Goal: Task Accomplishment & Management: Manage account settings

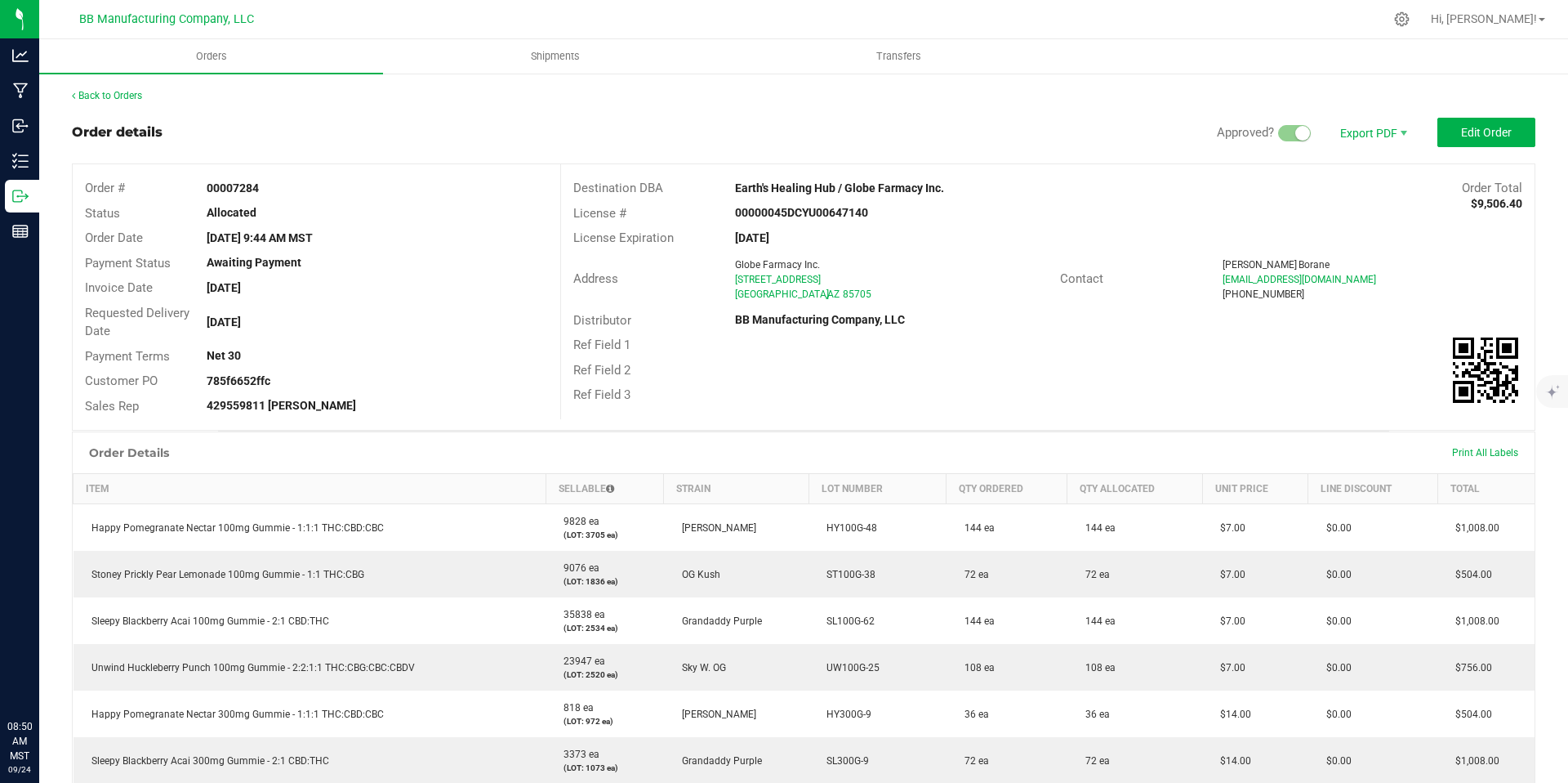
click at [118, 95] on link "Back to Orders" at bounding box center [107, 96] width 70 height 11
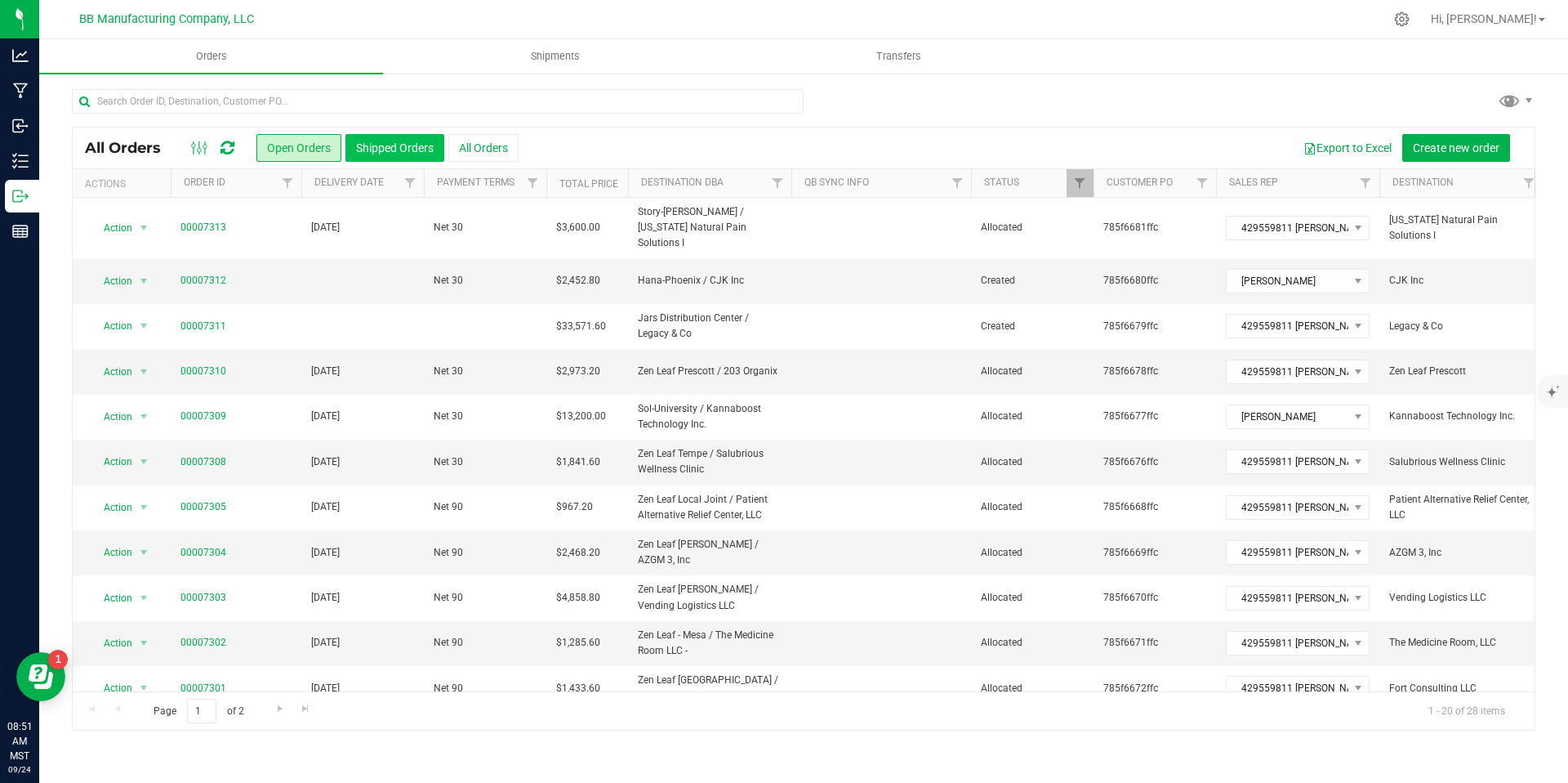
click at [404, 156] on button "Shipped Orders" at bounding box center [395, 148] width 99 height 28
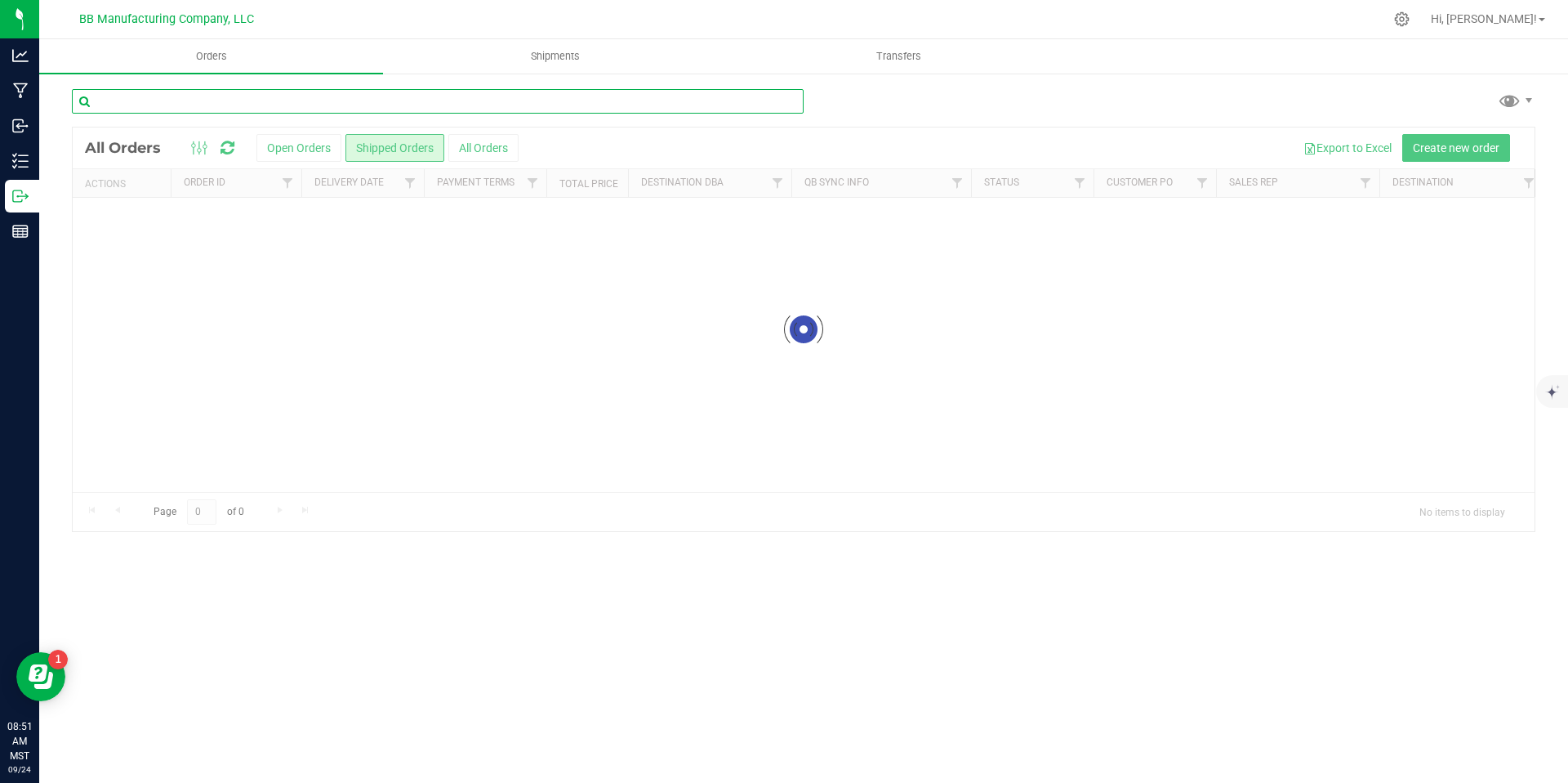
click at [298, 100] on input "text" at bounding box center [438, 102] width 732 height 25
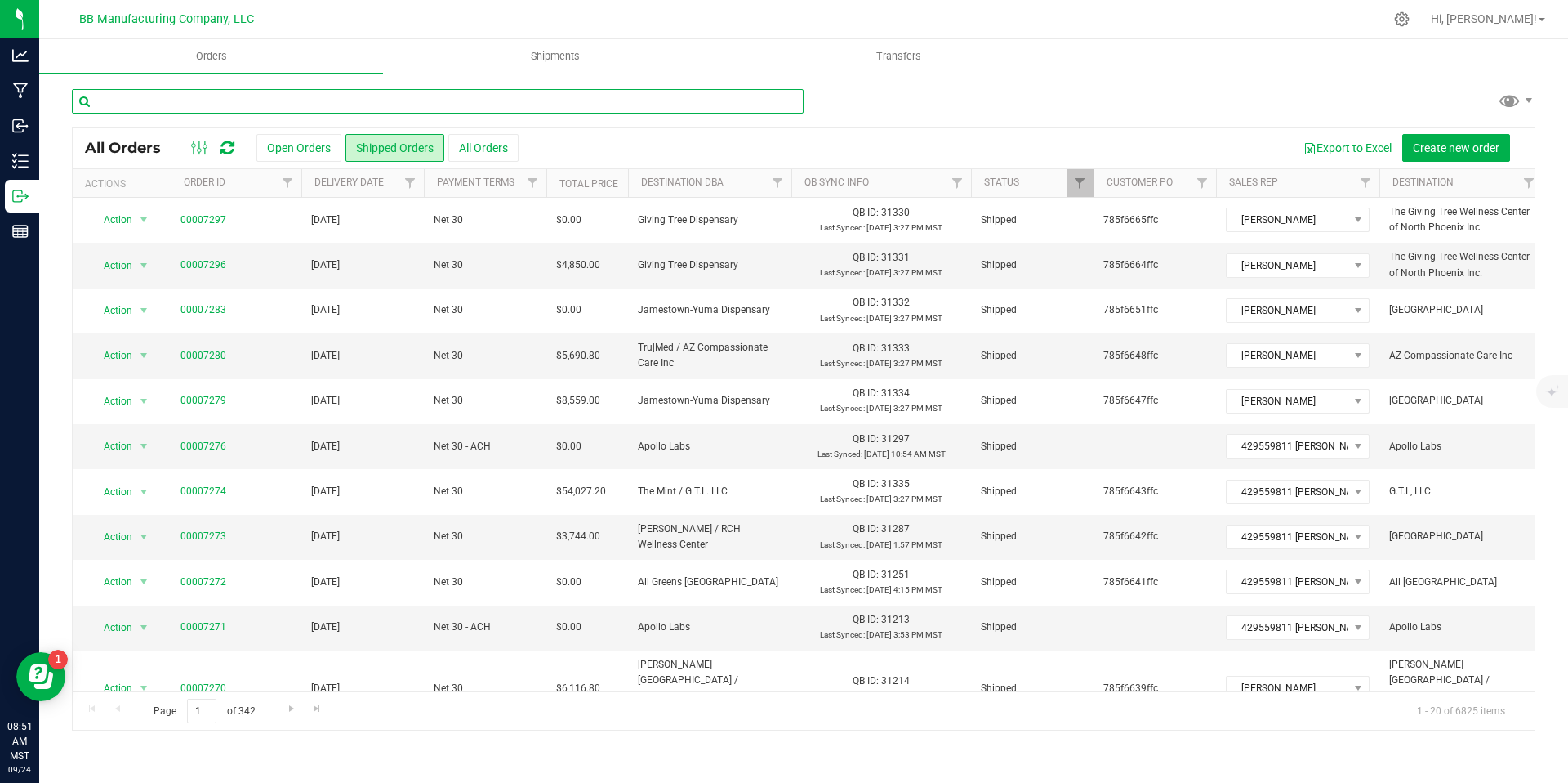
click at [255, 106] on input "text" at bounding box center [438, 102] width 732 height 25
type input "7283"
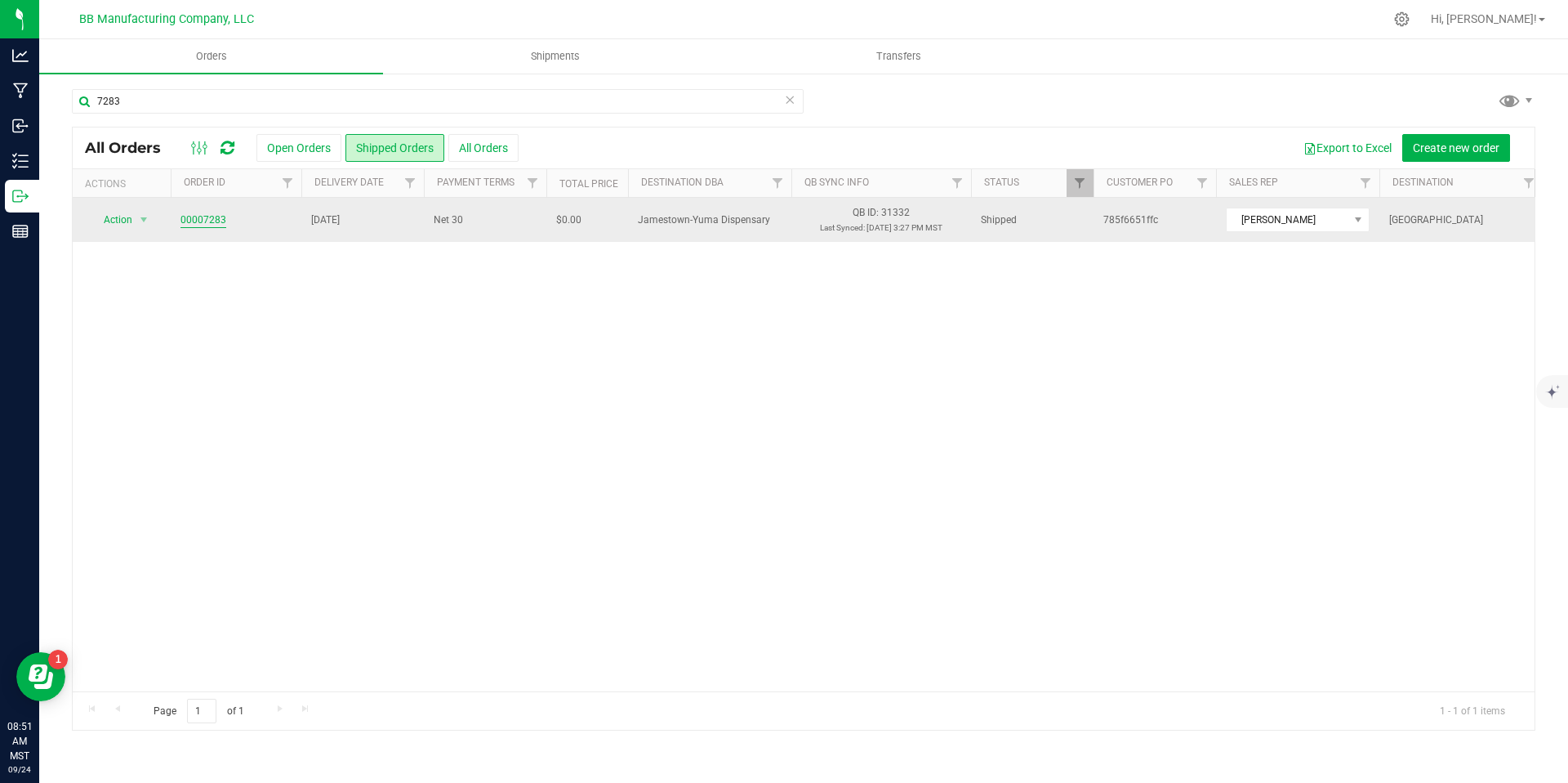
click at [198, 217] on link "00007283" at bounding box center [203, 220] width 46 height 16
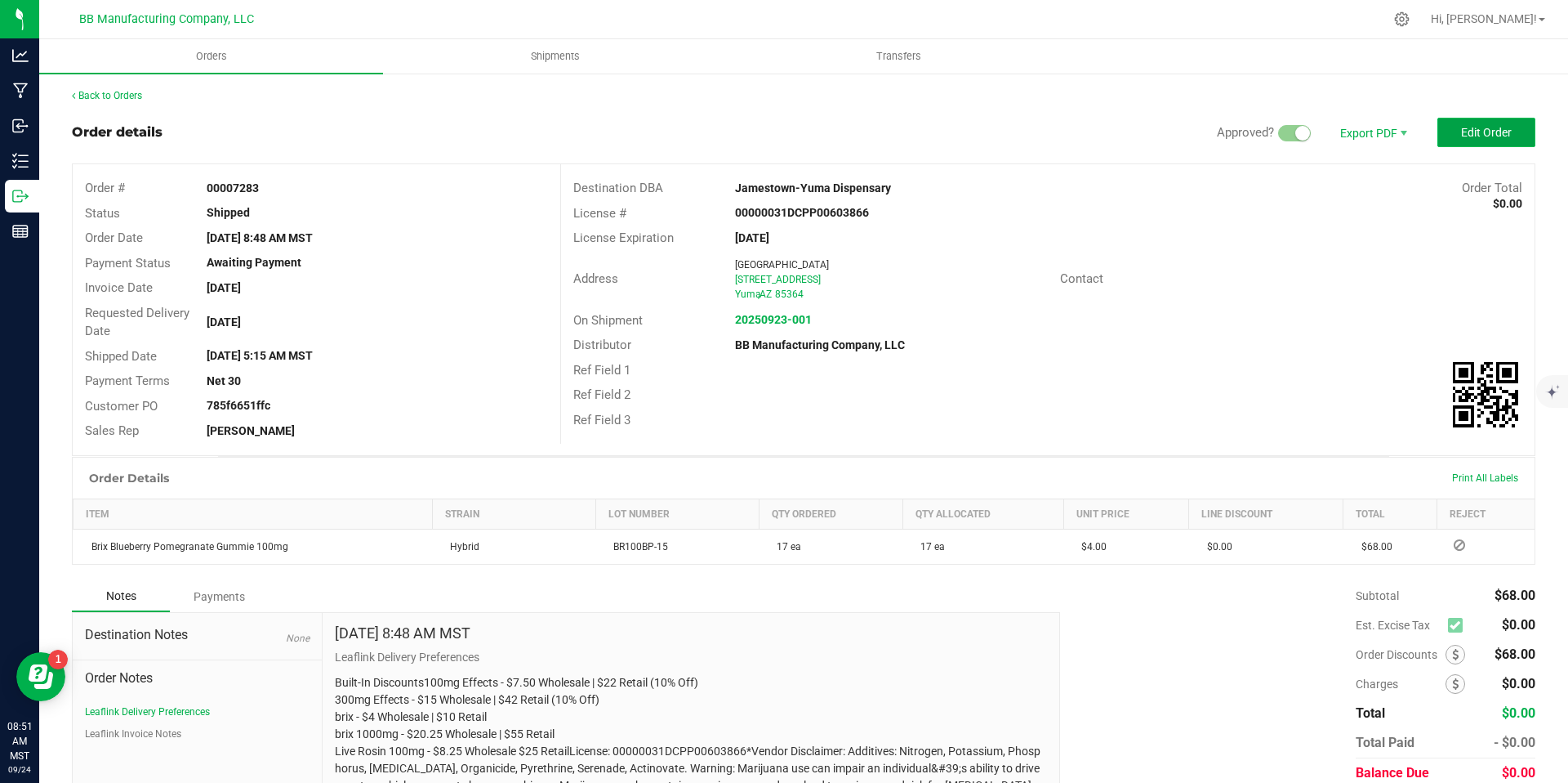
click at [1521, 128] on button "Edit Order" at bounding box center [1487, 133] width 98 height 29
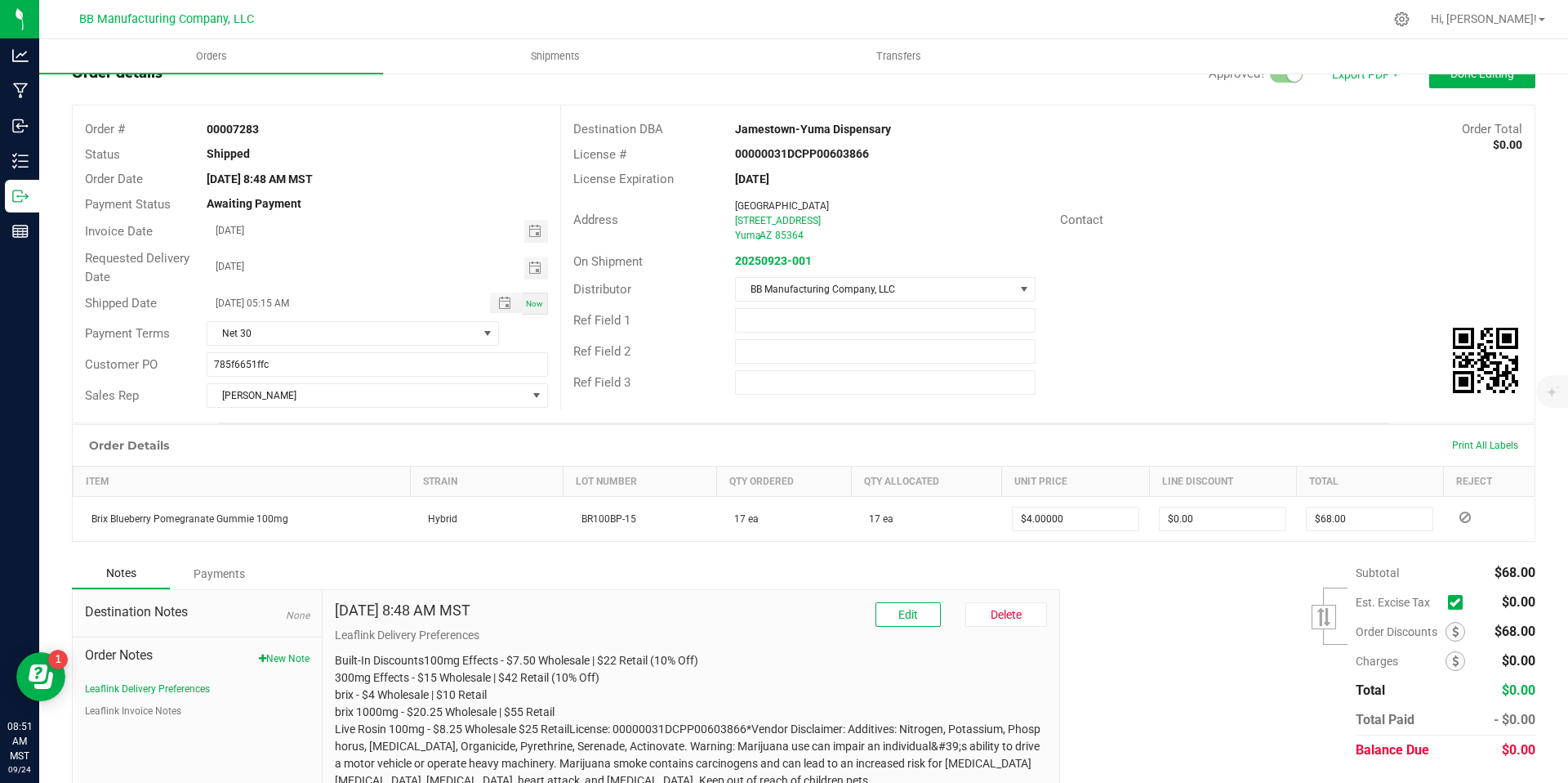
scroll to position [102, 0]
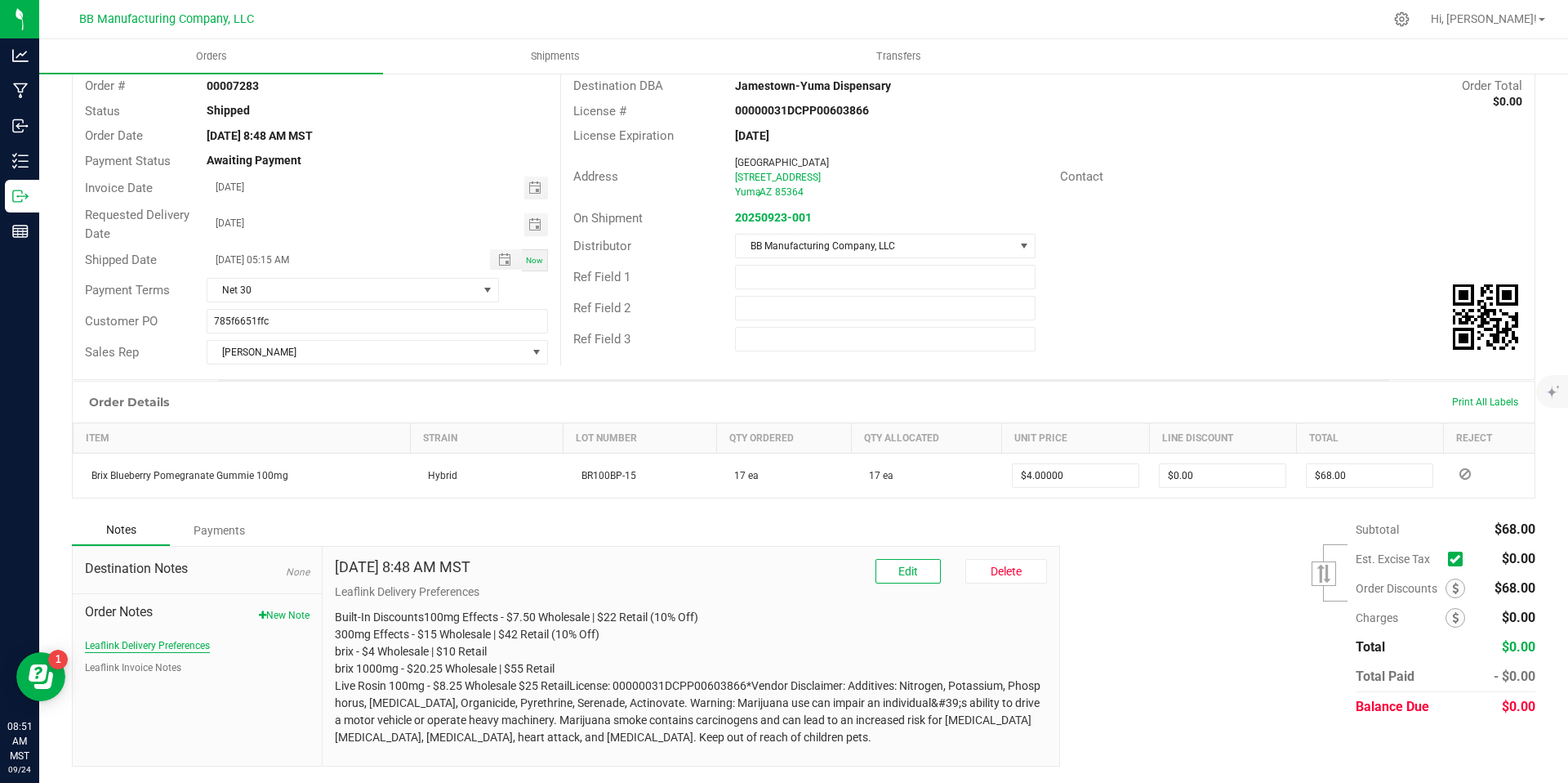
click at [168, 639] on button "Leaflink Delivery Preferences" at bounding box center [147, 645] width 125 height 15
click at [157, 668] on button "Leaflink Invoice Notes" at bounding box center [133, 668] width 97 height 15
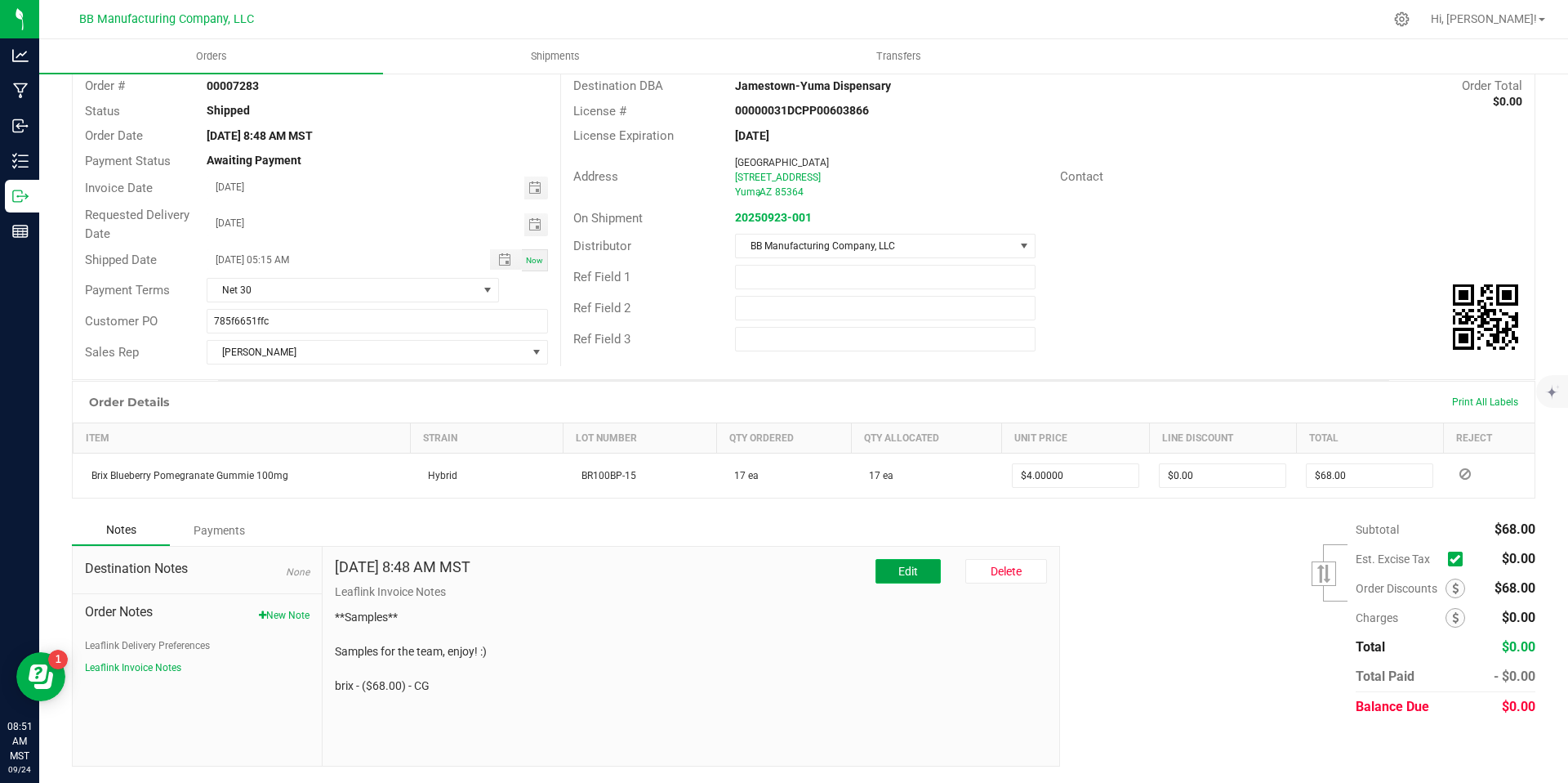
click at [880, 560] on button "Edit" at bounding box center [908, 571] width 66 height 25
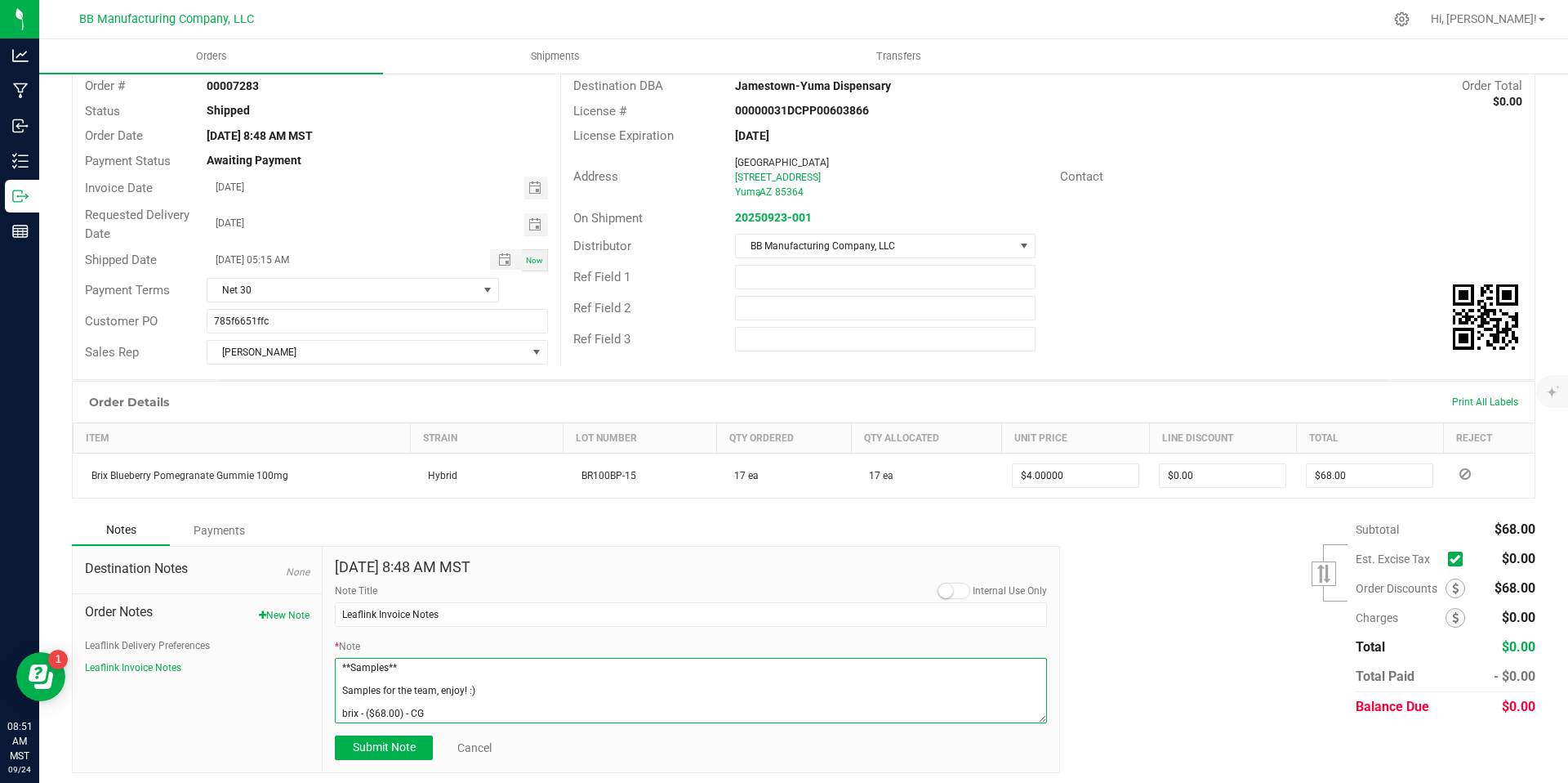
click at [350, 664] on textarea "* Note" at bounding box center [691, 690] width 712 height 66
type textarea "**Employee Samples** Samples for the team, enjoy! :) brix - ($68.00) - CG"
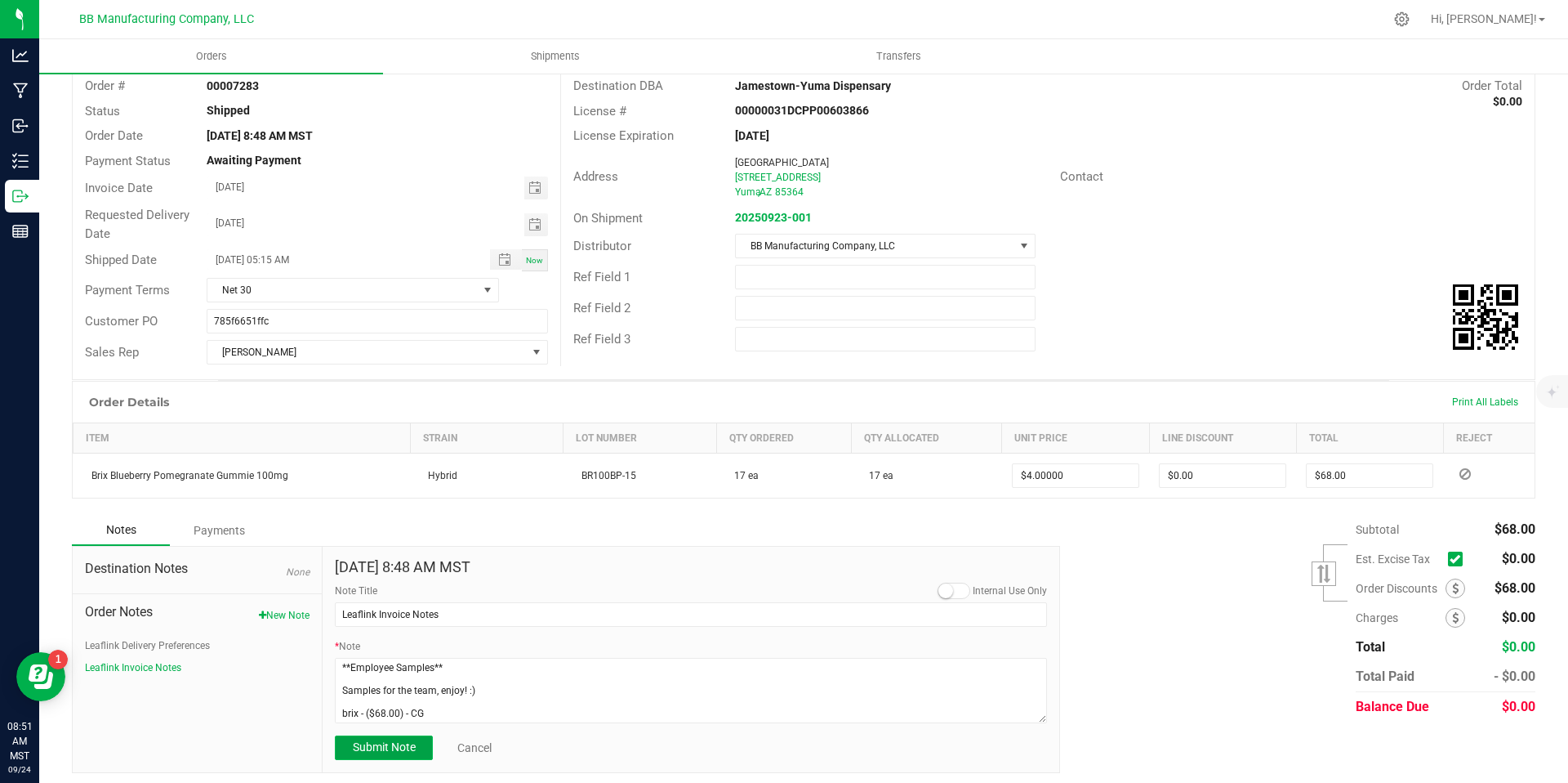
click at [393, 755] on button "Submit Note" at bounding box center [384, 748] width 98 height 25
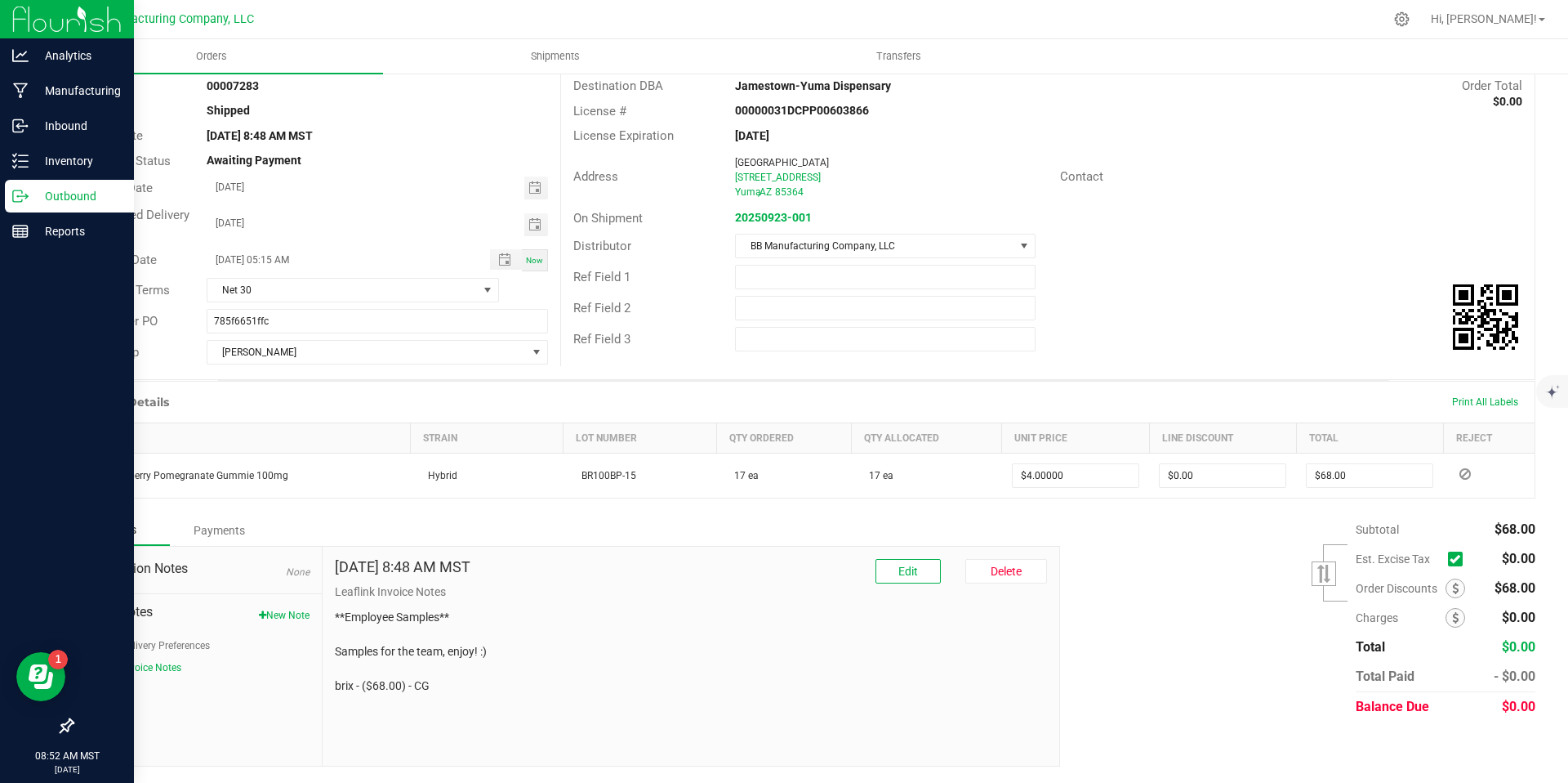
scroll to position [0, 0]
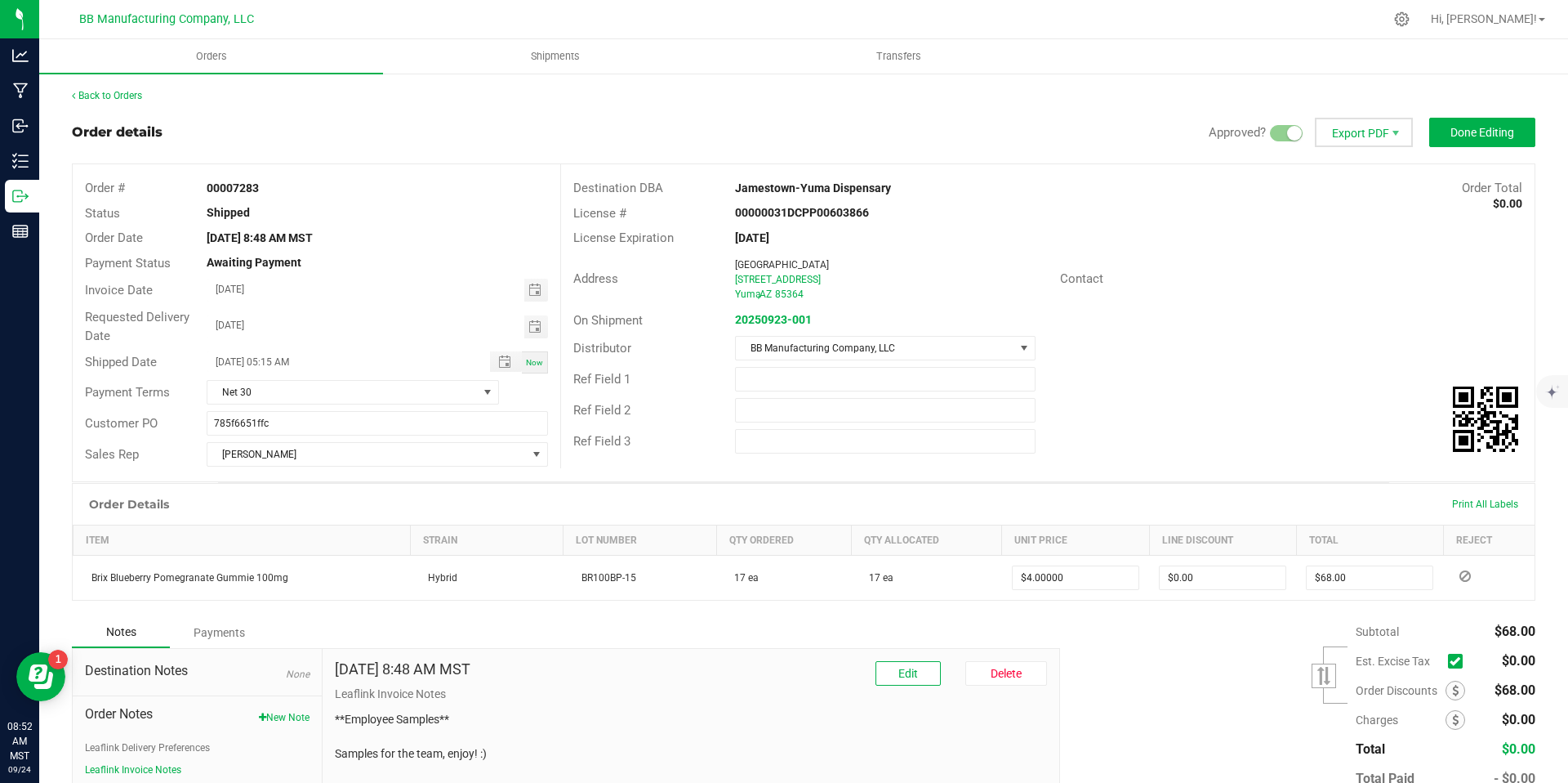
click at [1344, 134] on span "Export PDF" at bounding box center [1364, 133] width 98 height 29
click at [1322, 190] on span "Invoice PDF" at bounding box center [1354, 183] width 102 height 24
click at [106, 99] on link "Back to Orders" at bounding box center [107, 96] width 70 height 11
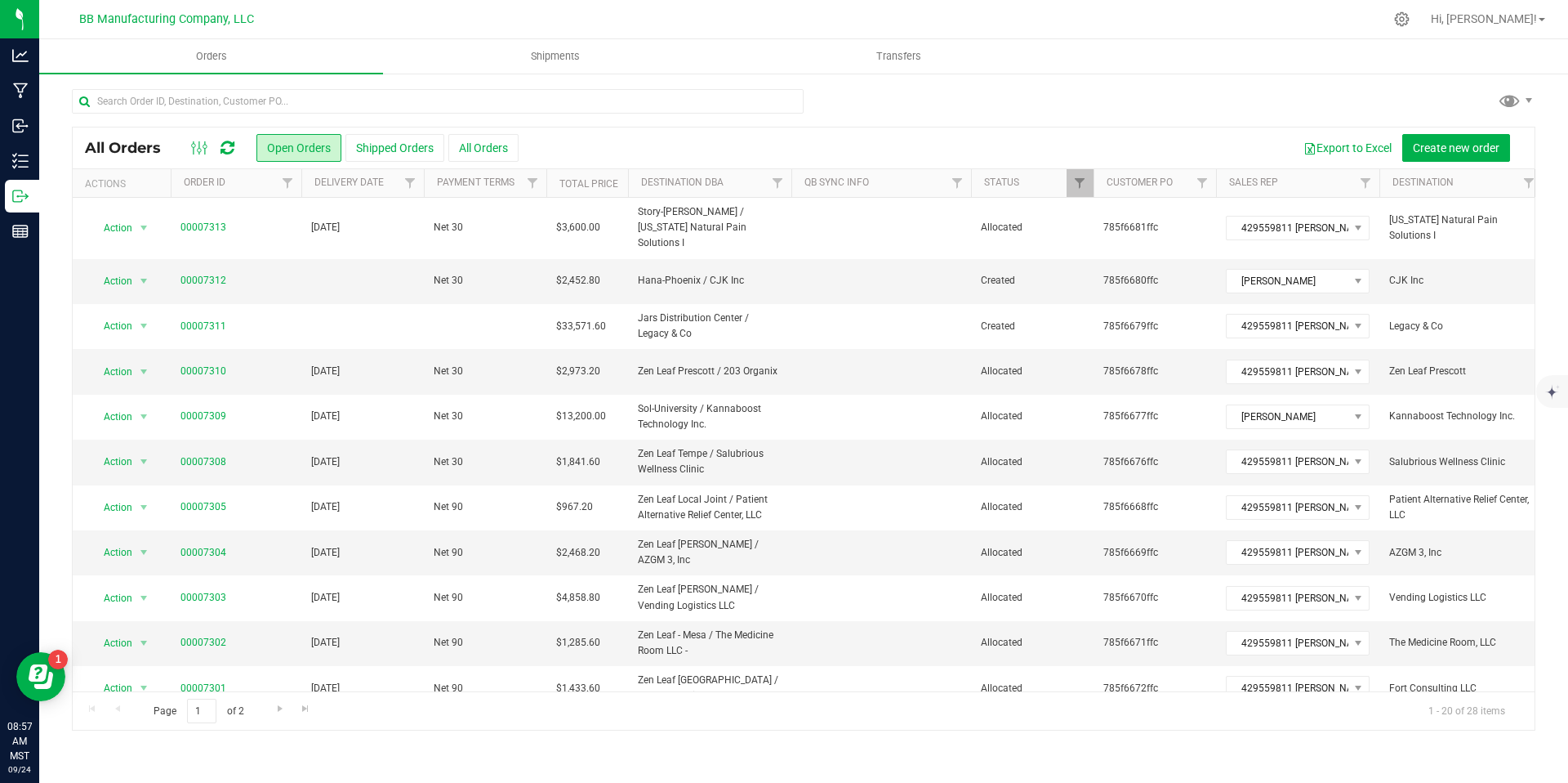
click at [221, 150] on icon at bounding box center [227, 148] width 14 height 16
click at [219, 273] on link "00007312" at bounding box center [203, 280] width 46 height 16
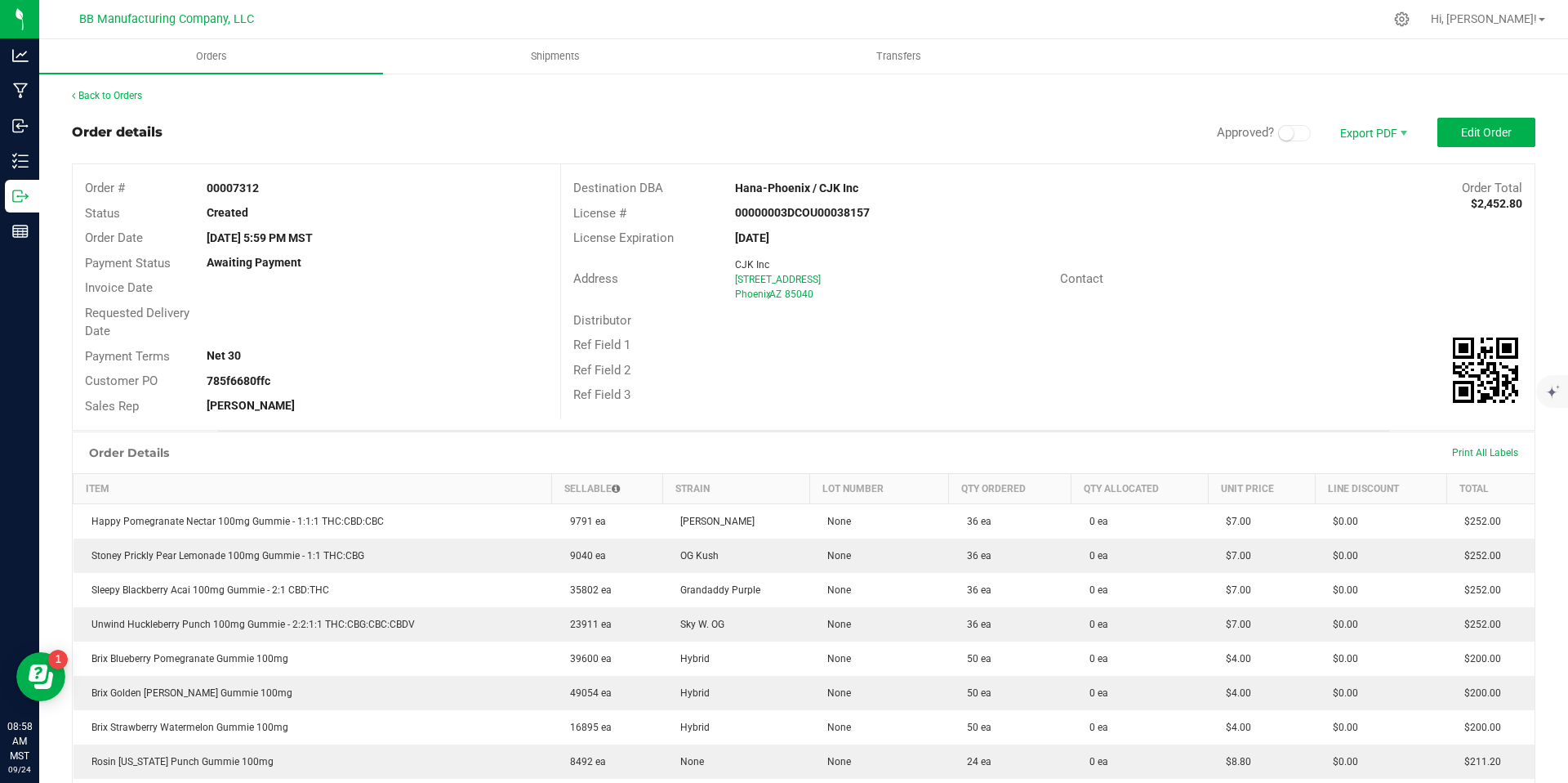
drag, startPoint x: 277, startPoint y: 188, endPoint x: 202, endPoint y: 186, distance: 75.0
click at [202, 186] on div "00007312" at bounding box center [377, 188] width 365 height 17
copy strong "00007312"
click at [1463, 134] on span "Edit Order" at bounding box center [1486, 133] width 51 height 13
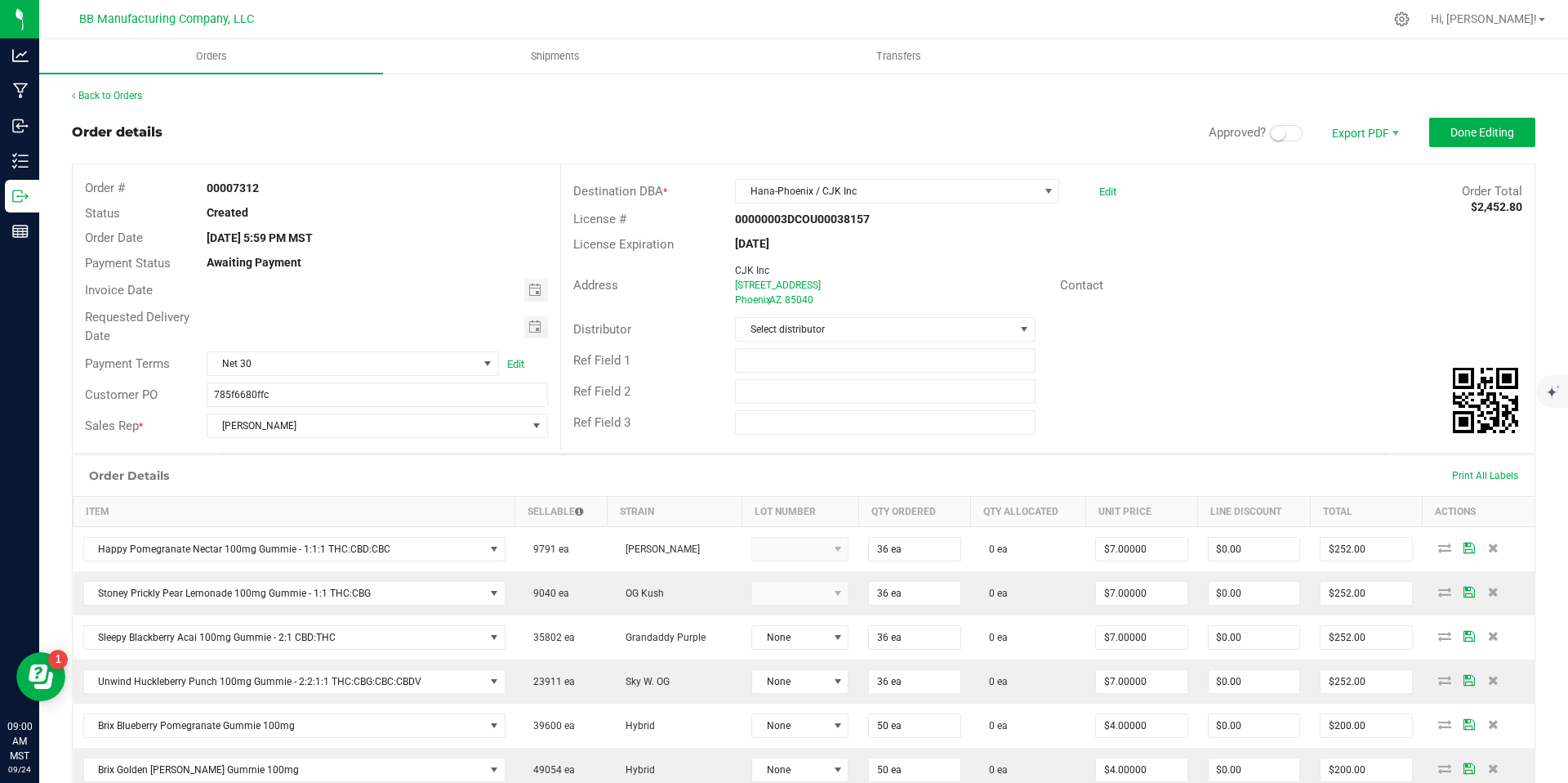
click at [1281, 140] on span at bounding box center [1286, 134] width 33 height 16
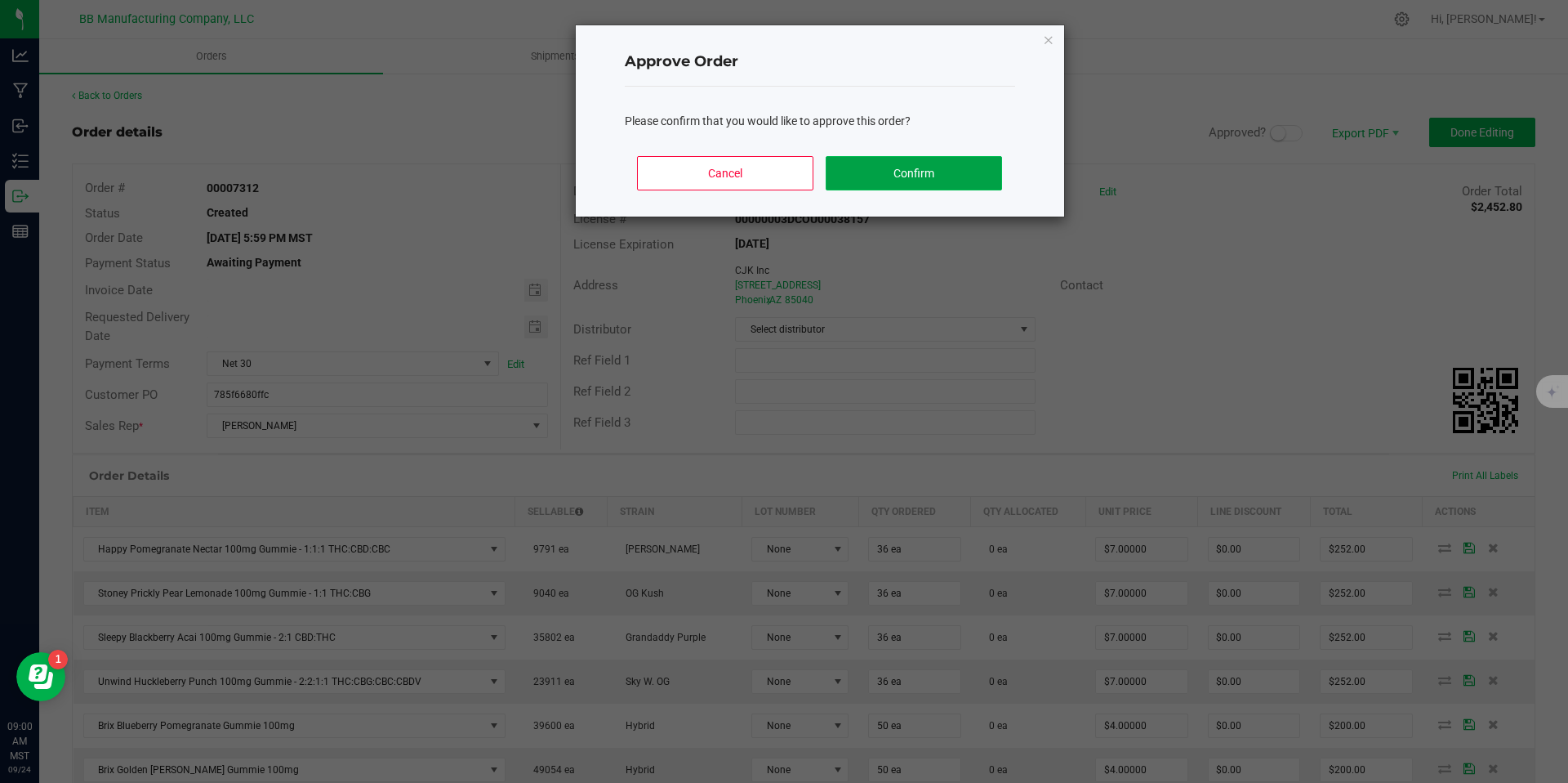
click at [934, 166] on button "Confirm" at bounding box center [913, 174] width 175 height 34
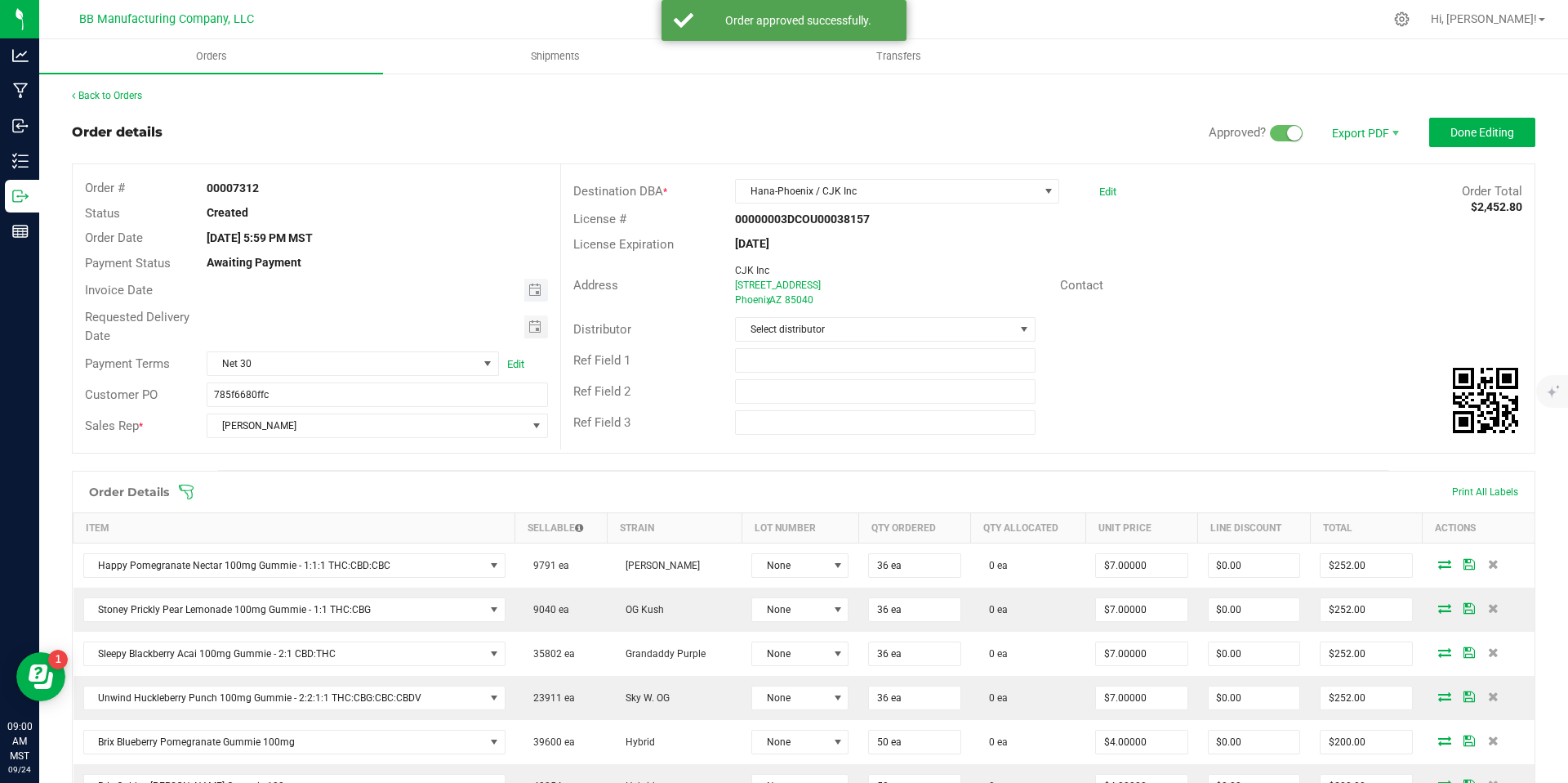
click at [524, 297] on span "Toggle calendar" at bounding box center [535, 290] width 24 height 23
click at [305, 473] on span "29" at bounding box center [304, 476] width 24 height 25
type input "[DATE]"
click at [534, 327] on span "Toggle calendar" at bounding box center [535, 327] width 13 height 13
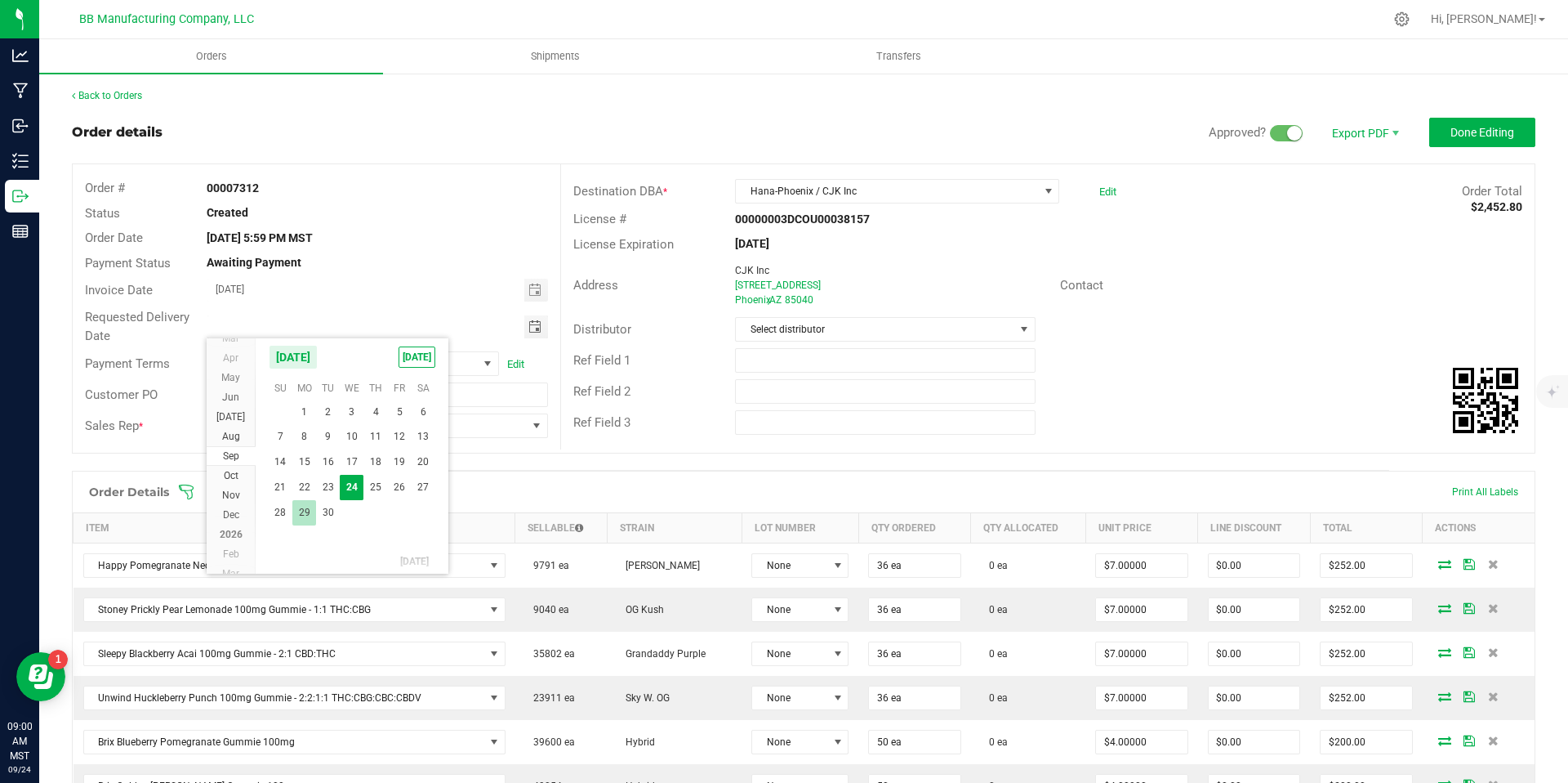
click at [309, 510] on span "29" at bounding box center [304, 512] width 24 height 25
type input "[DATE]"
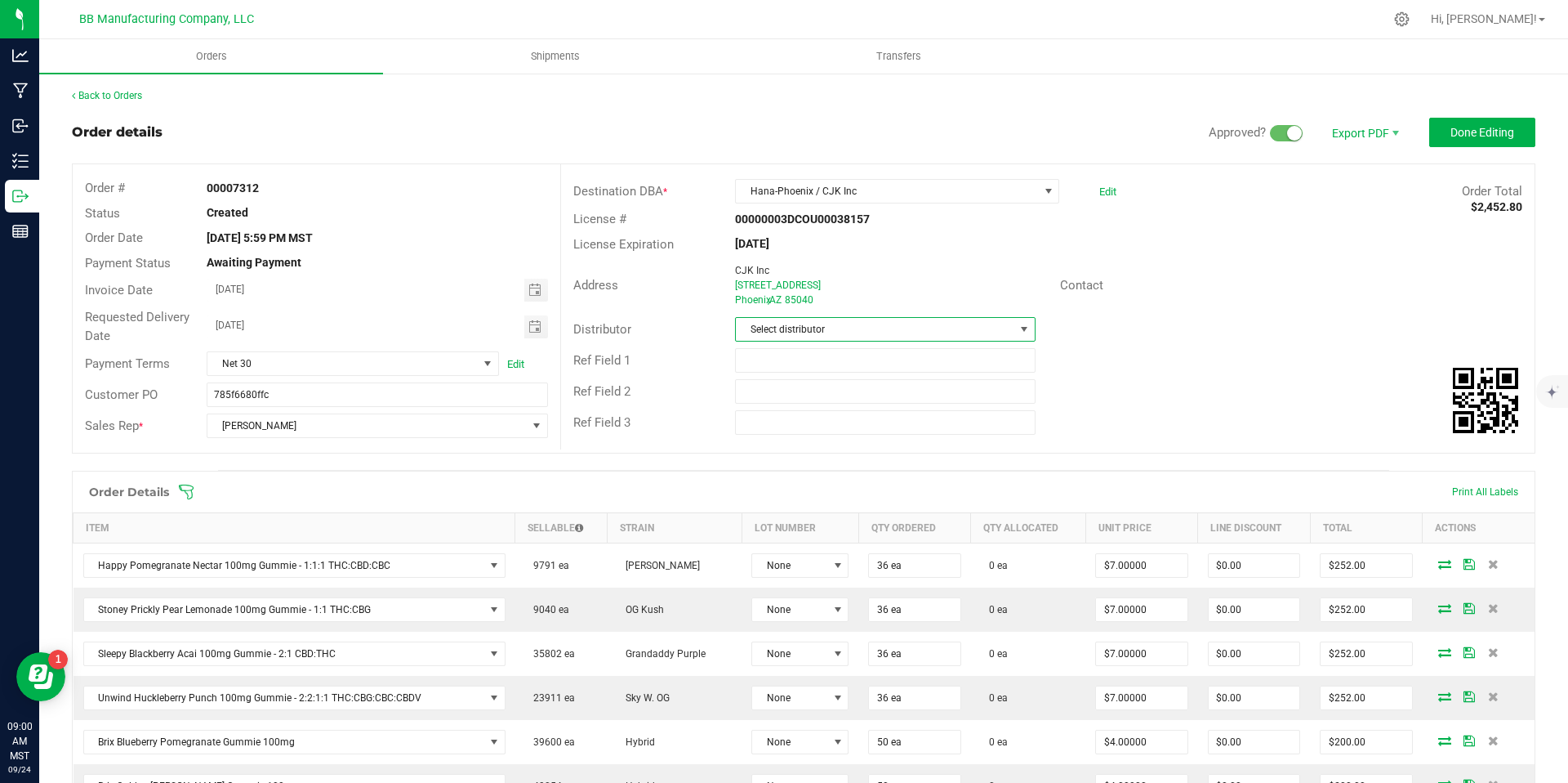
click at [827, 319] on span "Select distributor" at bounding box center [874, 329] width 278 height 23
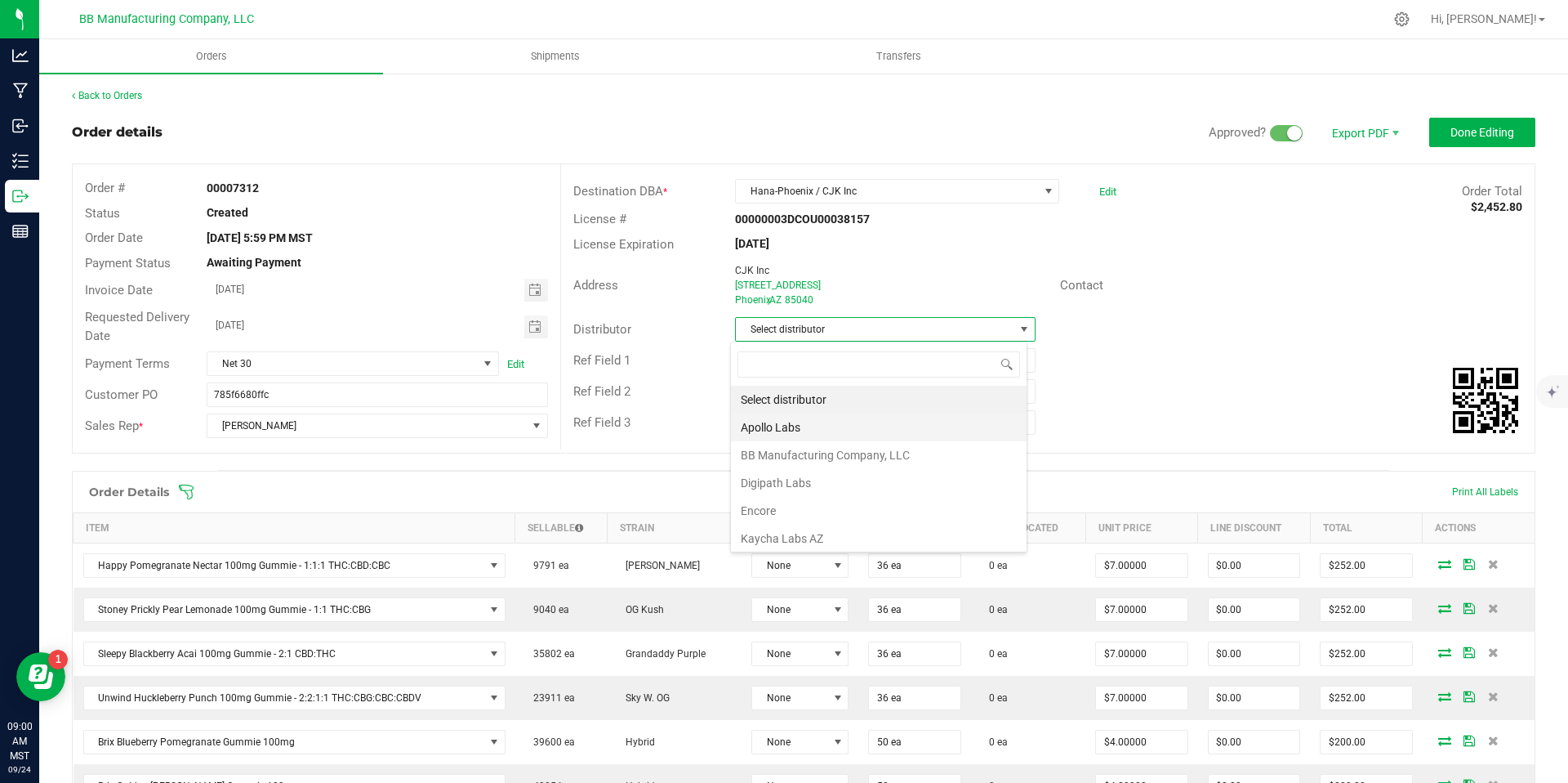
scroll to position [25, 297]
click at [811, 443] on li "BB Manufacturing Company, LLC" at bounding box center [879, 455] width 296 height 28
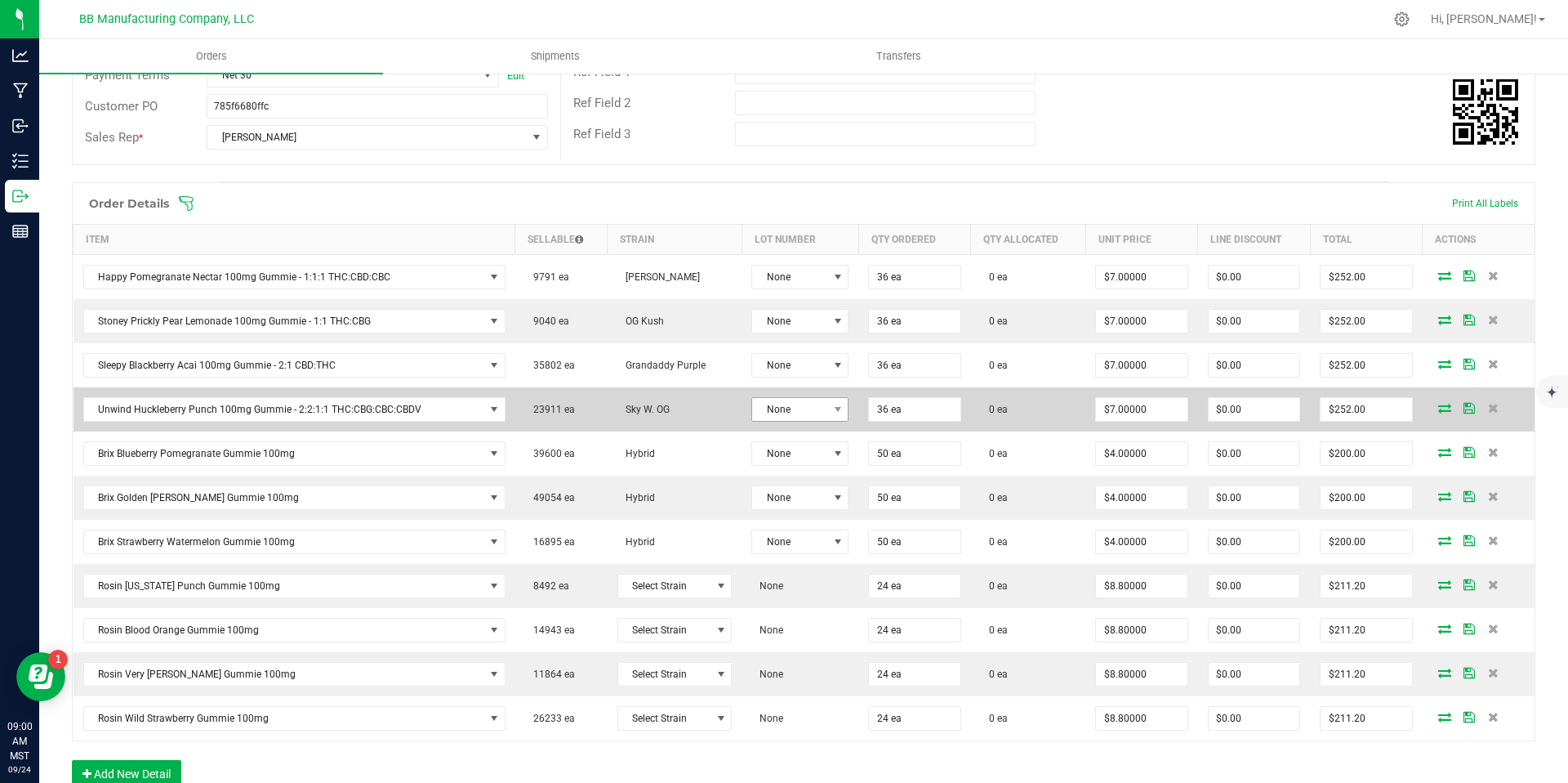
scroll to position [305, 0]
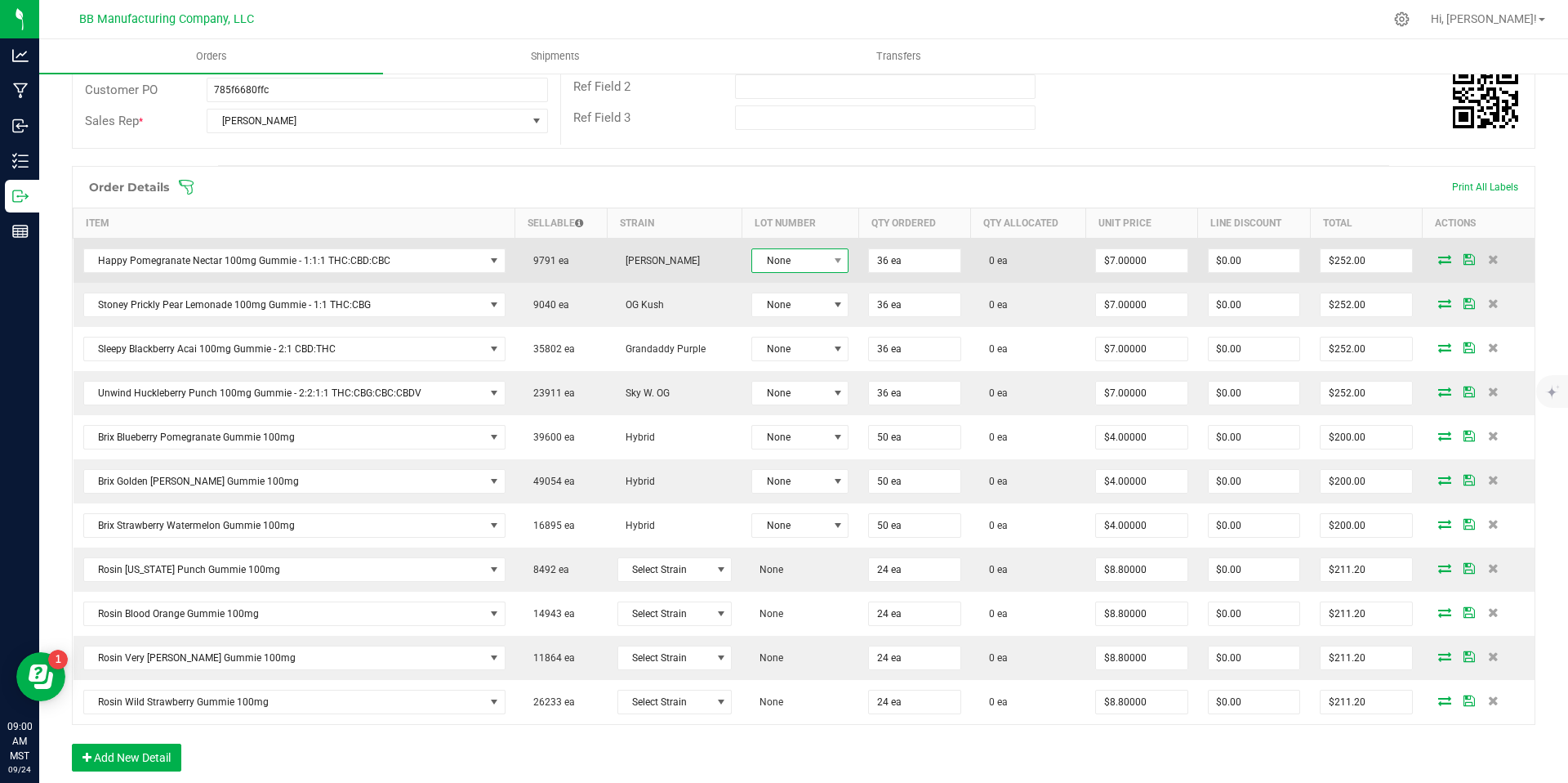
click at [797, 270] on span "None" at bounding box center [790, 260] width 75 height 23
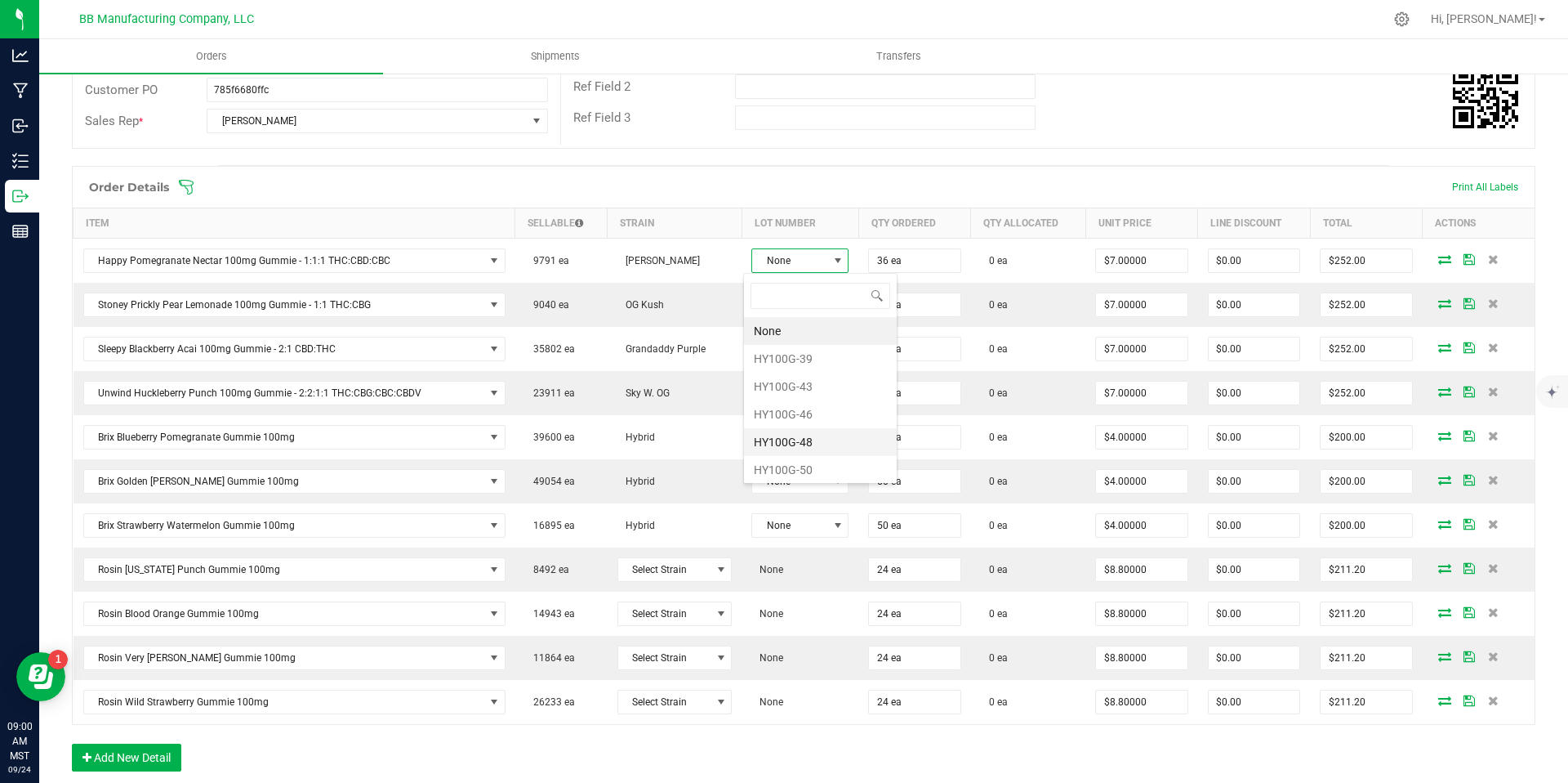
click at [810, 438] on li "HY100G-48" at bounding box center [820, 442] width 153 height 28
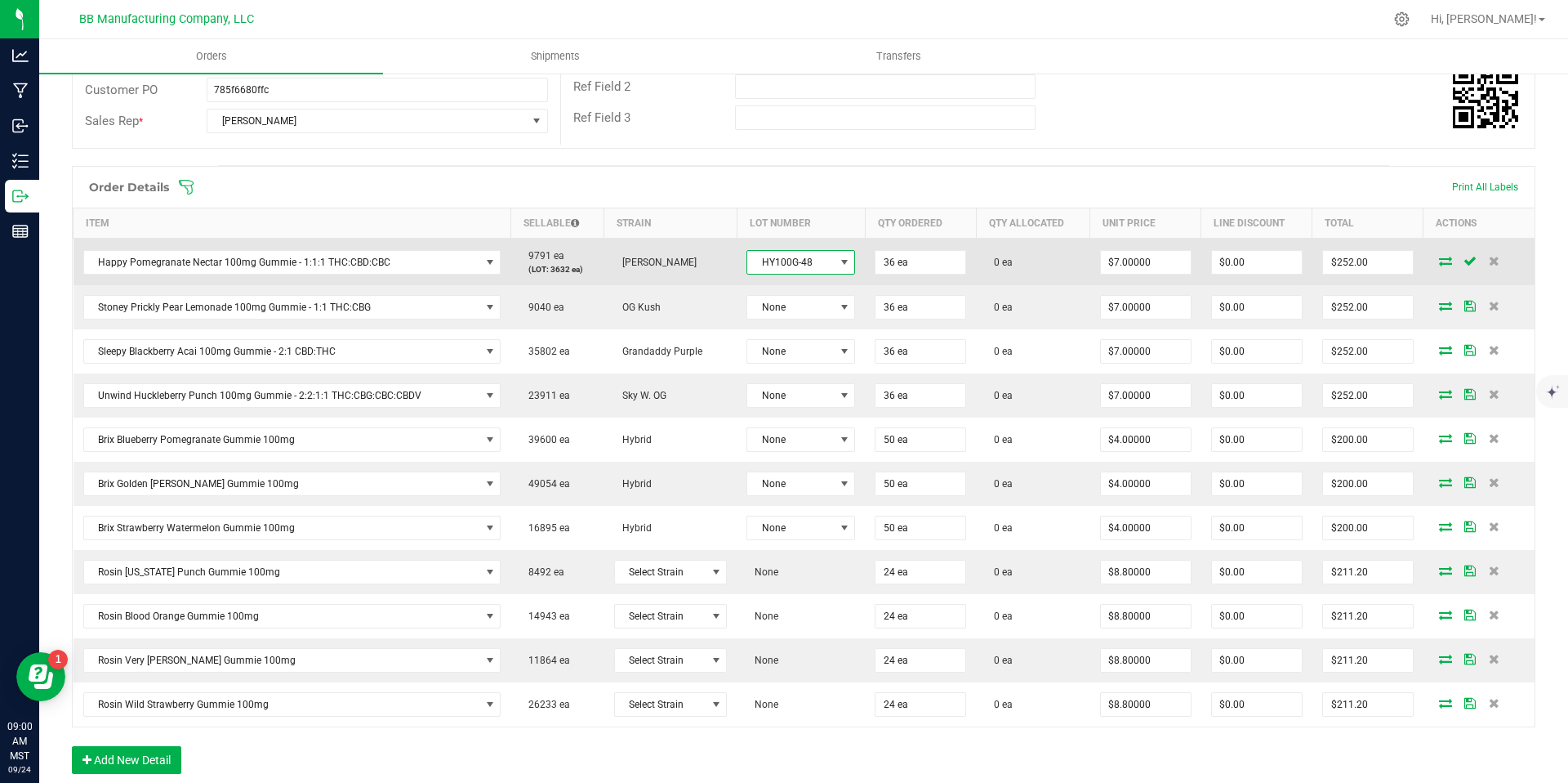
click at [802, 265] on span "HY100G-48" at bounding box center [791, 262] width 87 height 23
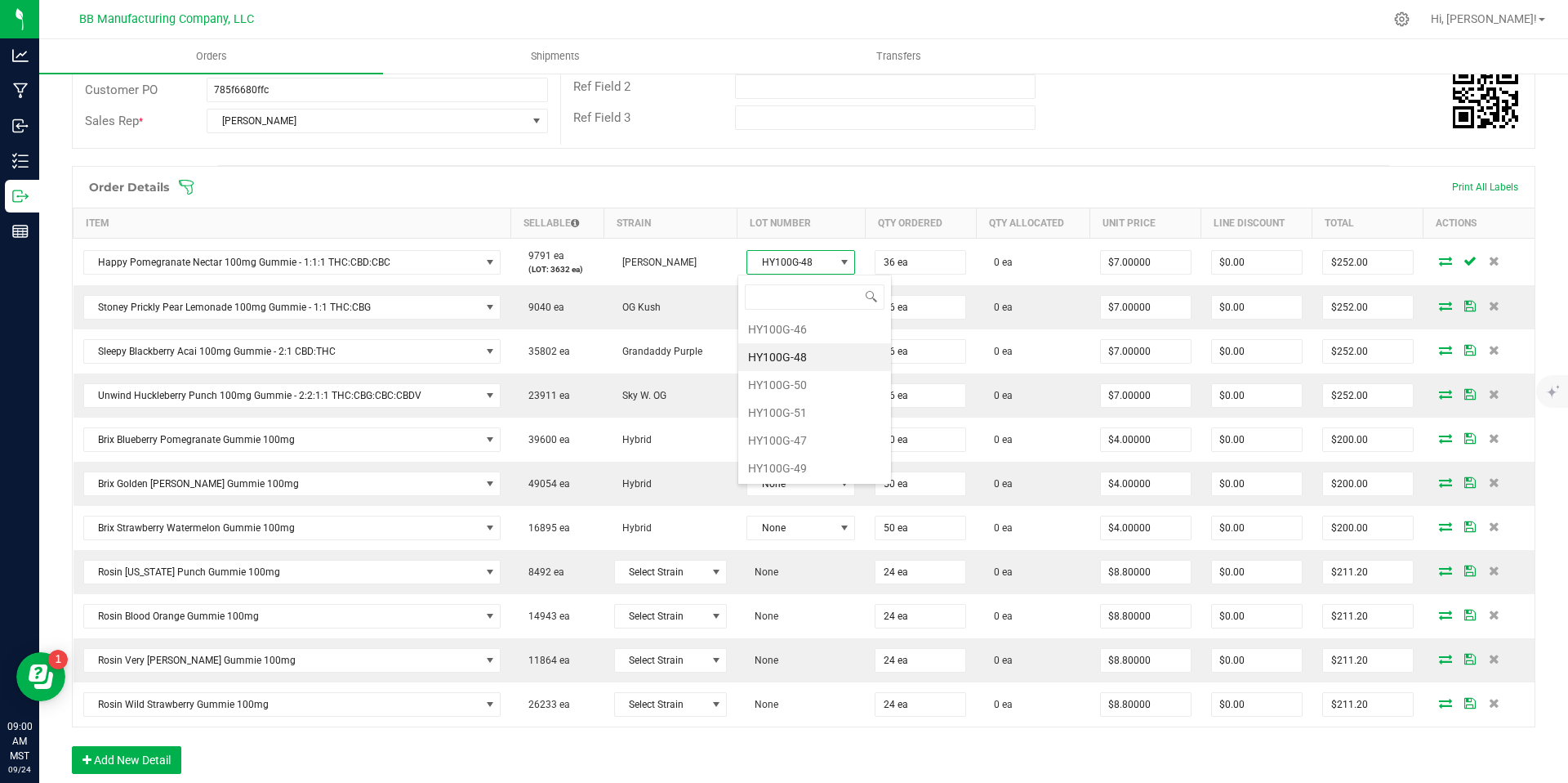
scroll to position [87, 0]
click at [802, 433] on li "HY100G-47" at bounding box center [815, 440] width 153 height 28
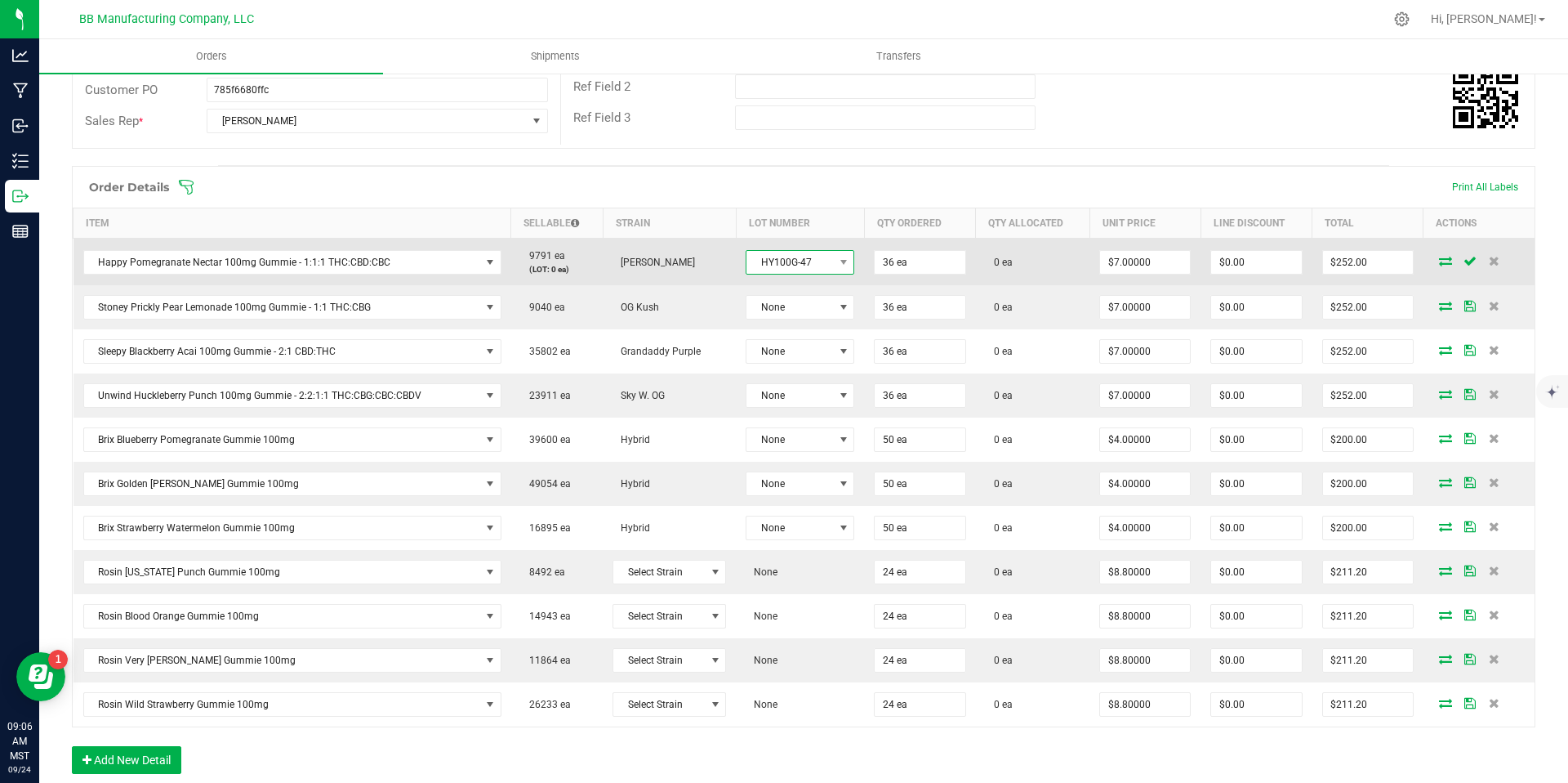
click at [796, 266] on span "HY100G-47" at bounding box center [790, 262] width 87 height 23
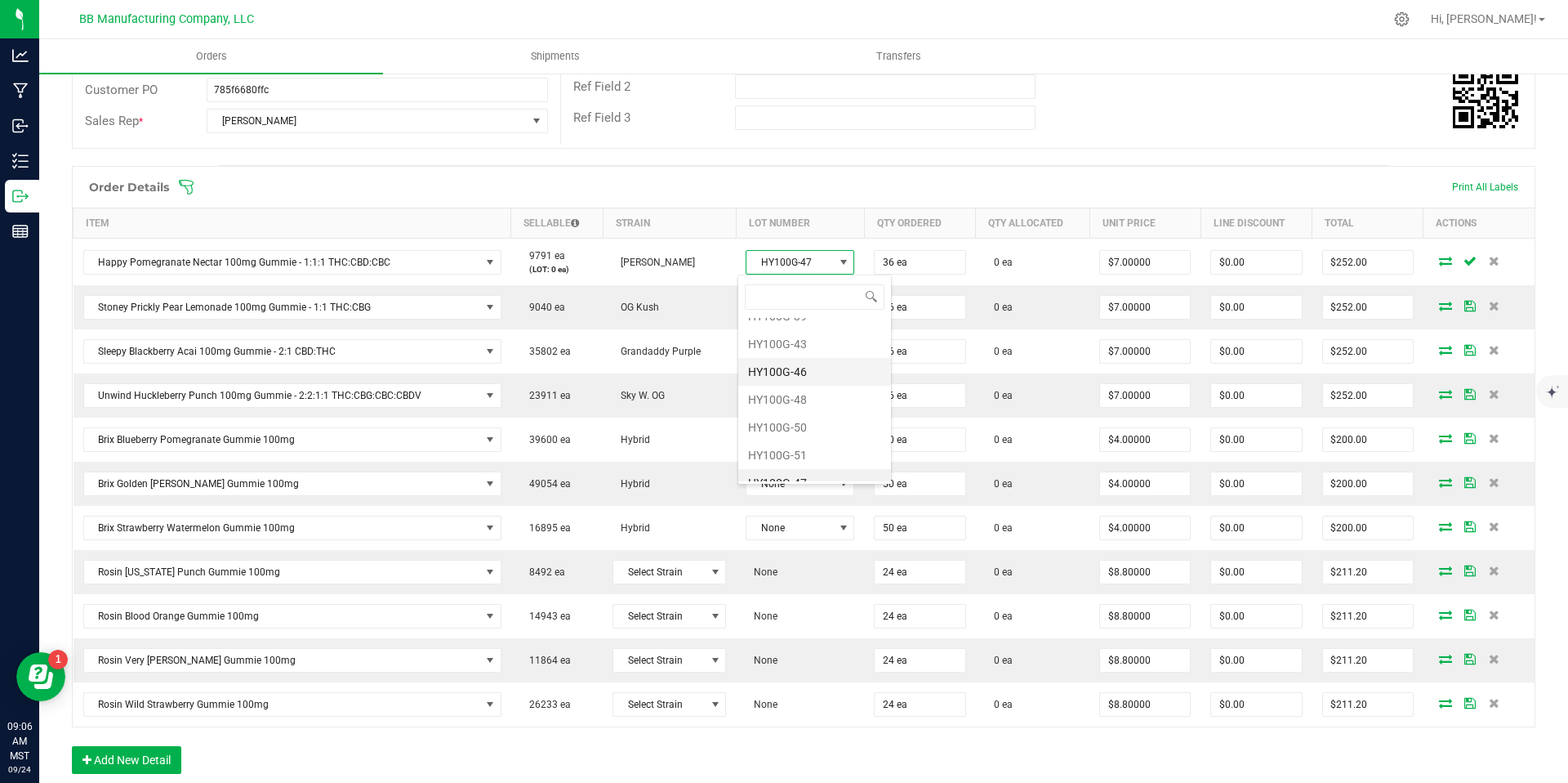
scroll to position [20, 0]
click at [797, 389] on li "HY100G-46" at bounding box center [815, 396] width 153 height 28
click at [710, 192] on span at bounding box center [909, 187] width 1463 height 16
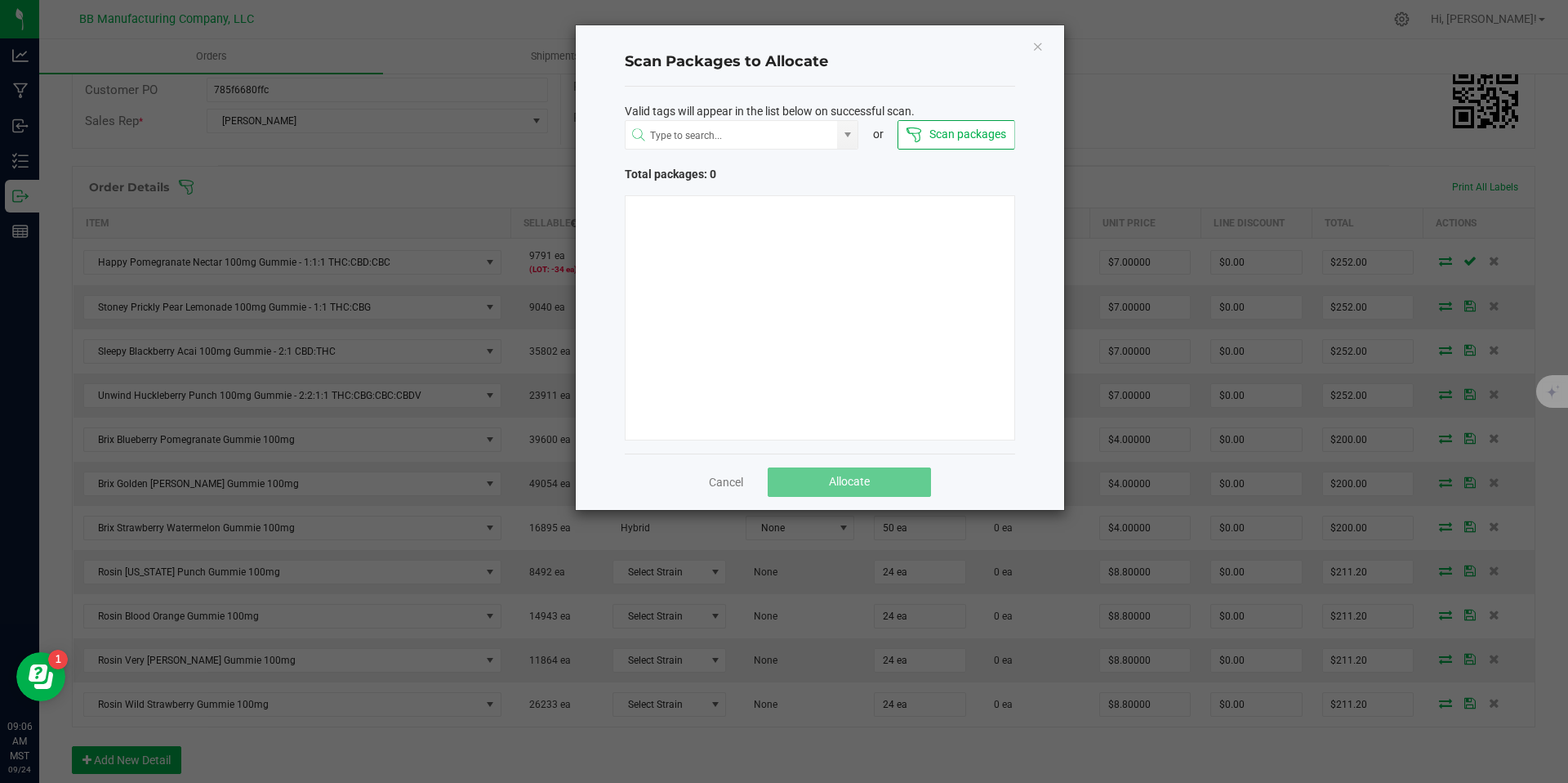
click at [1039, 57] on div "Scan Packages to Allocate Valid tags will appear in the list below on successfu…" at bounding box center [820, 268] width 488 height 485
click at [1038, 52] on icon "Close" at bounding box center [1038, 46] width 11 height 20
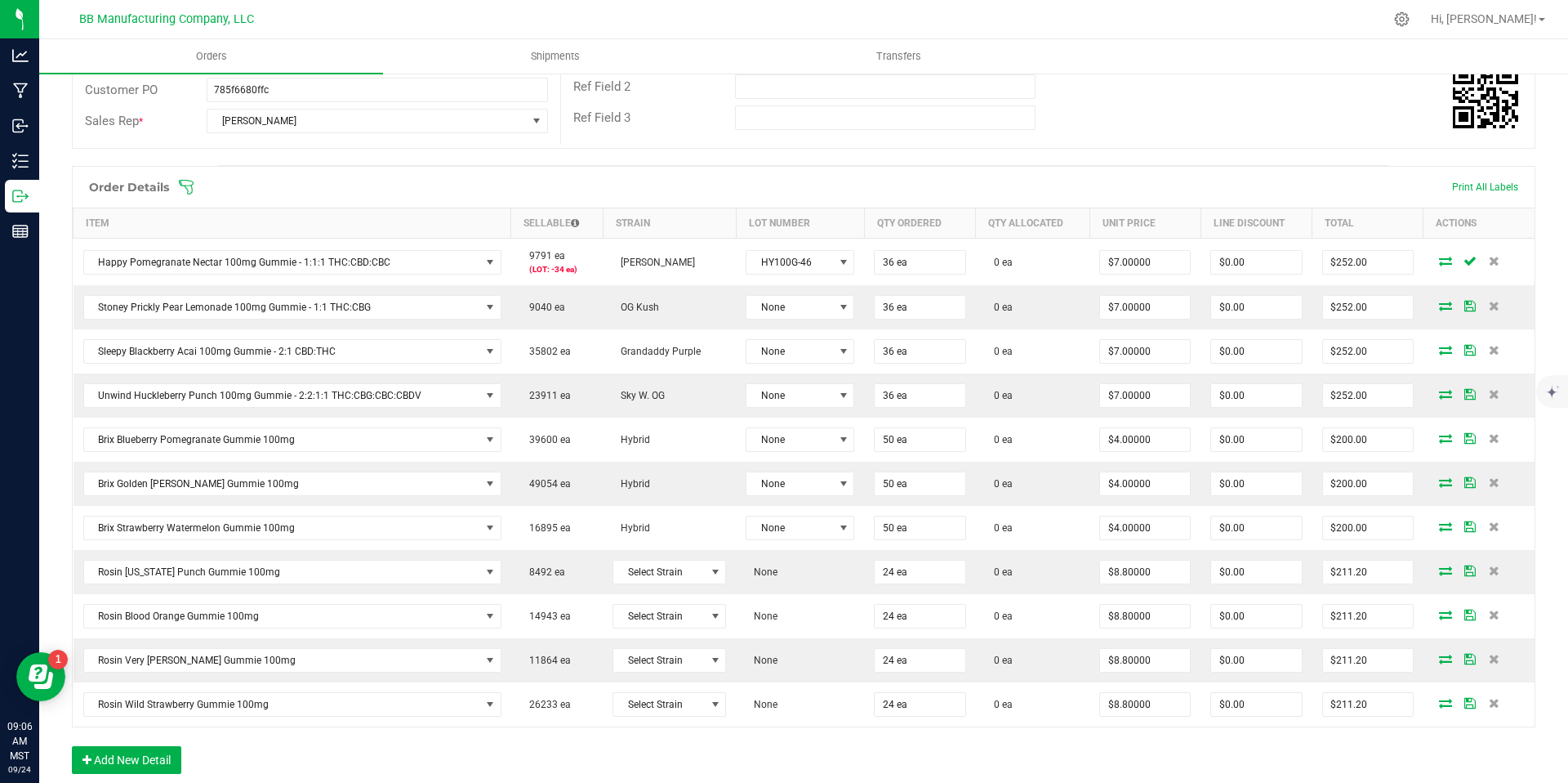
click at [747, 188] on span at bounding box center [909, 187] width 1463 height 16
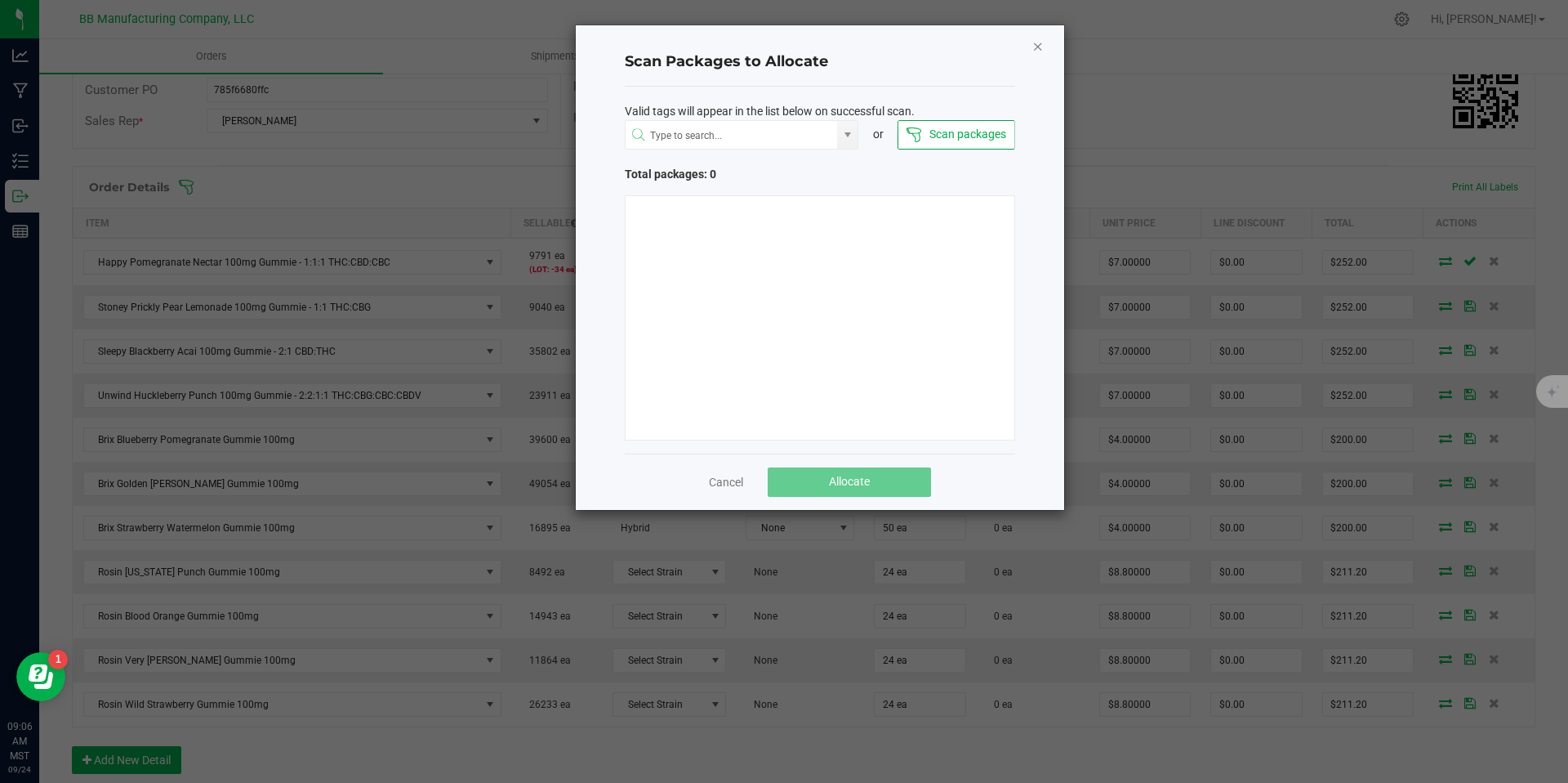
click at [1038, 45] on icon "Close" at bounding box center [1038, 46] width 11 height 20
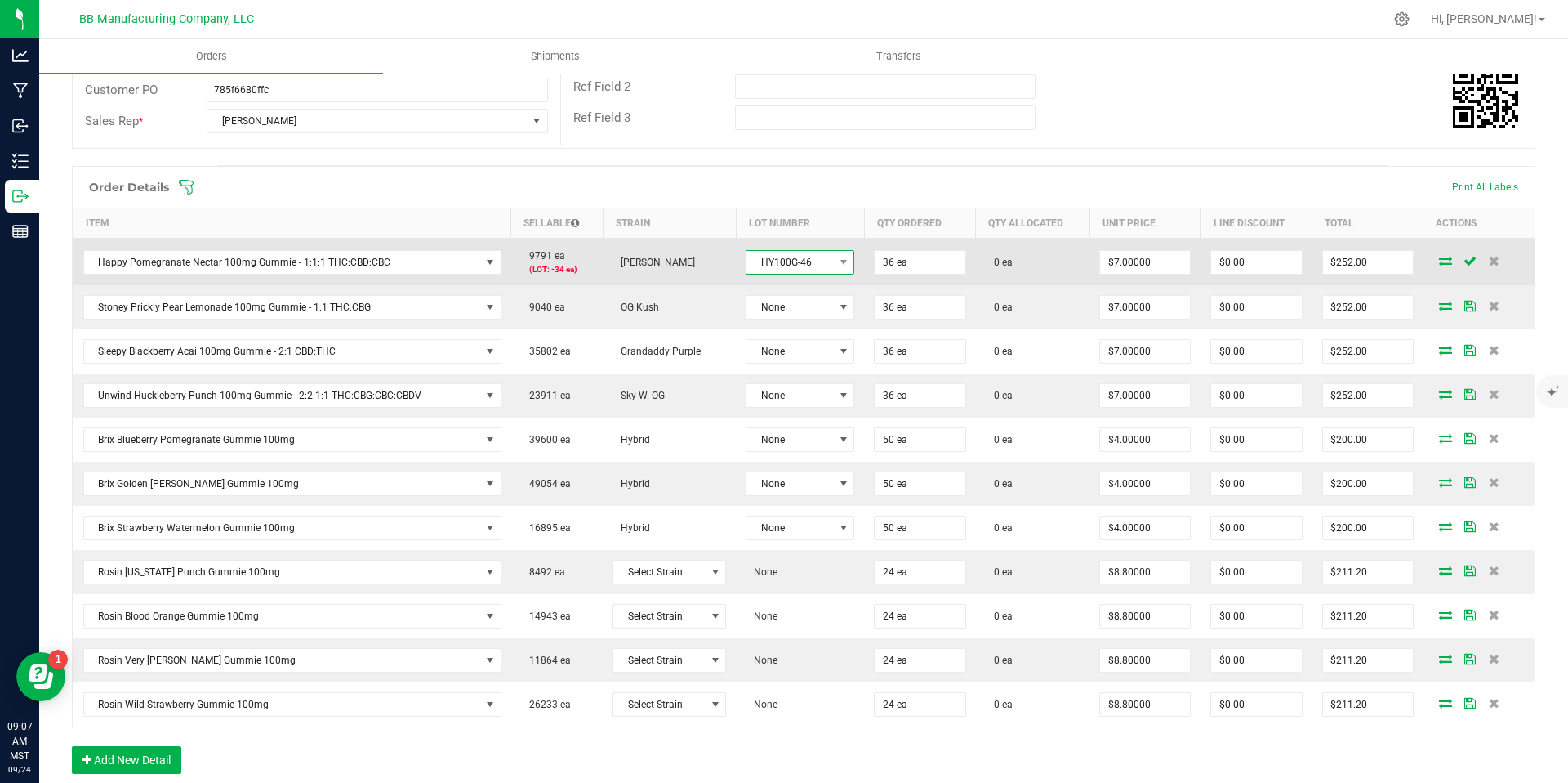
click at [775, 261] on span "HY100G-46" at bounding box center [790, 262] width 87 height 23
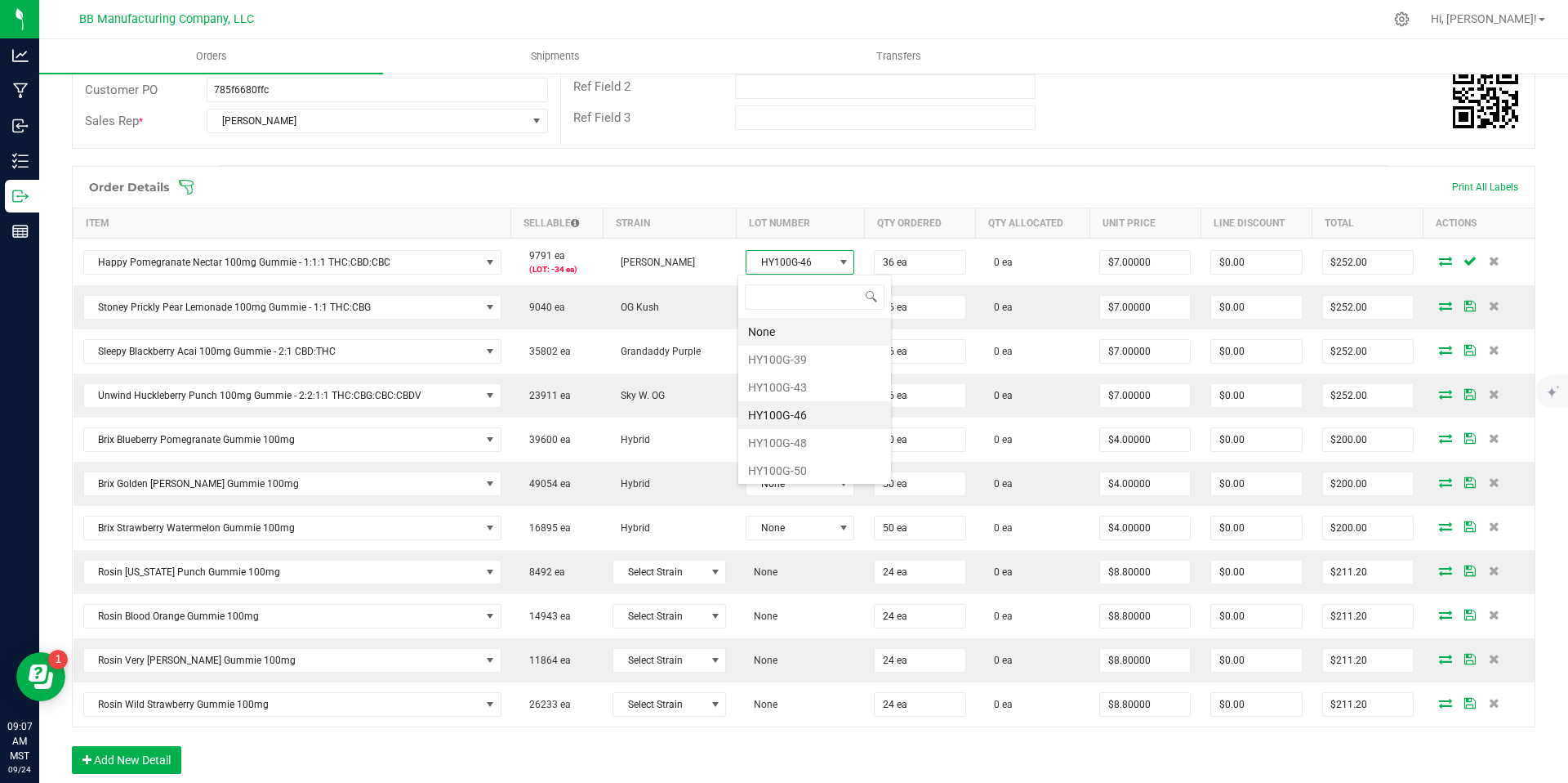
click at [788, 320] on li "None" at bounding box center [815, 332] width 153 height 28
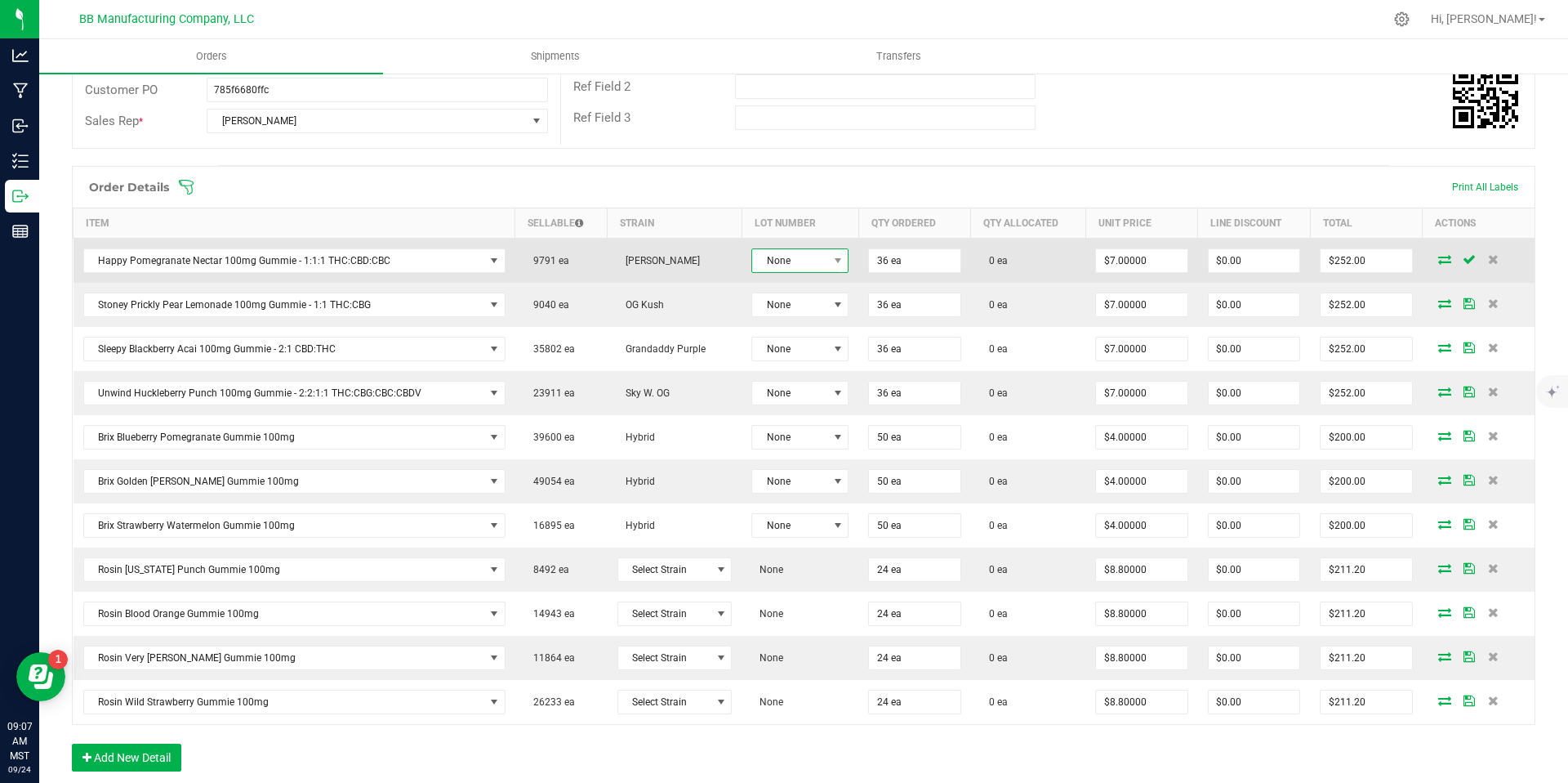
click at [791, 271] on span "None" at bounding box center [790, 260] width 75 height 23
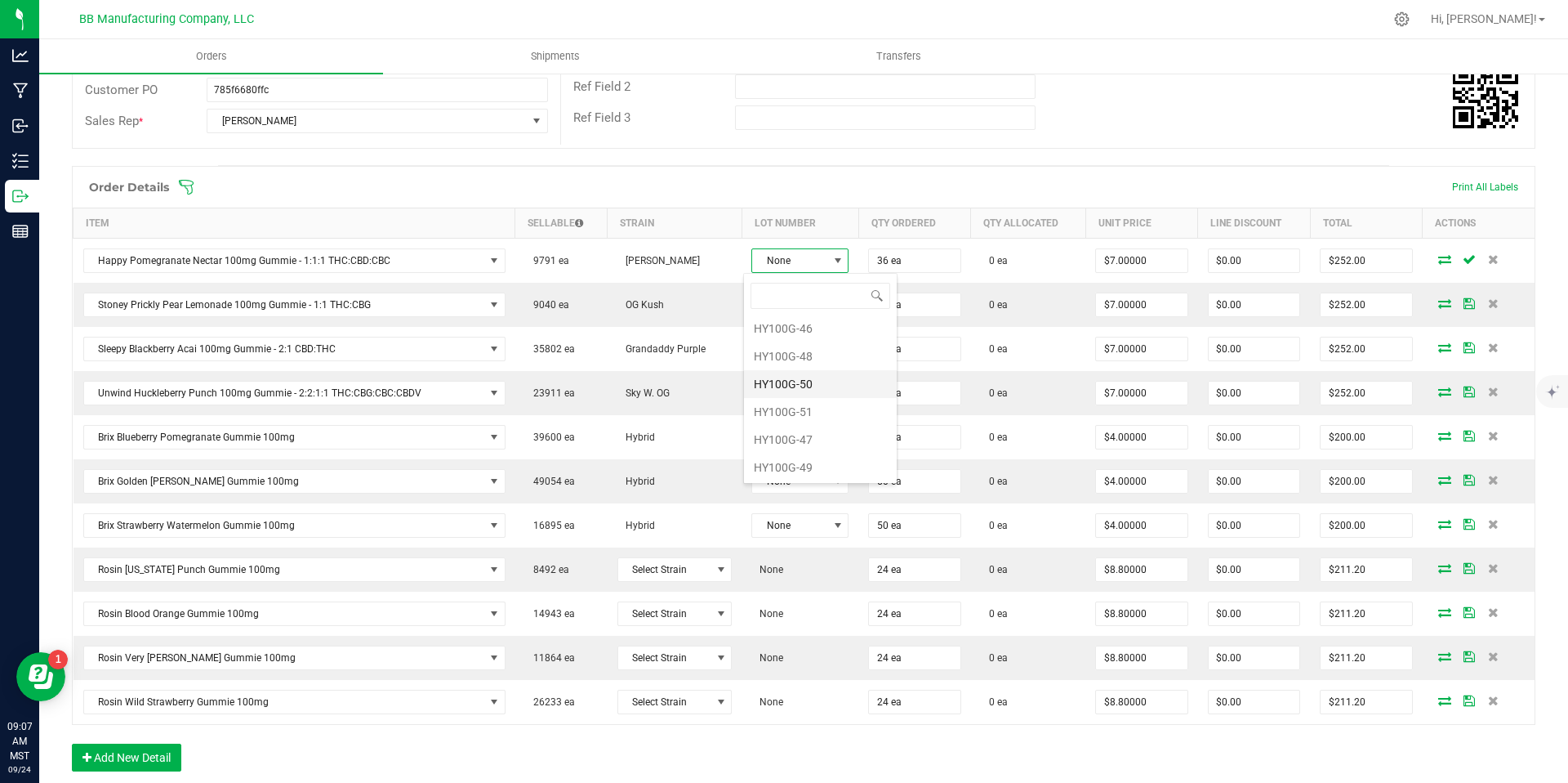
scroll to position [87, 0]
click at [816, 446] on li "HY100G-47" at bounding box center [820, 439] width 153 height 28
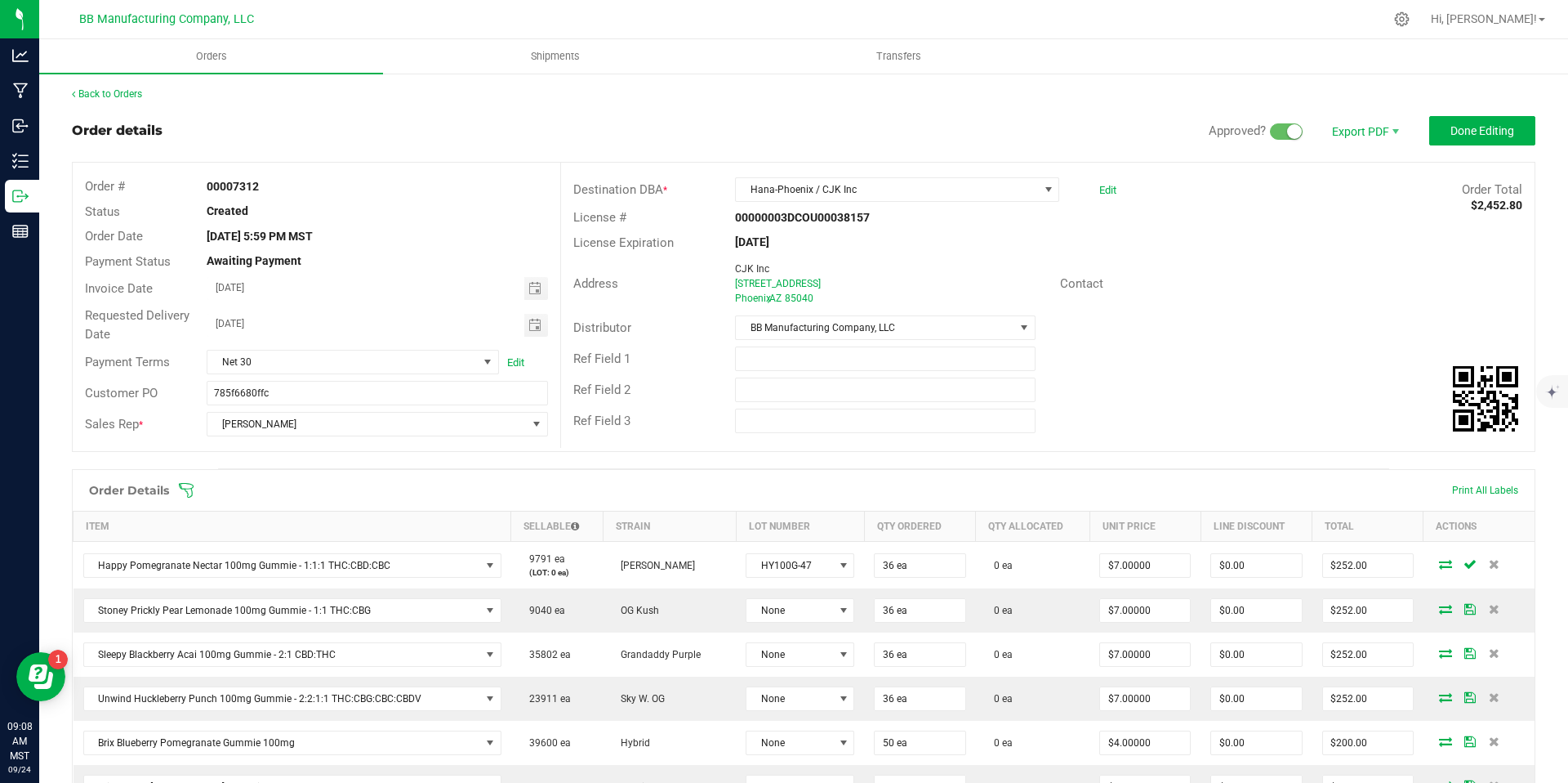
scroll to position [0, 0]
click at [130, 99] on link "Back to Orders" at bounding box center [107, 96] width 70 height 11
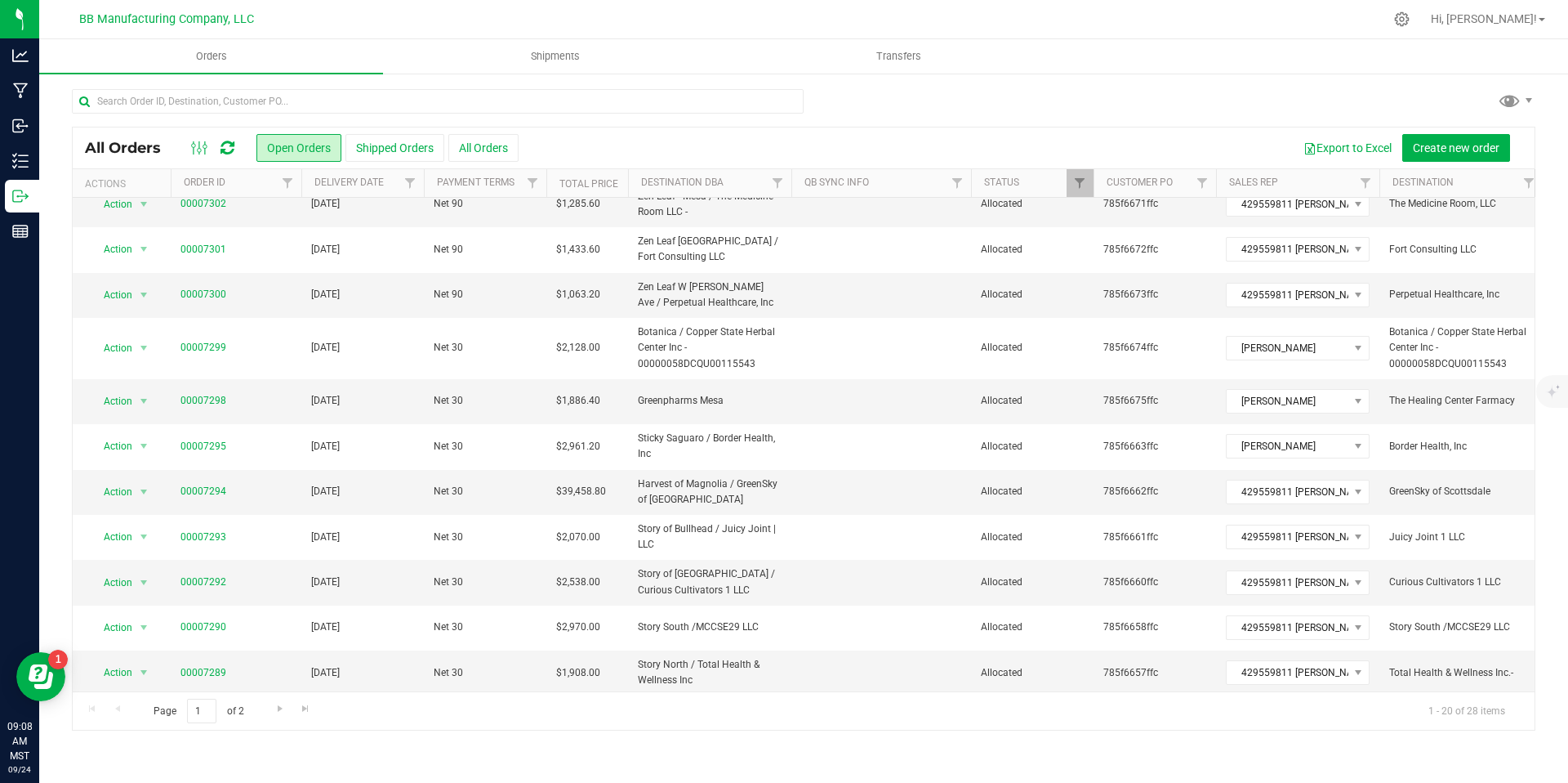
scroll to position [436, 0]
click at [272, 699] on link "Go to the next page" at bounding box center [279, 709] width 24 height 22
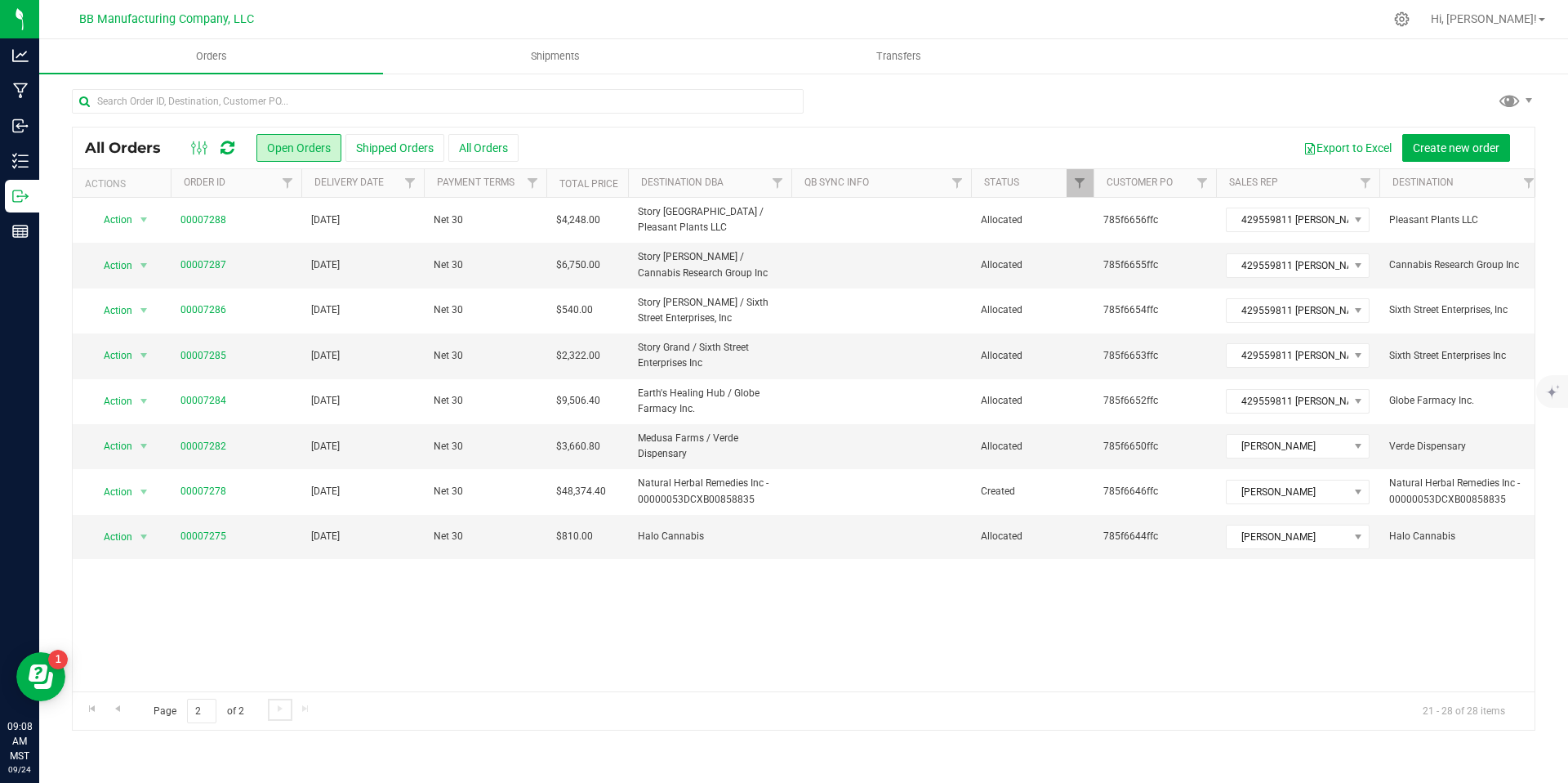
scroll to position [0, 0]
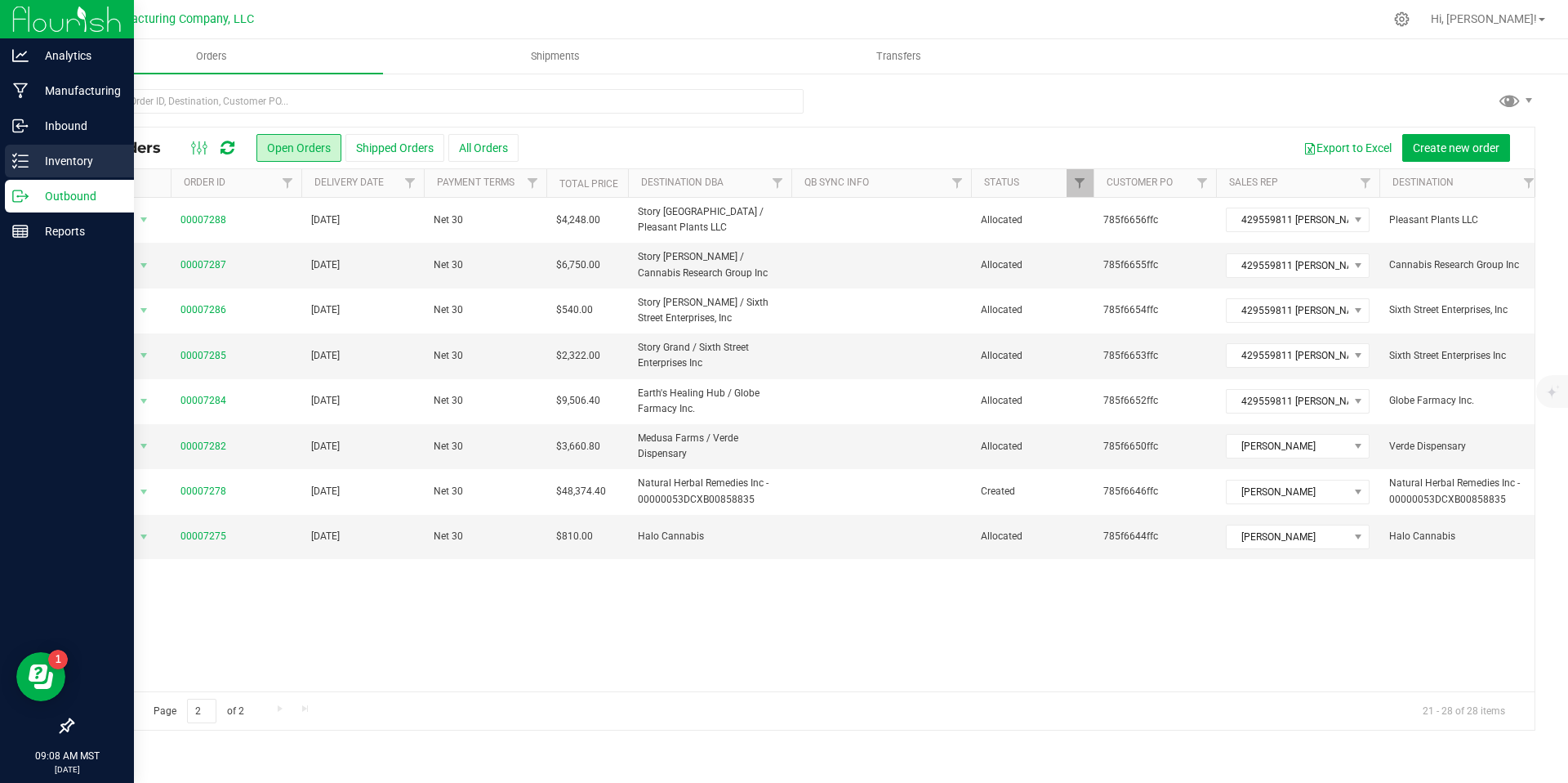
click at [27, 170] on div "Inventory" at bounding box center [70, 161] width 129 height 33
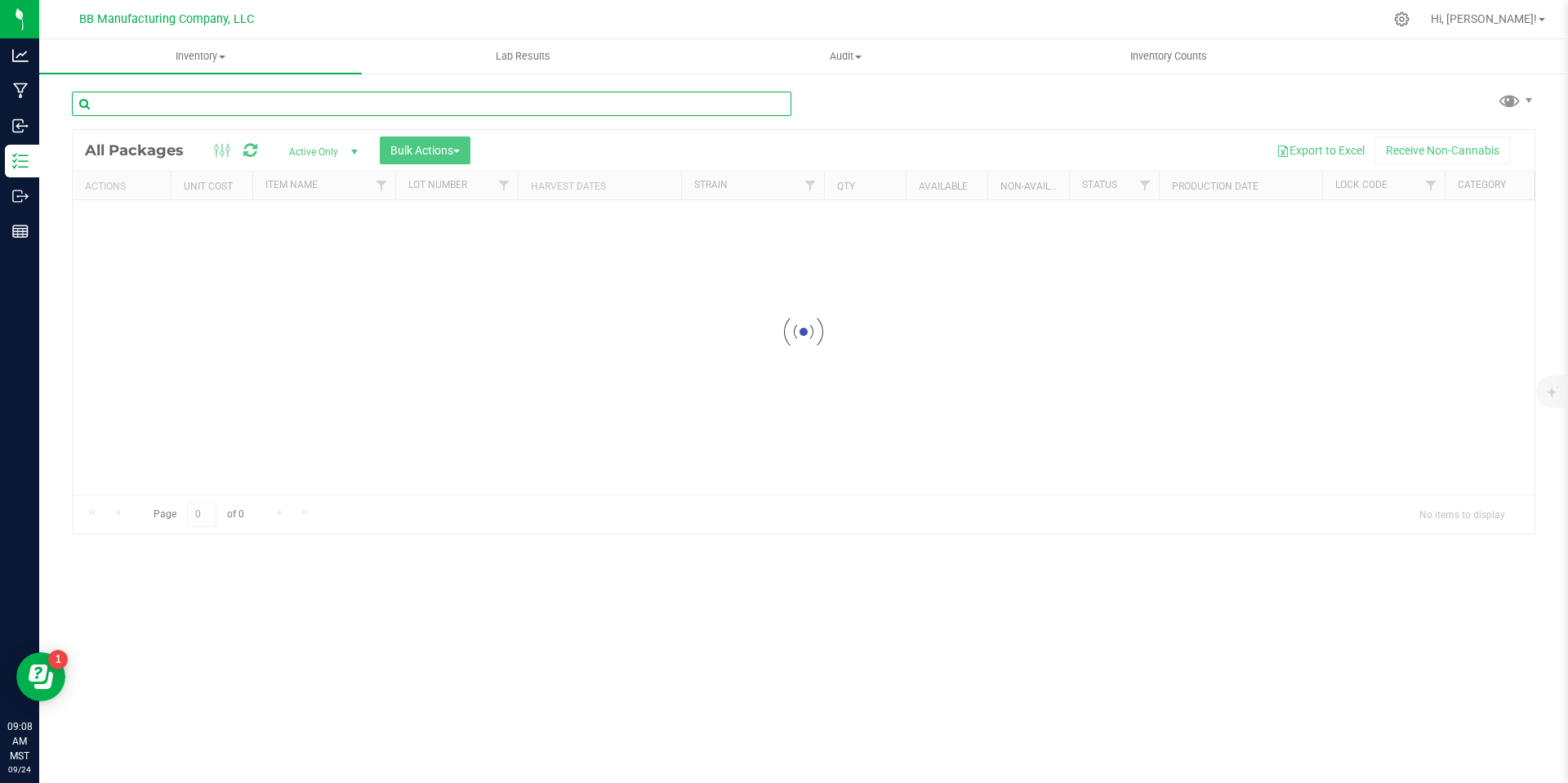
click at [203, 93] on input "text" at bounding box center [432, 104] width 720 height 25
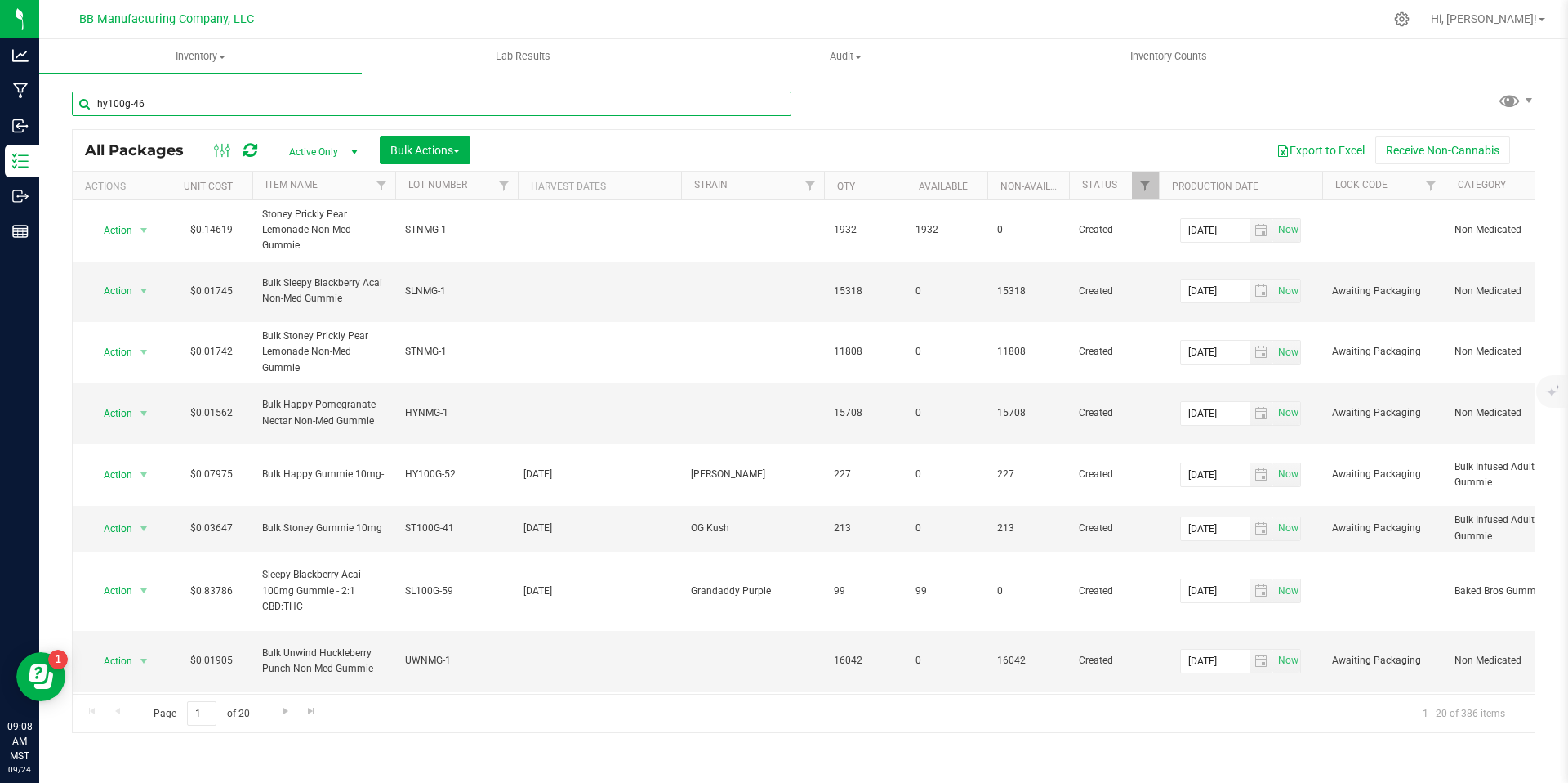
type input "hy100g-46"
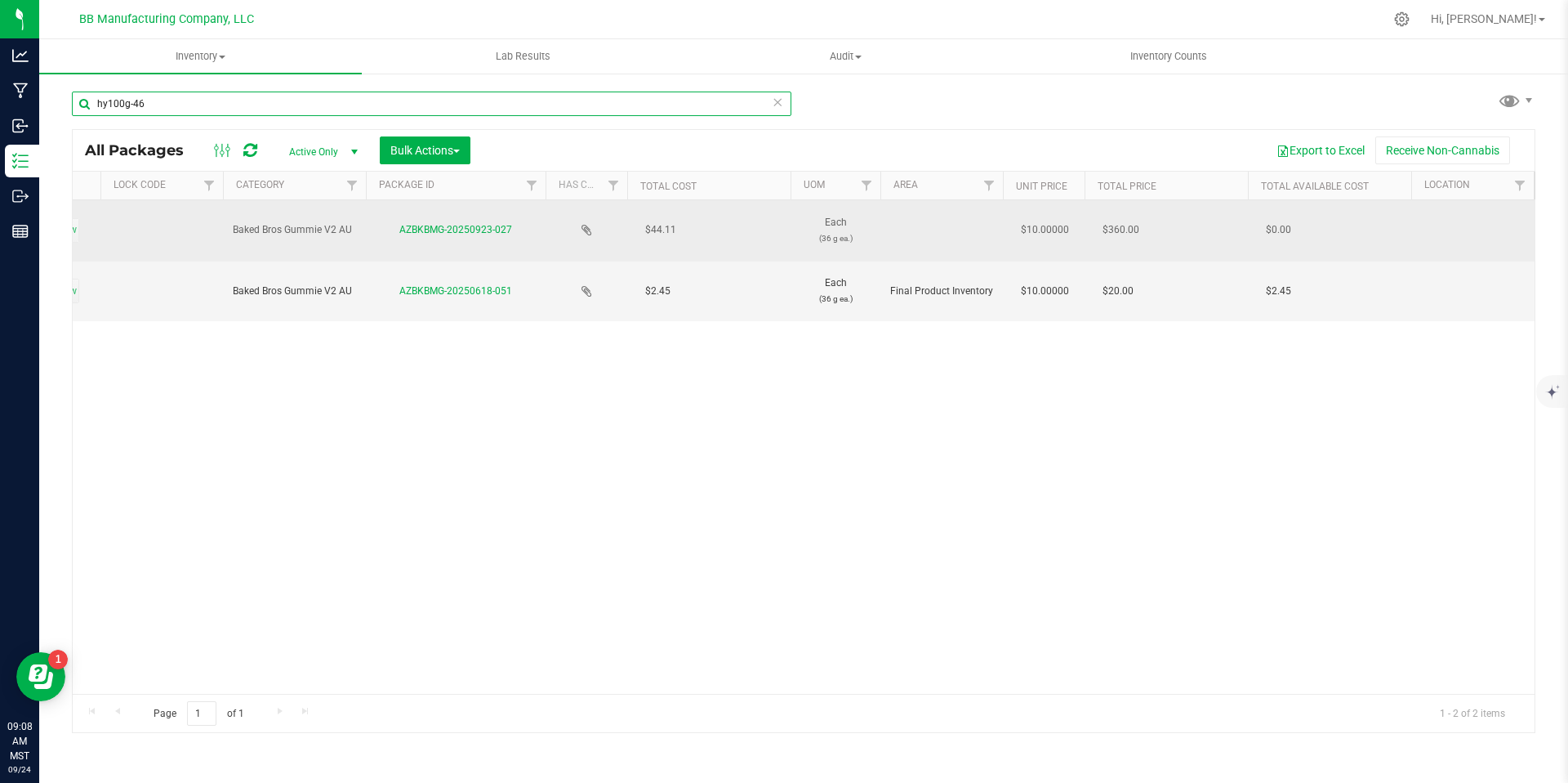
scroll to position [0, 1566]
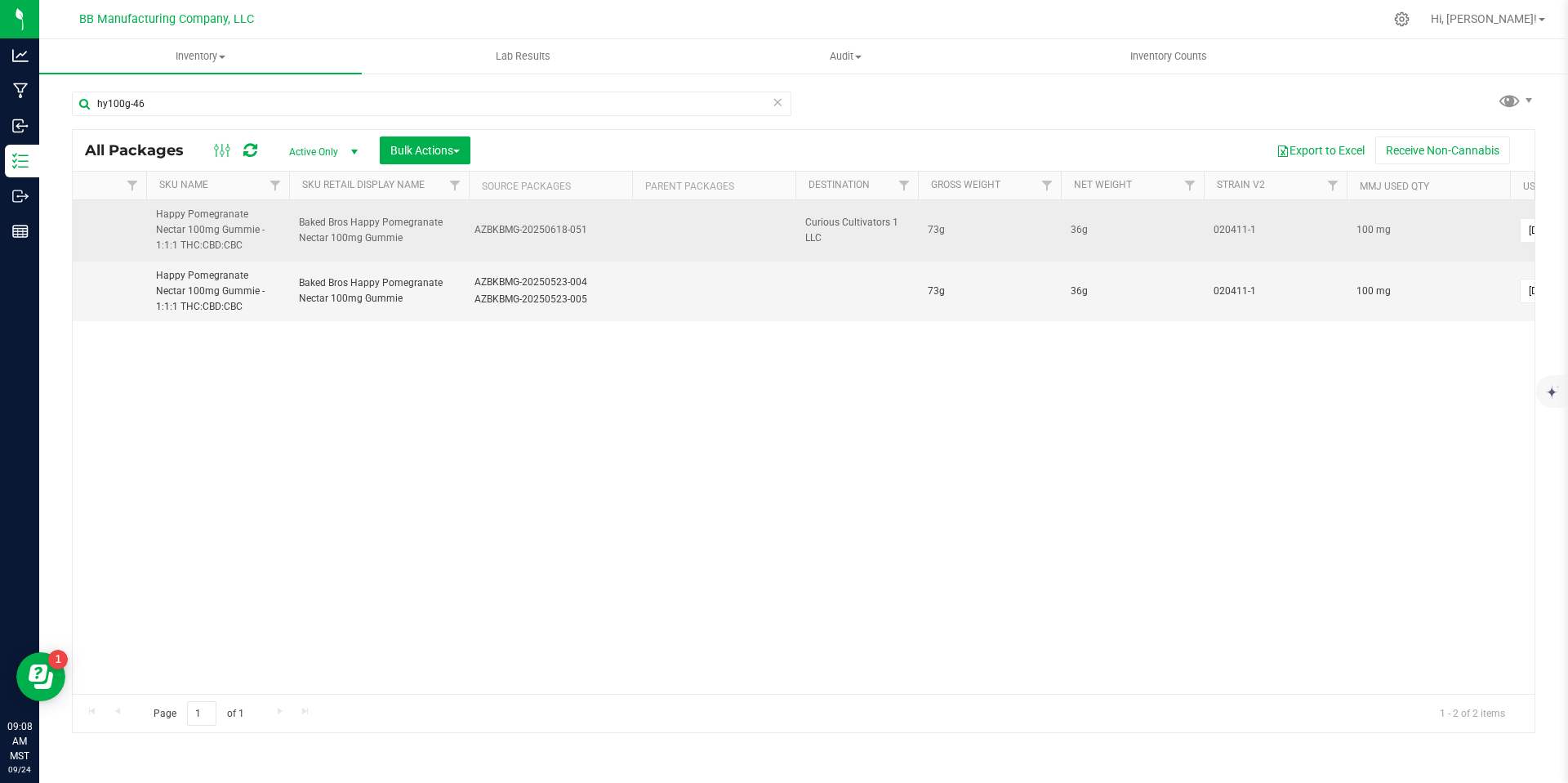
drag, startPoint x: 851, startPoint y: 242, endPoint x: 803, endPoint y: 224, distance: 51.3
click at [803, 224] on td "Curious Cultivators 1 LLC" at bounding box center [857, 230] width 123 height 61
copy span "Curious Cultivators 1 LLC"
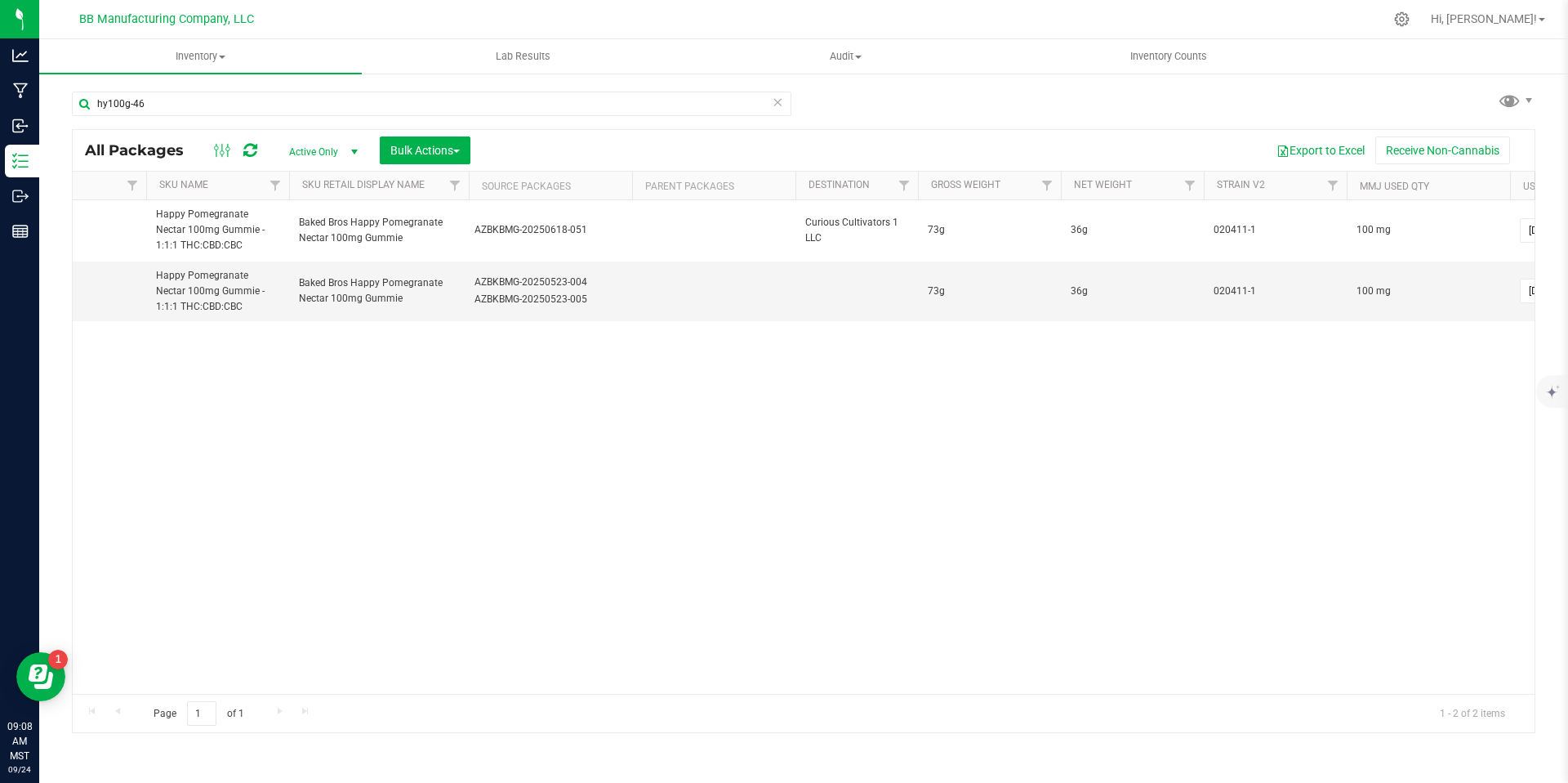
click at [781, 102] on icon at bounding box center [778, 102] width 11 height 20
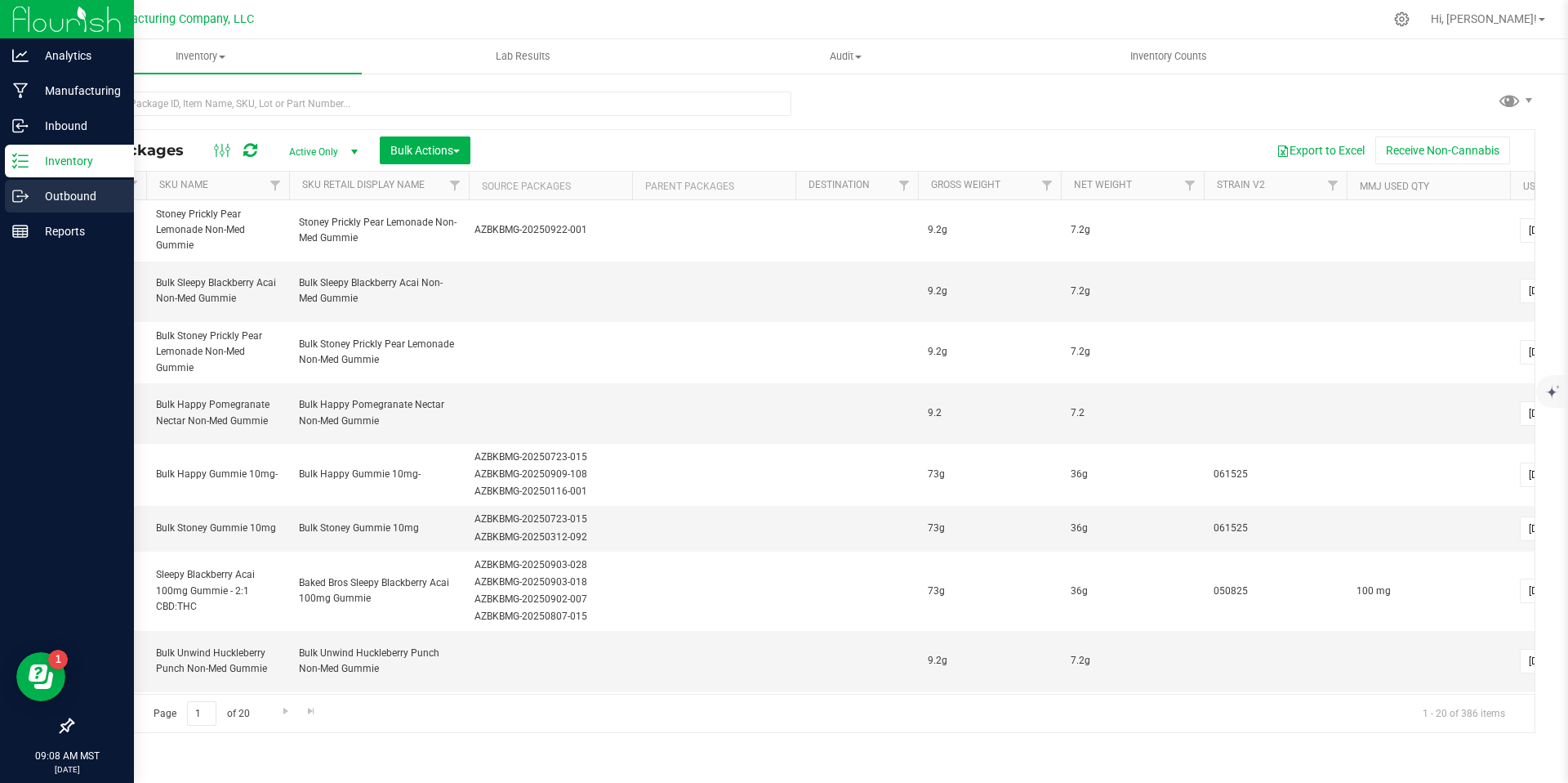
click at [37, 198] on p "Outbound" at bounding box center [78, 196] width 98 height 20
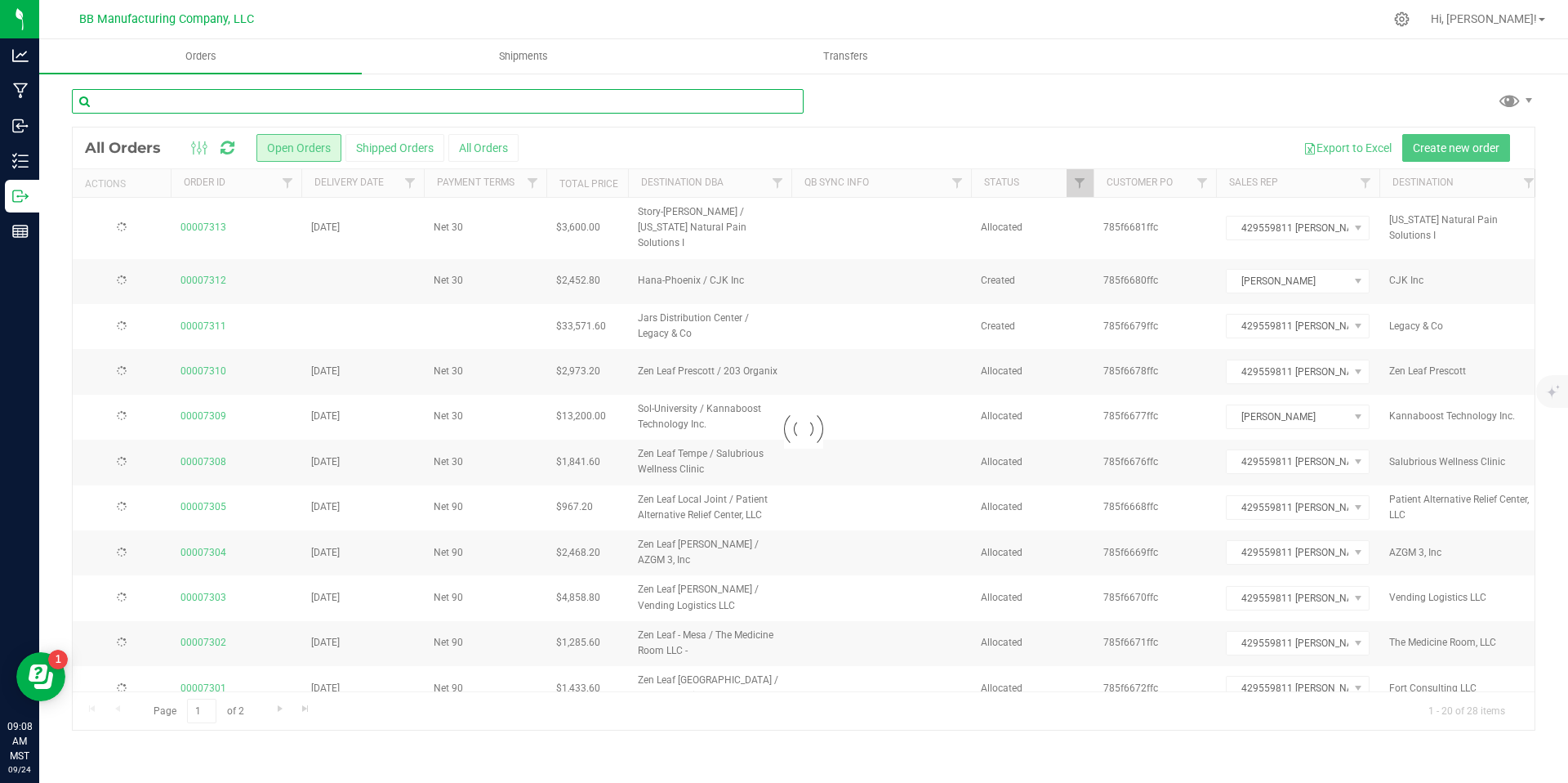
click at [200, 106] on input "text" at bounding box center [438, 102] width 732 height 25
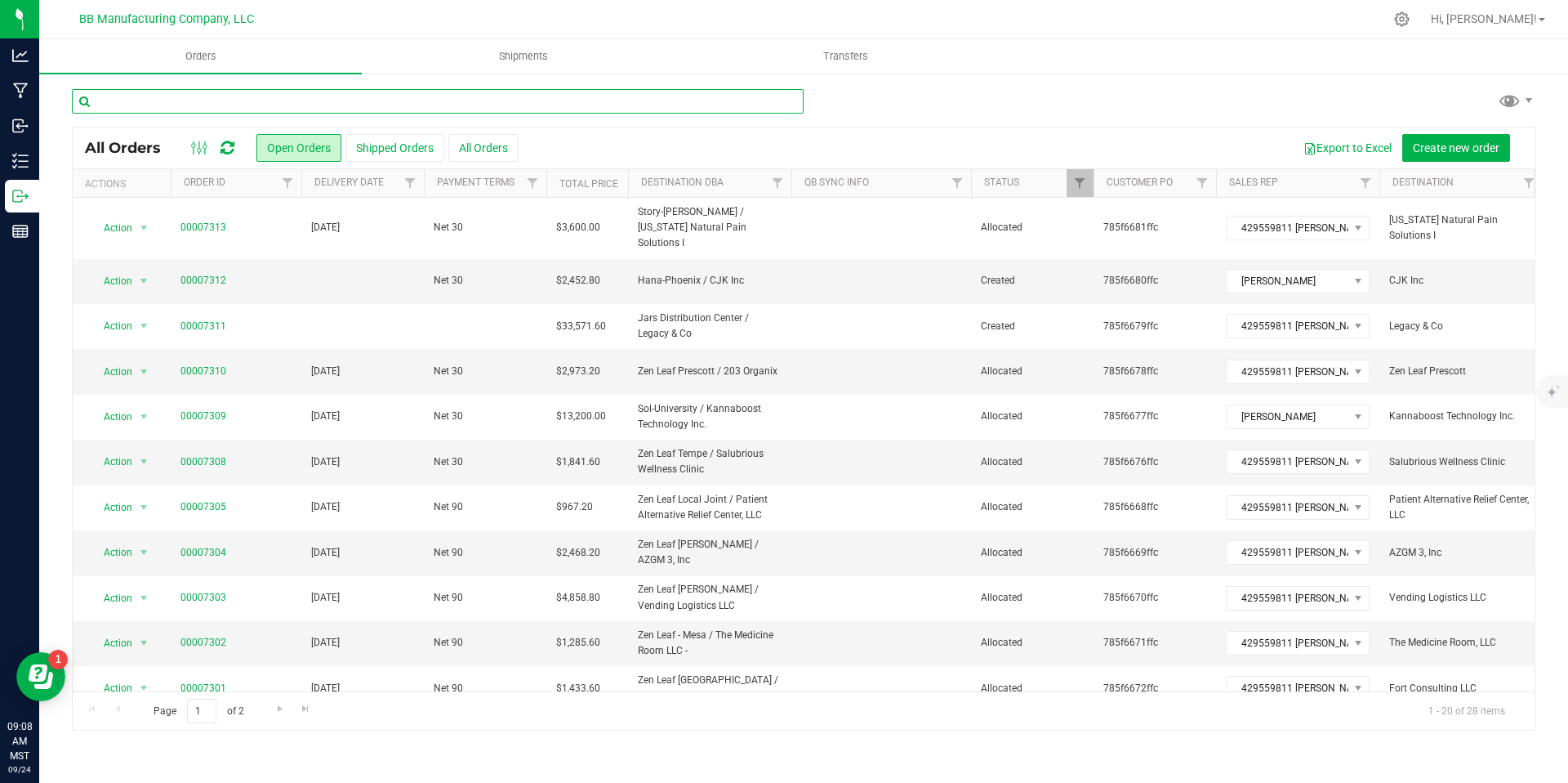
paste input "Curious Cultivators 1 LLC"
type input "Curious Cultivators 1 LLC"
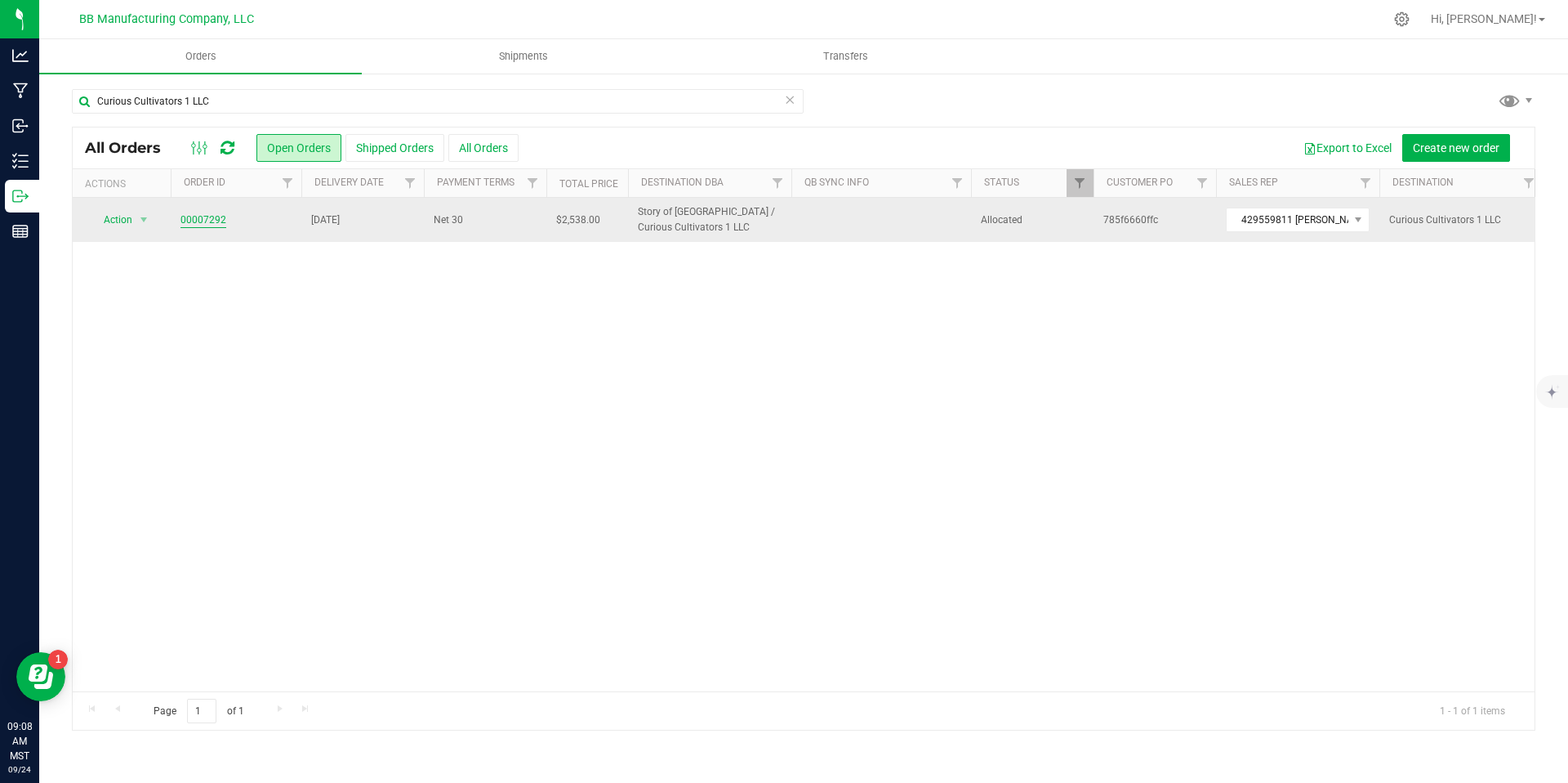
click at [212, 227] on link "00007292" at bounding box center [203, 220] width 46 height 16
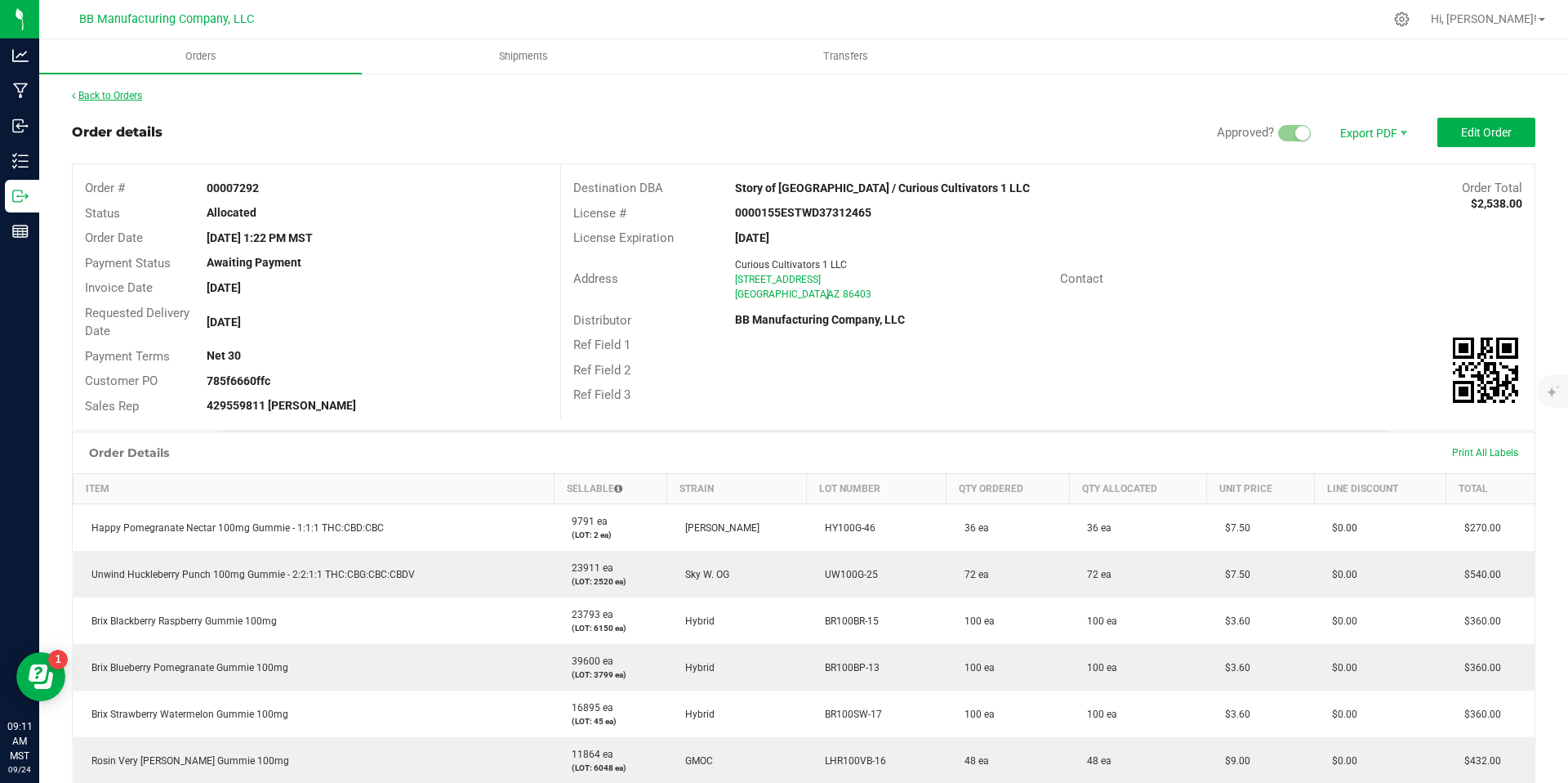
click at [118, 90] on link "Back to Orders" at bounding box center [107, 96] width 70 height 11
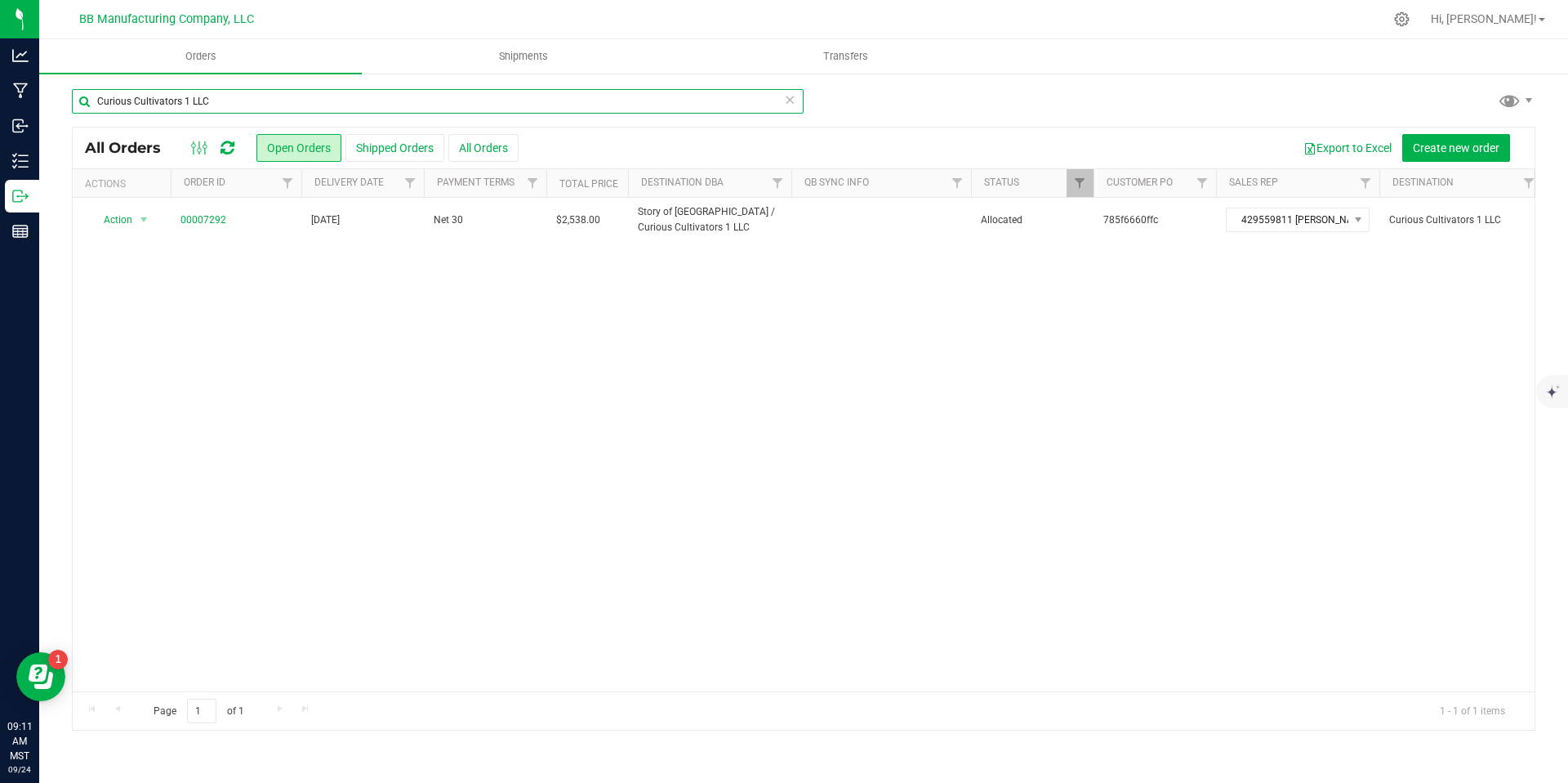
click at [798, 100] on input "Curious Cultivators 1 LLC" at bounding box center [438, 102] width 732 height 25
click at [790, 100] on div "Curious Cultivators 1 LLC" at bounding box center [438, 102] width 732 height 25
click at [790, 100] on icon at bounding box center [790, 99] width 11 height 20
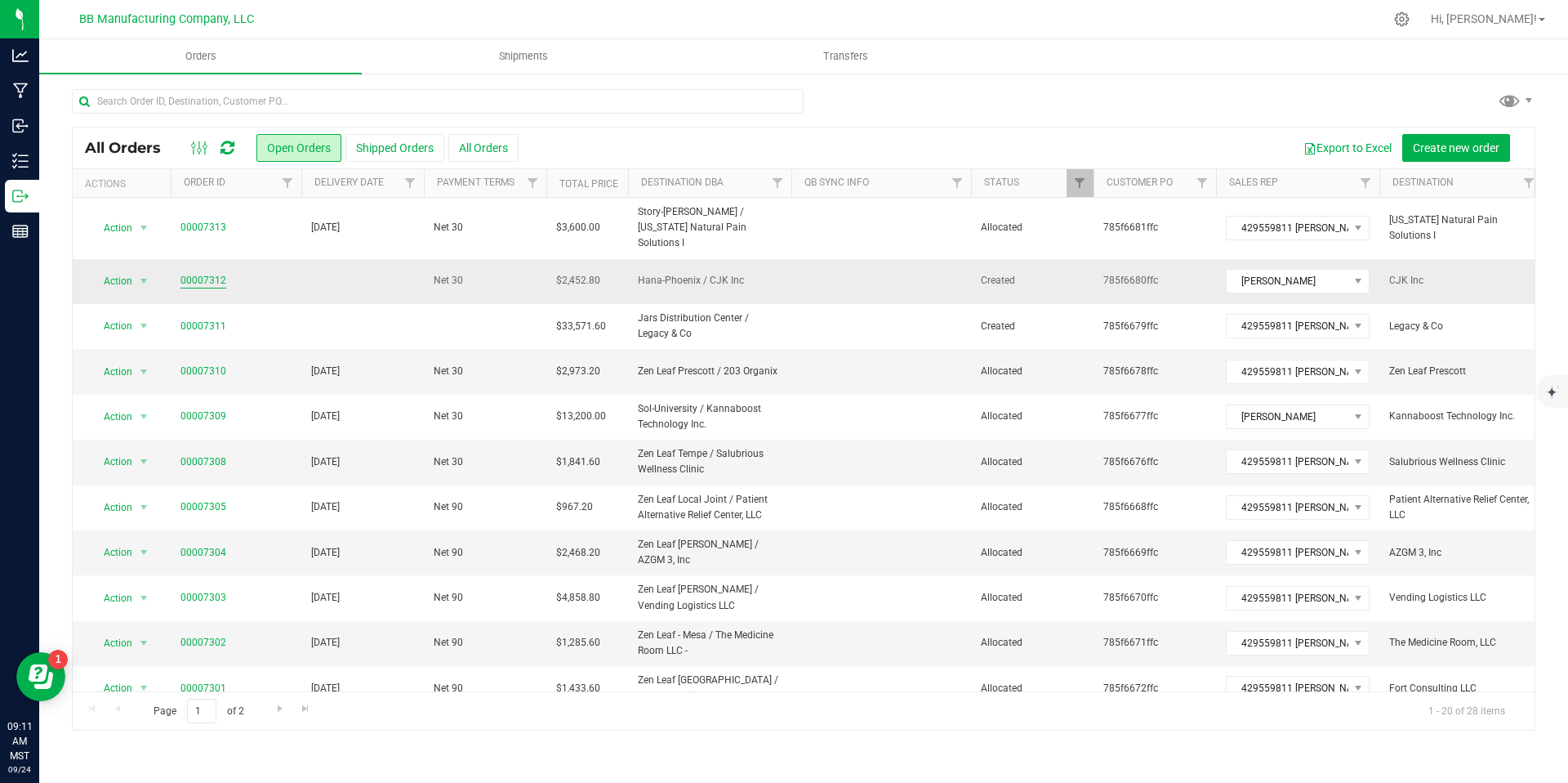
click at [180, 273] on link "00007312" at bounding box center [203, 280] width 46 height 16
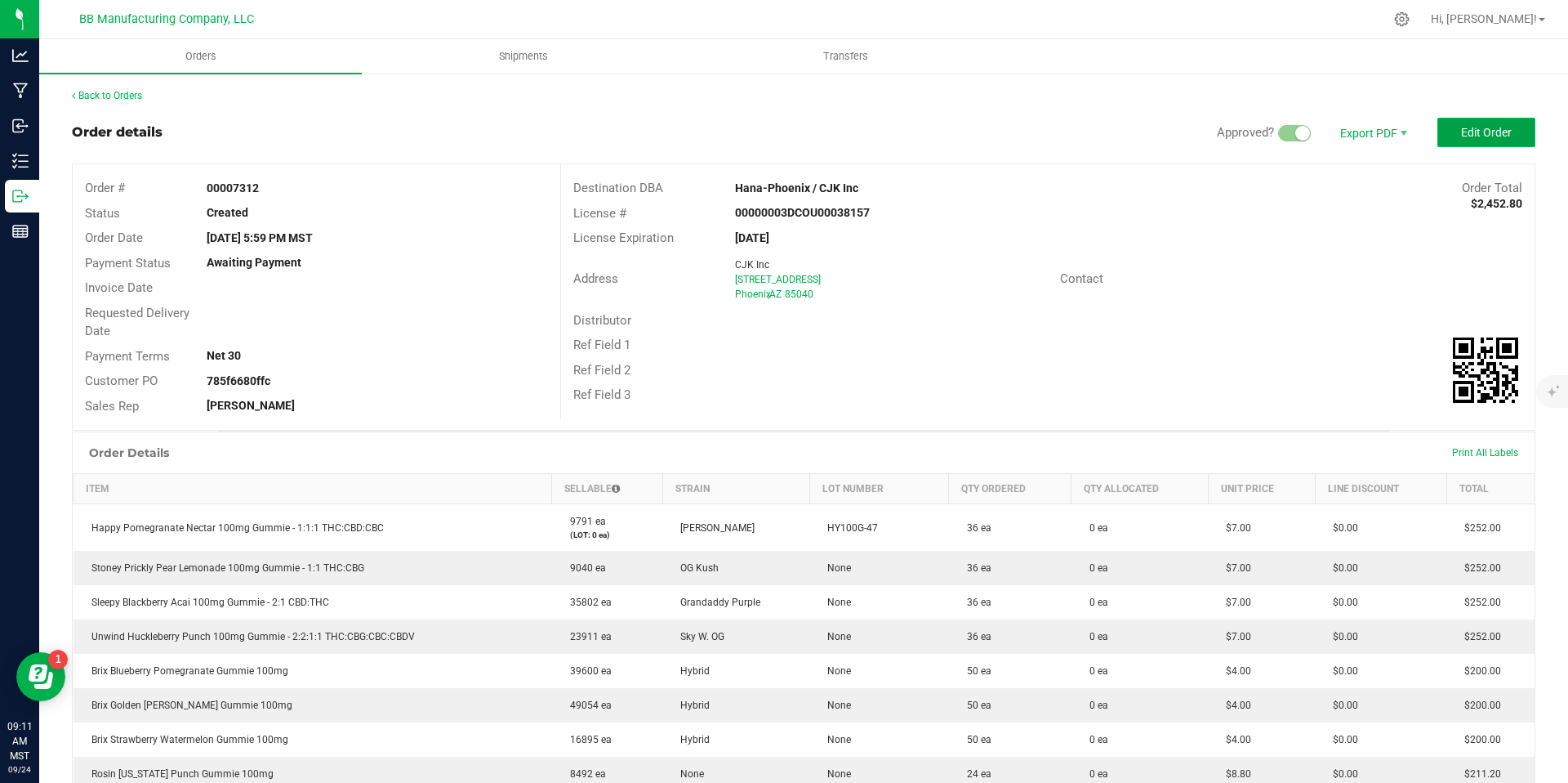
click at [1493, 135] on span "Edit Order" at bounding box center [1486, 133] width 51 height 13
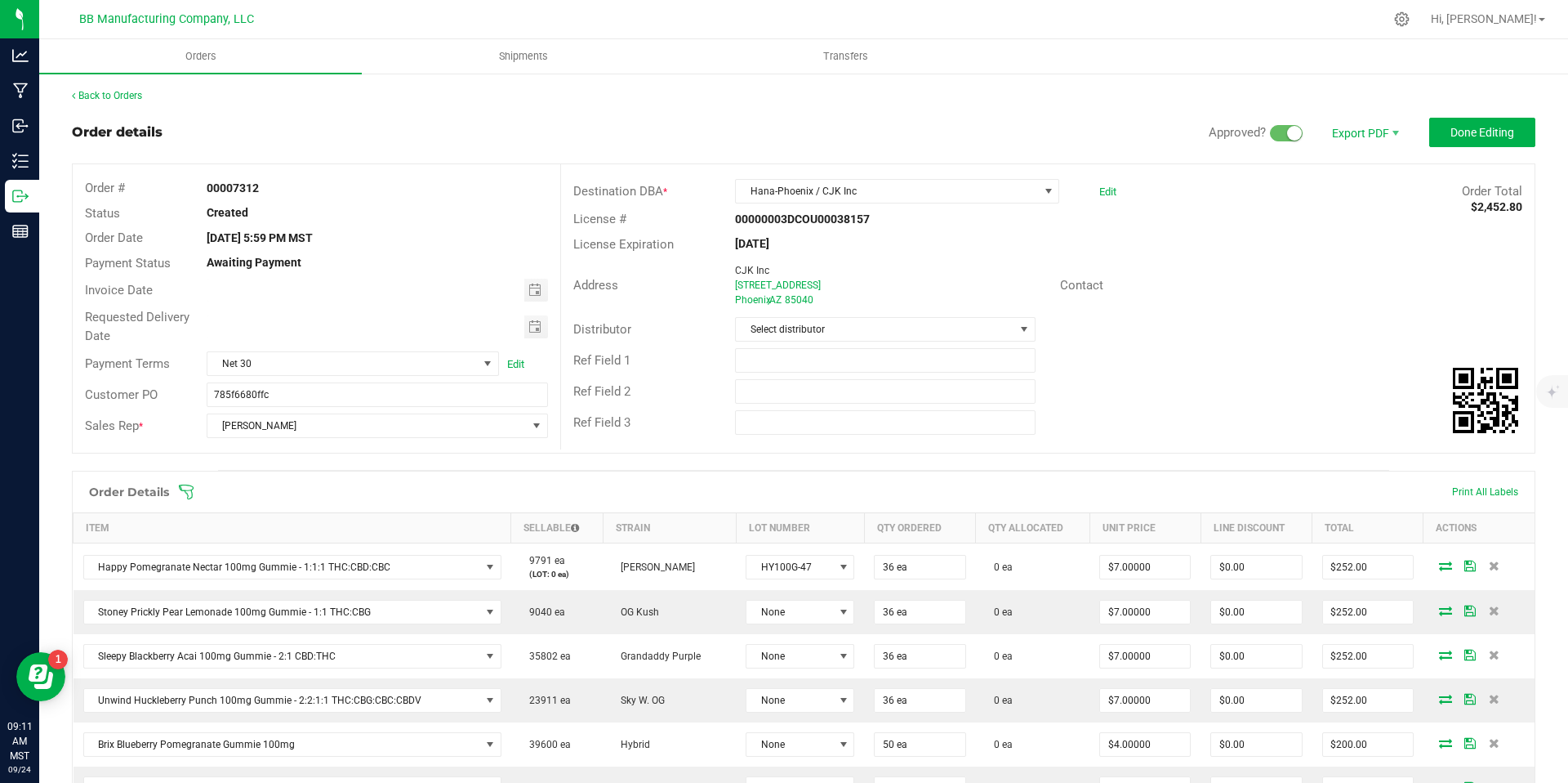
scroll to position [3, 0]
click at [536, 288] on span "Toggle calendar" at bounding box center [535, 287] width 13 height 13
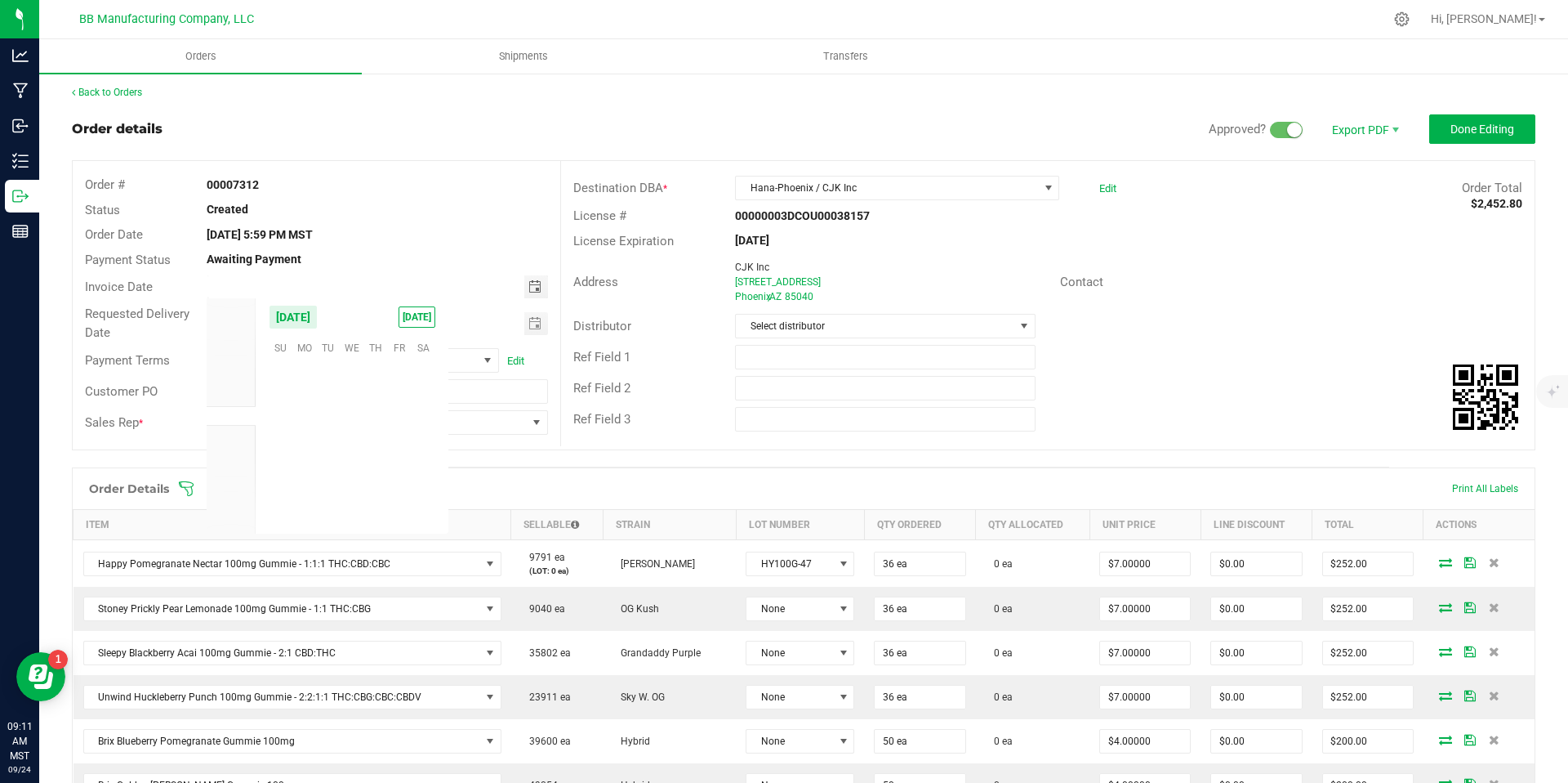
scroll to position [264955, 0]
click at [306, 470] on span "29" at bounding box center [304, 473] width 24 height 25
type input "[DATE]"
click at [529, 321] on span "Toggle calendar" at bounding box center [535, 324] width 13 height 13
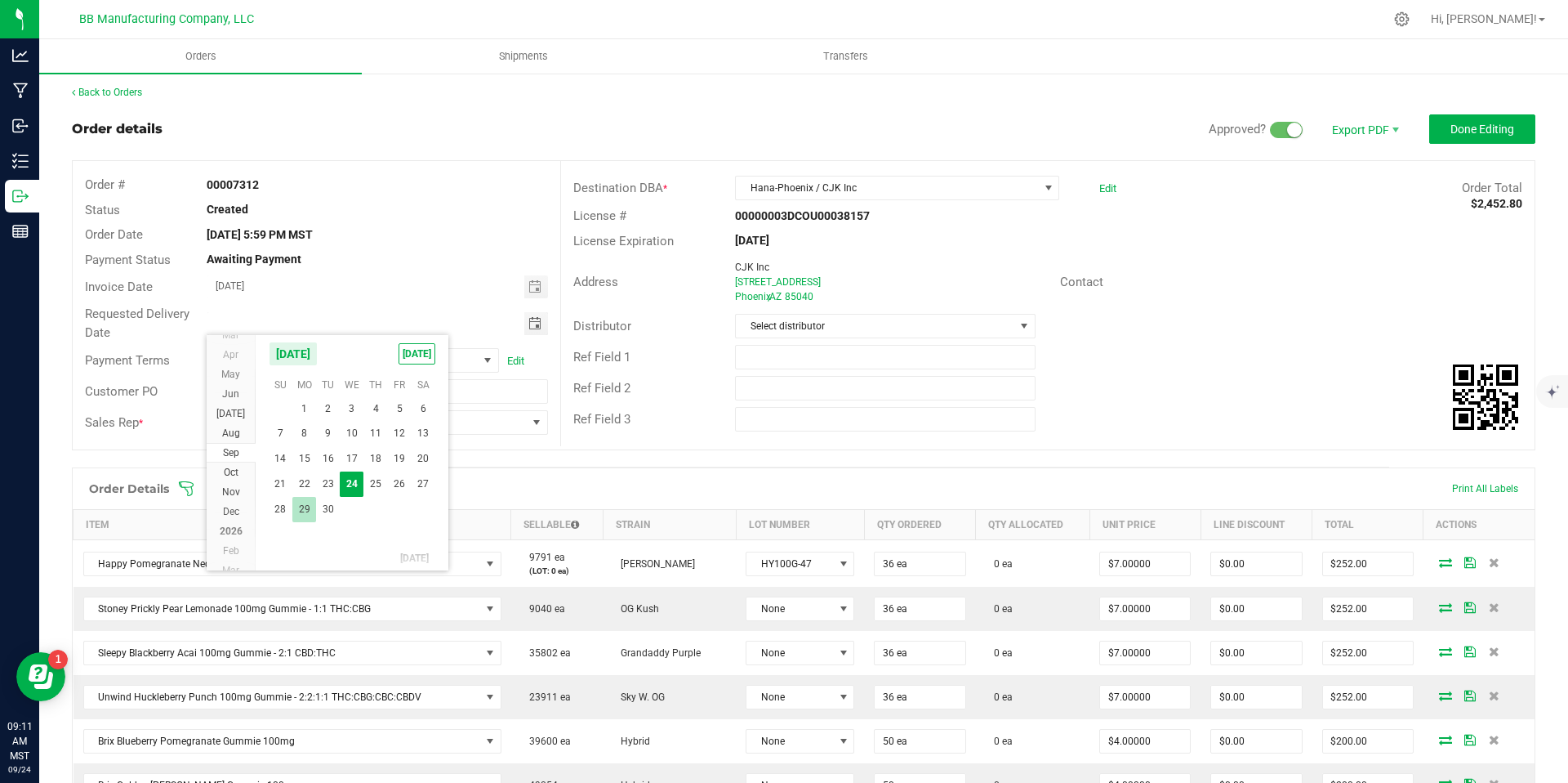
click at [306, 502] on span "29" at bounding box center [304, 509] width 24 height 25
type input "[DATE]"
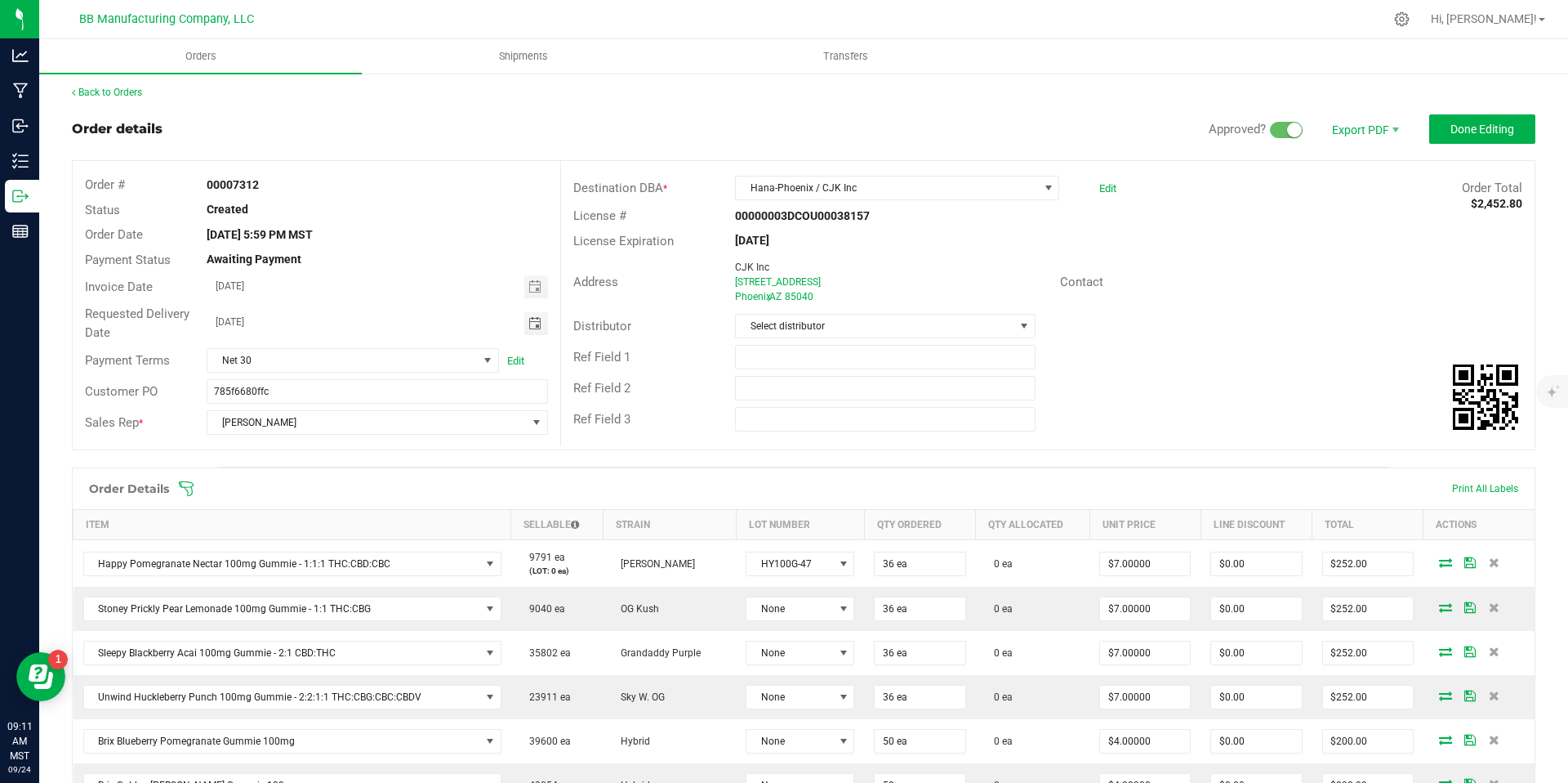
click at [903, 310] on div "Distributor Select distributor" at bounding box center [1047, 326] width 974 height 31
click at [902, 339] on div "Distributor Select distributor" at bounding box center [1047, 326] width 974 height 31
click at [905, 332] on span "Select distributor" at bounding box center [874, 326] width 278 height 23
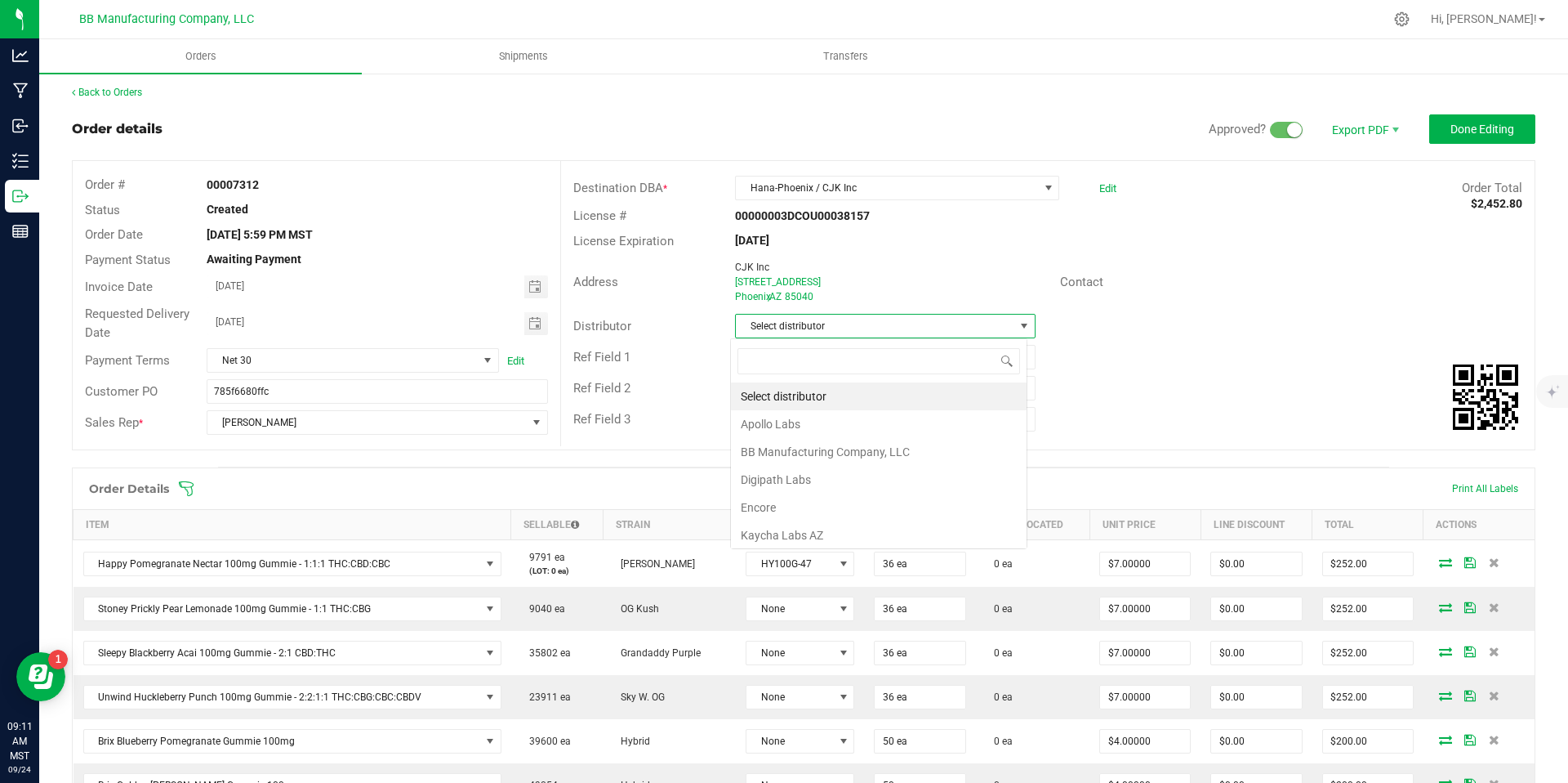
scroll to position [25, 297]
click at [882, 450] on li "BB Manufacturing Company, LLC" at bounding box center [879, 452] width 296 height 28
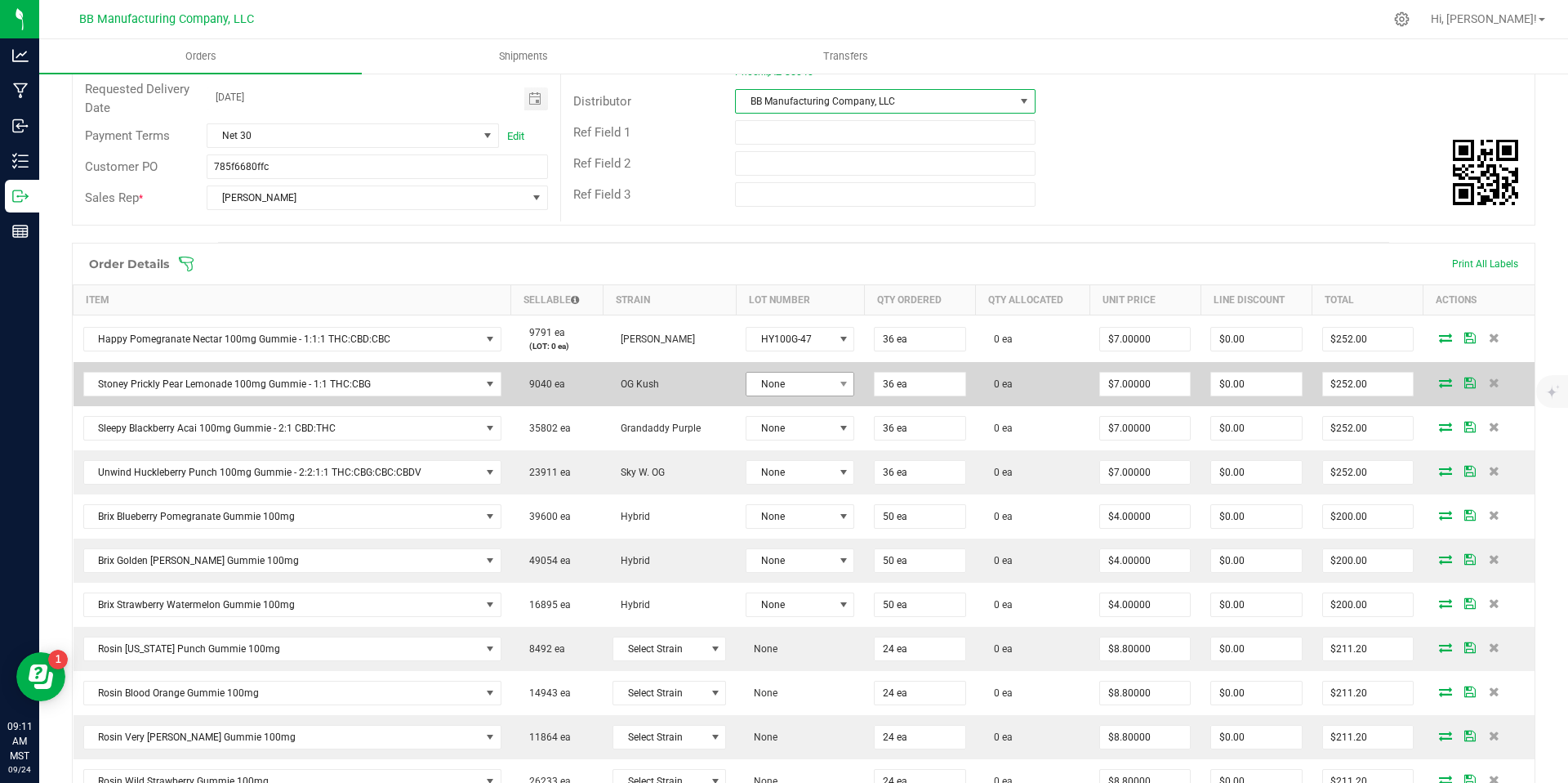
scroll to position [229, 0]
click at [809, 388] on span "None" at bounding box center [790, 383] width 87 height 23
click at [797, 387] on span "None" at bounding box center [790, 387] width 87 height 23
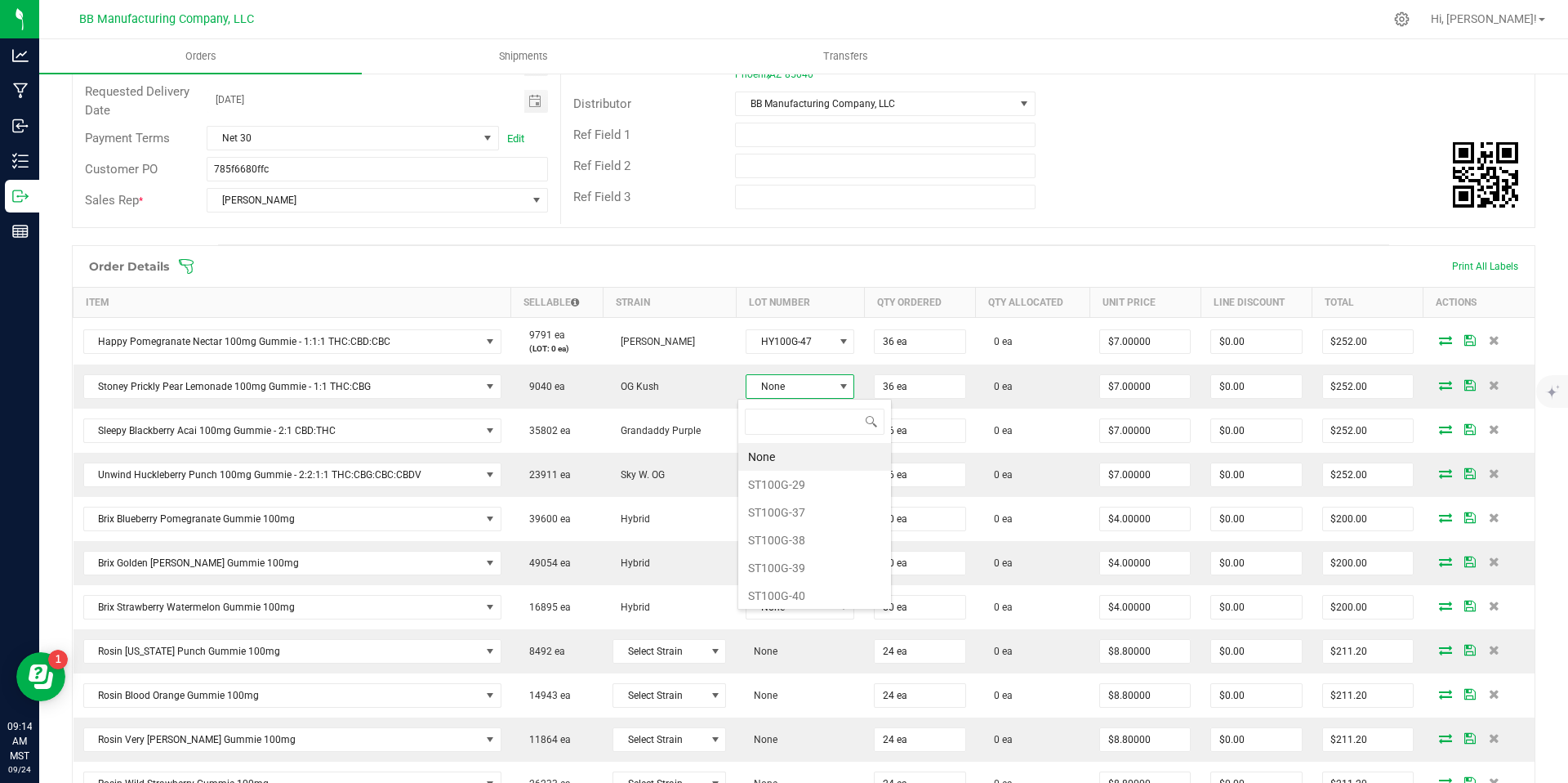
scroll to position [25, 108]
click at [798, 514] on li "ST100G-37" at bounding box center [815, 512] width 153 height 28
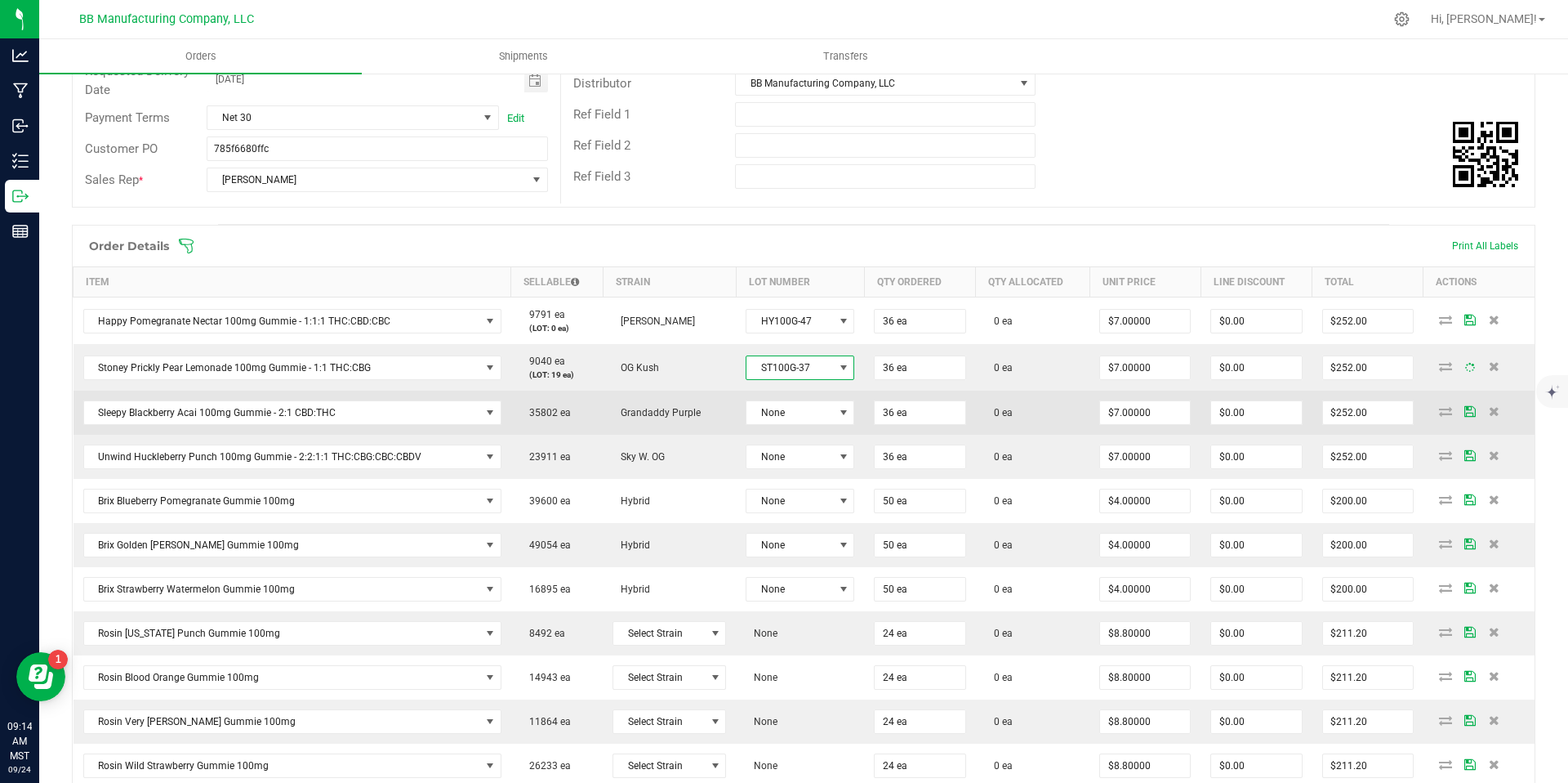
scroll to position [256, 0]
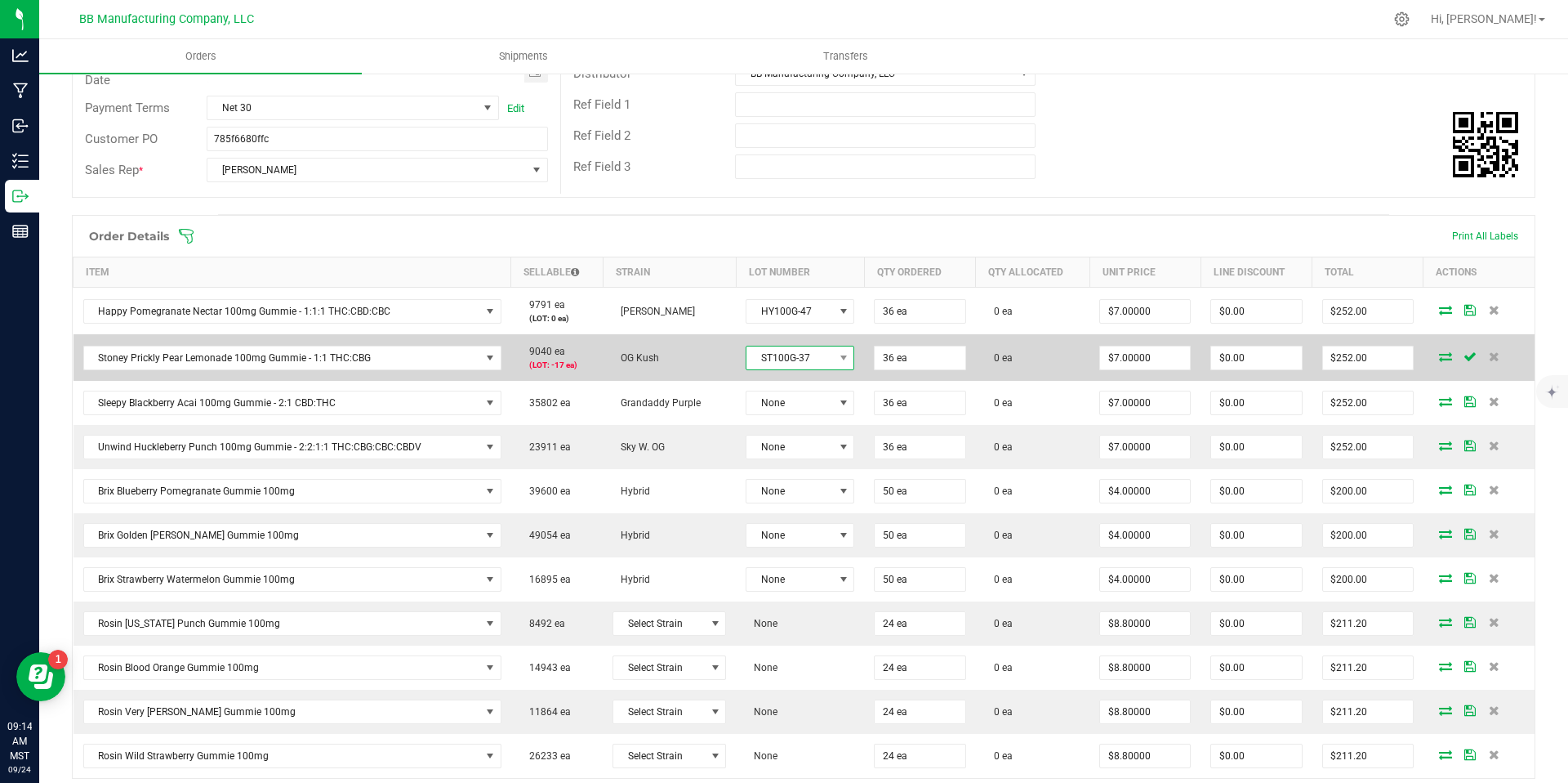
click at [833, 366] on span at bounding box center [843, 358] width 20 height 23
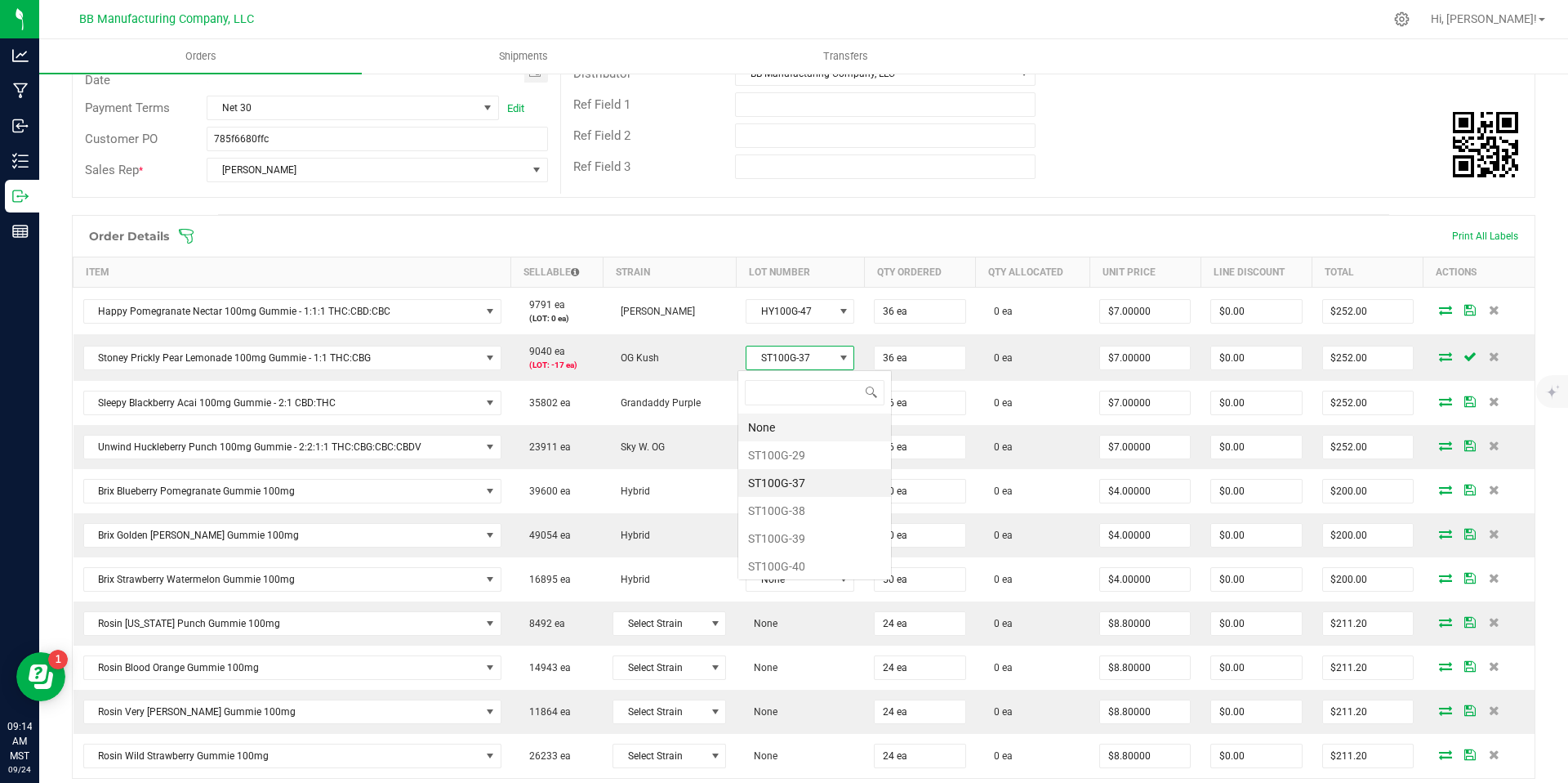
scroll to position [25, 108]
click at [807, 518] on li "ST100G-38" at bounding box center [815, 510] width 153 height 28
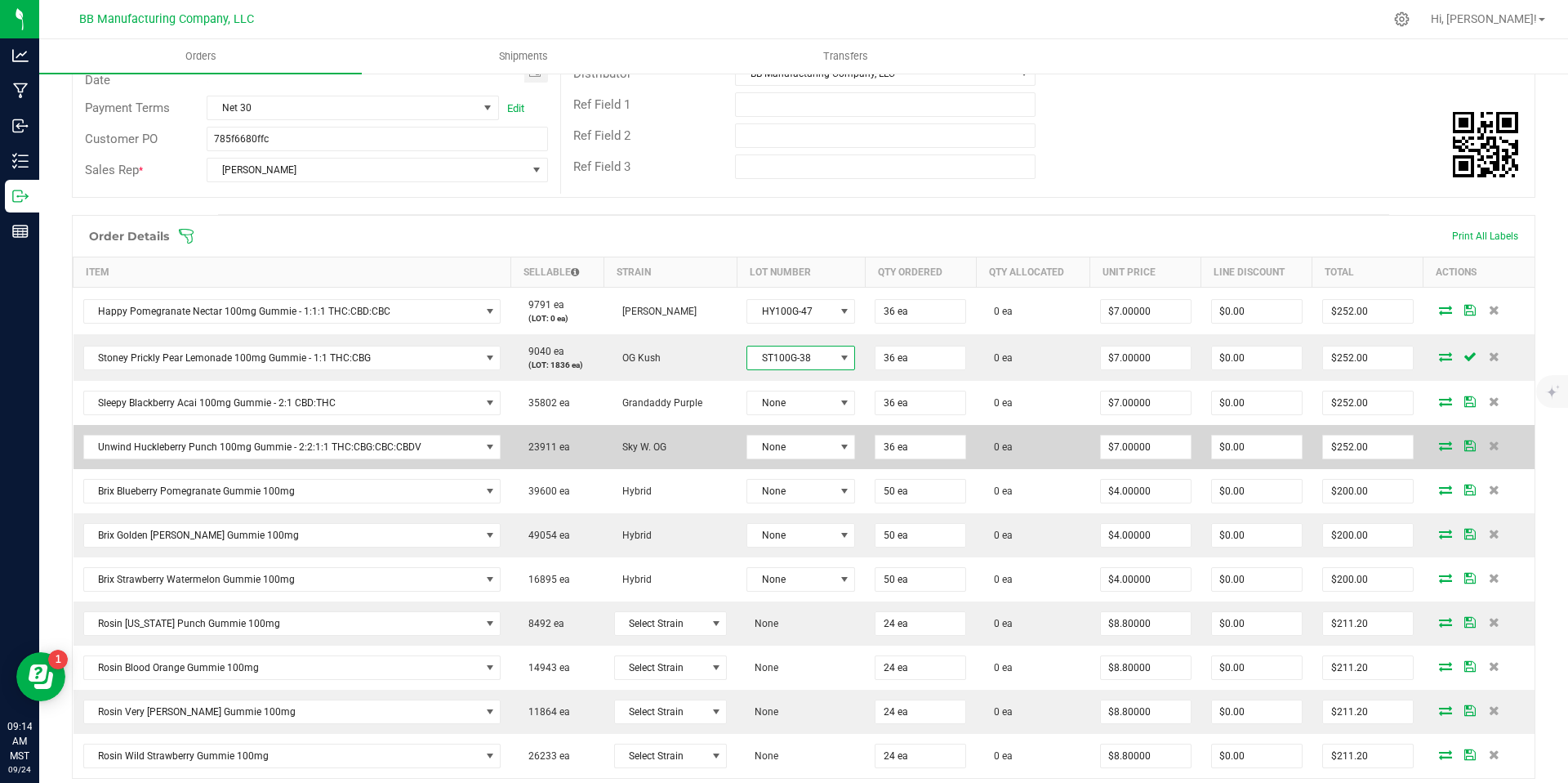
scroll to position [289, 0]
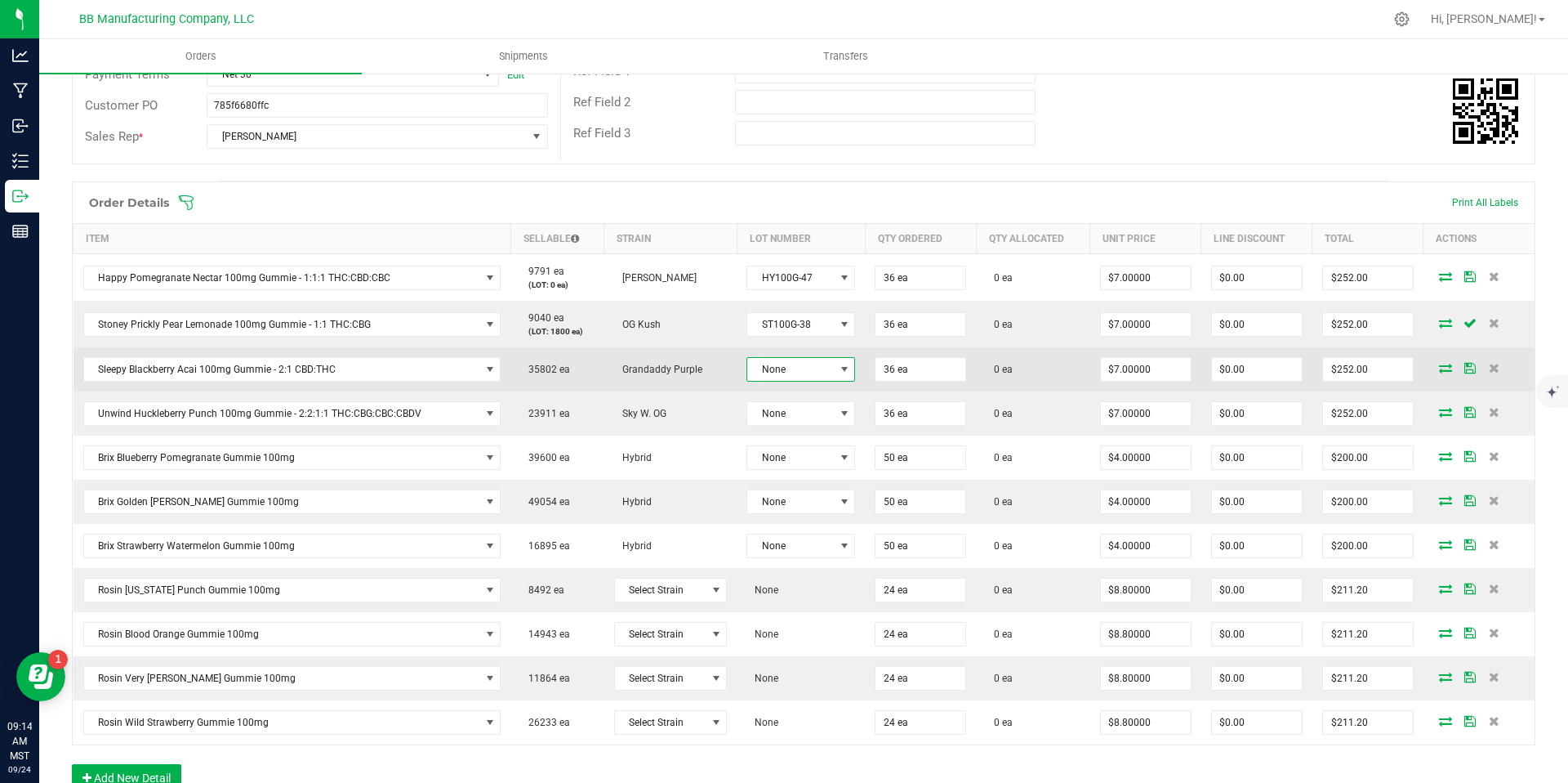
click at [800, 377] on span "None" at bounding box center [791, 369] width 87 height 23
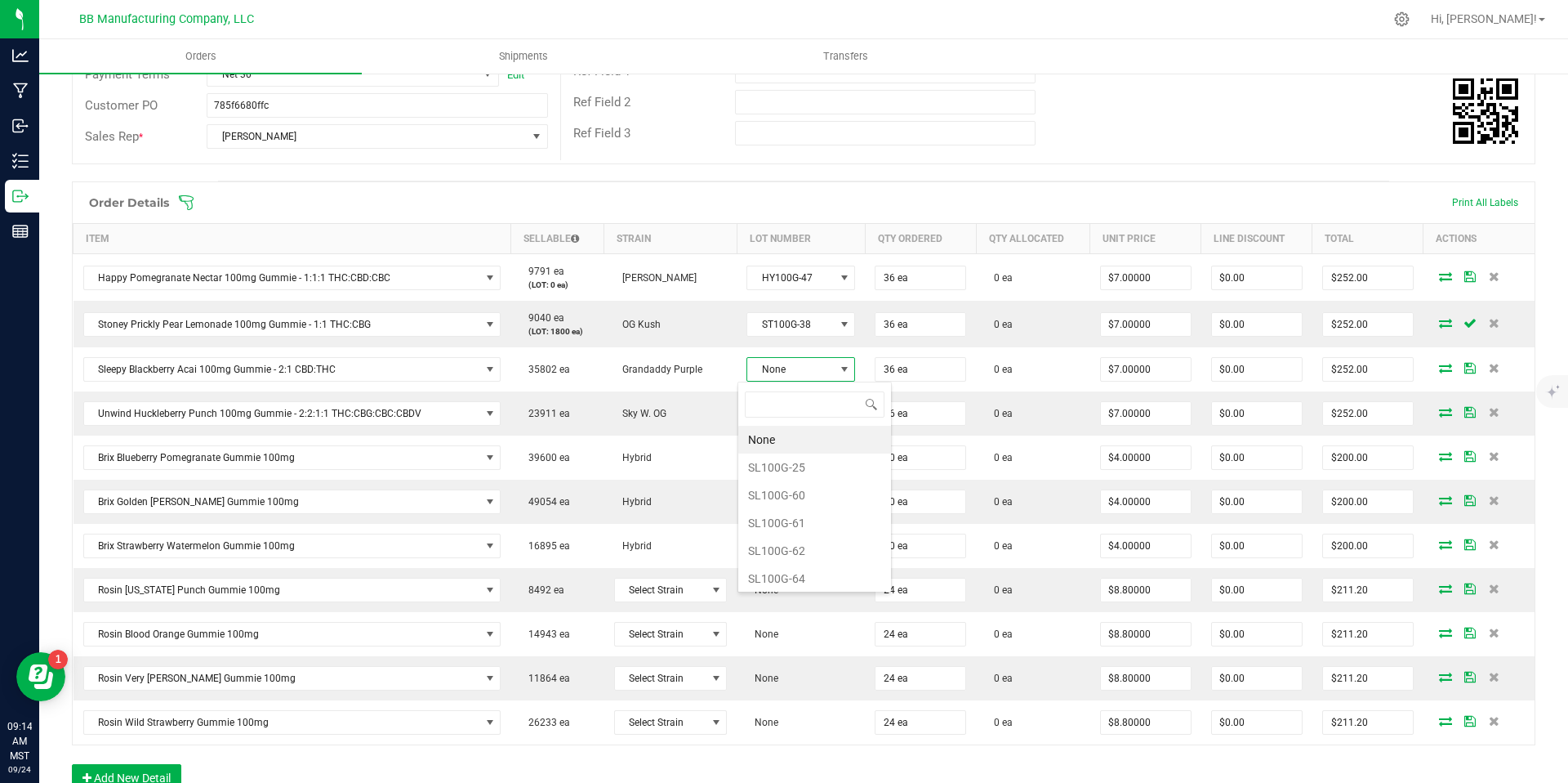
scroll to position [25, 108]
click at [803, 494] on li "SL100G-60" at bounding box center [815, 496] width 153 height 28
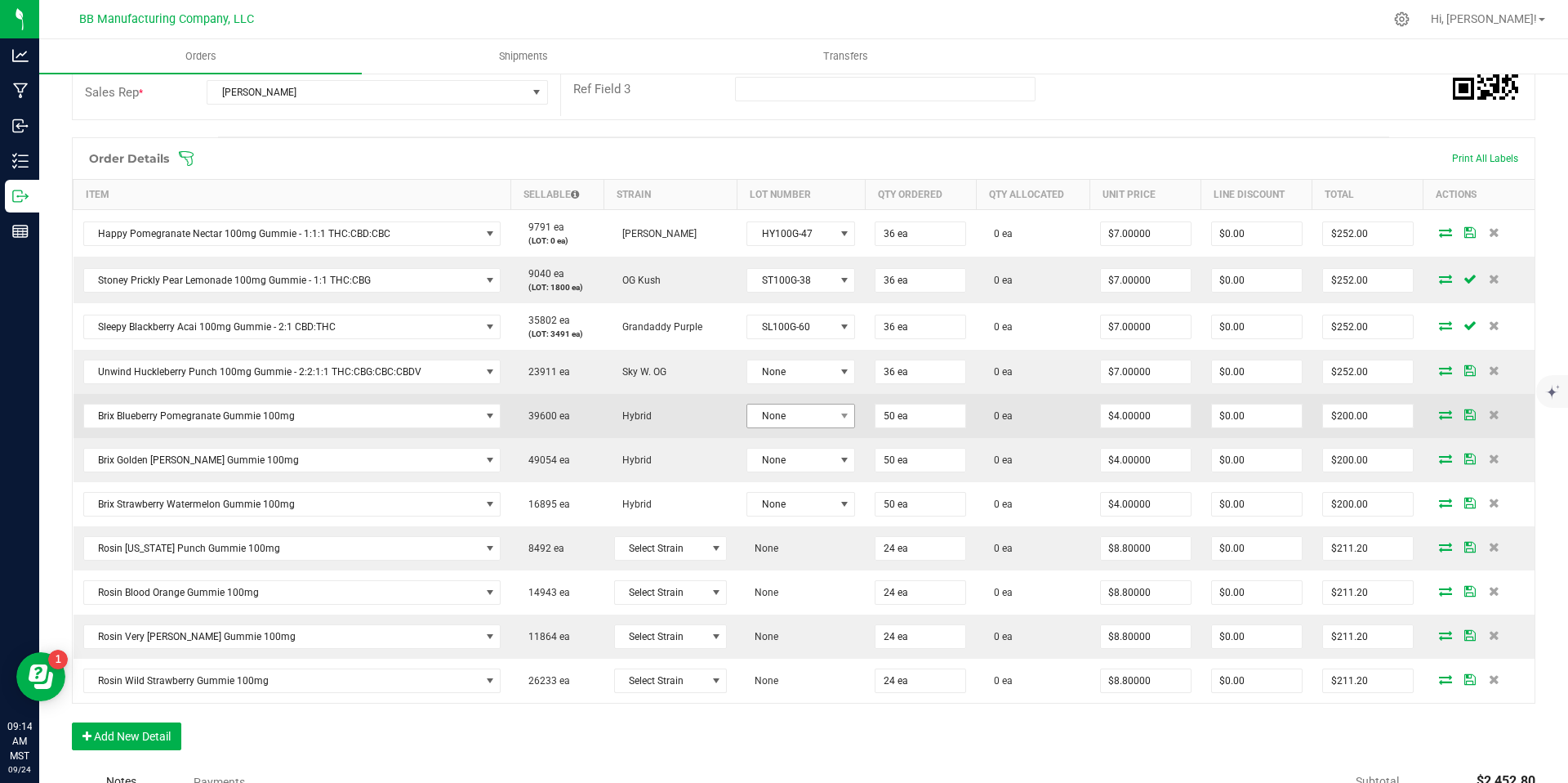
scroll to position [334, 0]
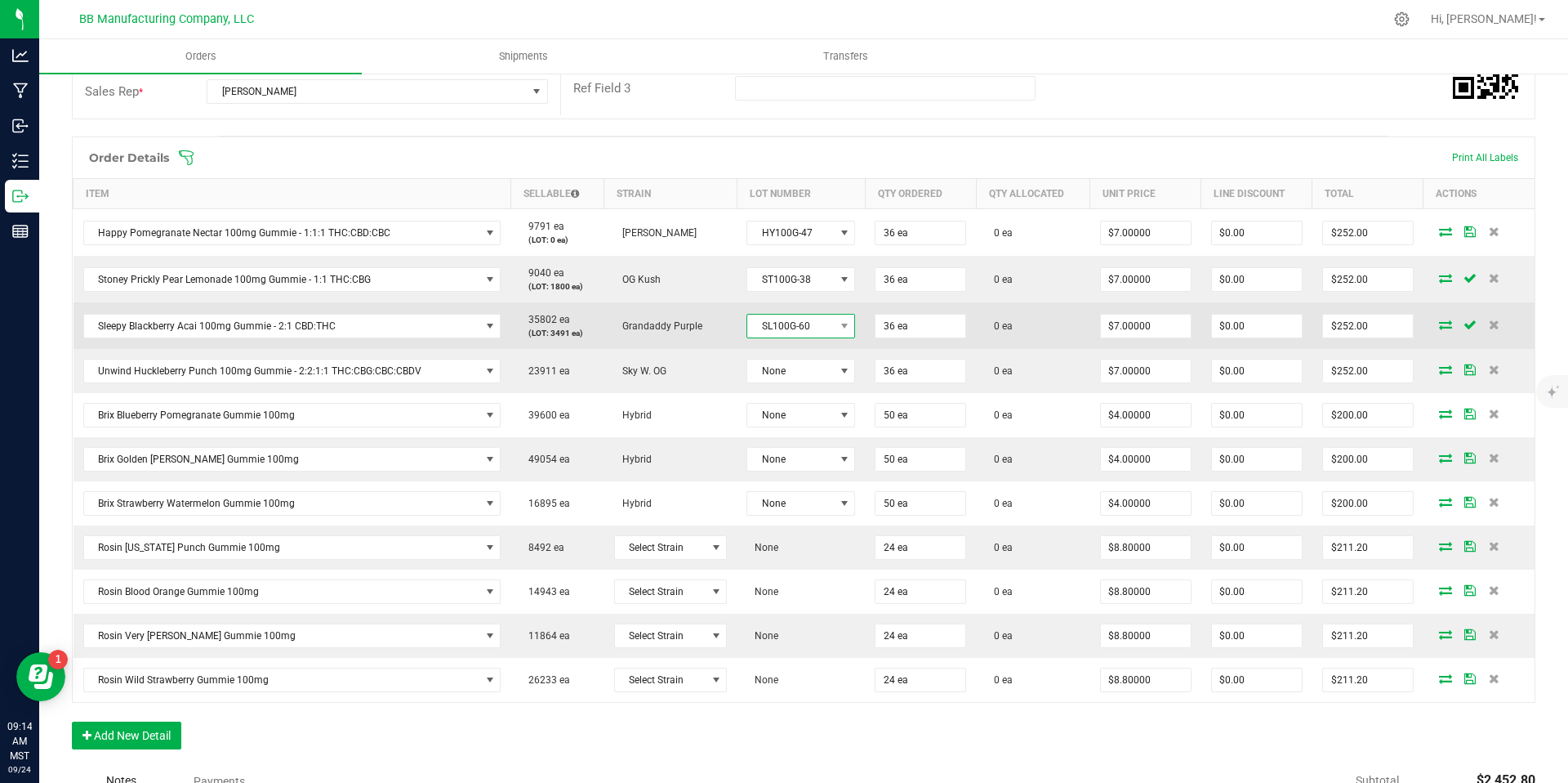
click at [783, 329] on span "SL100G-60" at bounding box center [791, 326] width 87 height 23
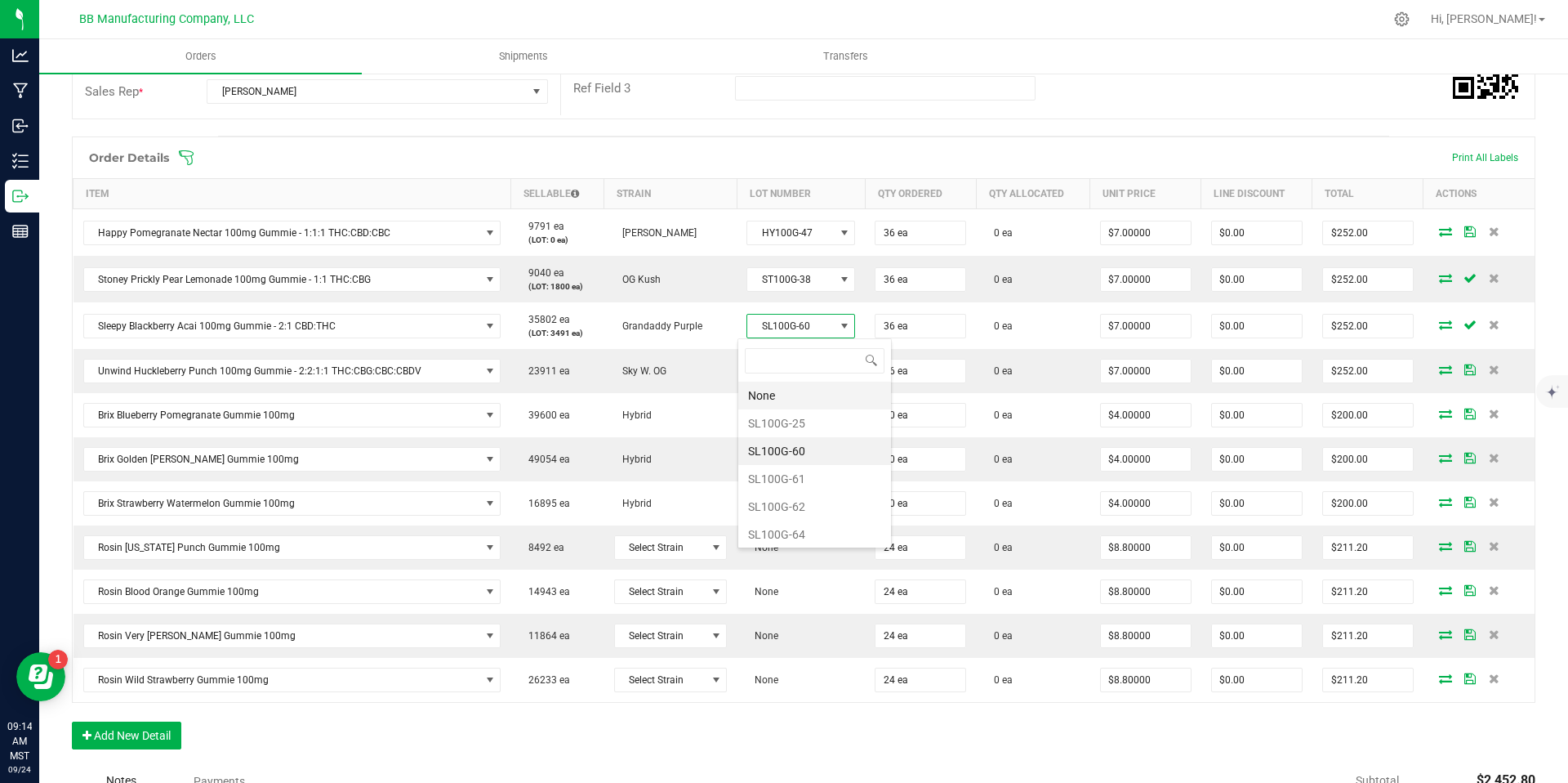
scroll to position [25, 108]
click at [786, 484] on li "SL100G-61" at bounding box center [815, 479] width 153 height 28
click at [792, 332] on span "SL100G-61" at bounding box center [791, 326] width 87 height 23
click at [804, 503] on li "SL100G-62" at bounding box center [815, 506] width 153 height 28
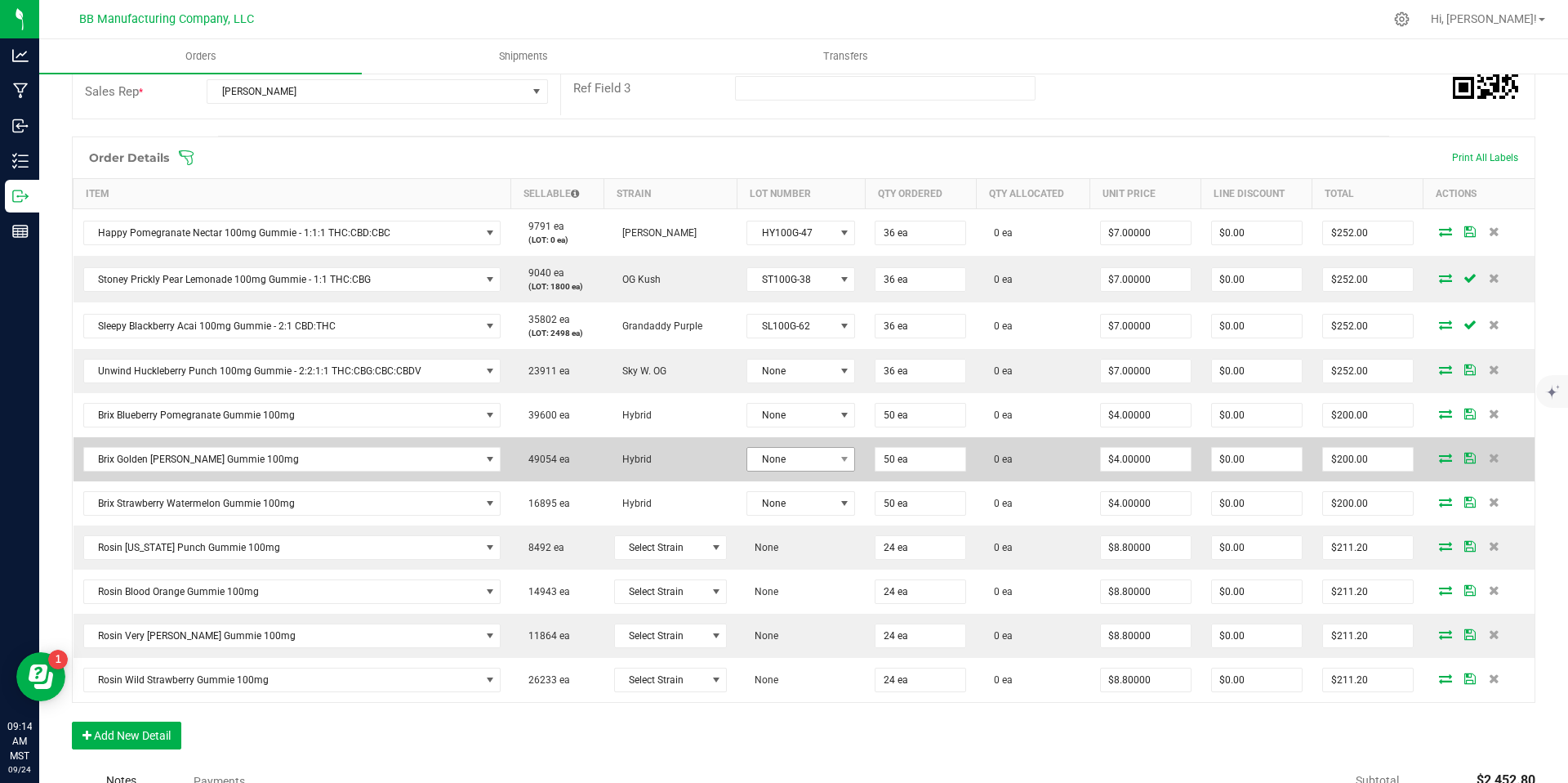
scroll to position [368, 0]
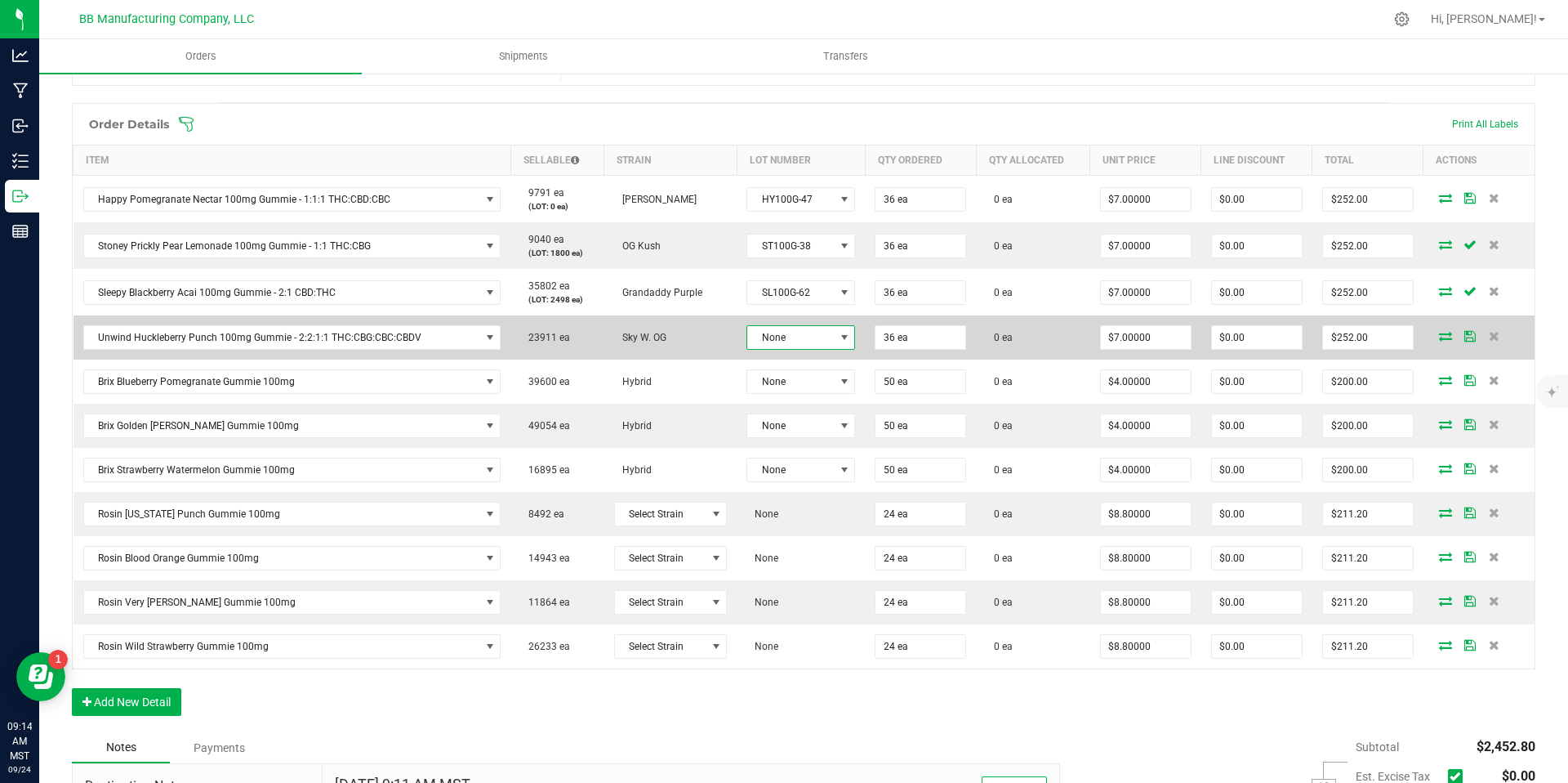
click at [782, 349] on span "None" at bounding box center [801, 337] width 109 height 25
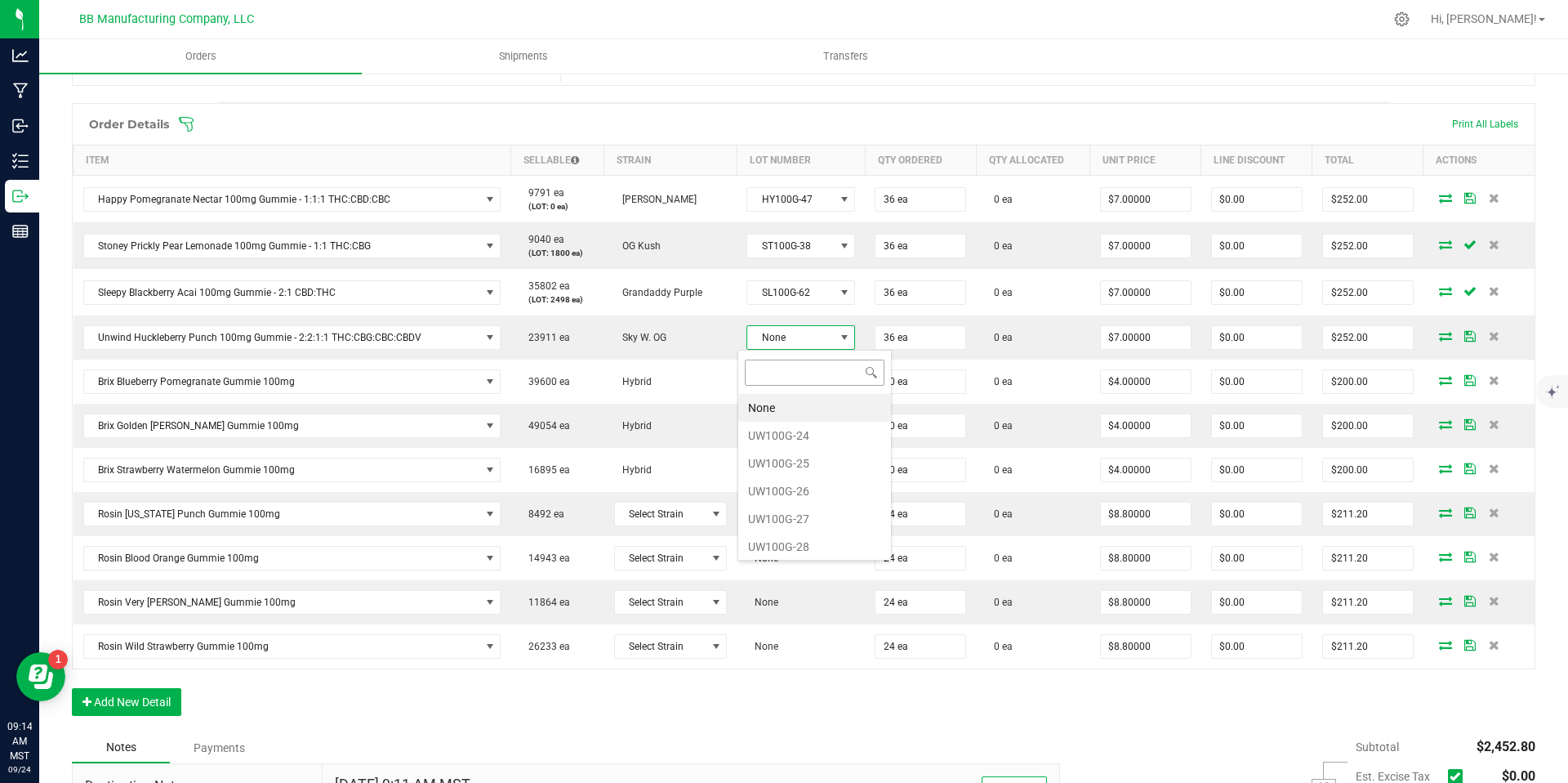
scroll to position [25, 108]
click at [798, 442] on li "UW100G-24" at bounding box center [815, 436] width 153 height 28
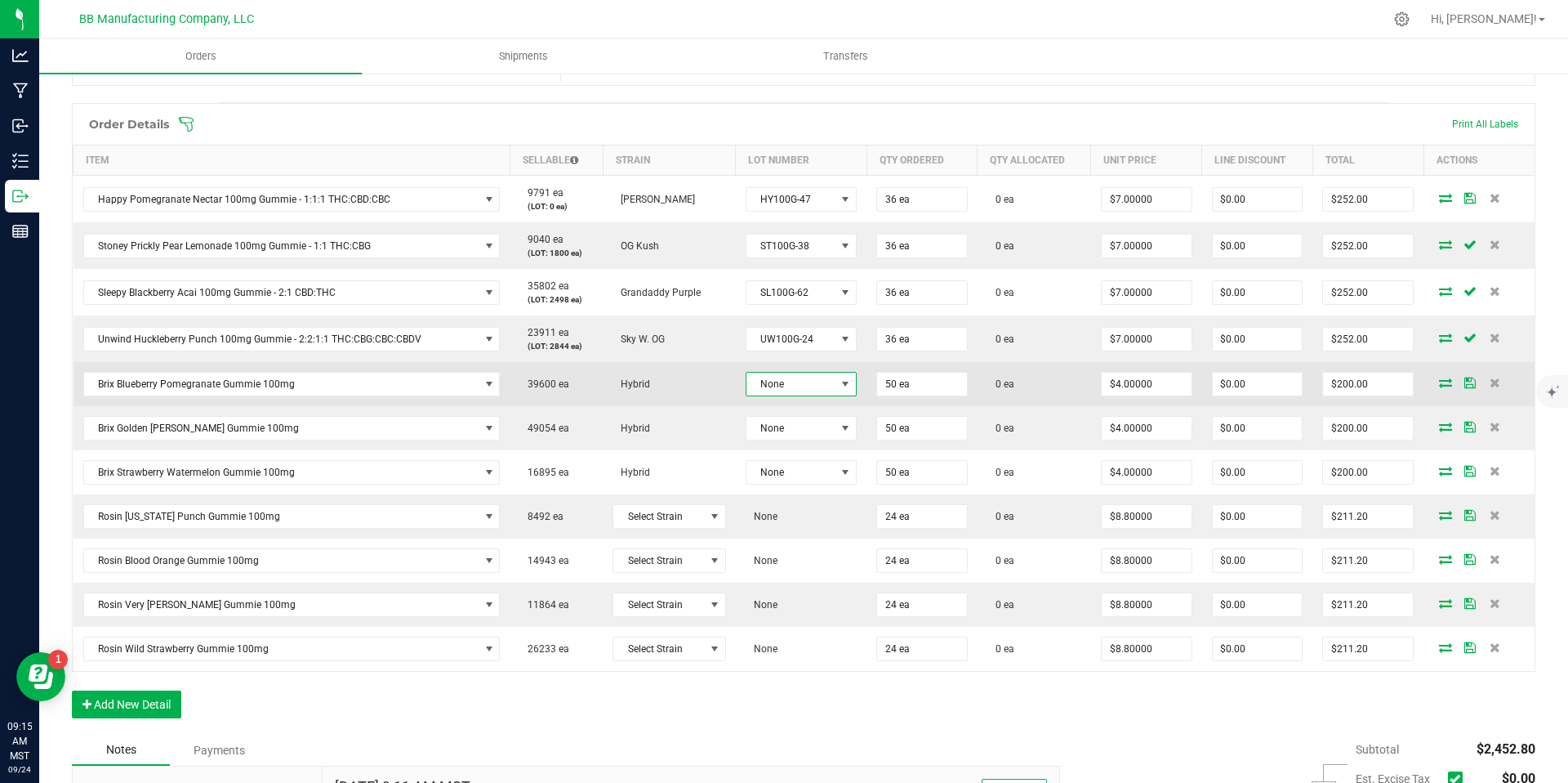
click at [799, 394] on span "None" at bounding box center [791, 384] width 89 height 23
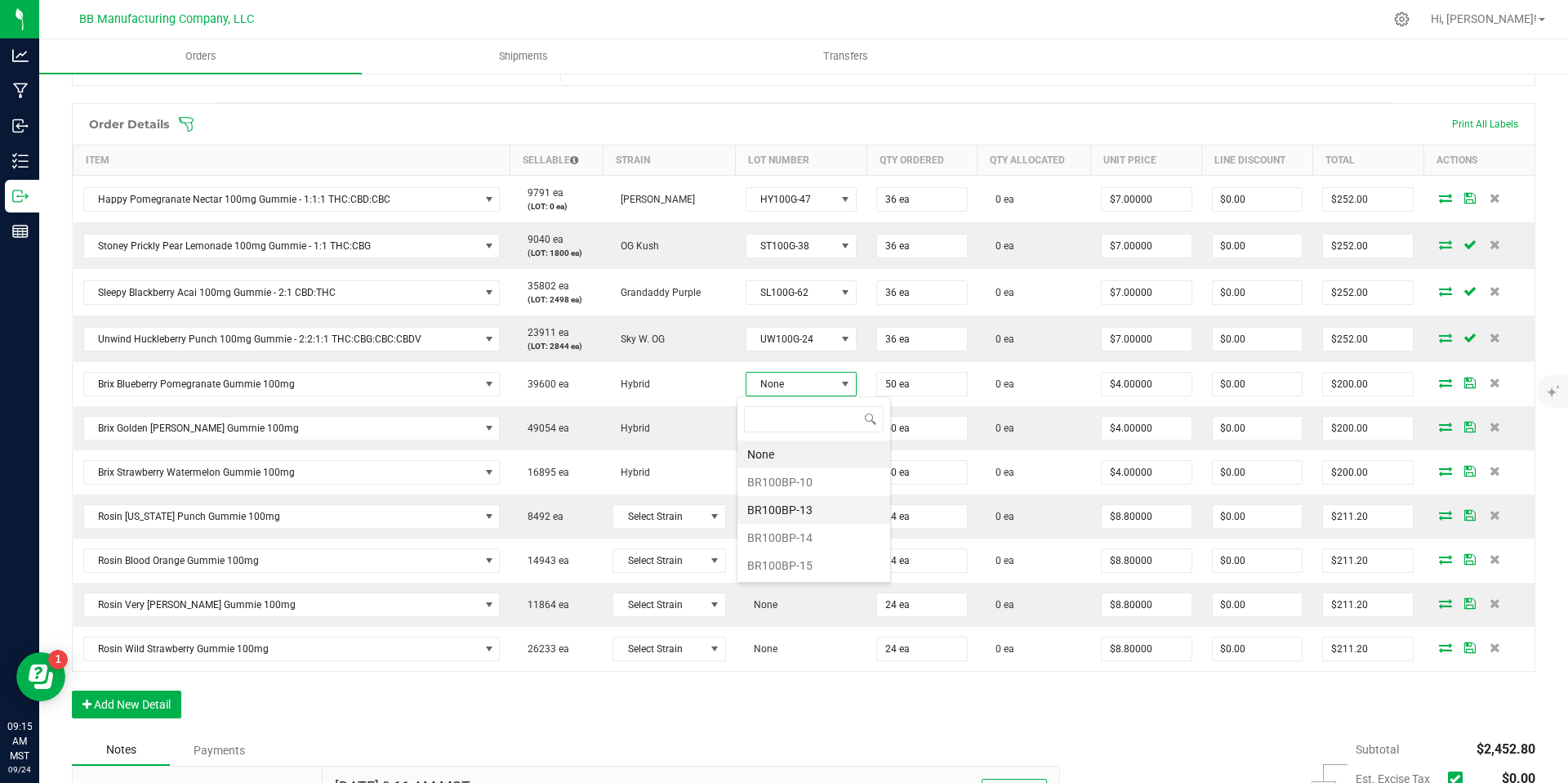
click at [787, 501] on li "BR100BP-13" at bounding box center [814, 509] width 153 height 28
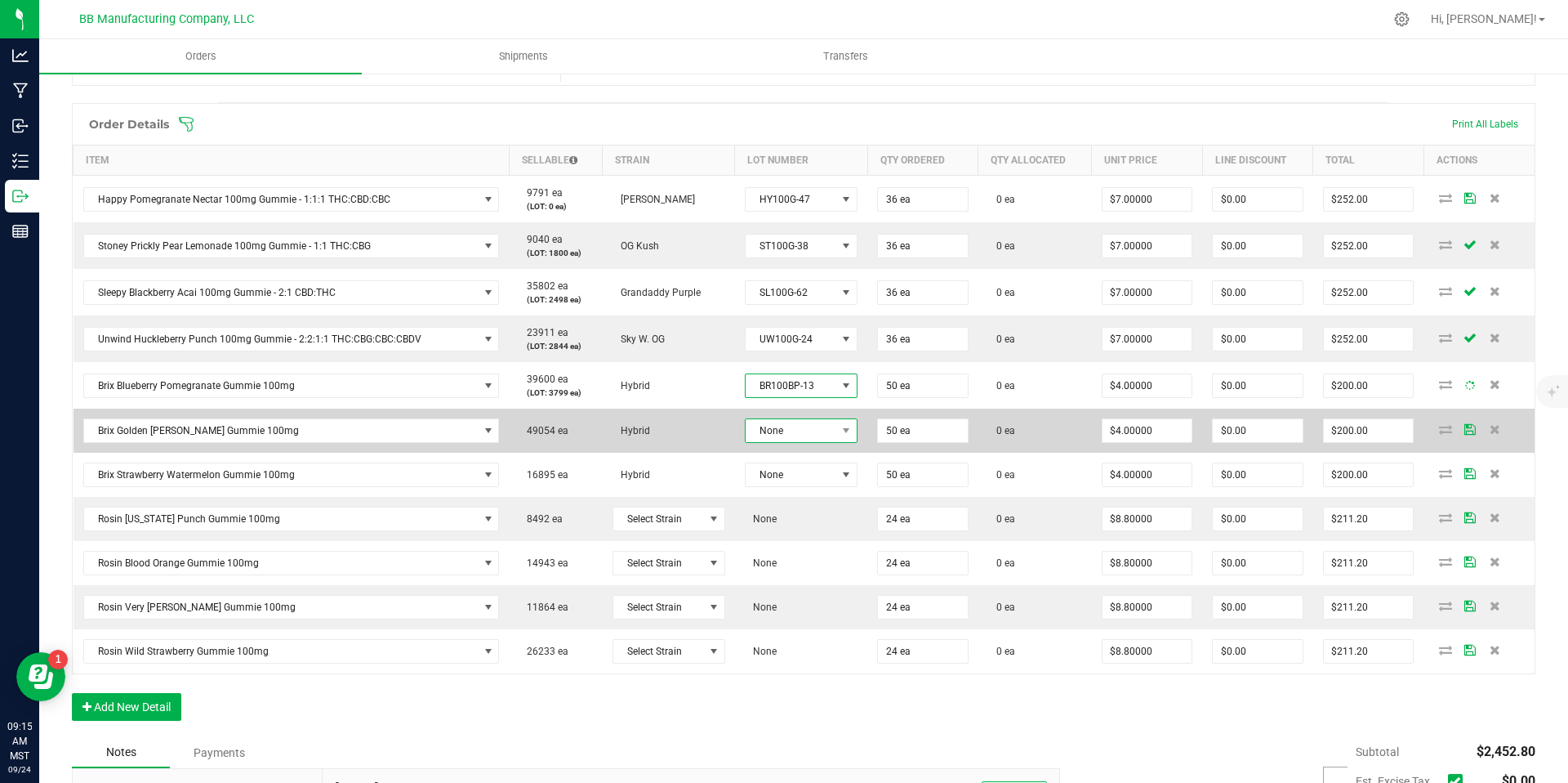
click at [794, 435] on span "None" at bounding box center [791, 431] width 91 height 23
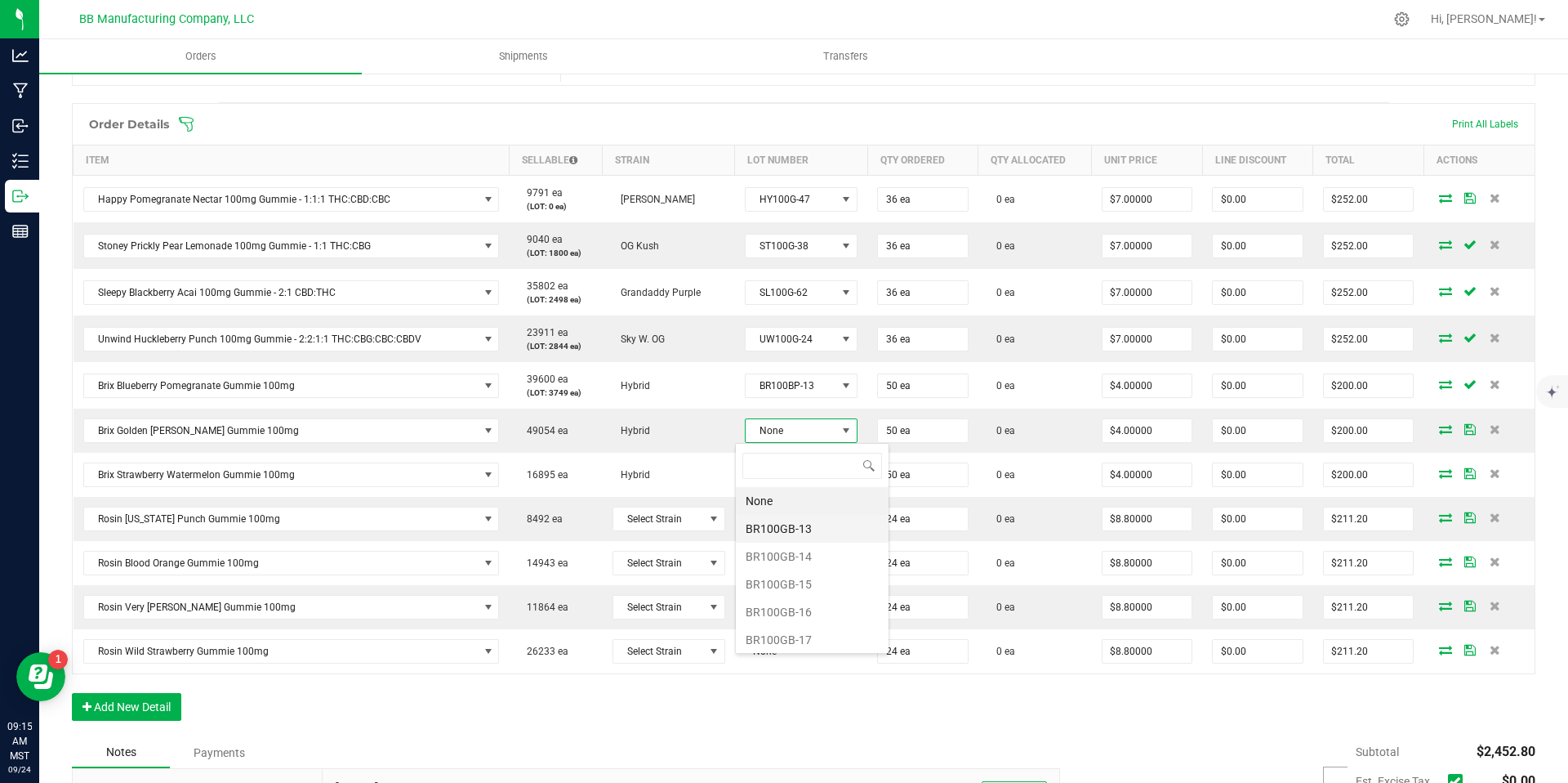
click at [787, 531] on li "BR100GB-13" at bounding box center [812, 528] width 153 height 28
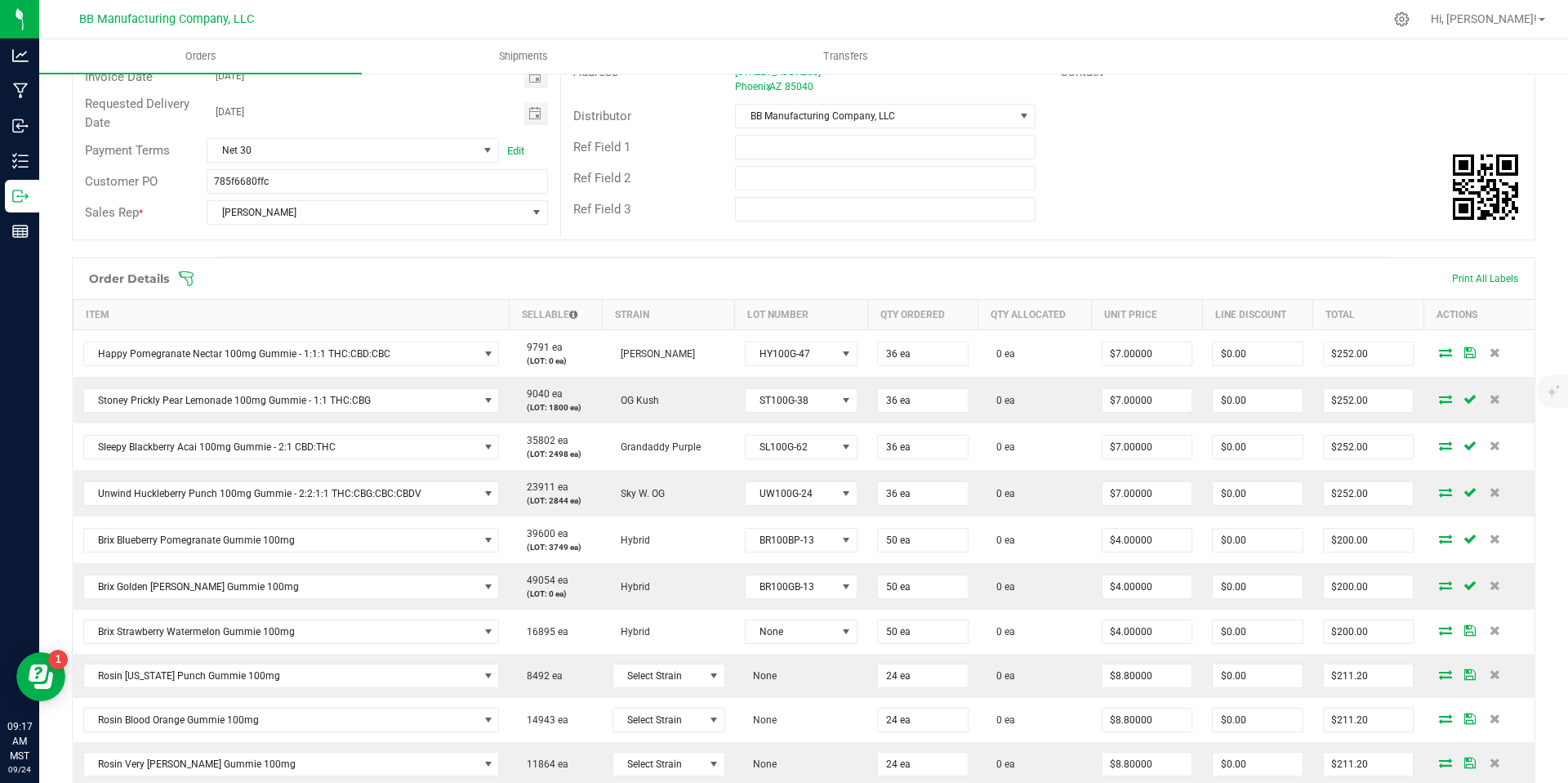
scroll to position [0, 0]
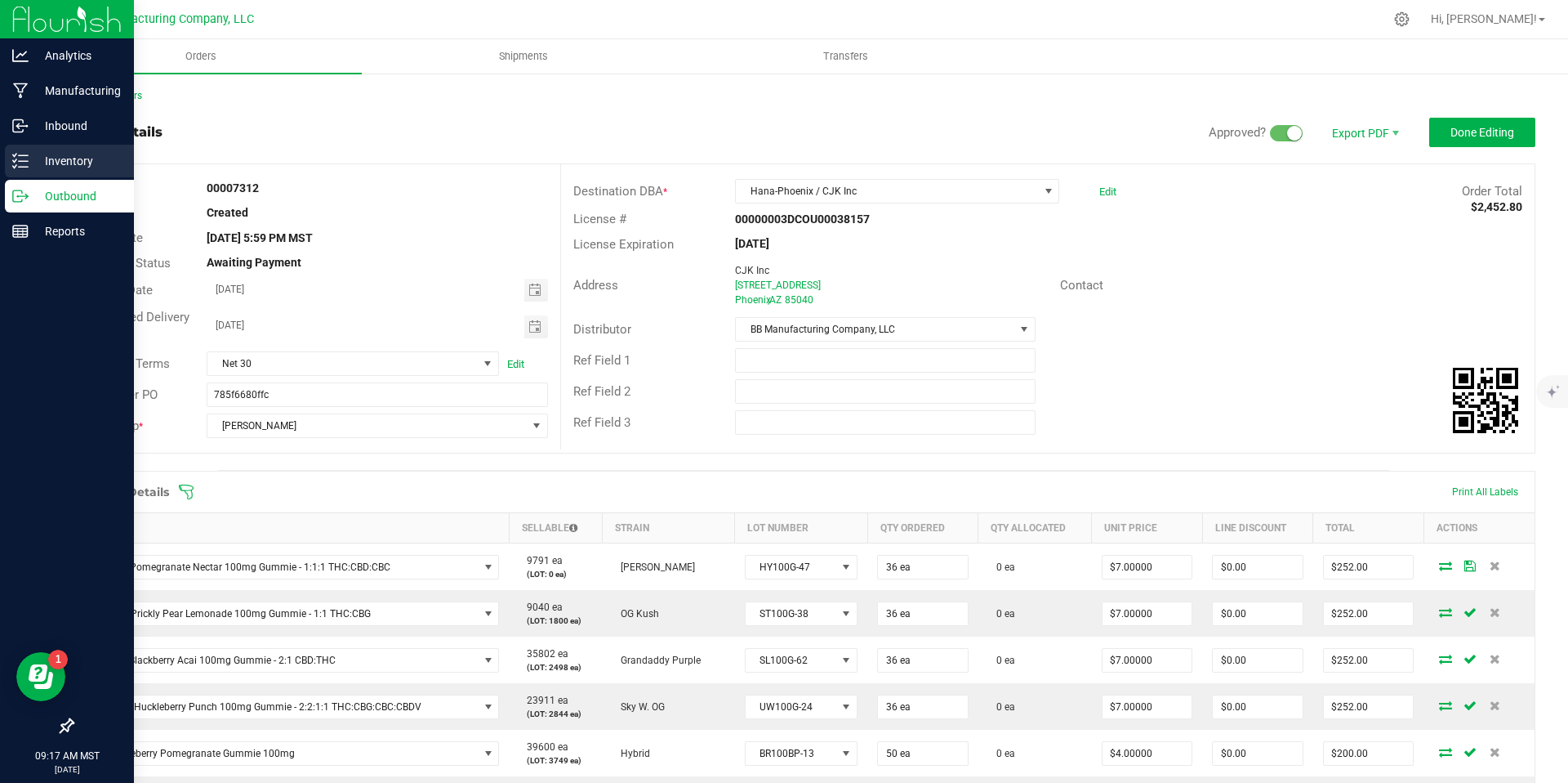
click at [26, 154] on icon at bounding box center [20, 161] width 16 height 16
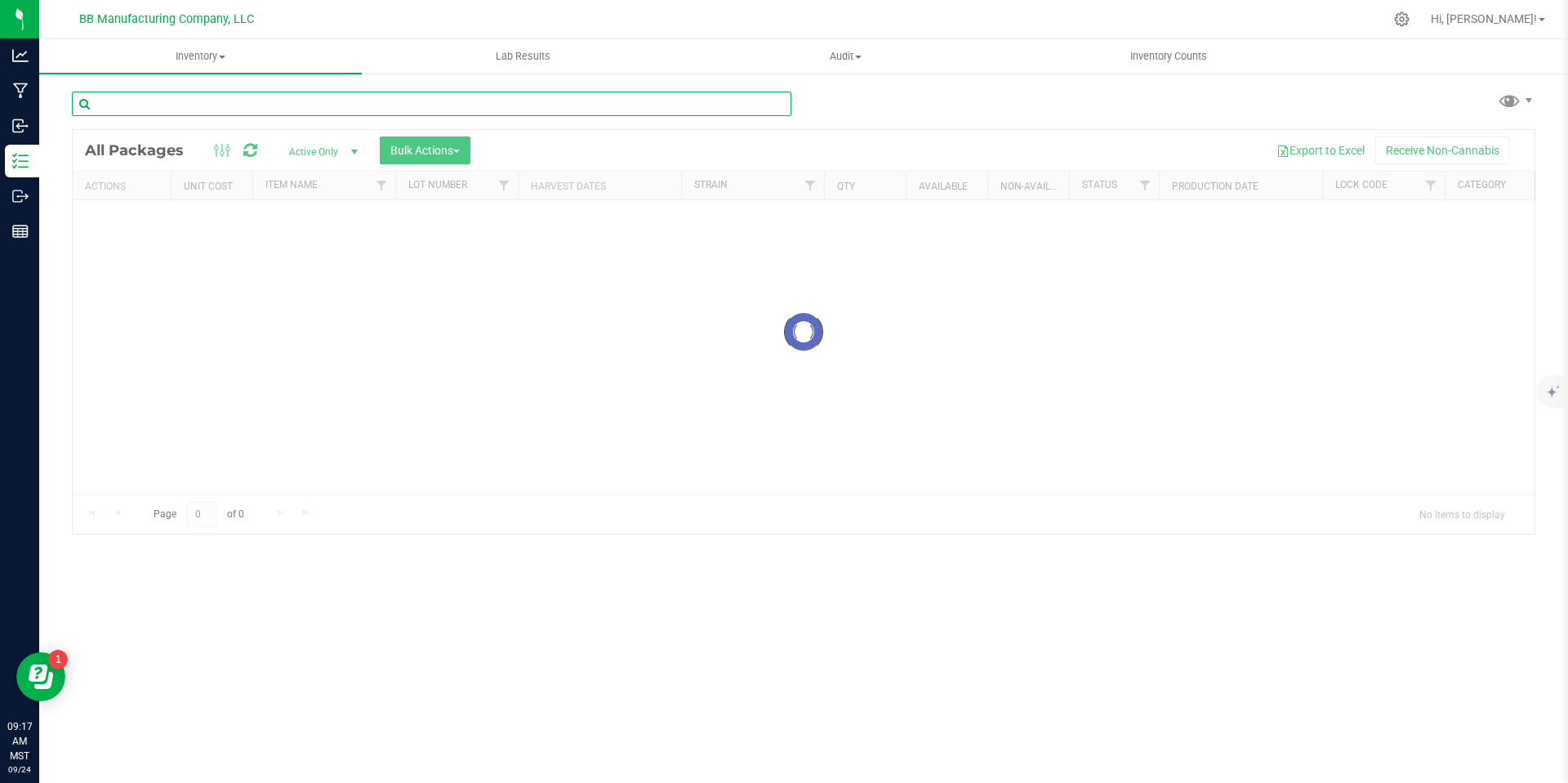
click at [251, 115] on input "text" at bounding box center [432, 104] width 720 height 25
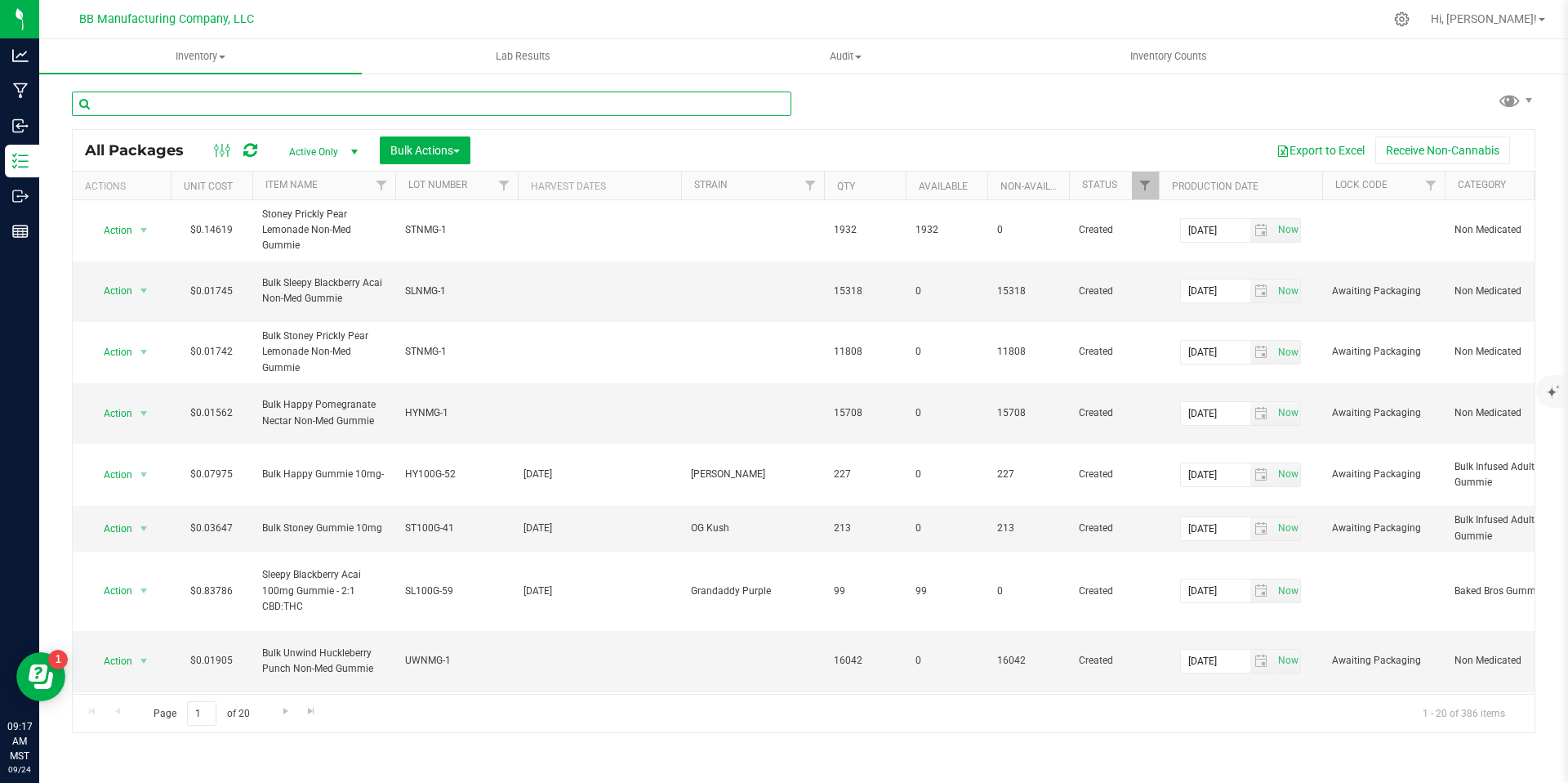
click at [255, 112] on input "text" at bounding box center [432, 104] width 720 height 25
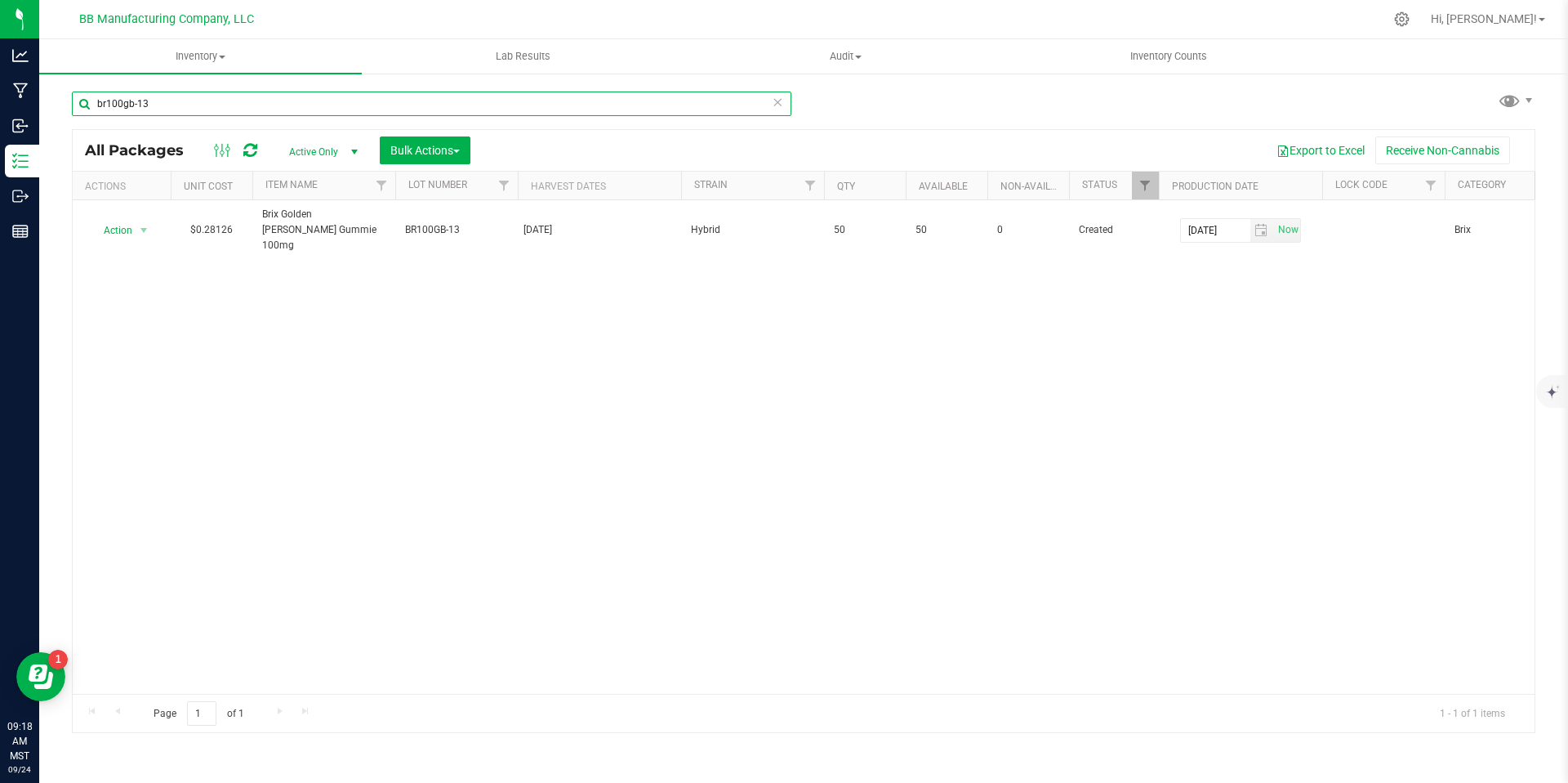
click at [573, 111] on input "br100gb-13" at bounding box center [432, 104] width 720 height 25
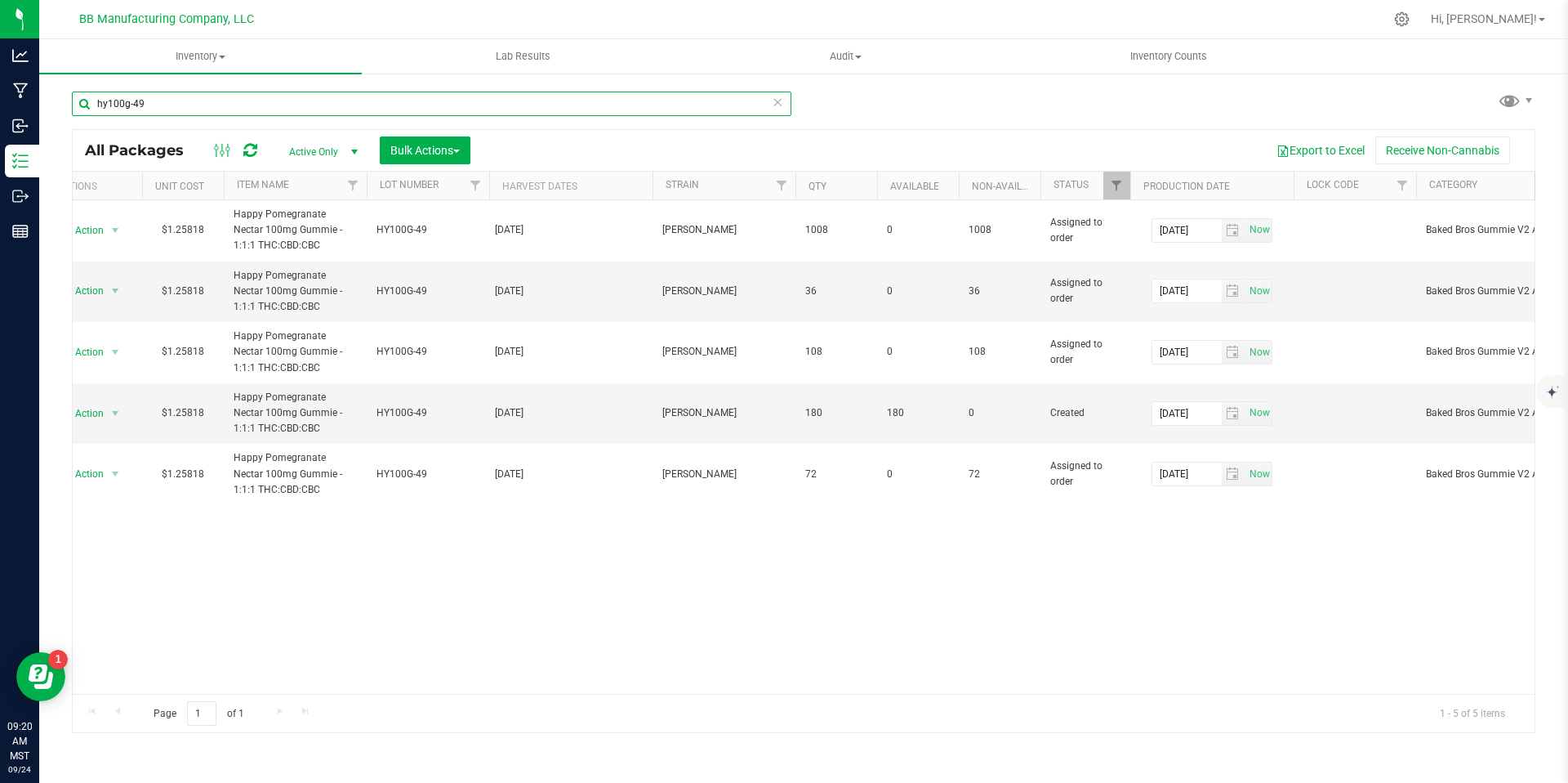
scroll to position [0, 29]
click at [185, 102] on input "hy100g-49" at bounding box center [432, 104] width 720 height 25
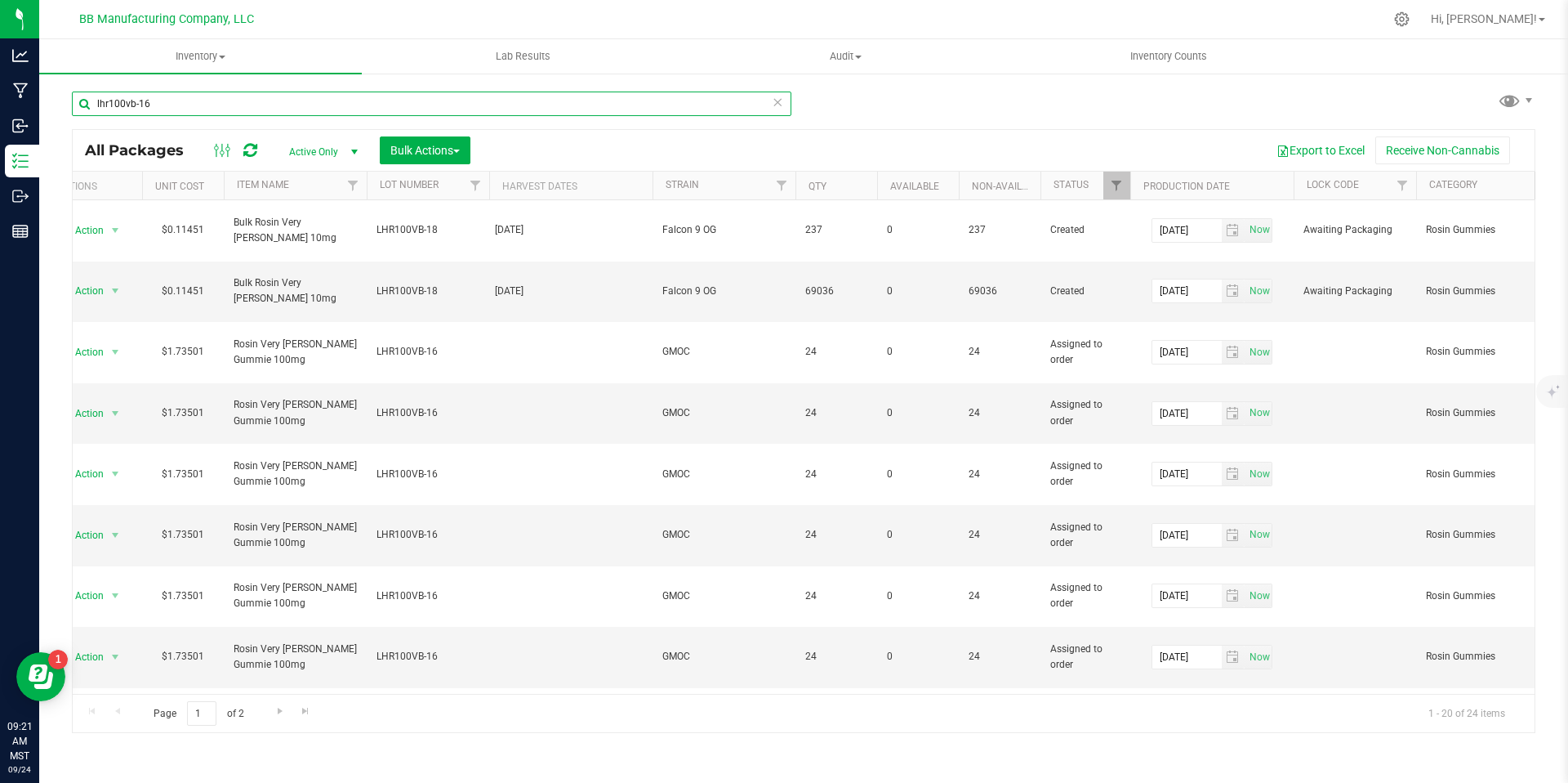
type input "lhr100vb-16"
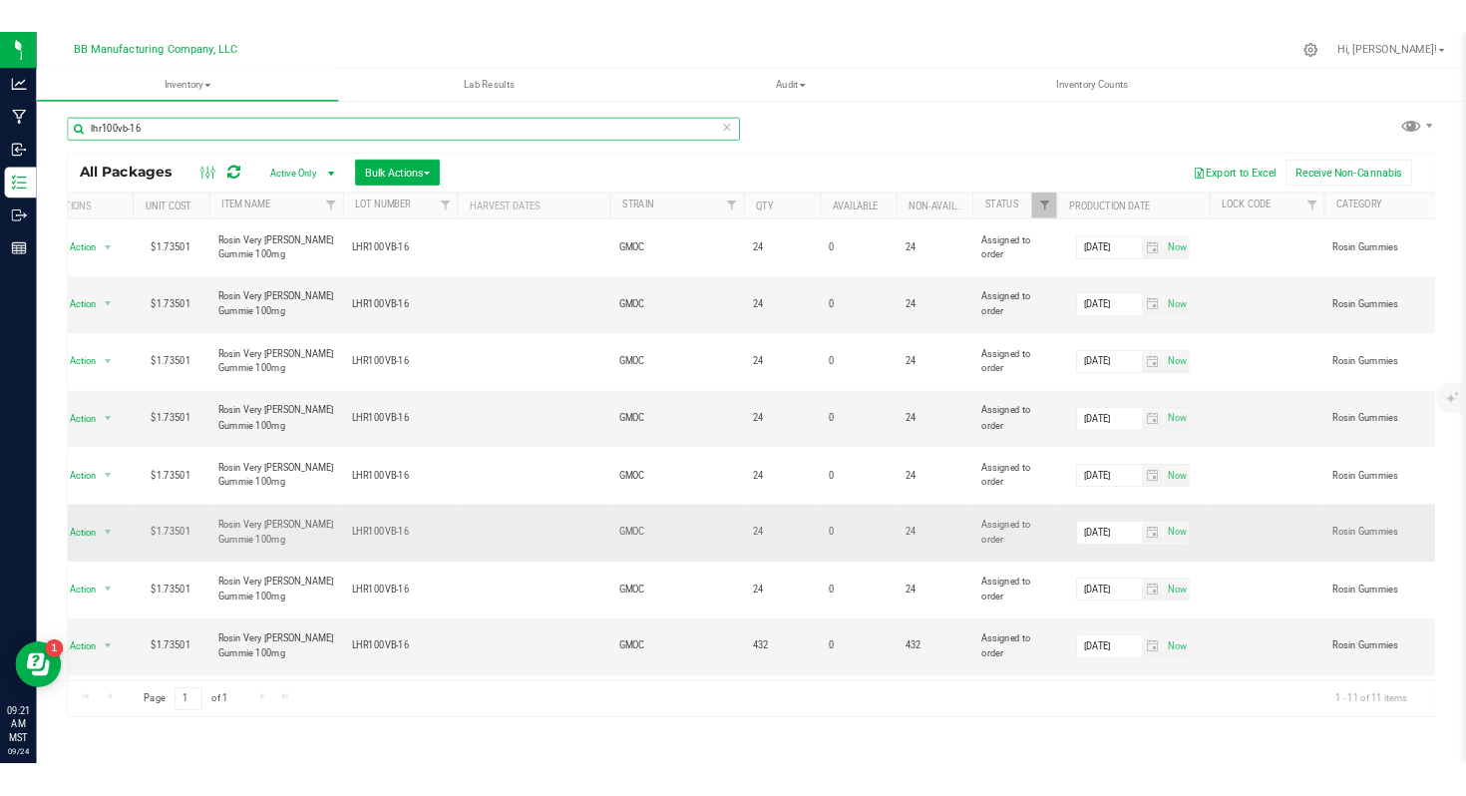
scroll to position [19, 35]
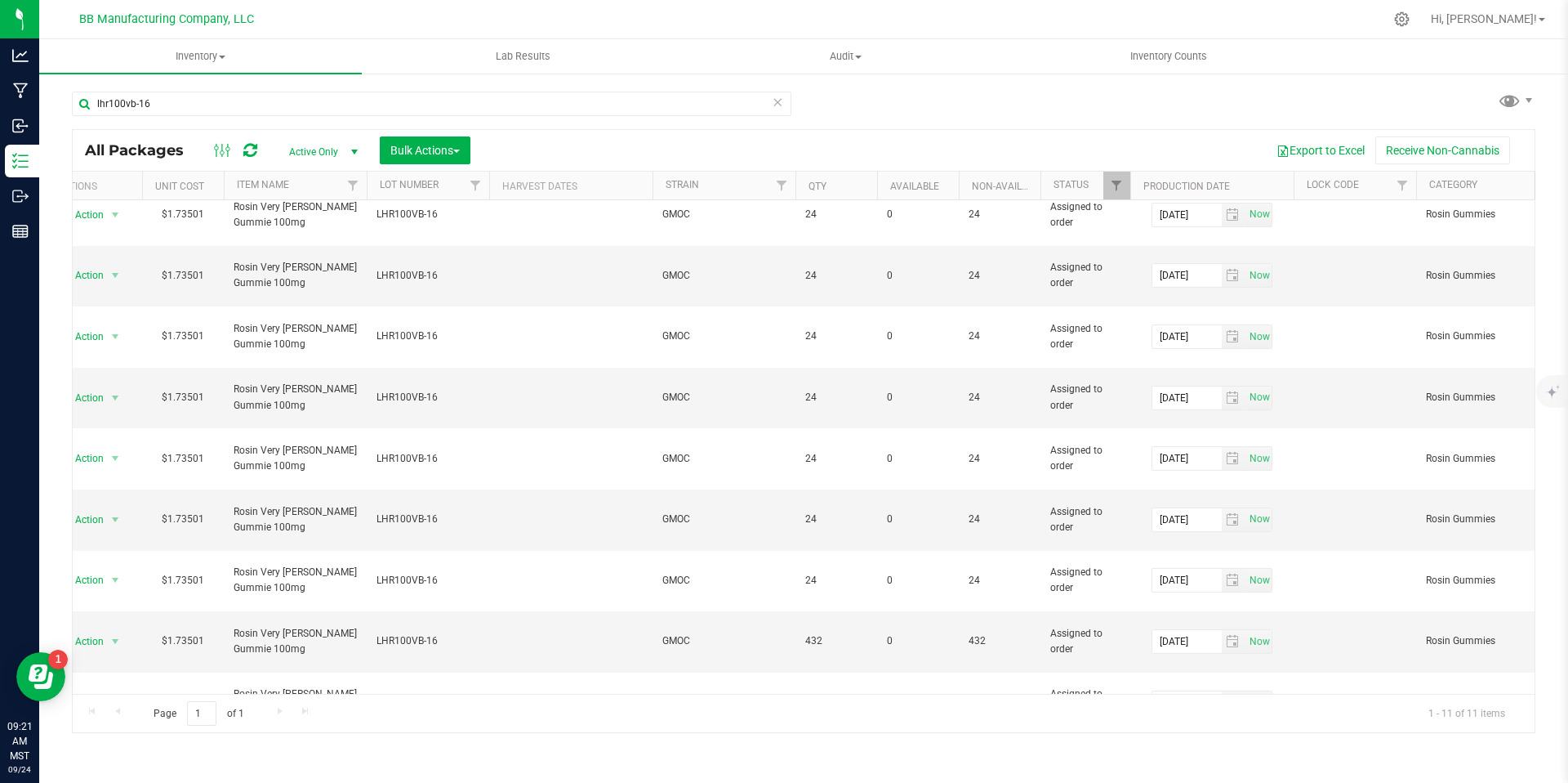
drag, startPoint x: 452, startPoint y: 661, endPoint x: 371, endPoint y: 658, distance: 81.1
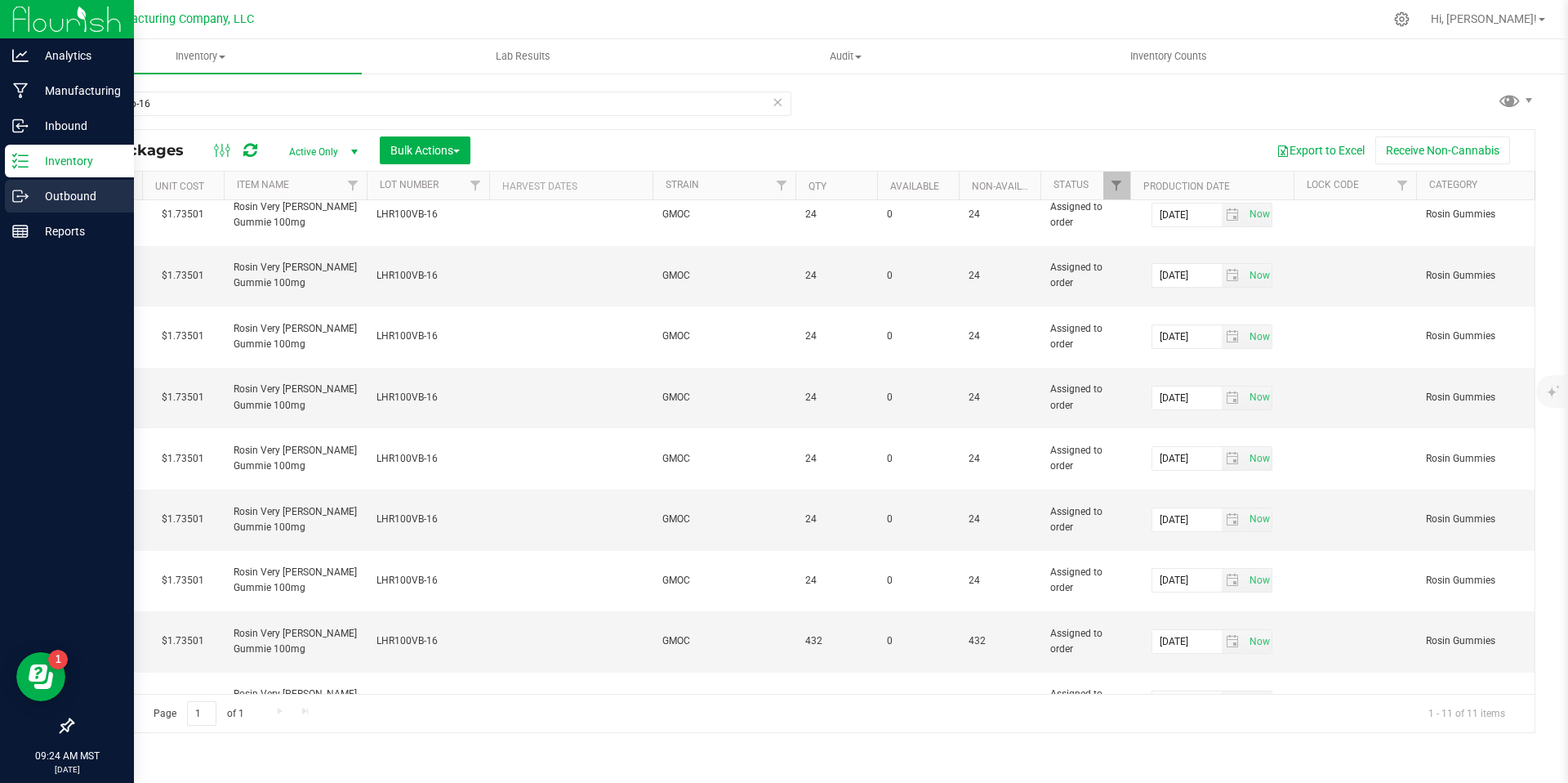
click at [10, 192] on div "Outbound" at bounding box center [70, 196] width 129 height 33
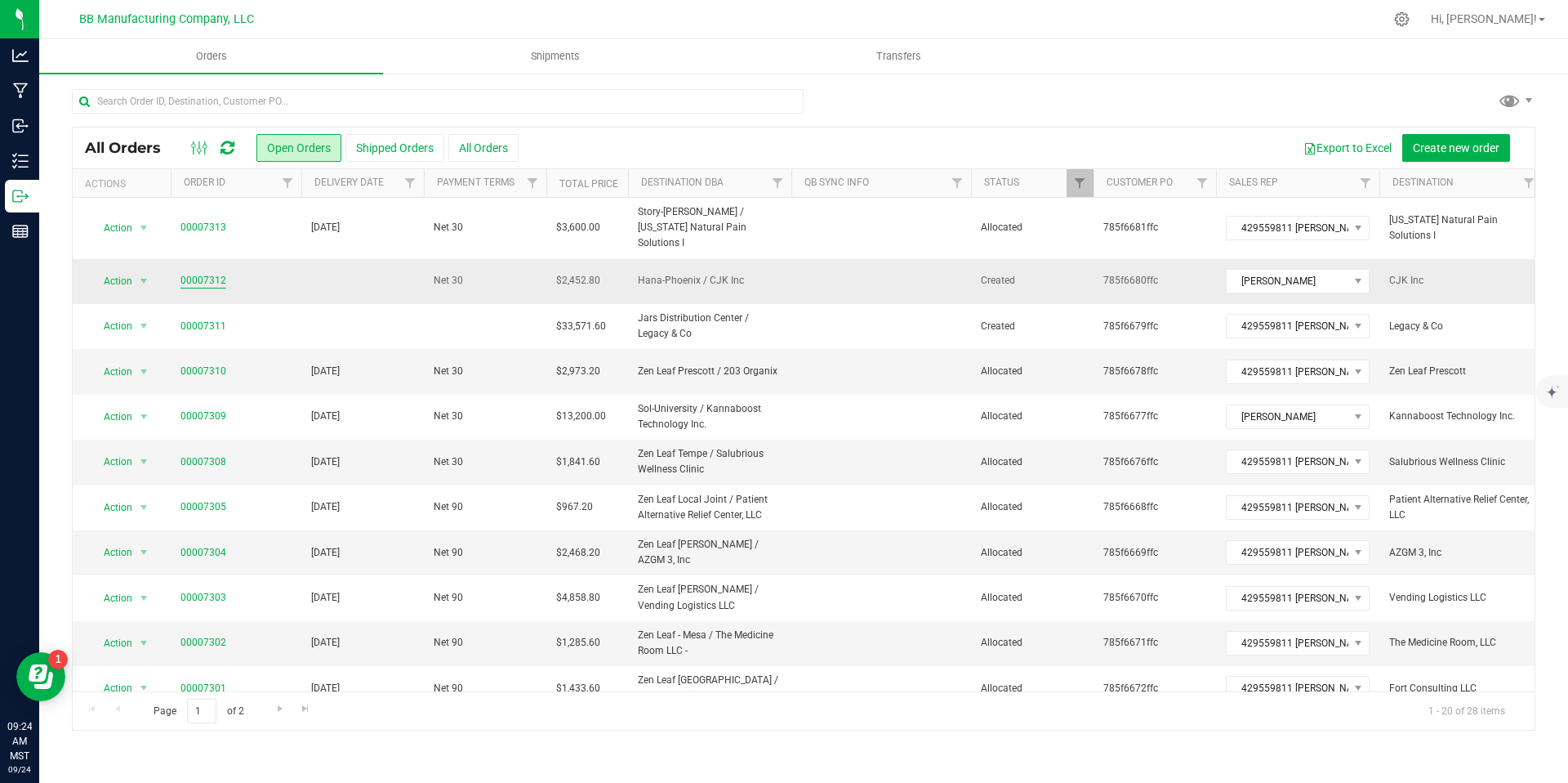
click at [214, 273] on link "00007312" at bounding box center [203, 280] width 46 height 16
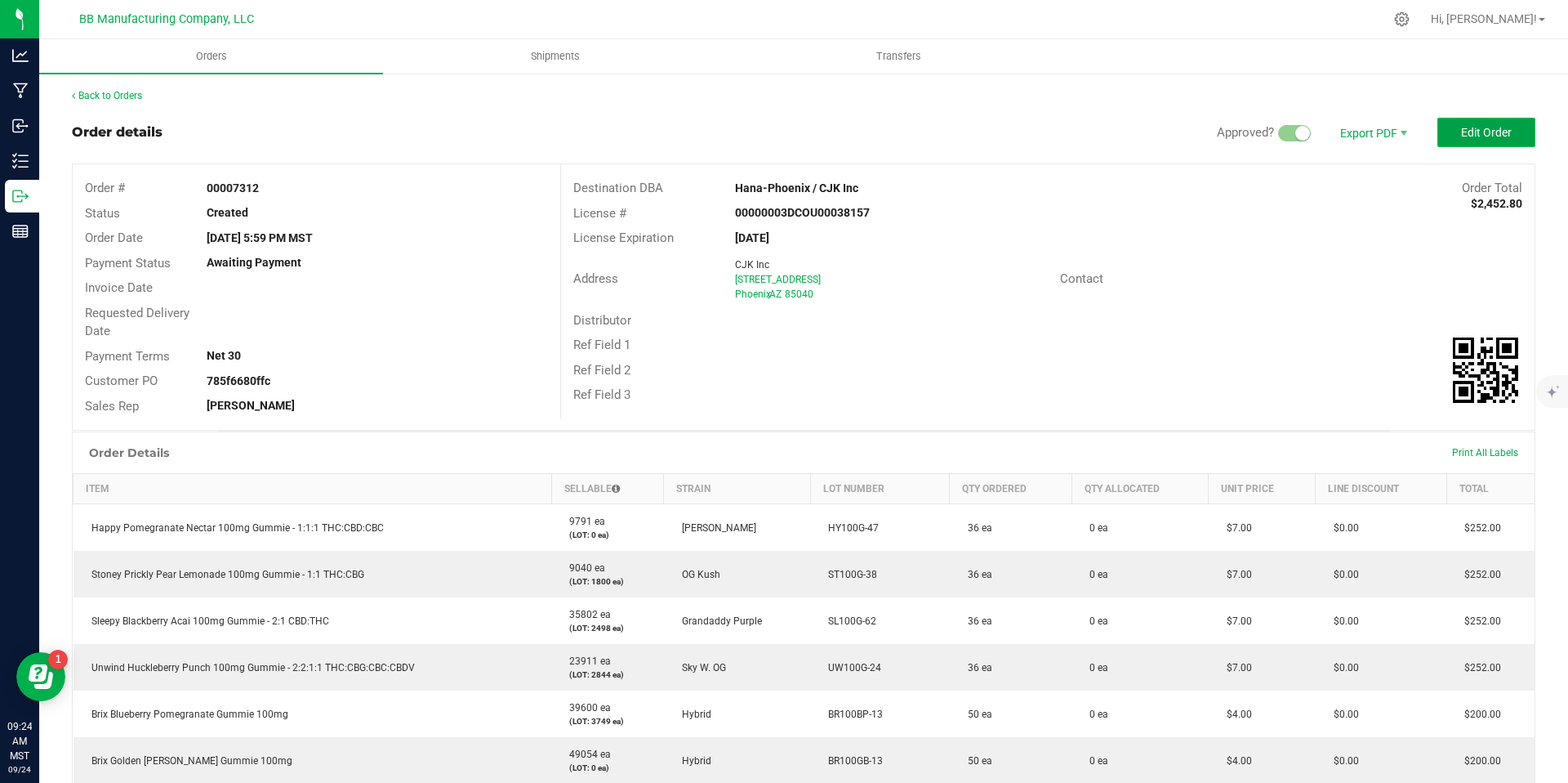
click at [1476, 133] on span "Edit Order" at bounding box center [1486, 133] width 51 height 13
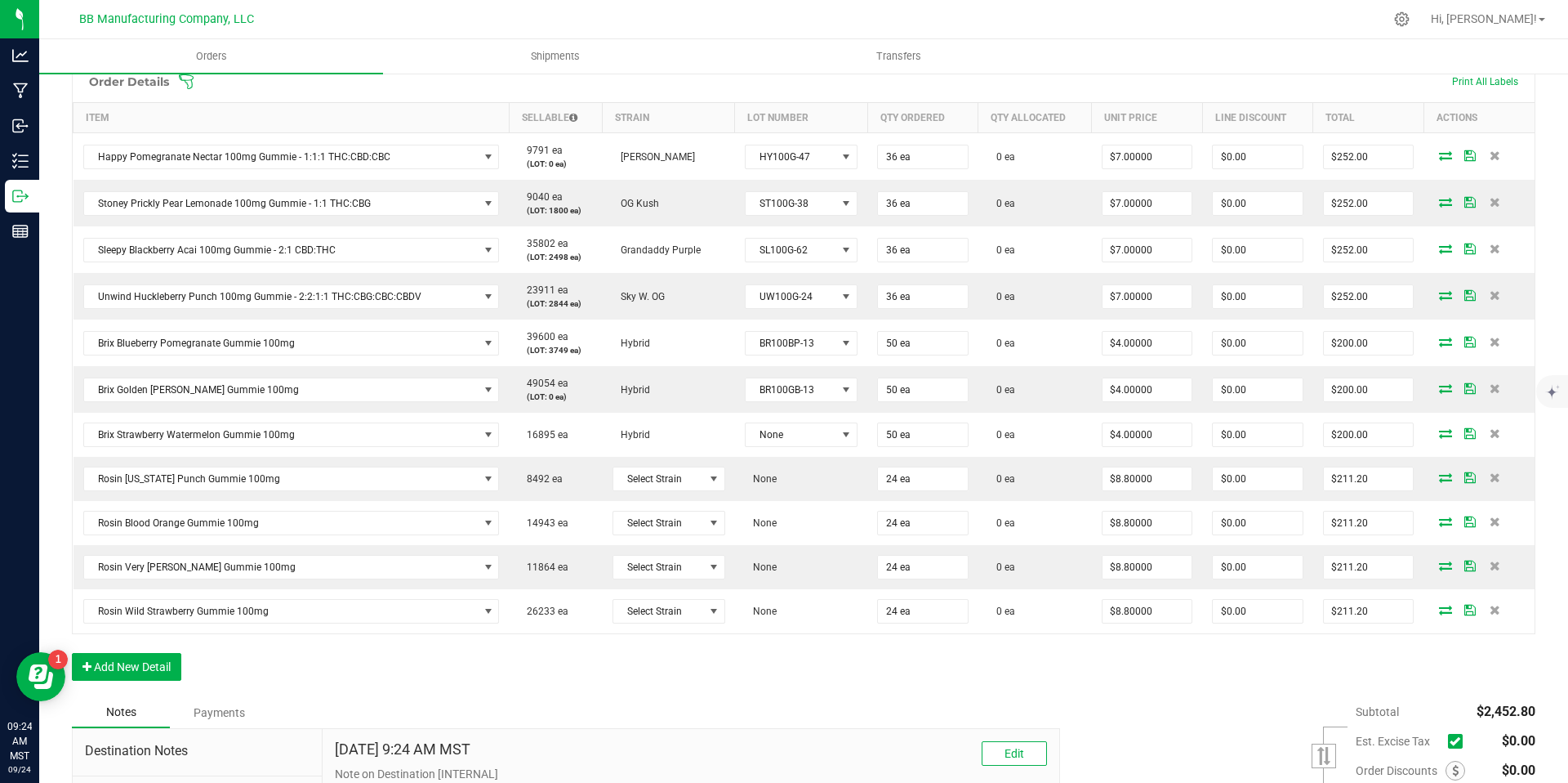
scroll to position [424, 0]
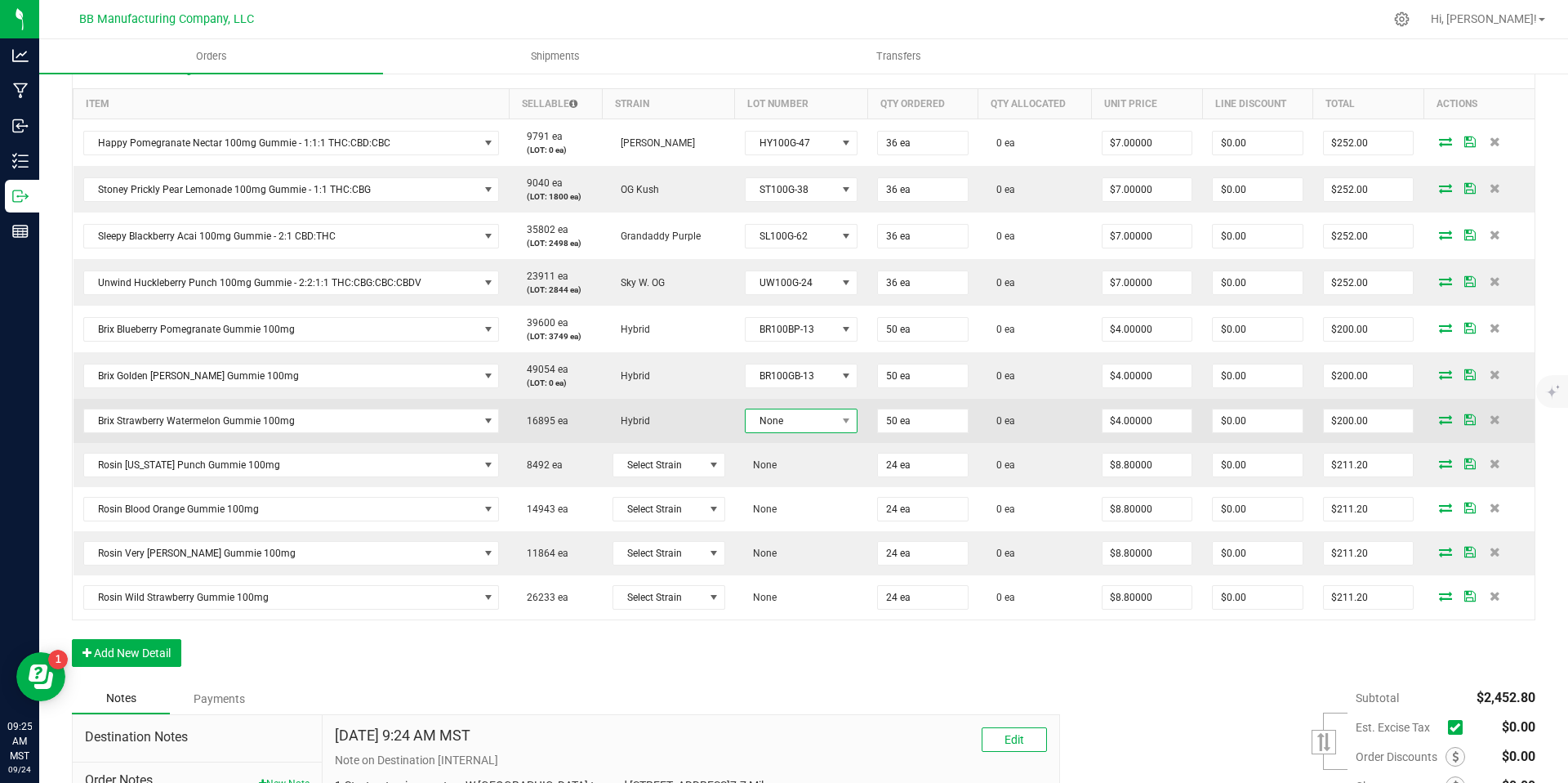
click at [763, 423] on span "None" at bounding box center [791, 421] width 91 height 23
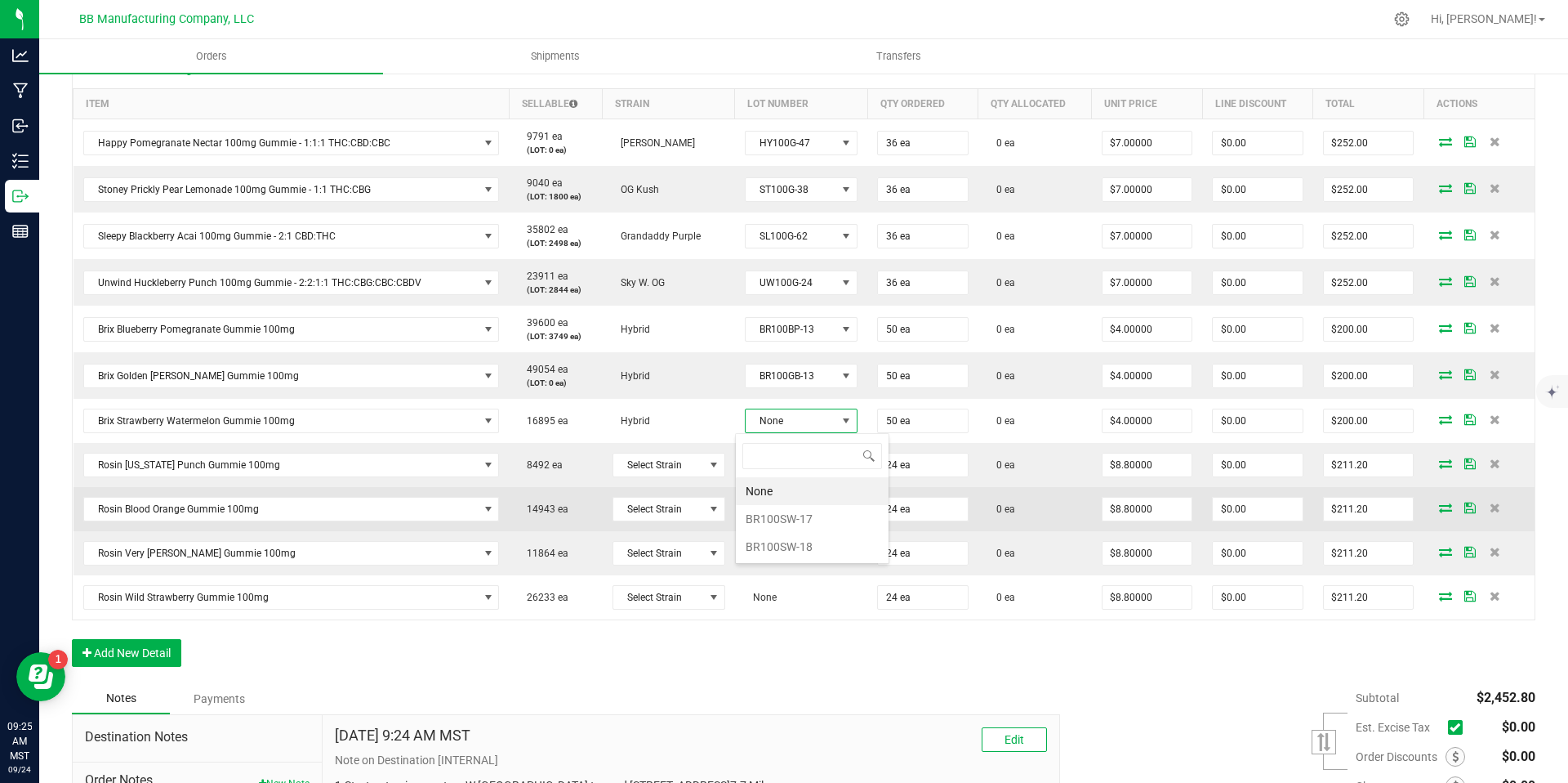
click at [779, 515] on li "BR100SW-17" at bounding box center [812, 518] width 153 height 28
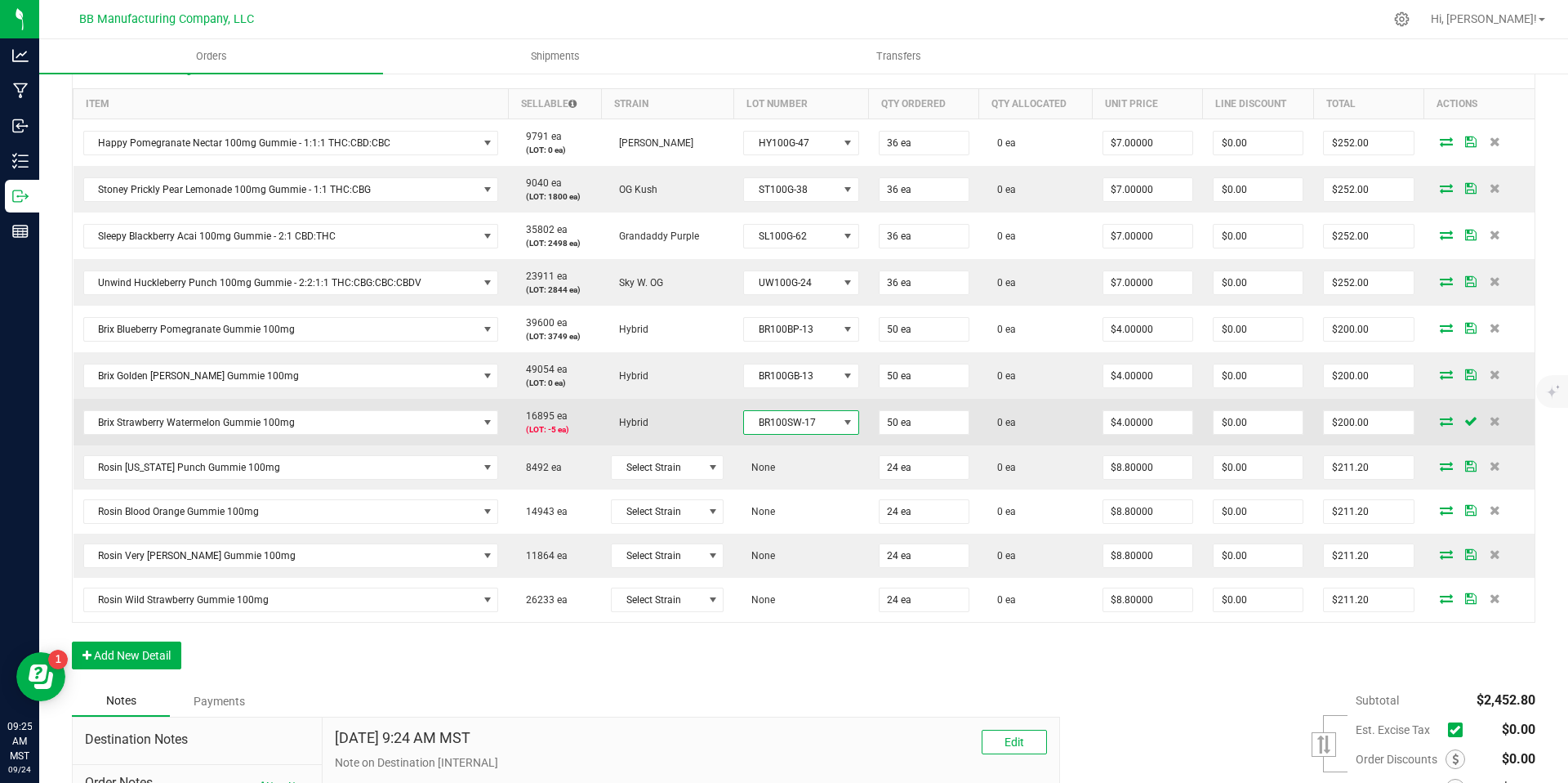
click at [770, 426] on span "BR100SW-17" at bounding box center [791, 423] width 93 height 23
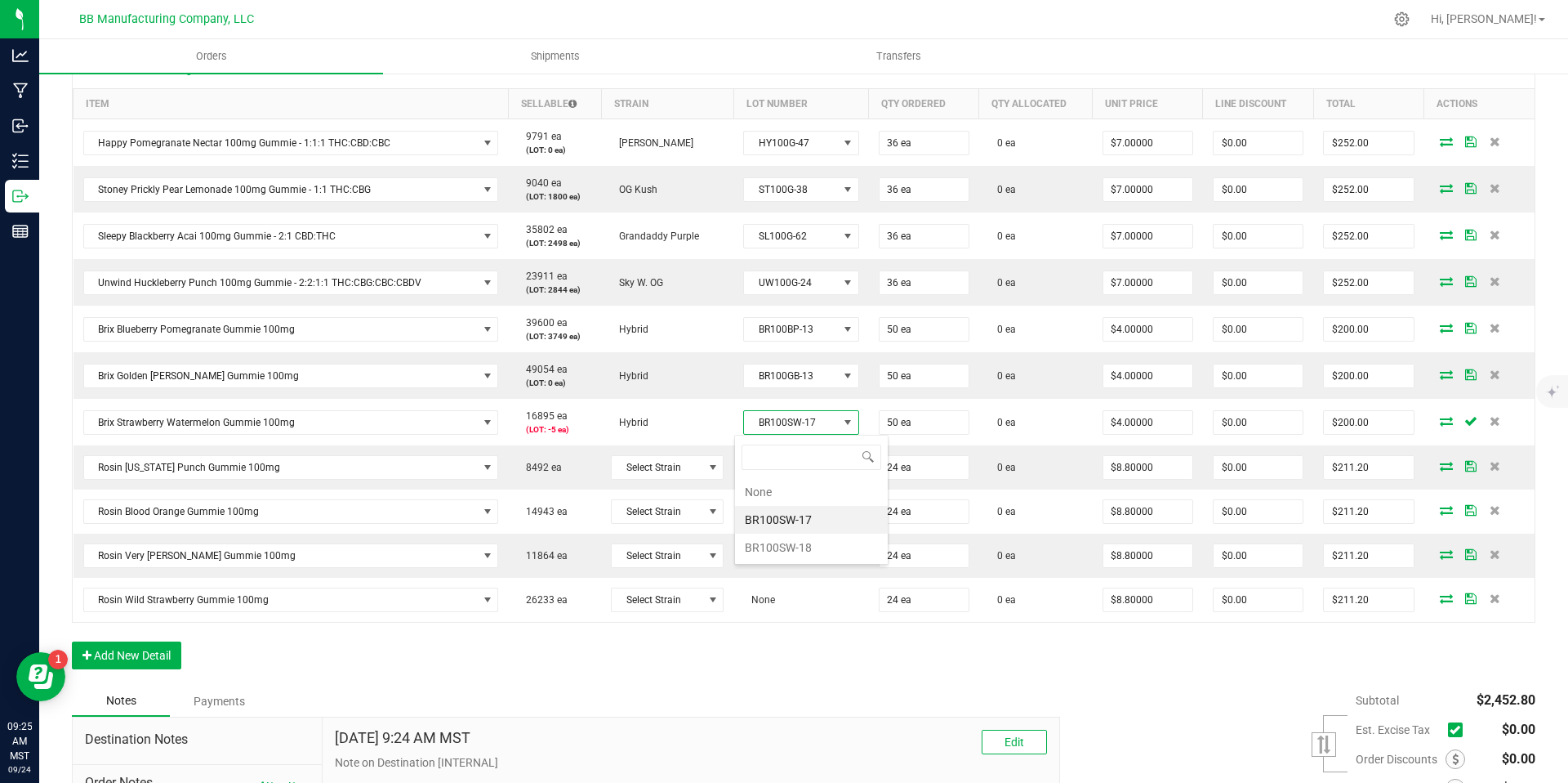
scroll to position [25, 115]
click at [761, 542] on li "BR100SW-18" at bounding box center [811, 547] width 153 height 28
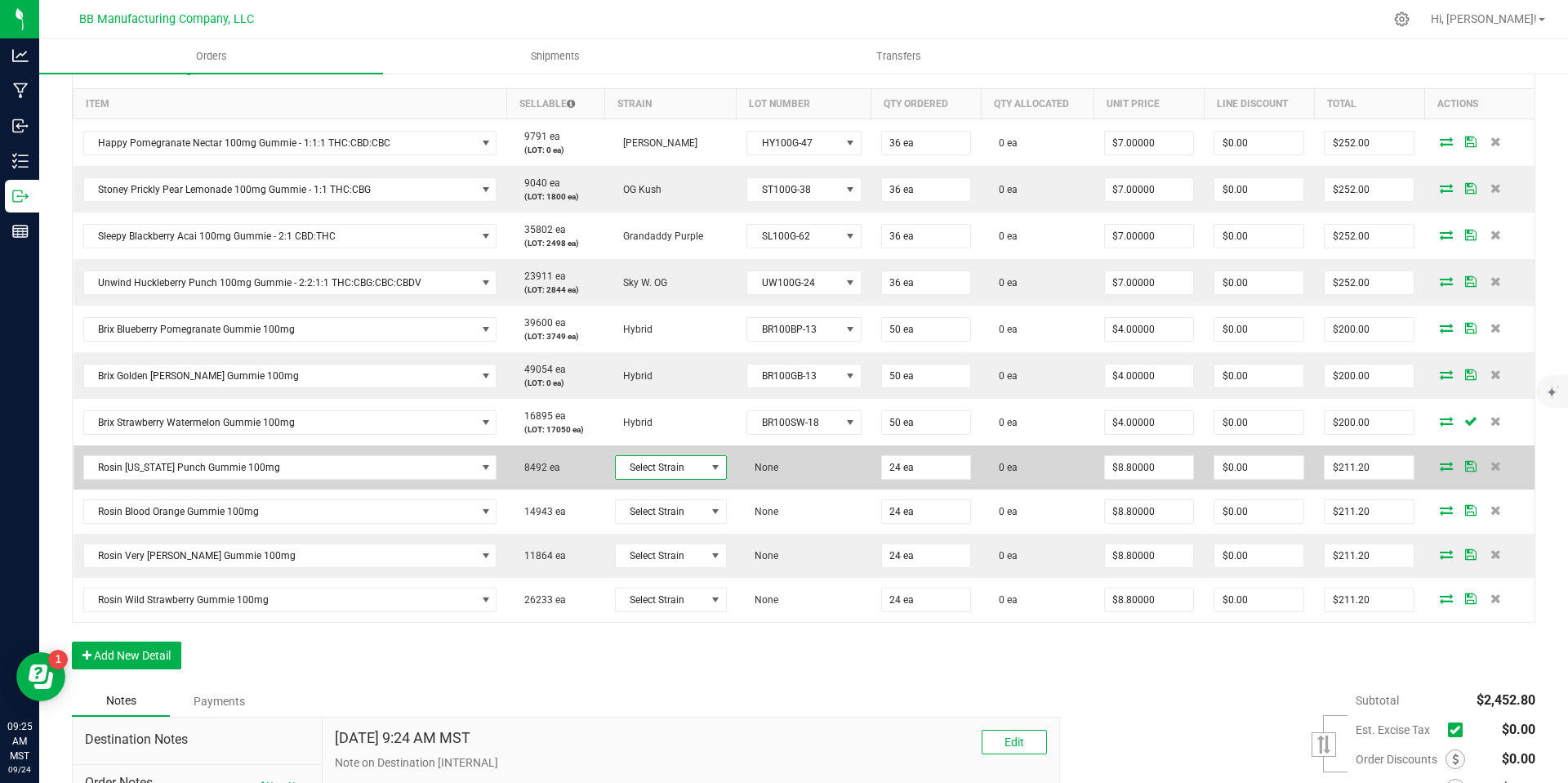
click at [670, 464] on span "Select Strain" at bounding box center [661, 468] width 90 height 23
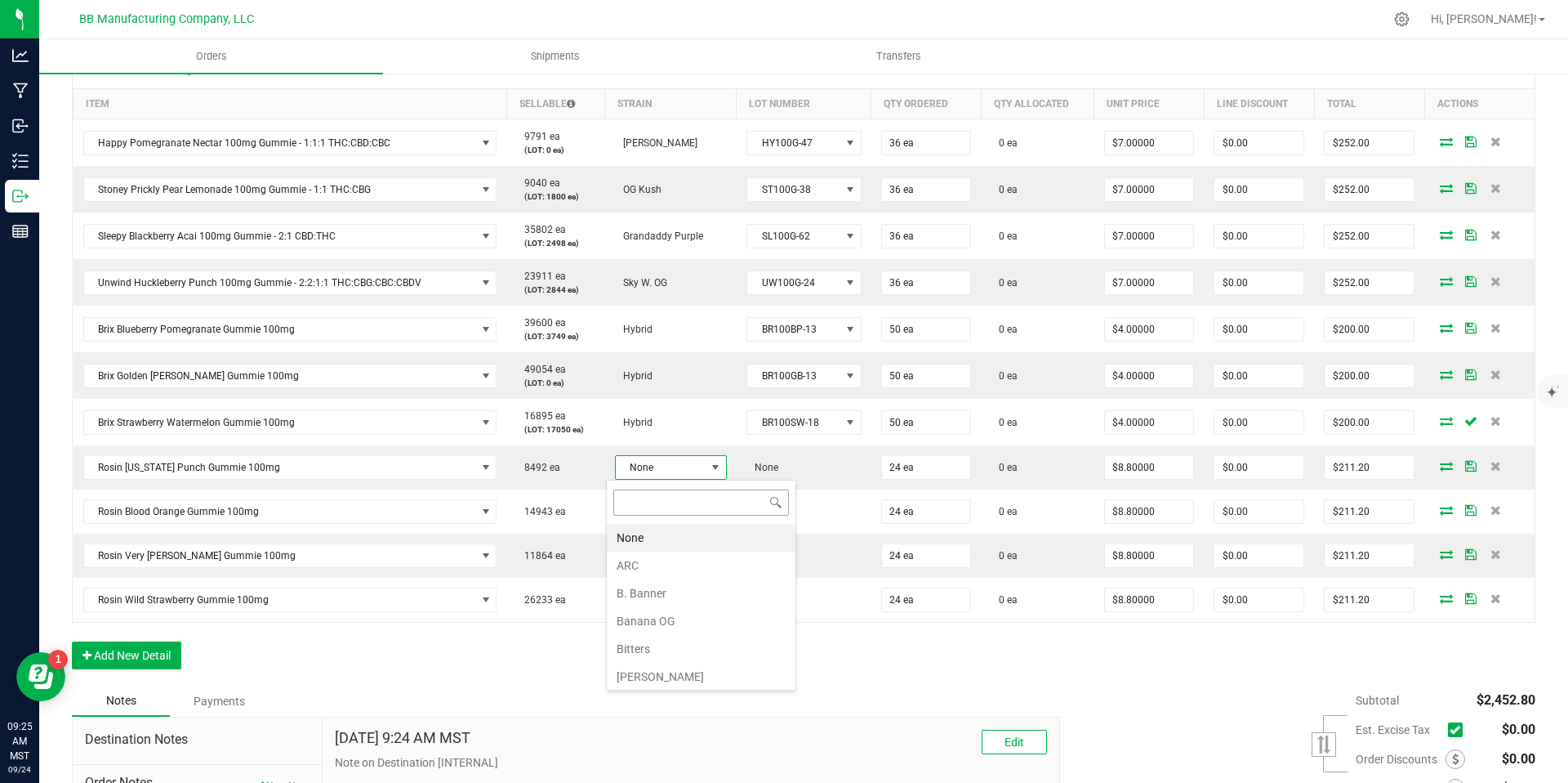
scroll to position [25, 111]
click at [661, 622] on li "Banana OG" at bounding box center [701, 621] width 188 height 28
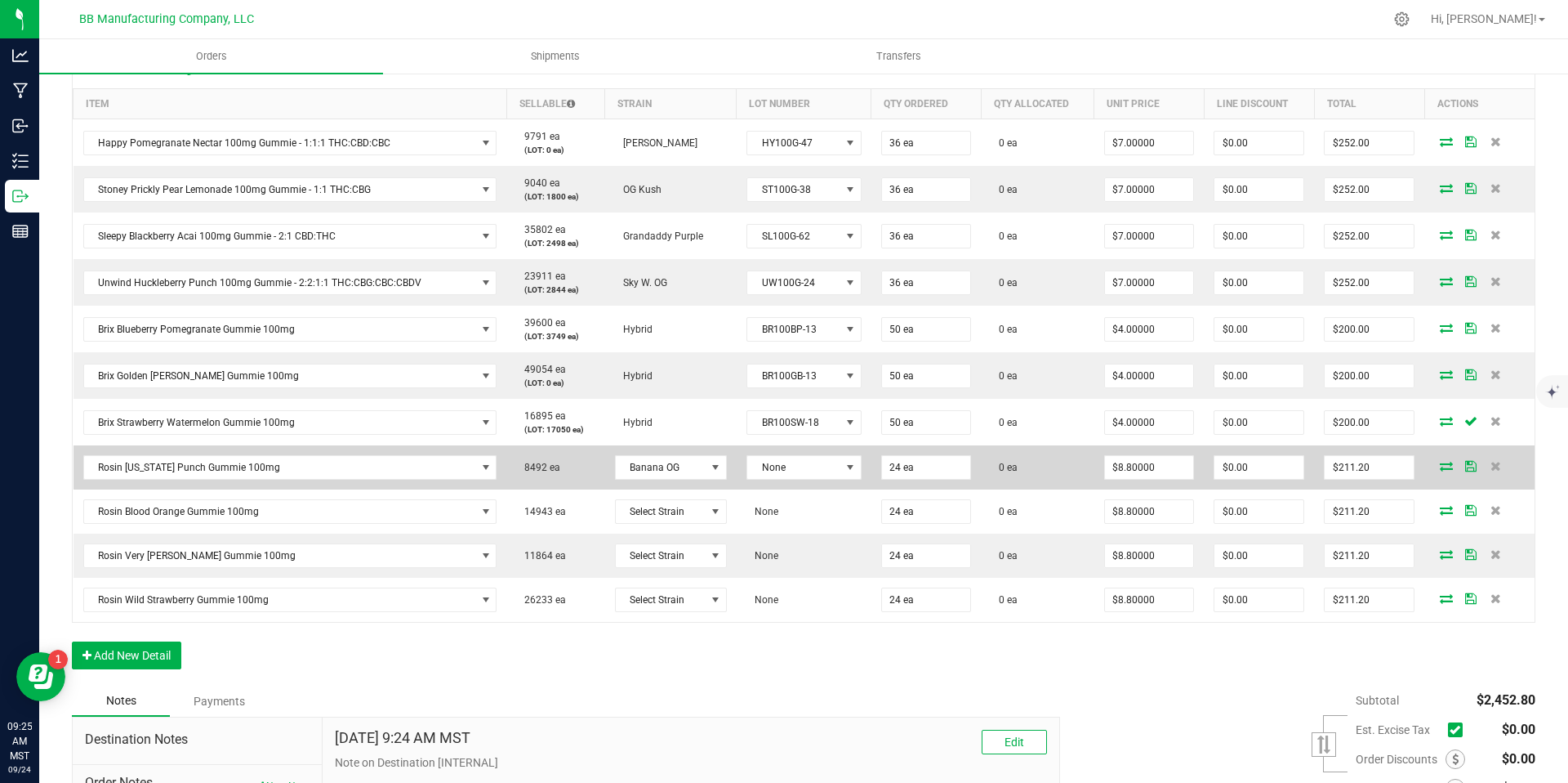
click at [817, 481] on td "None" at bounding box center [804, 468] width 135 height 44
click at [817, 479] on span "None" at bounding box center [804, 468] width 115 height 25
click at [689, 472] on span "Banana OG" at bounding box center [661, 468] width 90 height 23
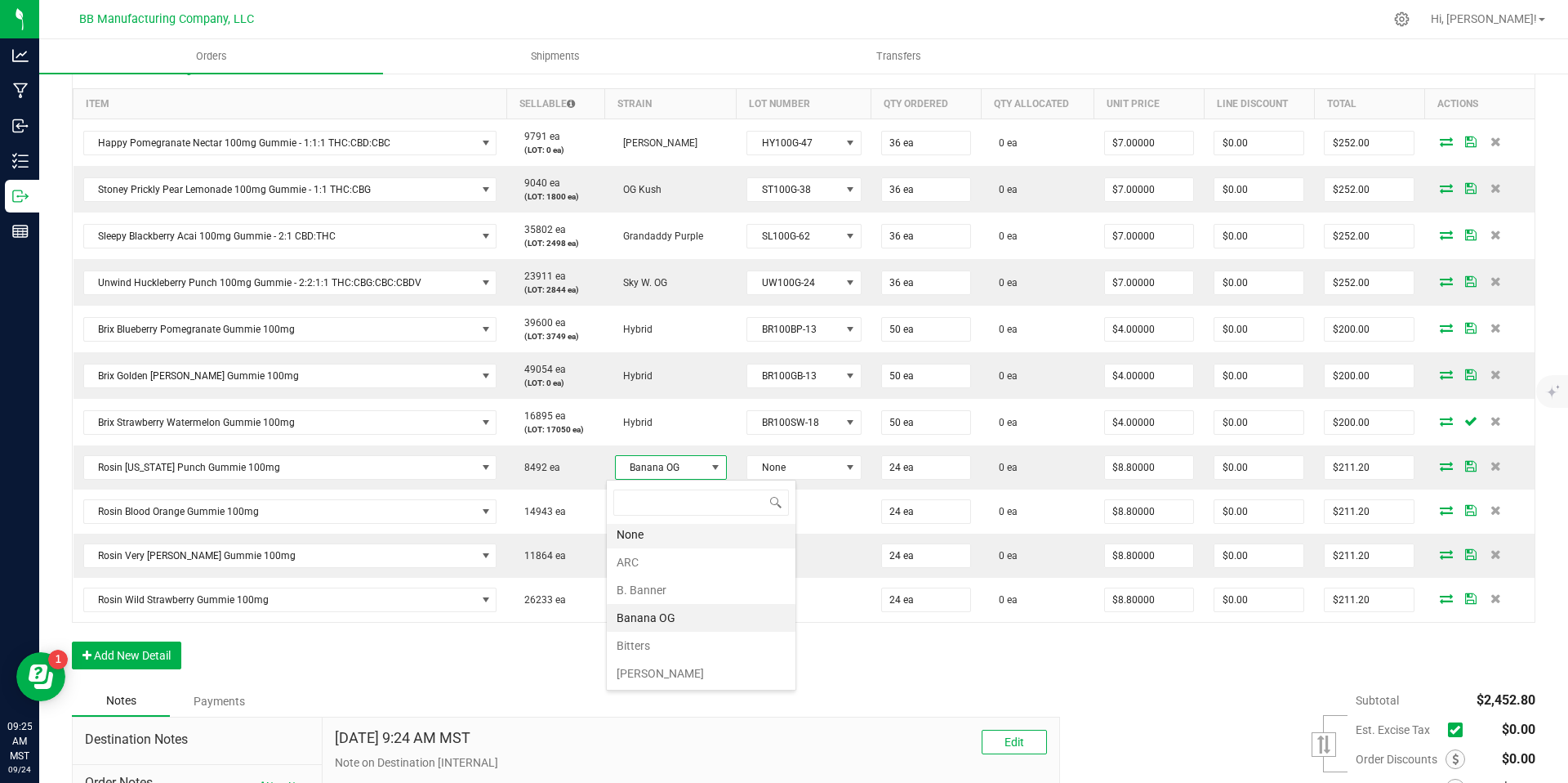
scroll to position [0, 0]
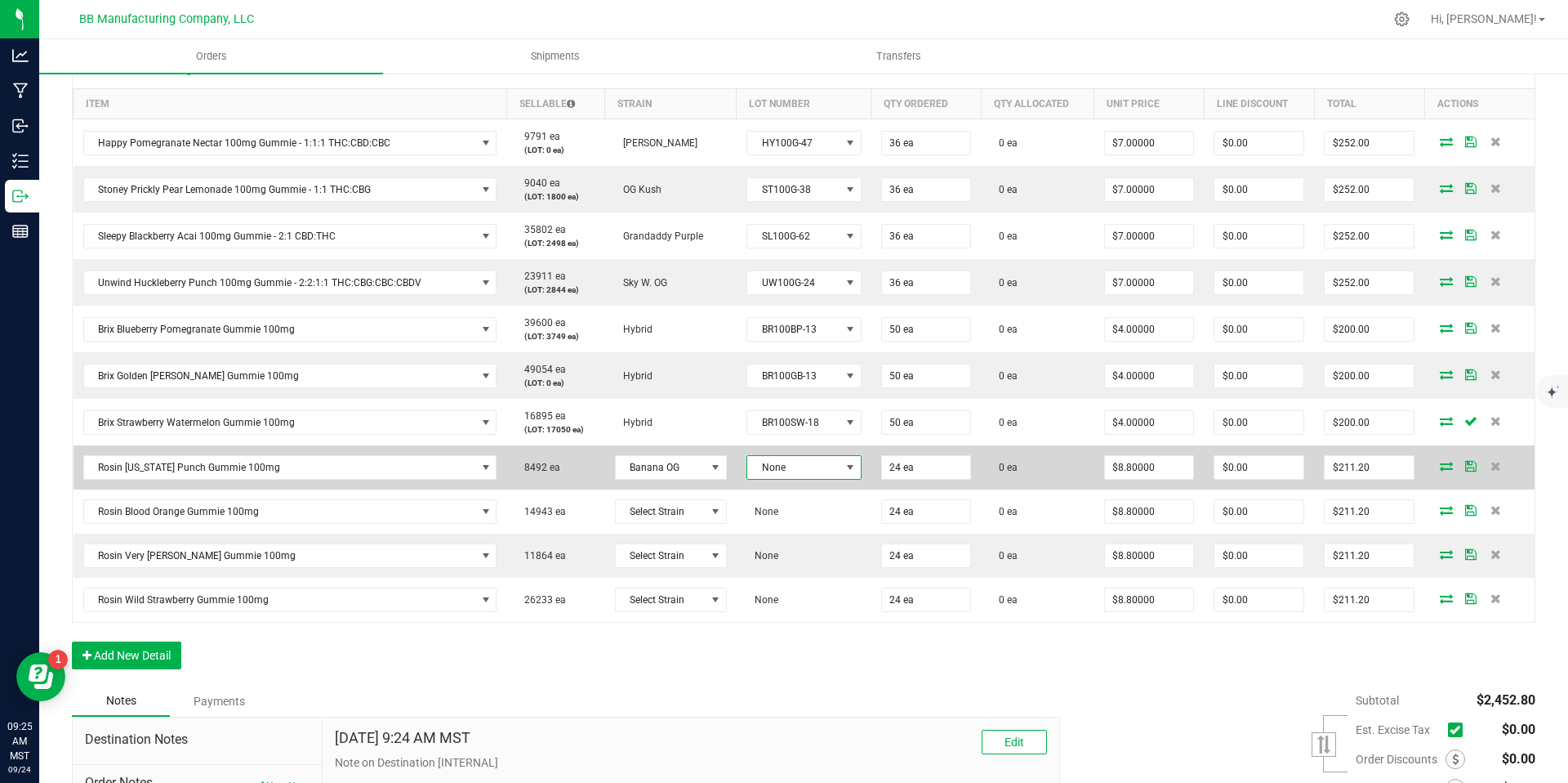
click at [794, 464] on span "None" at bounding box center [794, 468] width 93 height 23
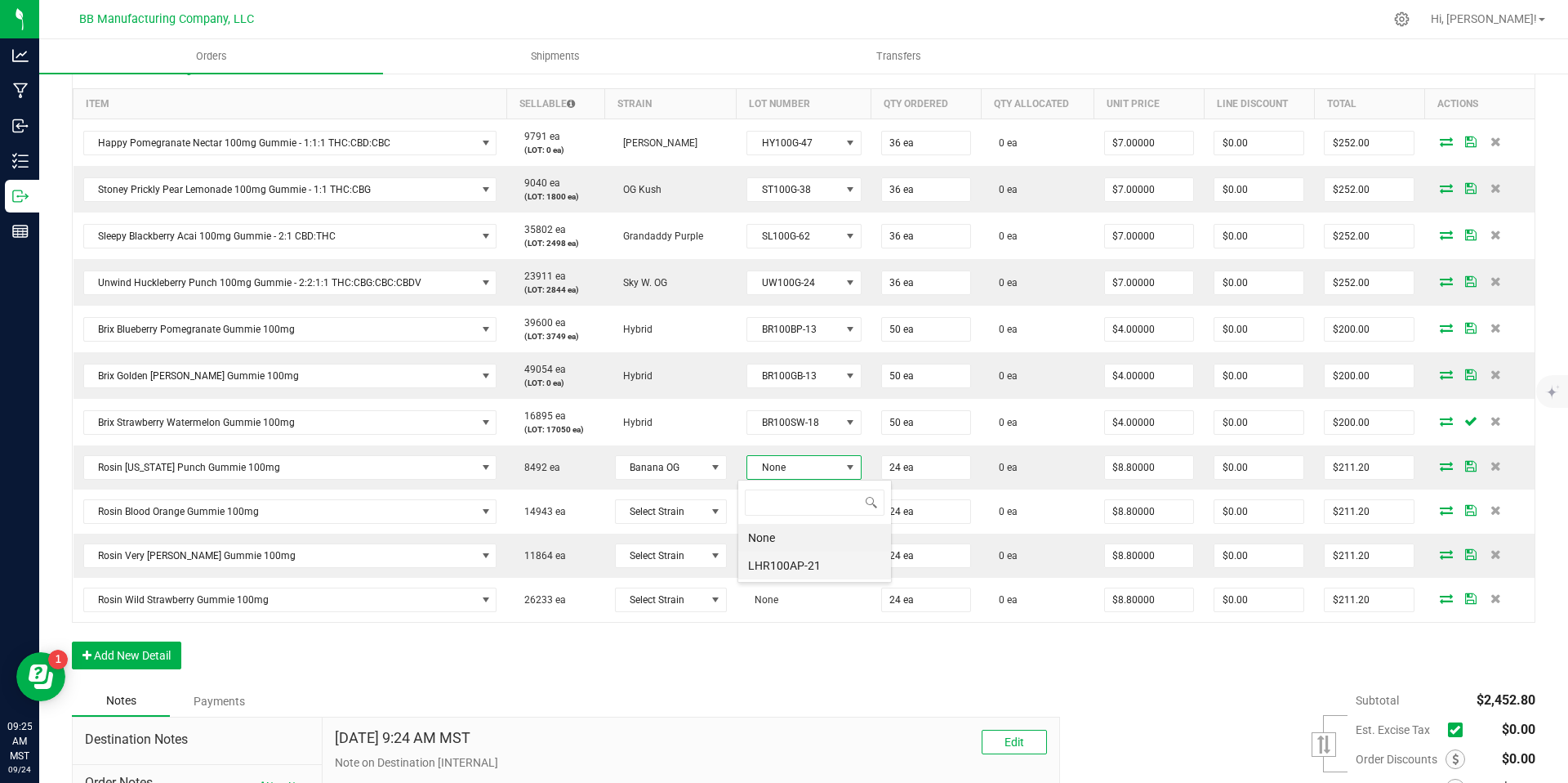
scroll to position [25, 115]
click at [800, 562] on li "LHR100AP-21" at bounding box center [815, 565] width 153 height 28
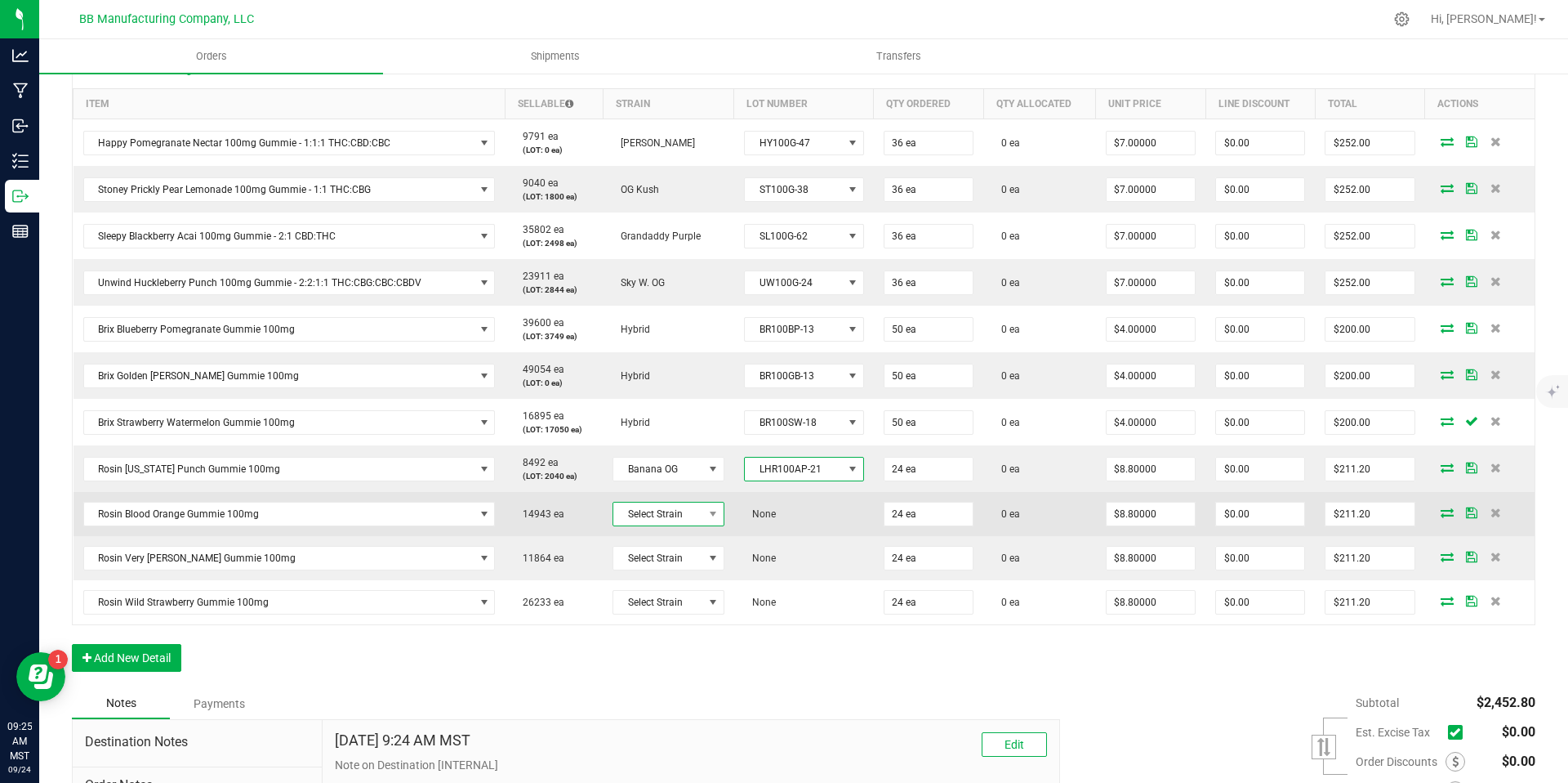
click at [687, 516] on span "Select Strain" at bounding box center [658, 514] width 90 height 23
click at [653, 508] on span "Select Strain" at bounding box center [658, 514] width 90 height 23
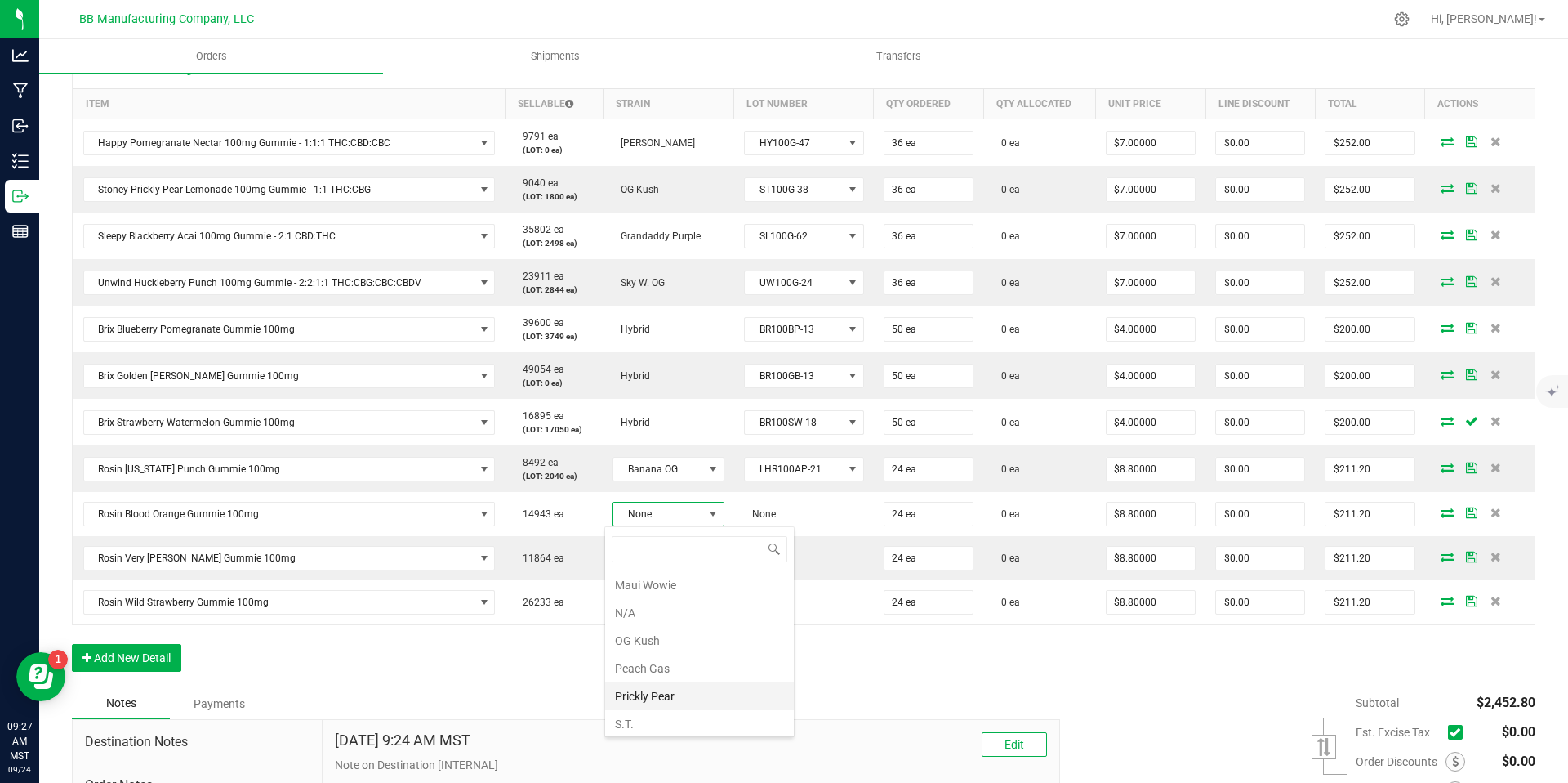
scroll to position [723, 0]
click at [667, 645] on li "Peach Gas" at bounding box center [699, 639] width 188 height 28
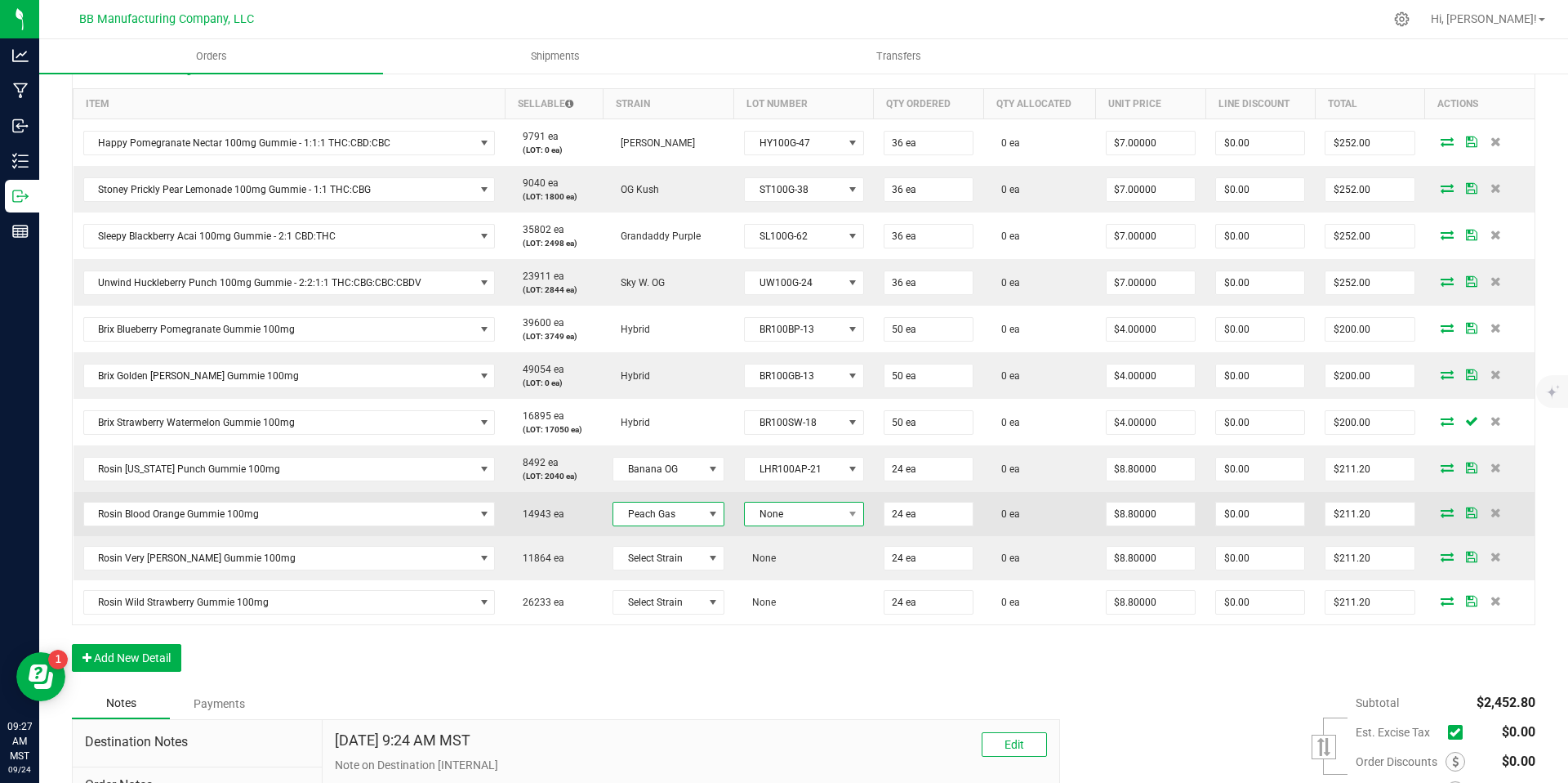
click at [776, 517] on span "None" at bounding box center [794, 514] width 98 height 23
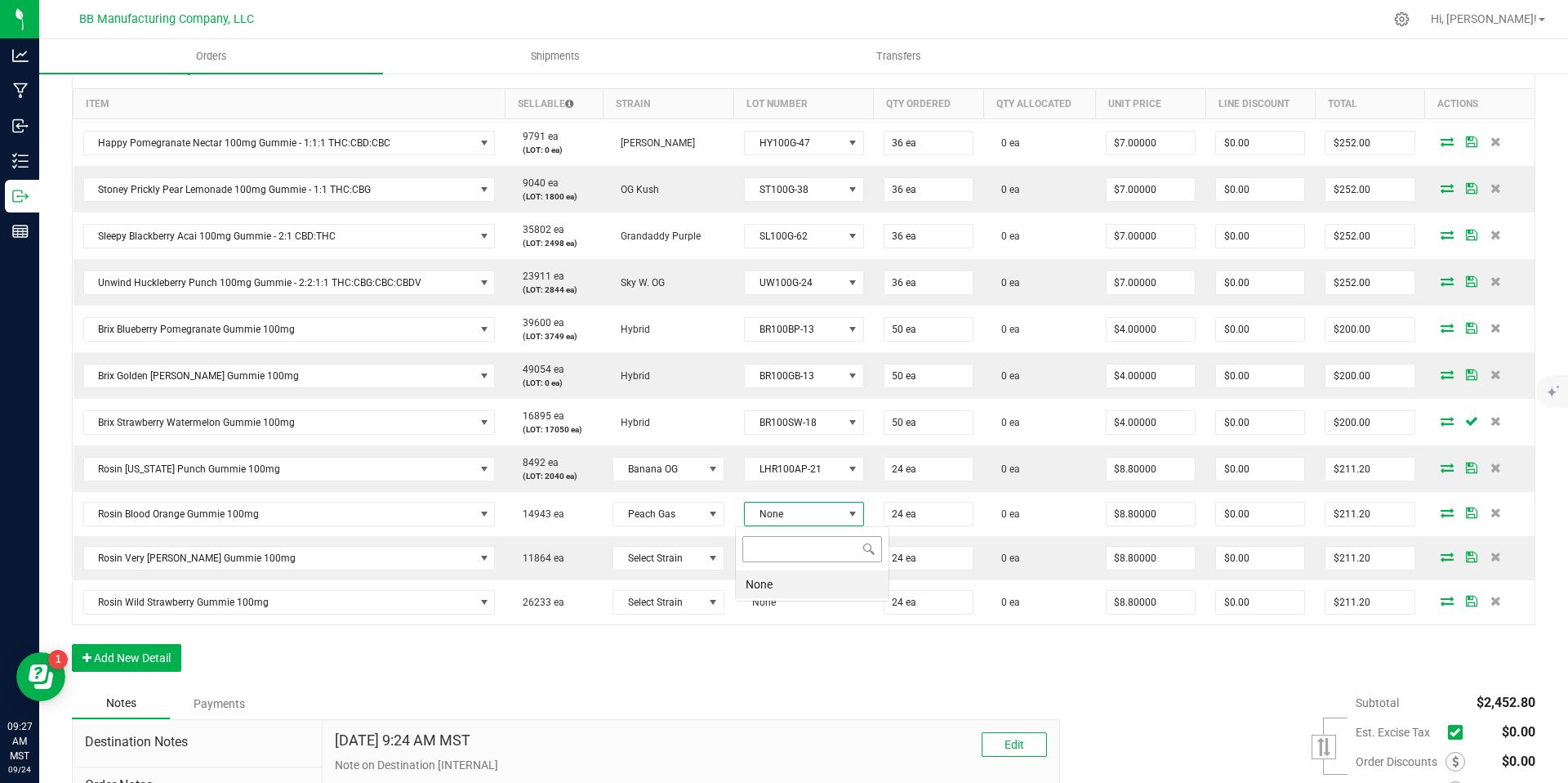
scroll to position [25, 119]
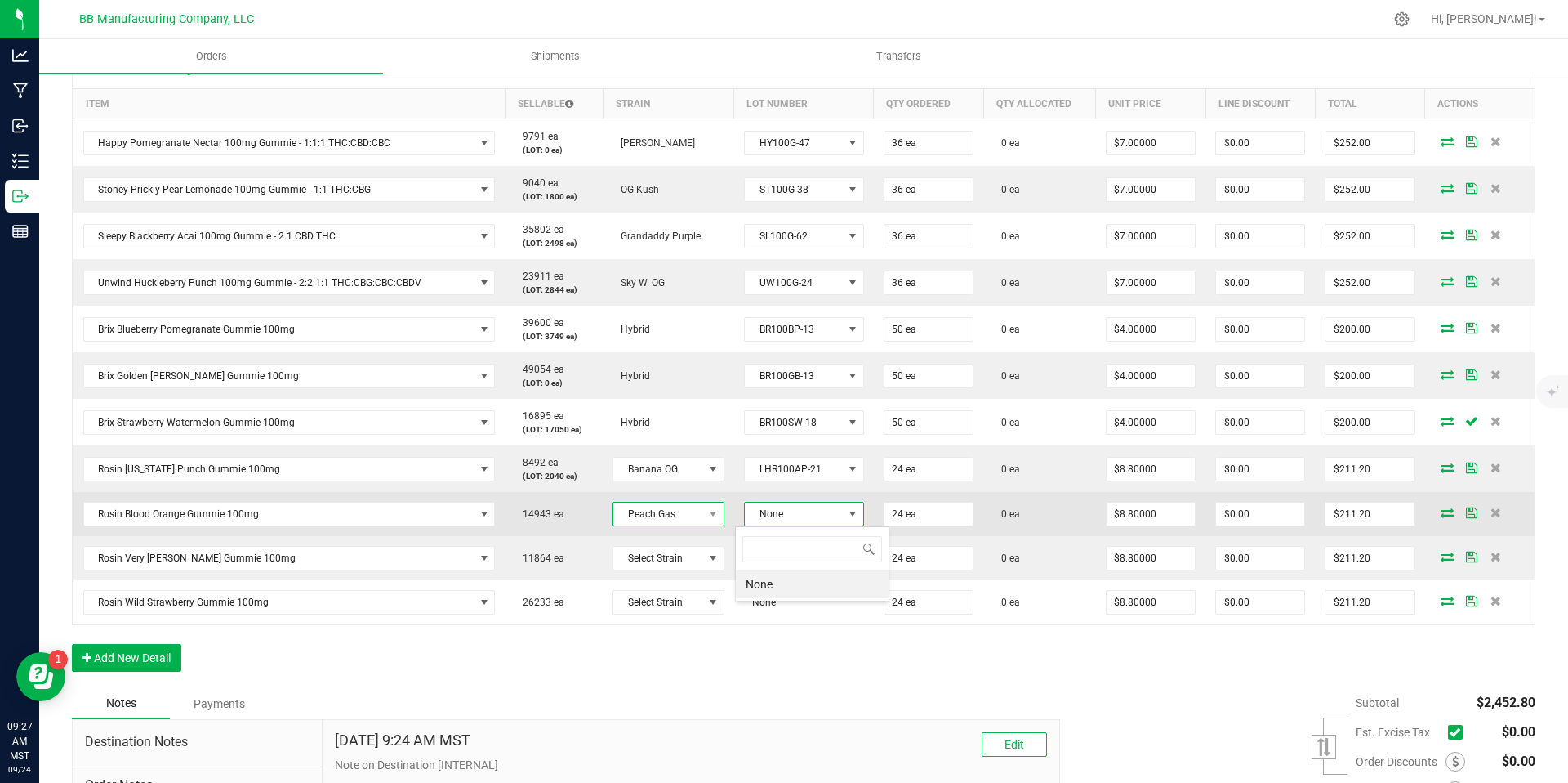
click at [692, 510] on span "Peach Gas" at bounding box center [658, 514] width 90 height 23
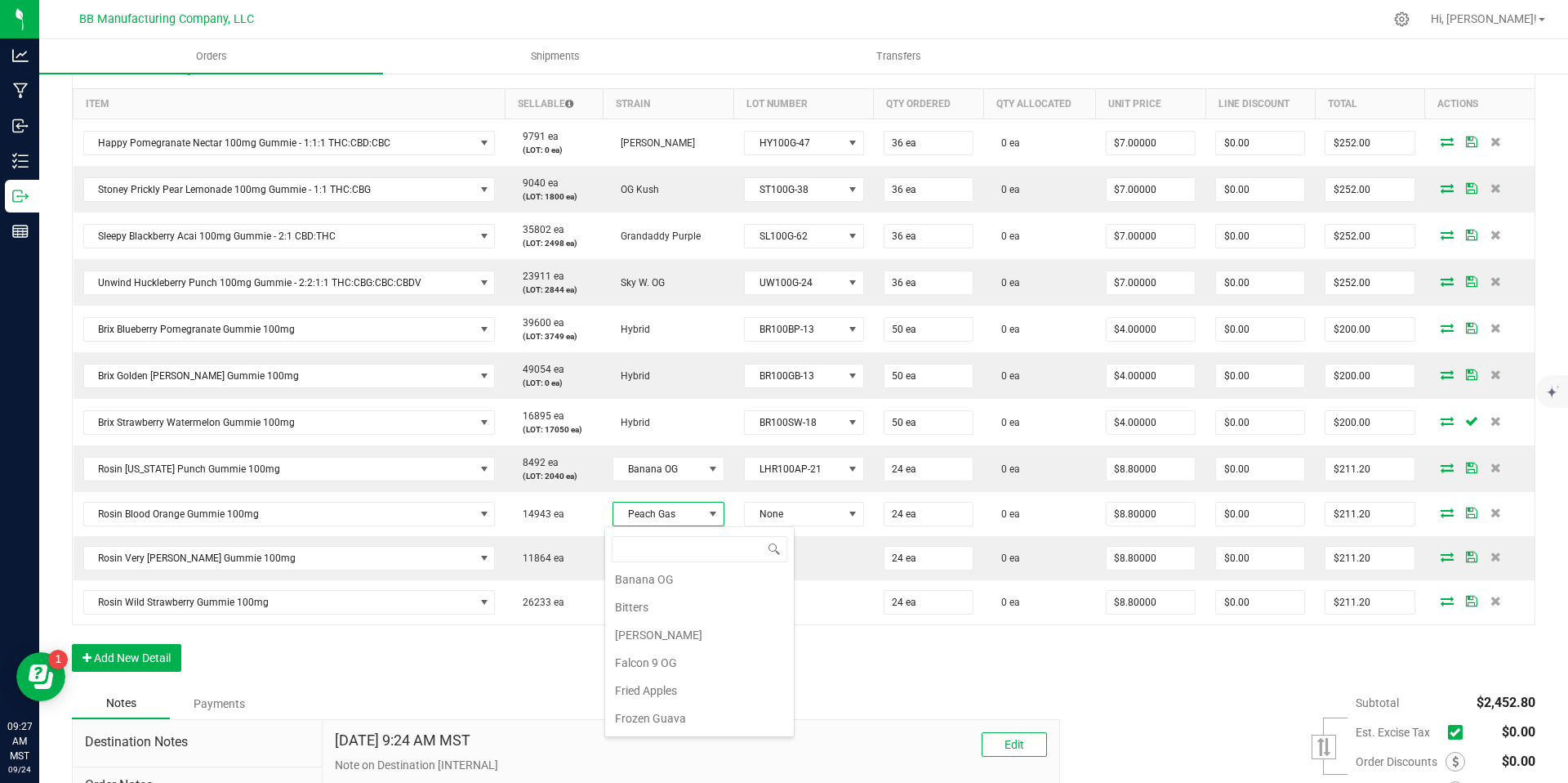
scroll to position [0, 0]
click at [668, 657] on li "Banana OG" at bounding box center [699, 668] width 188 height 28
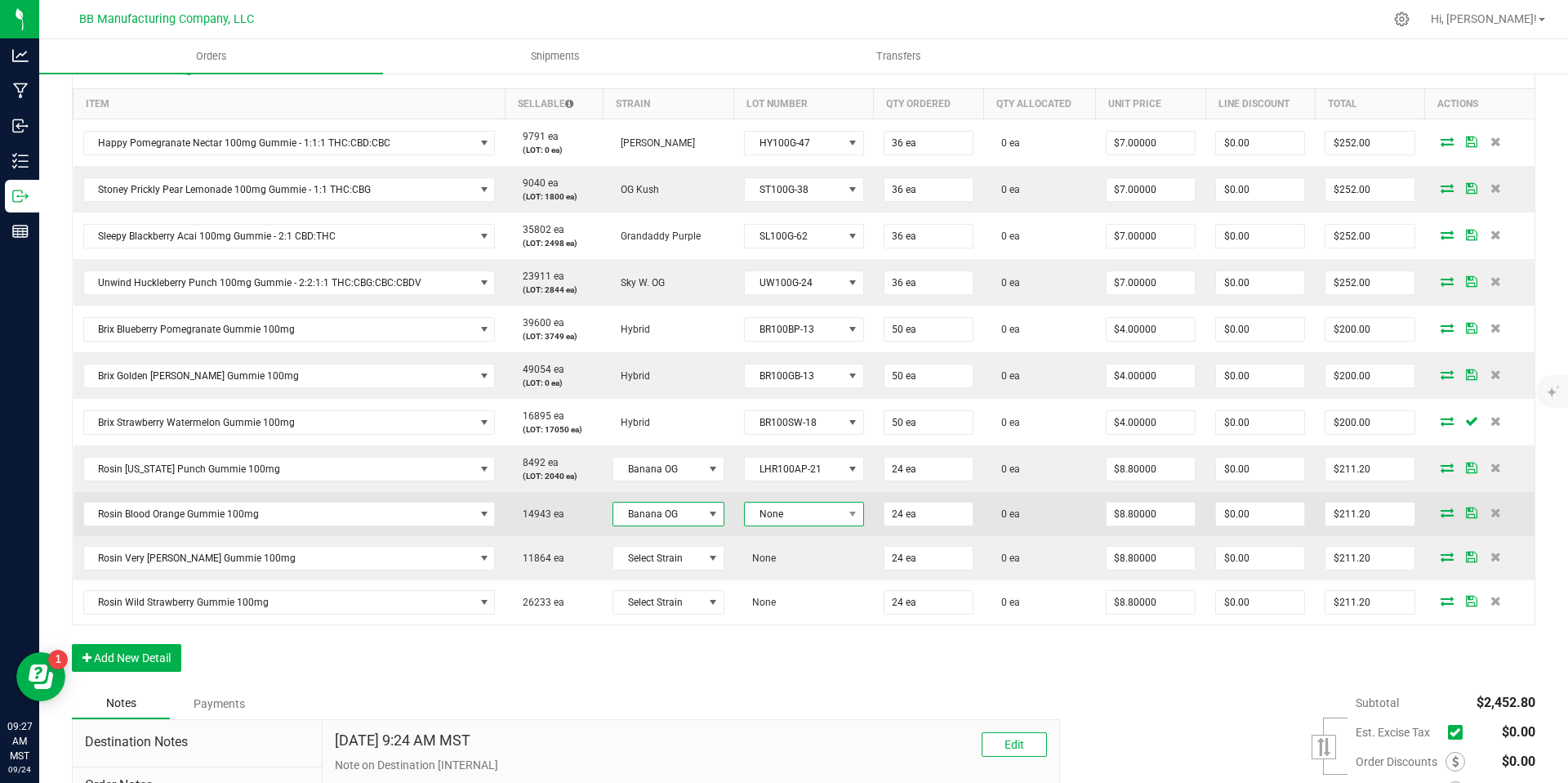
click at [784, 507] on span "None" at bounding box center [794, 514] width 98 height 23
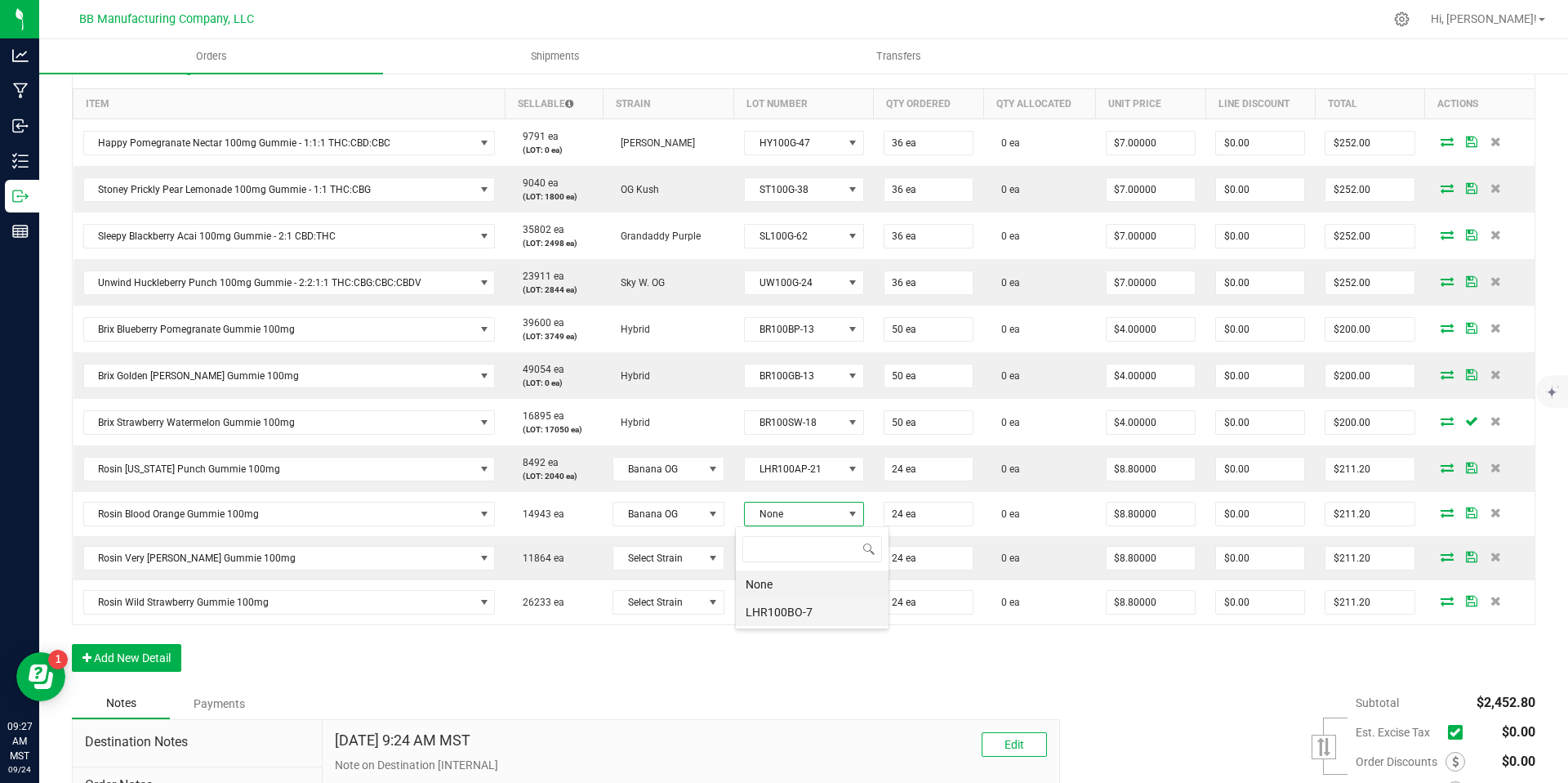
click at [820, 610] on li "LHR100BO-7" at bounding box center [812, 612] width 153 height 28
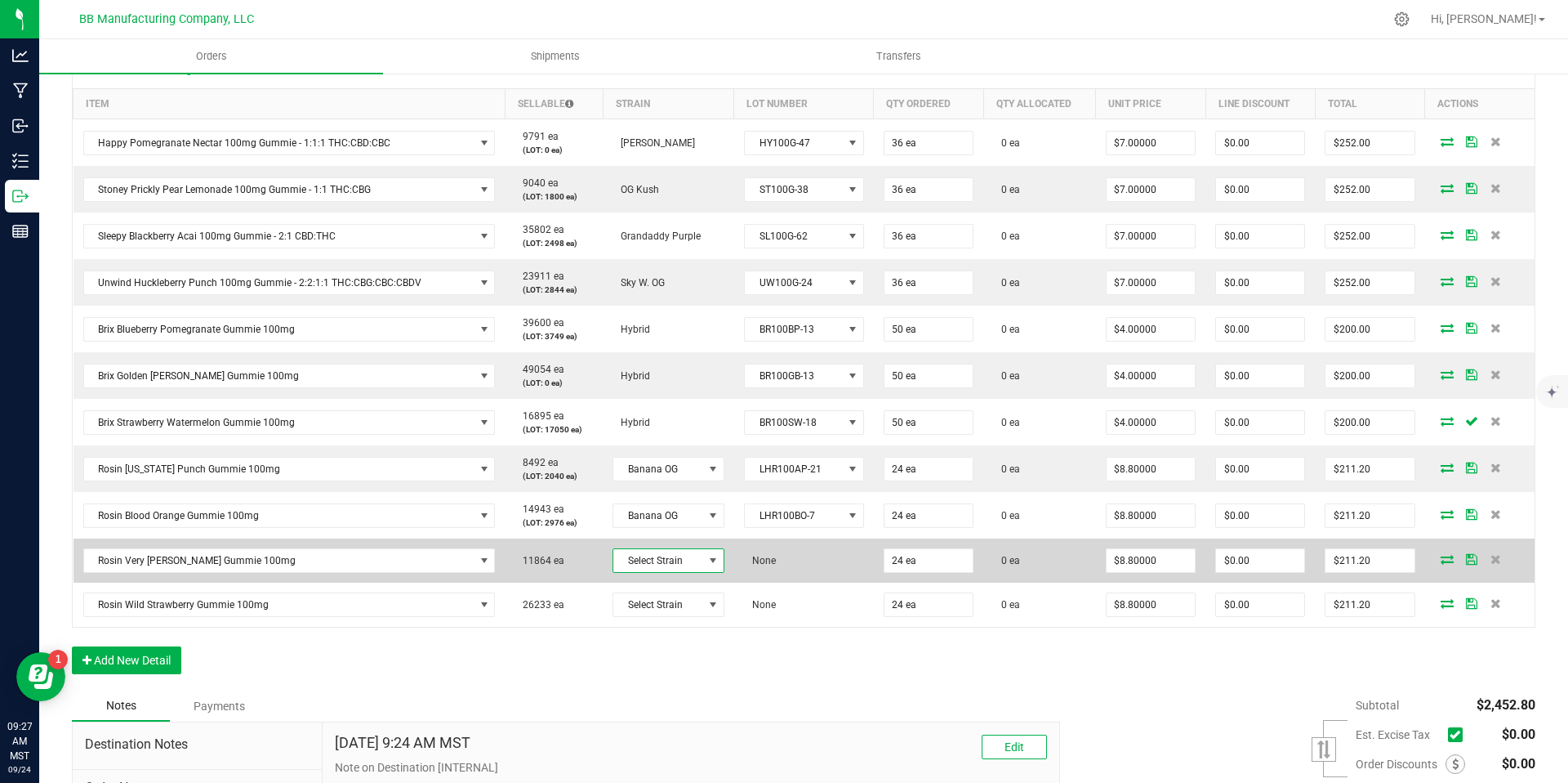
click at [678, 558] on span "Select Strain" at bounding box center [658, 560] width 90 height 23
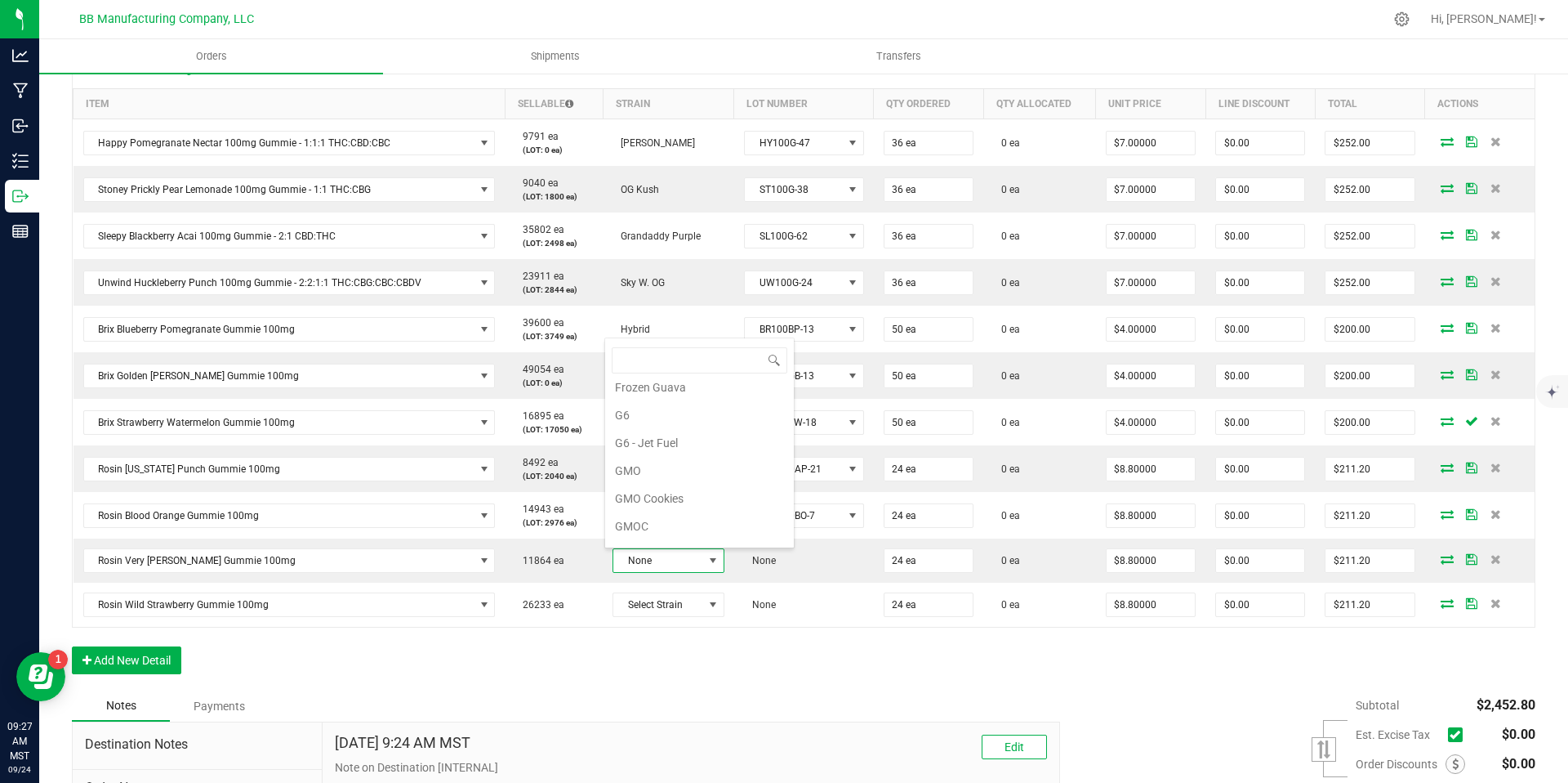
scroll to position [265, 0]
click at [645, 495] on li "GMOC" at bounding box center [699, 492] width 188 height 28
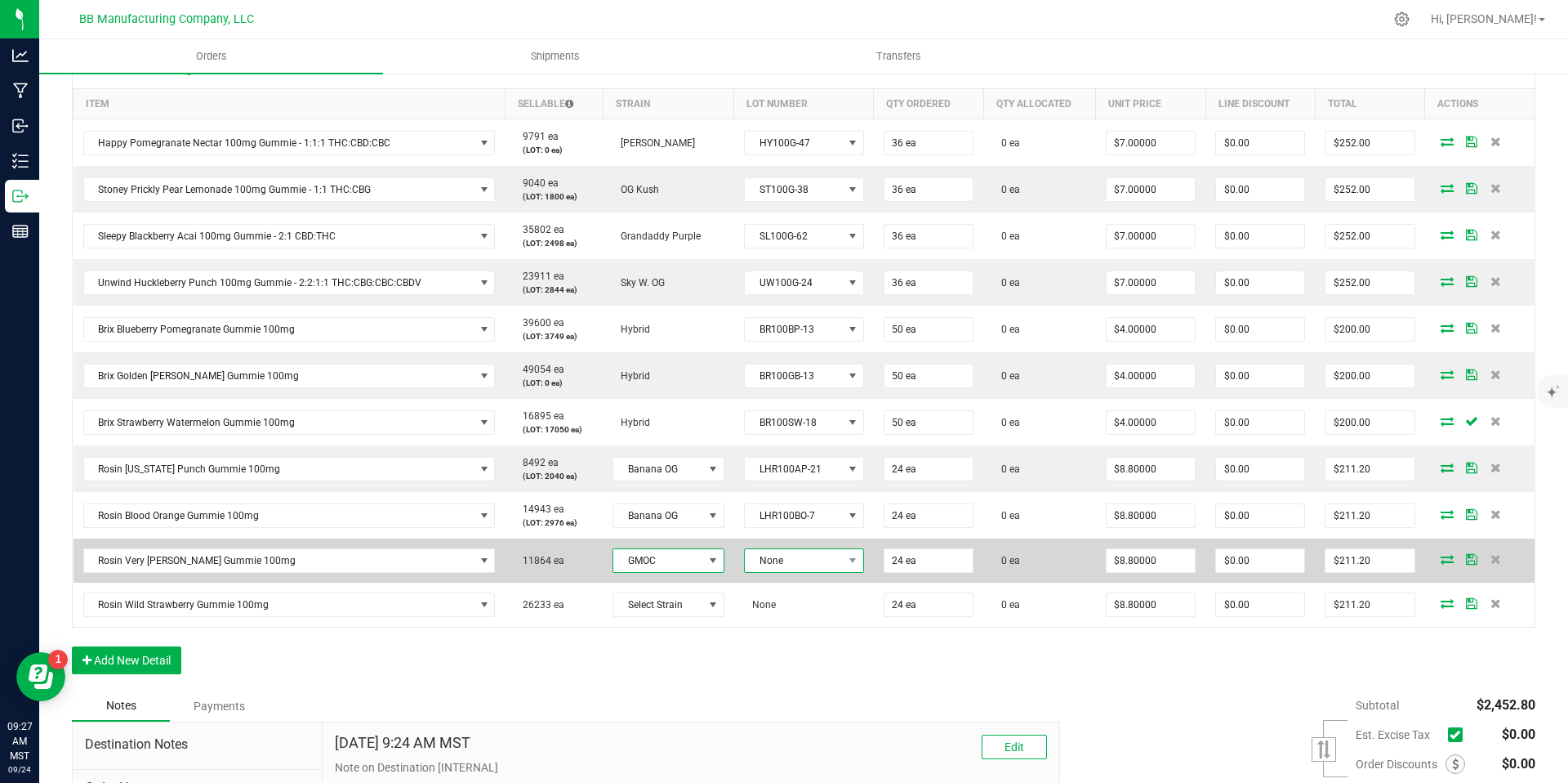
click at [789, 564] on span "None" at bounding box center [794, 560] width 98 height 23
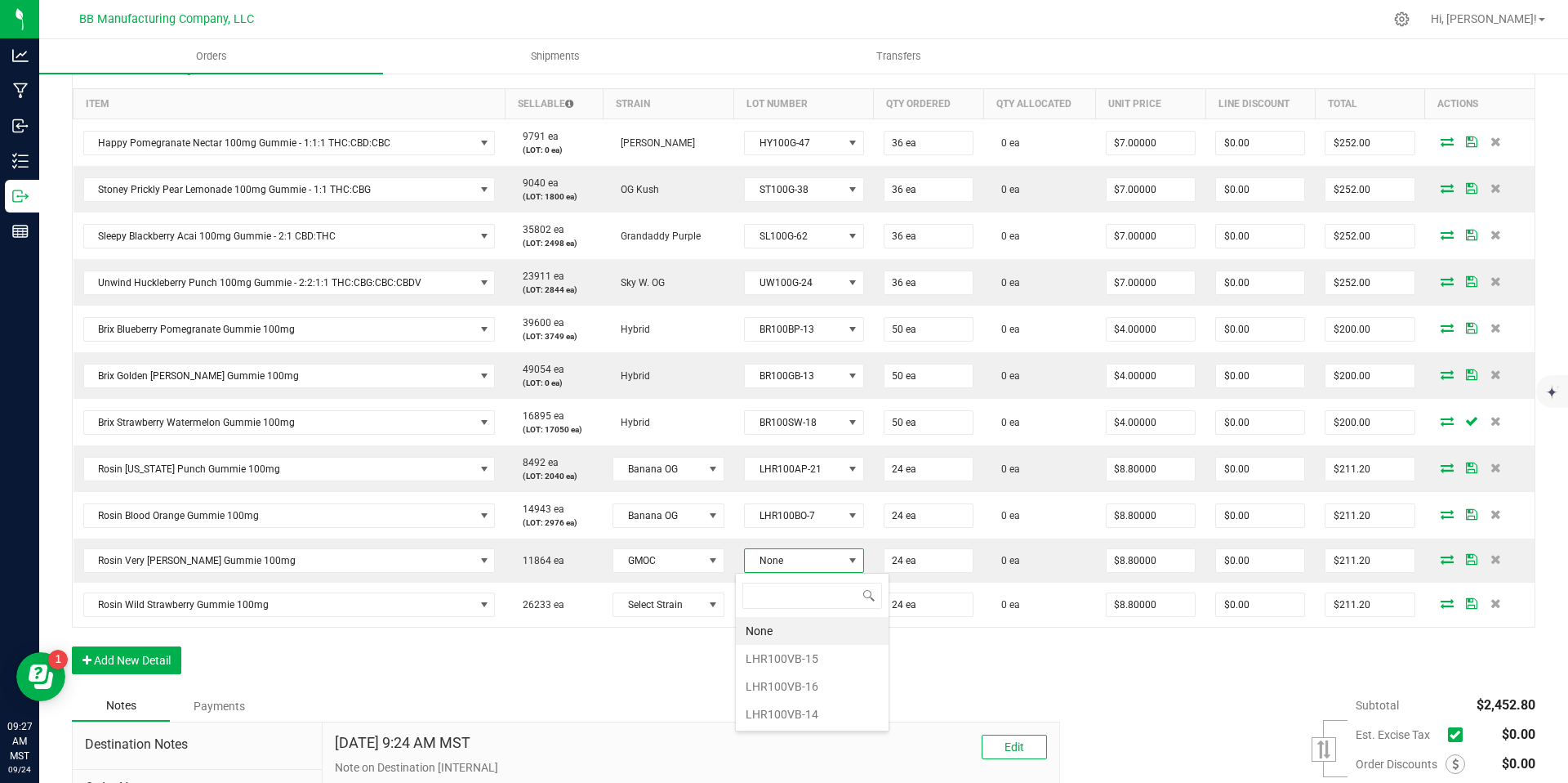
scroll to position [25, 119]
click at [795, 659] on li "LHR100VB-15" at bounding box center [812, 659] width 153 height 28
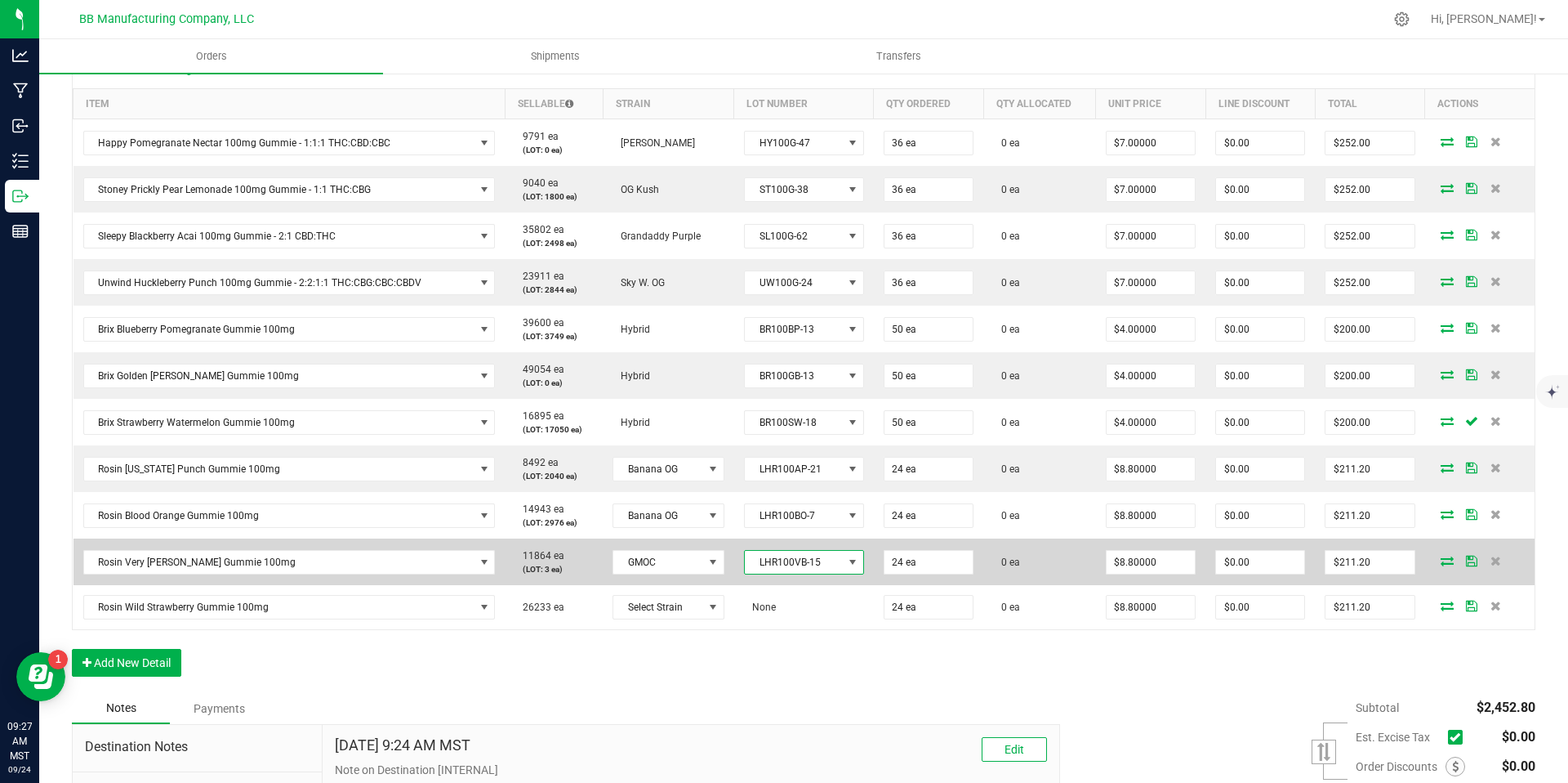
click at [789, 568] on span "LHR100VB-15" at bounding box center [794, 562] width 98 height 23
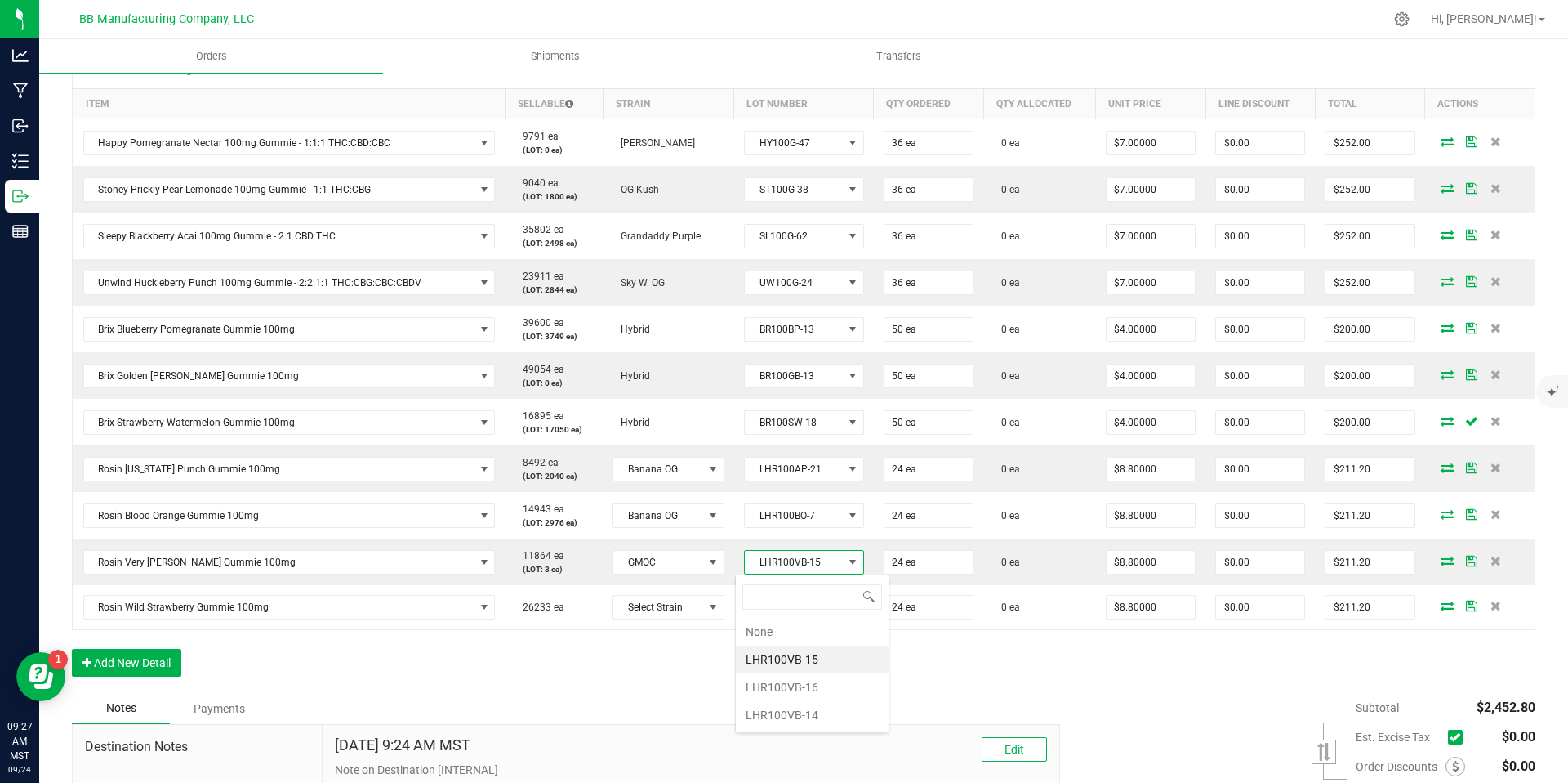
click at [624, 678] on div "Order Details Print All Labels Item Sellable Strain Lot Number Qty Ordered Qty …" at bounding box center [803, 369] width 1463 height 646
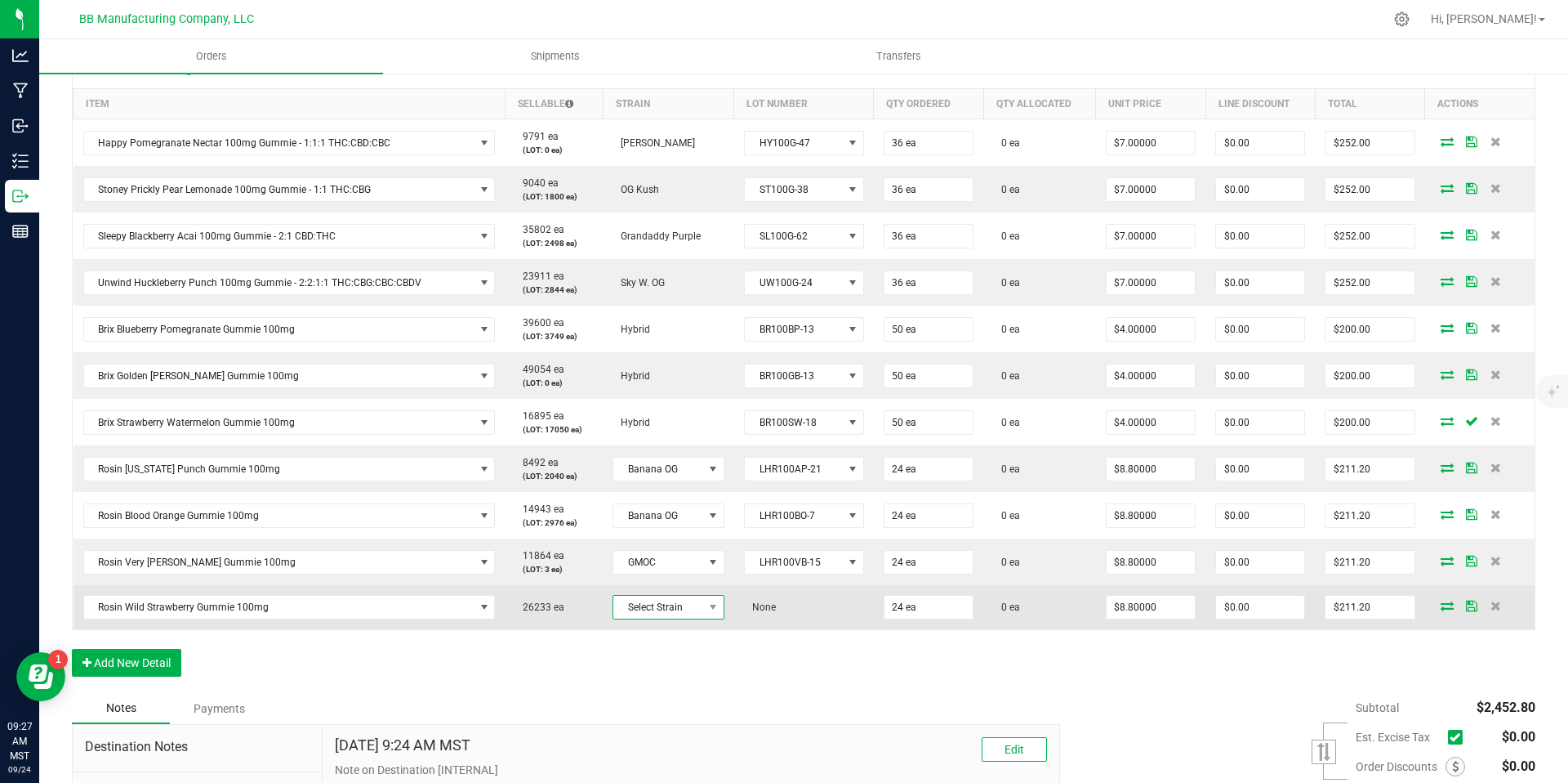
click at [674, 616] on span "Select Strain" at bounding box center [658, 607] width 90 height 23
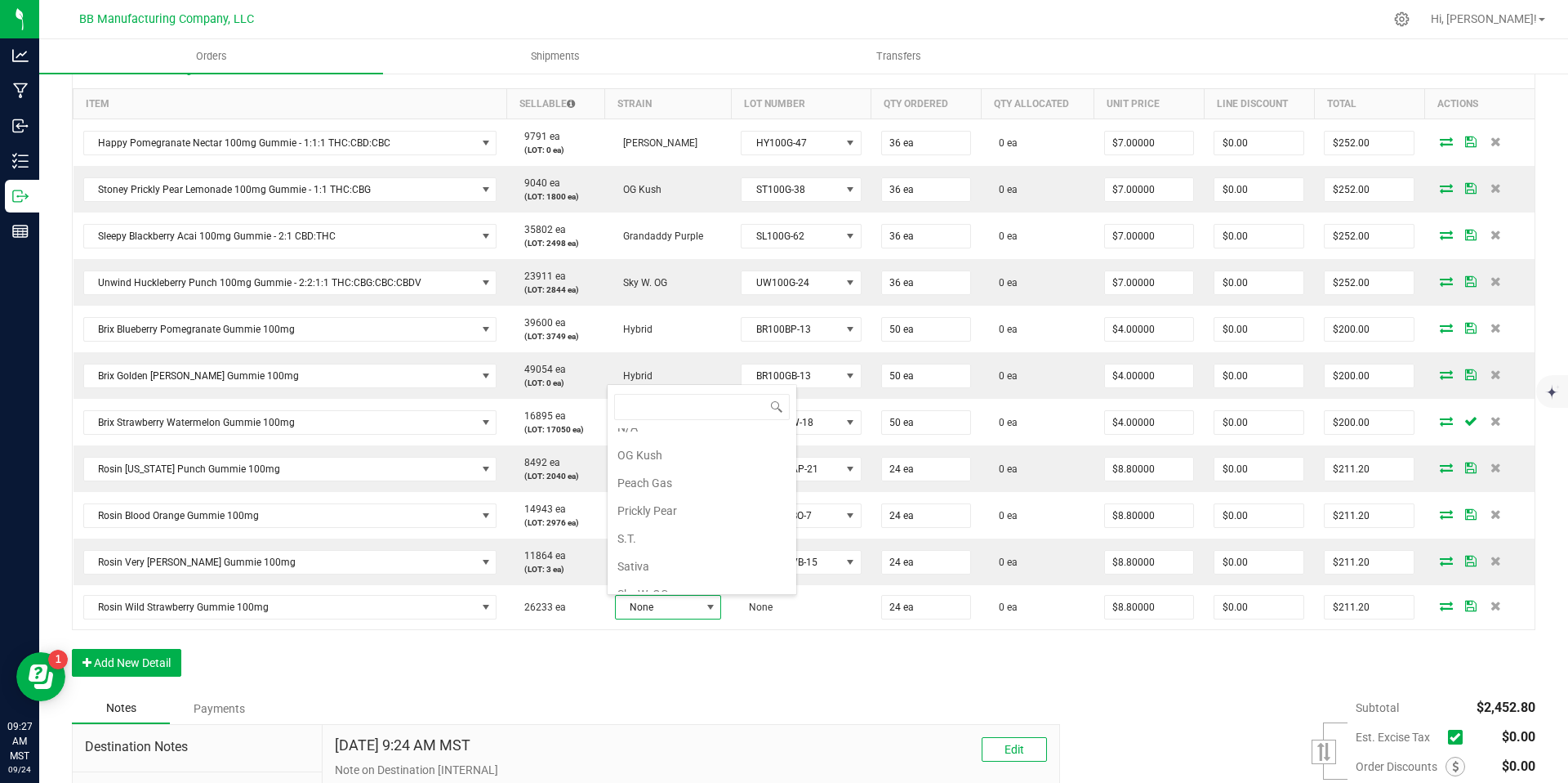
scroll to position [743, 0]
click at [662, 483] on li "Peach Gas" at bounding box center [702, 477] width 188 height 28
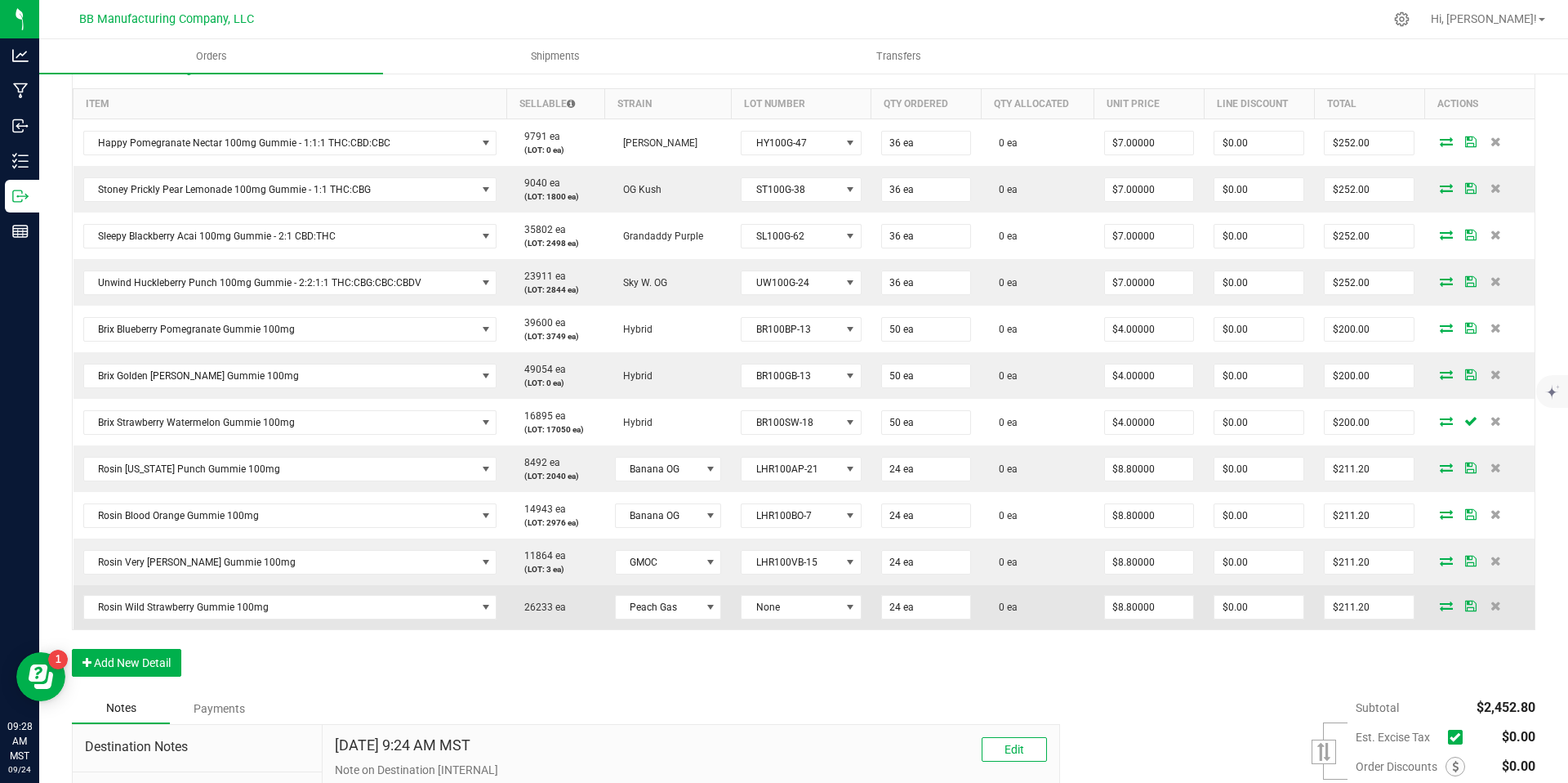
click at [816, 586] on td "None" at bounding box center [801, 607] width 140 height 44
click at [811, 600] on span "None" at bounding box center [791, 607] width 98 height 23
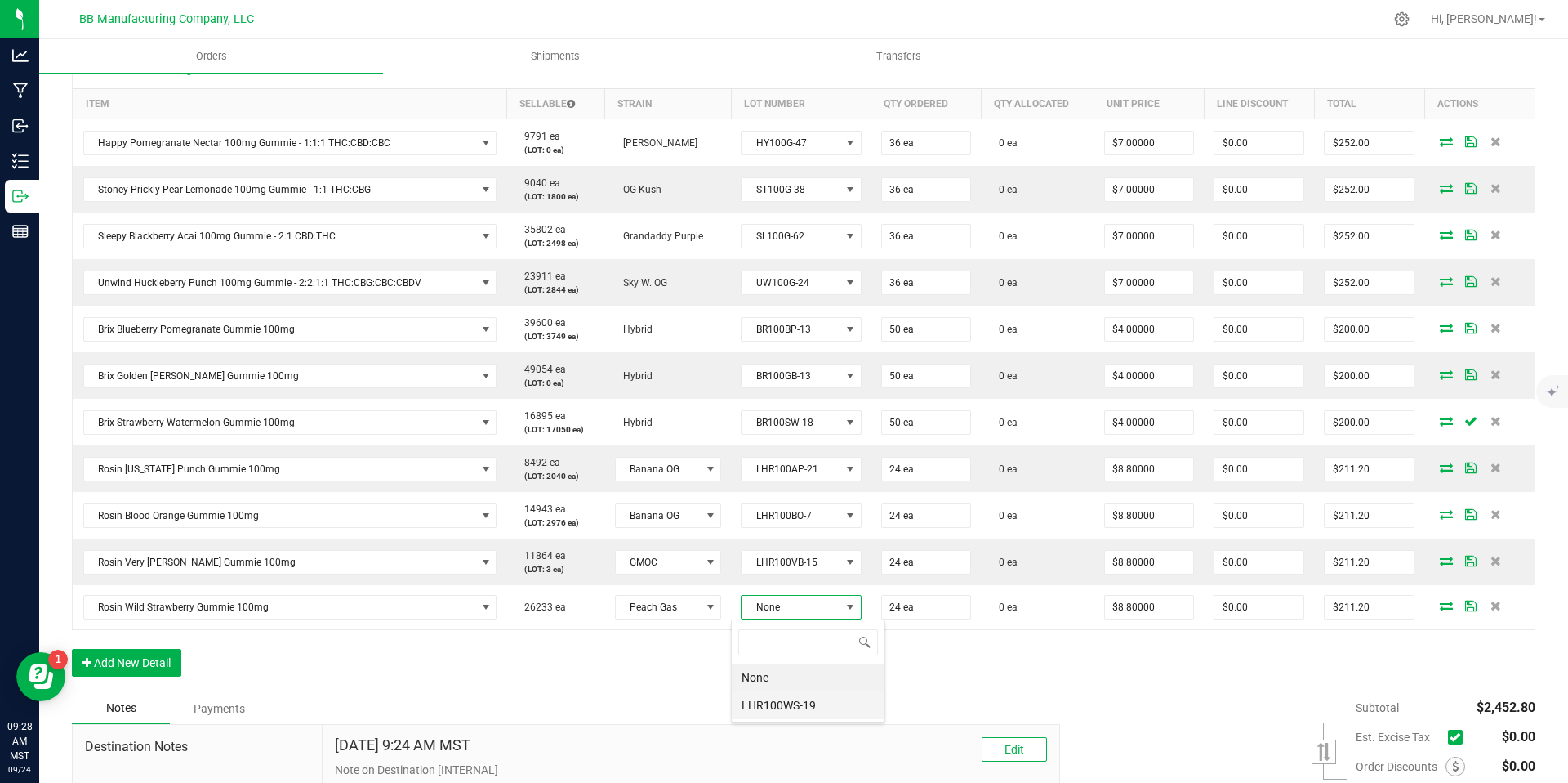
click at [800, 692] on li "LHR100WS-19" at bounding box center [808, 705] width 153 height 28
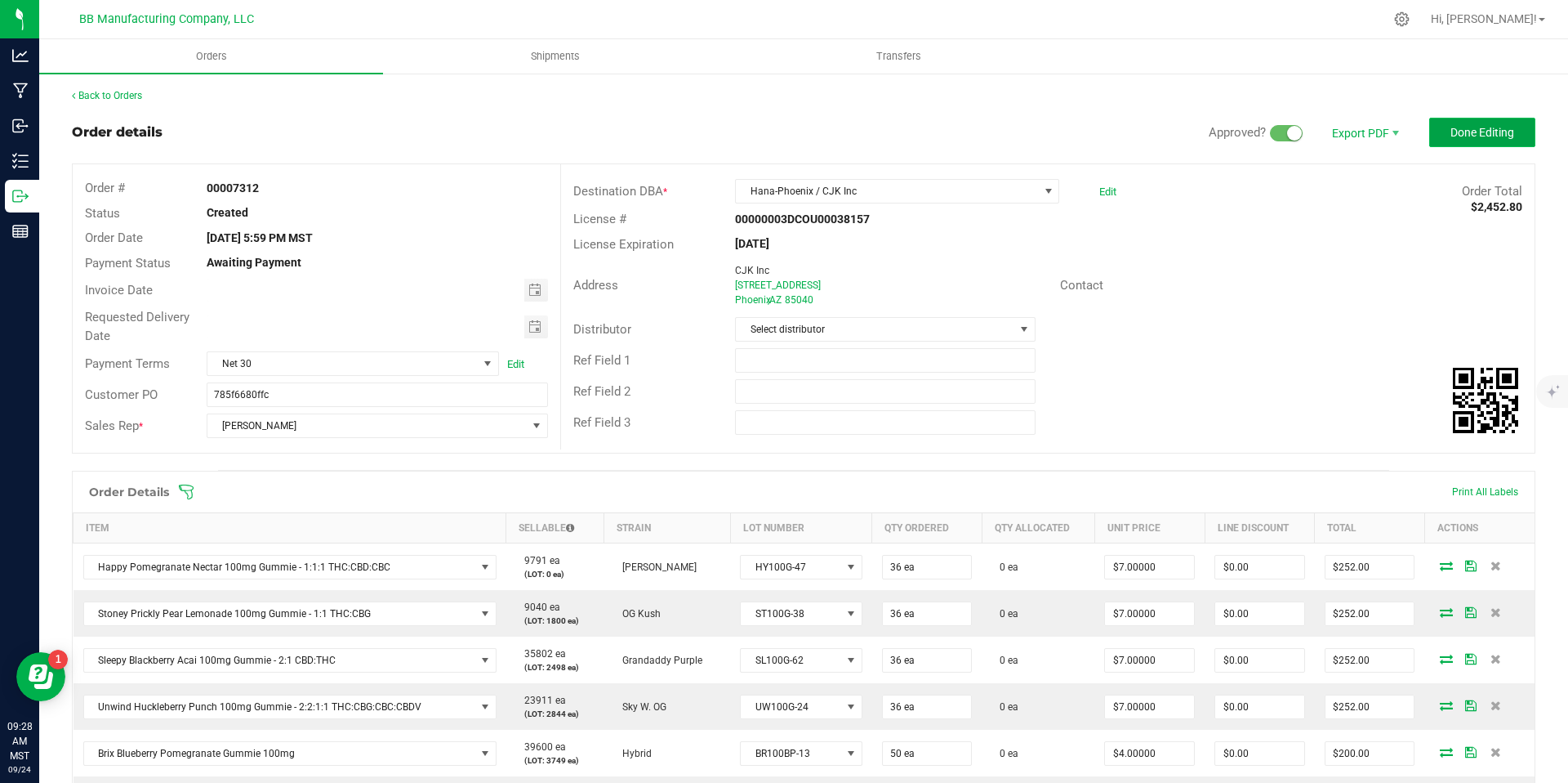
click at [1451, 134] on span "Done Editing" at bounding box center [1483, 133] width 64 height 13
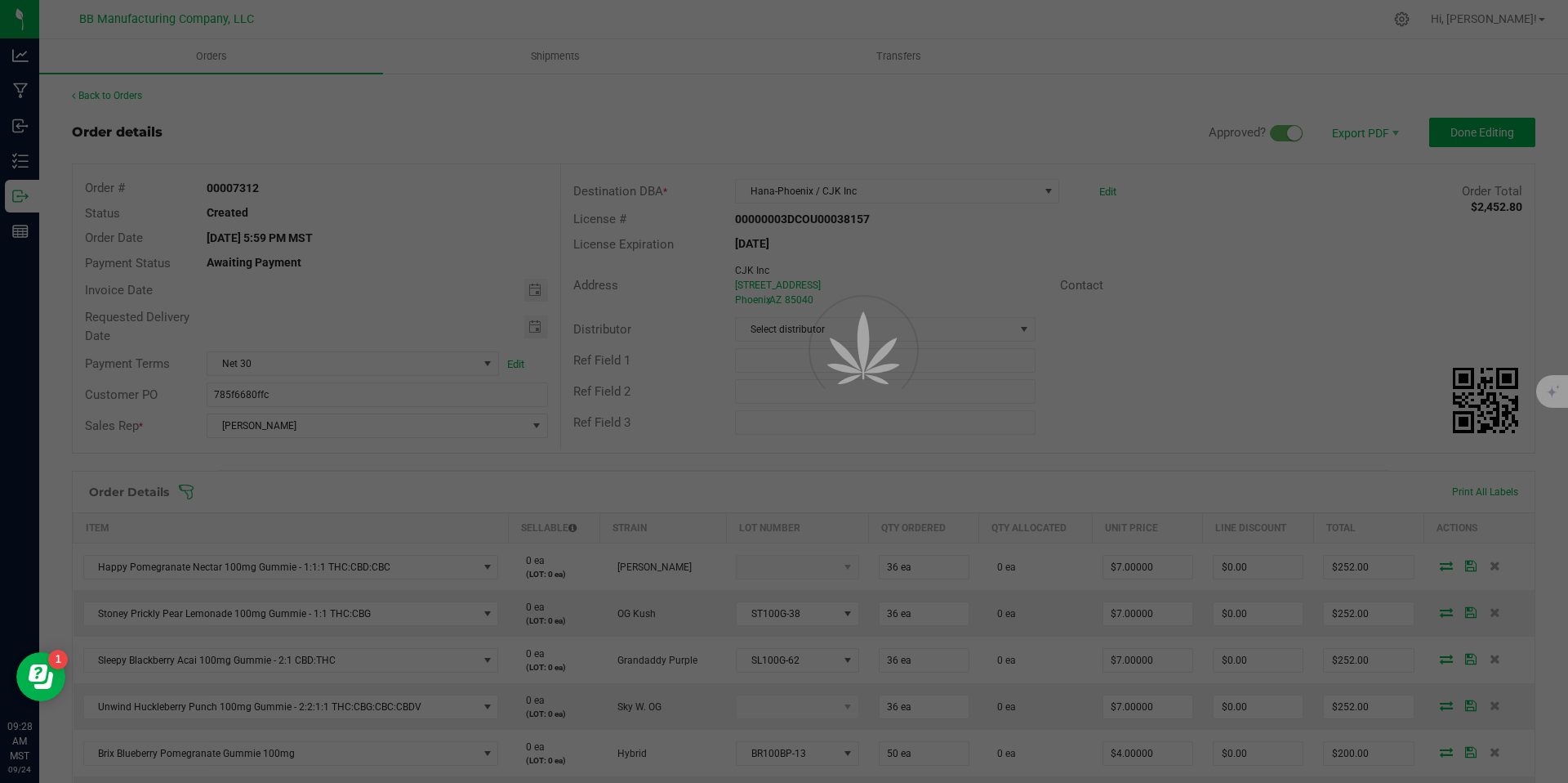
click at [1464, 134] on div at bounding box center [784, 392] width 1568 height 783
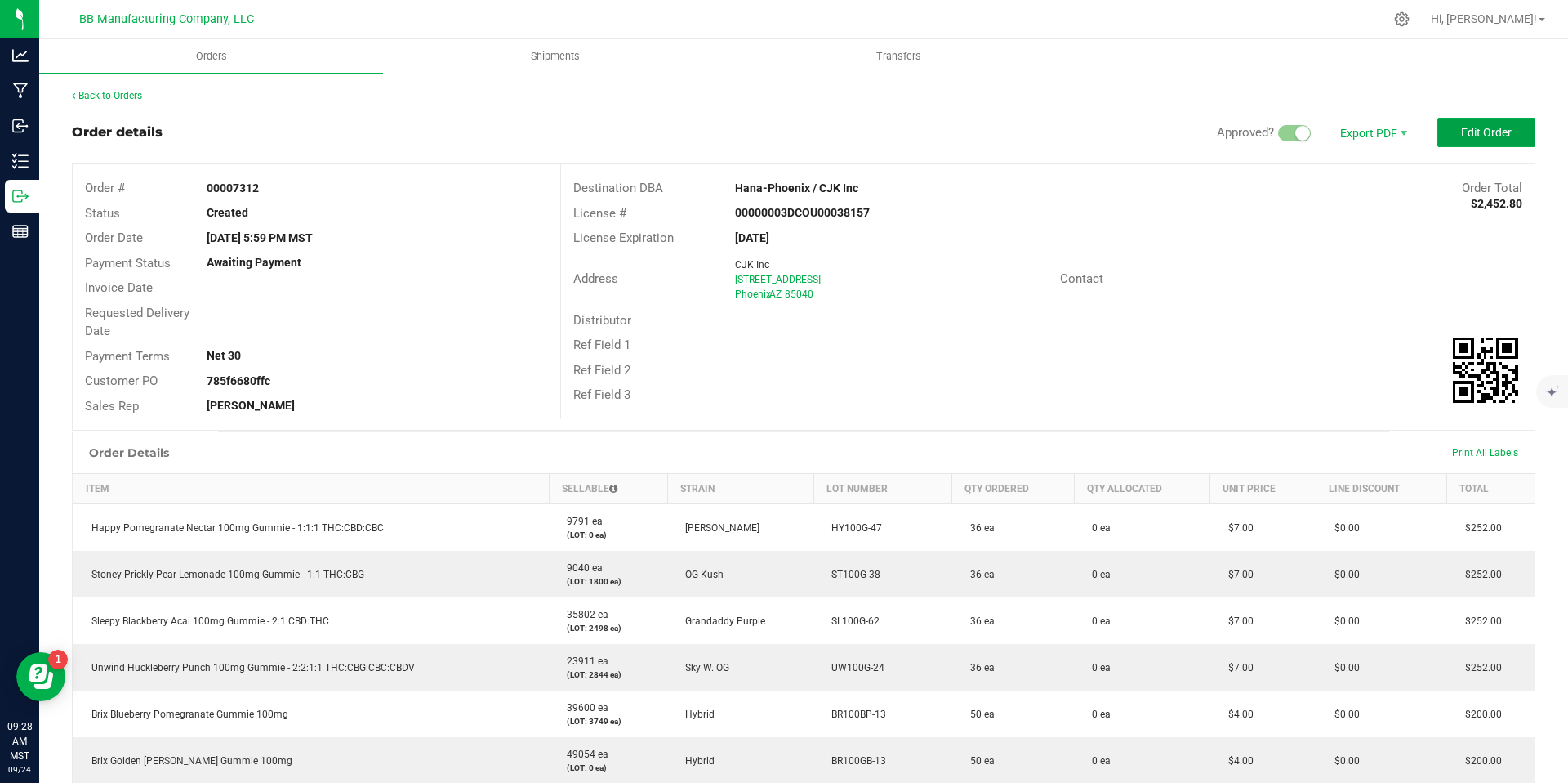
click at [1464, 134] on span "Edit Order" at bounding box center [1486, 133] width 51 height 13
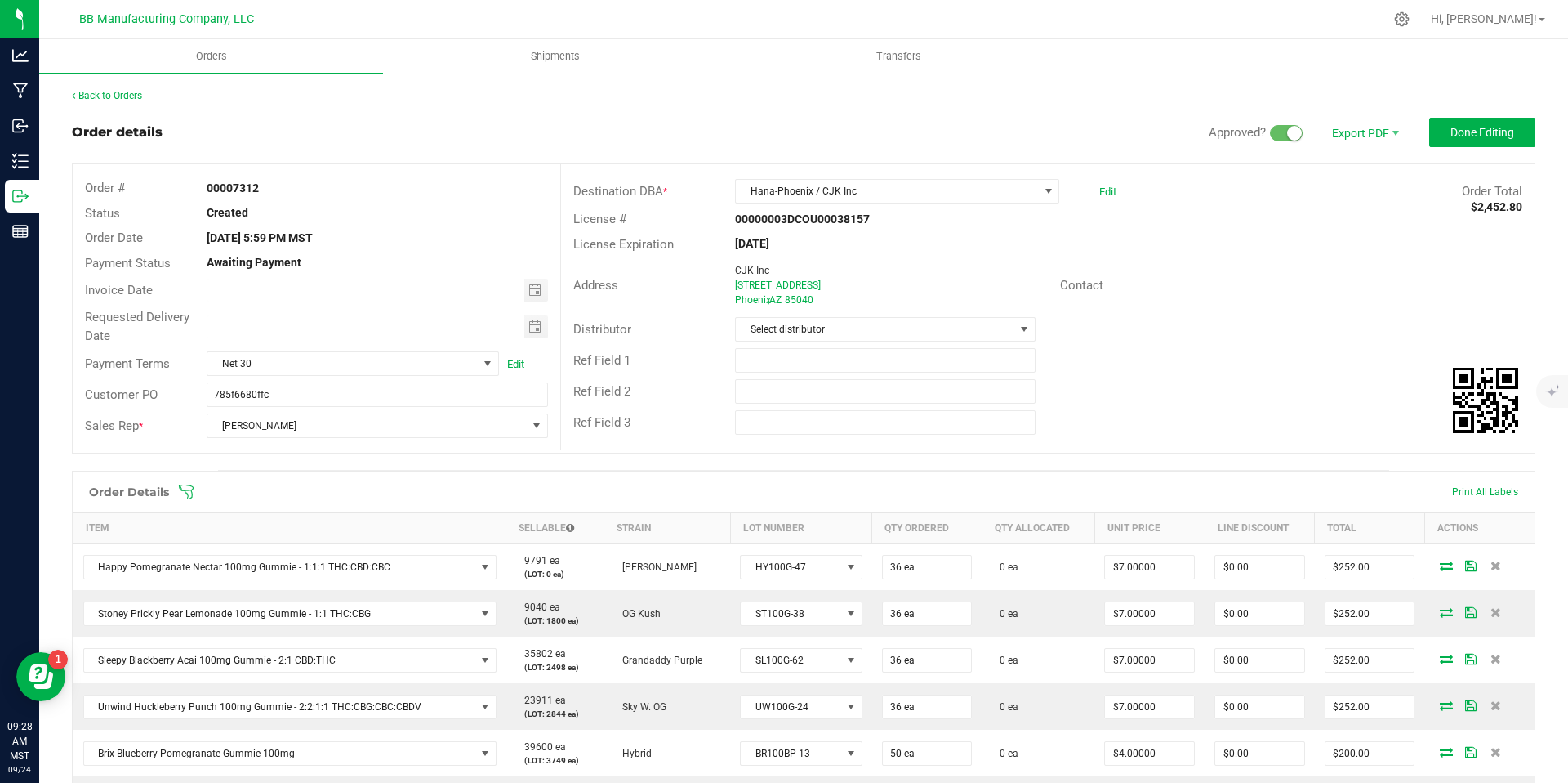
scroll to position [539, 0]
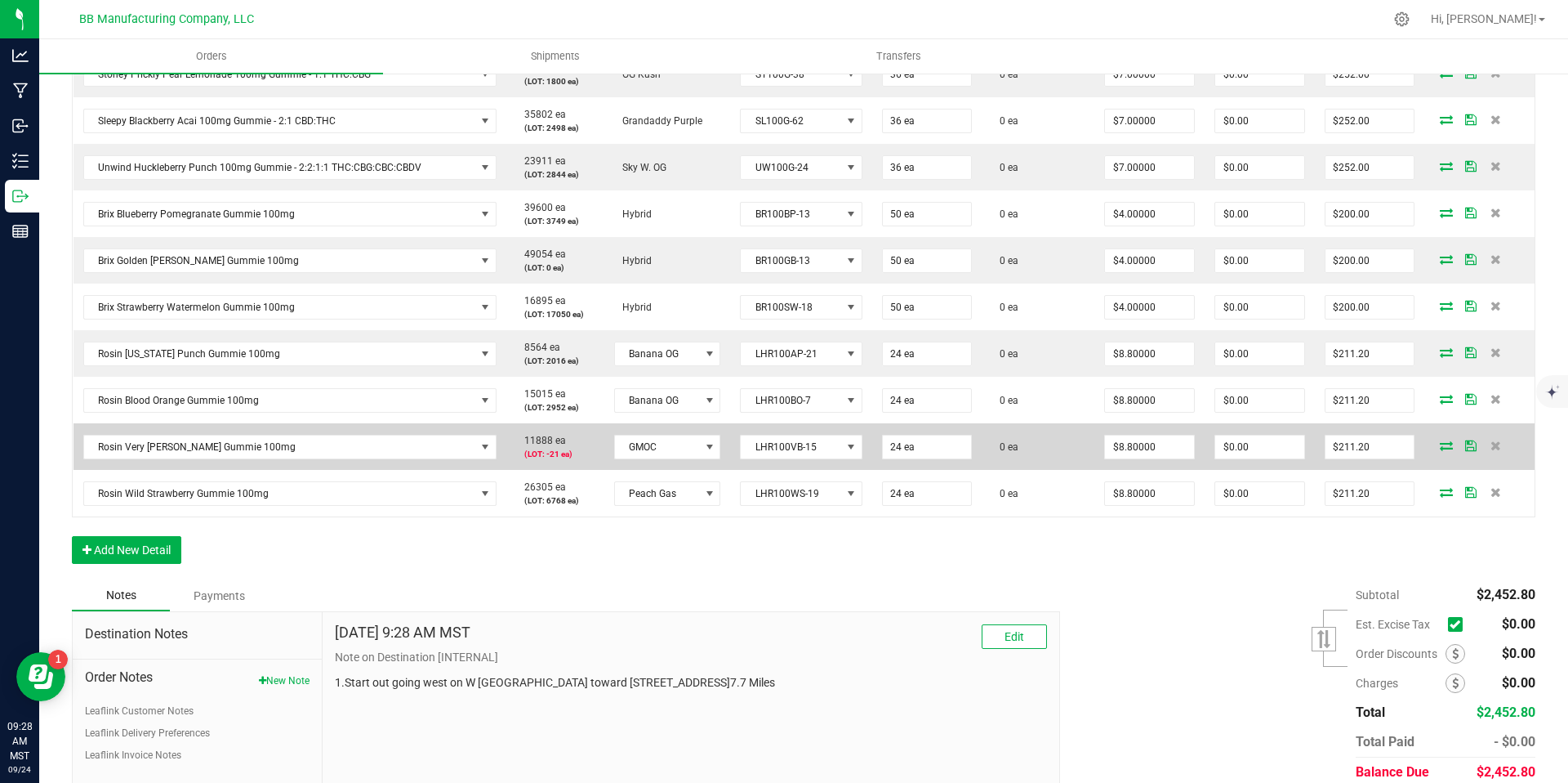
click at [644, 464] on td "GMOC" at bounding box center [667, 446] width 126 height 47
click at [644, 463] on td "GMOC" at bounding box center [667, 446] width 126 height 47
click at [820, 455] on span "LHR100VB-15" at bounding box center [791, 447] width 100 height 23
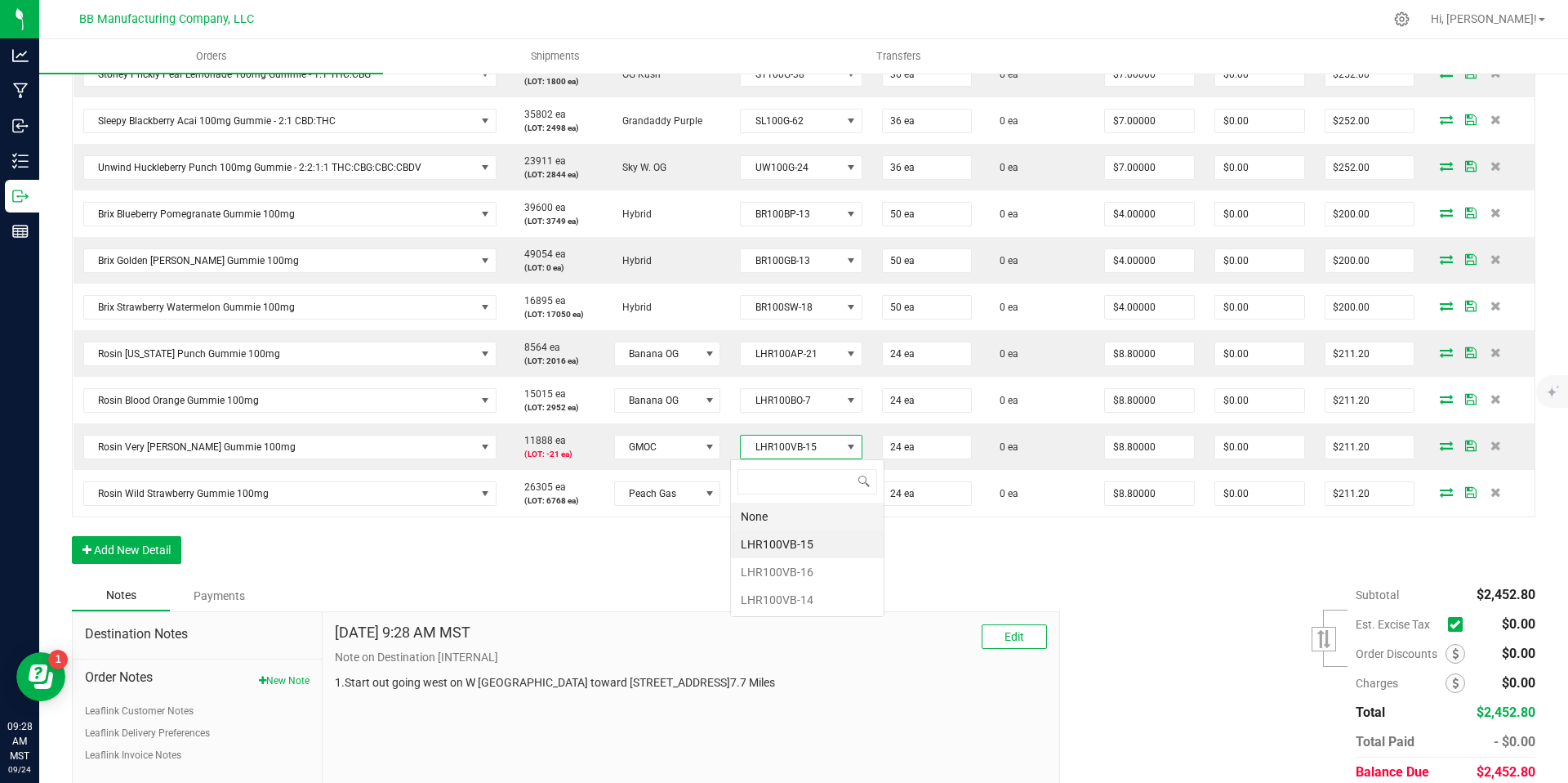
scroll to position [25, 121]
click at [805, 599] on li "LHR100VB-14" at bounding box center [807, 600] width 153 height 28
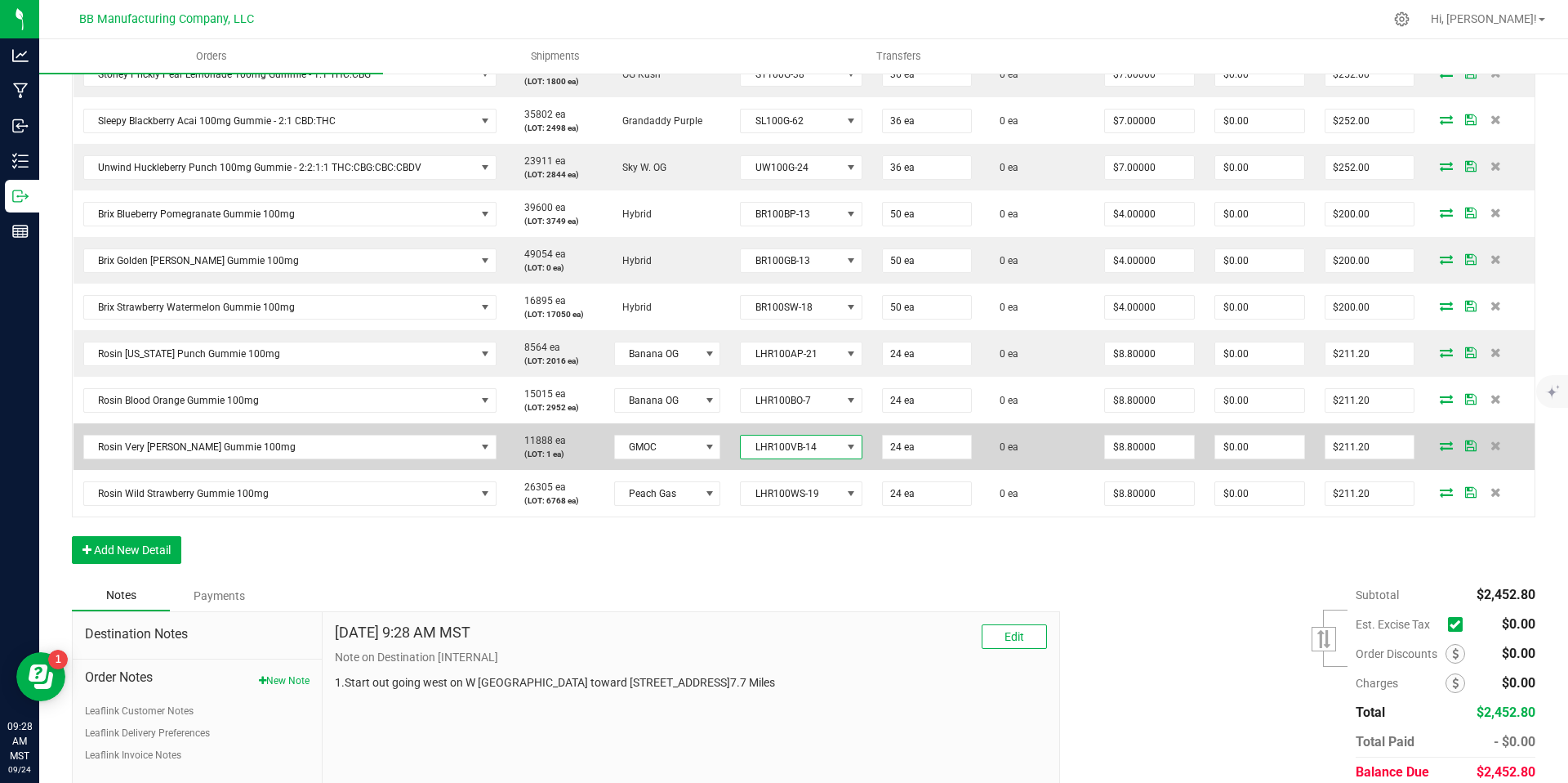
click at [792, 449] on span "LHR100VB-14" at bounding box center [791, 447] width 100 height 23
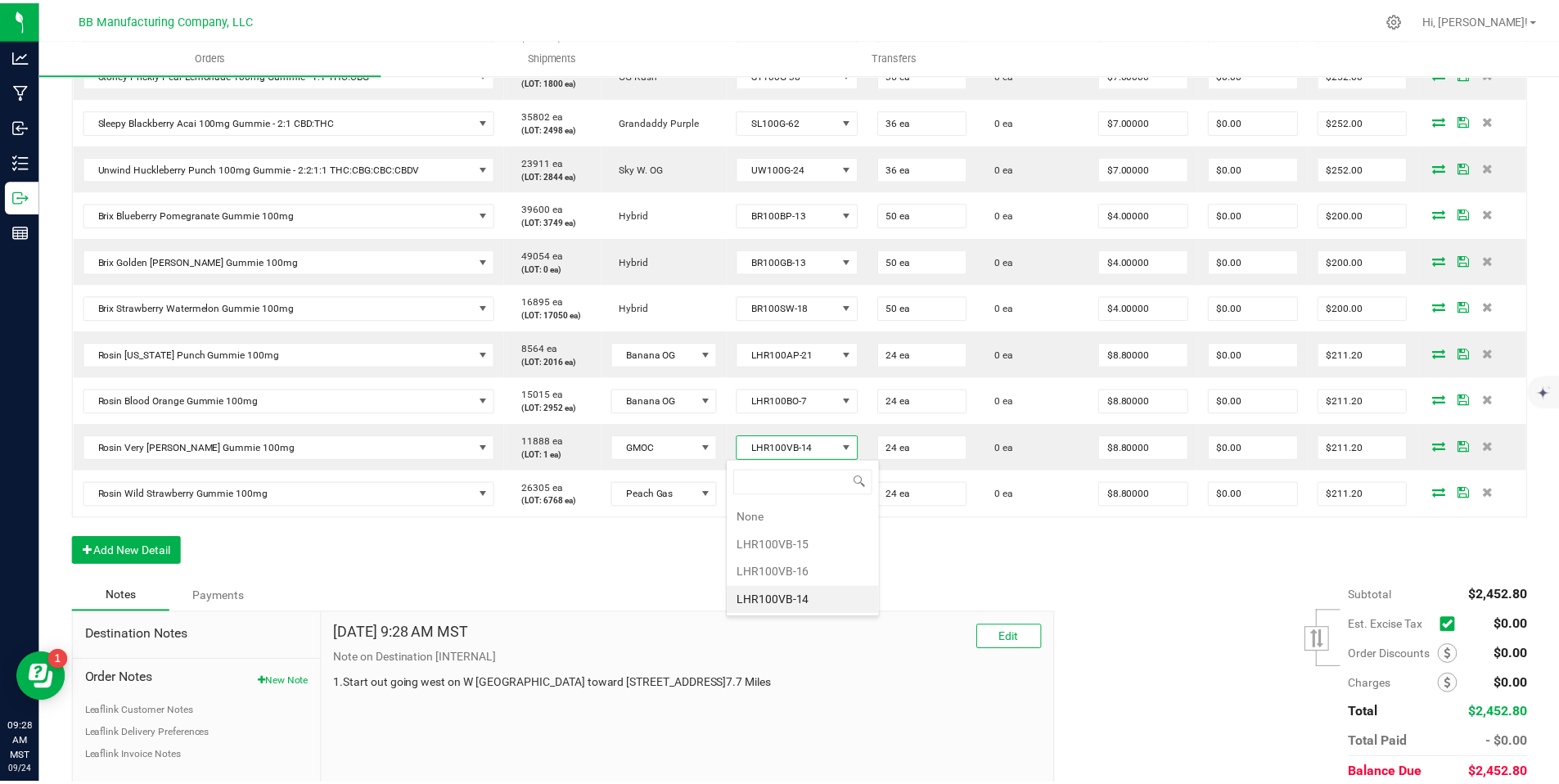
scroll to position [25, 121]
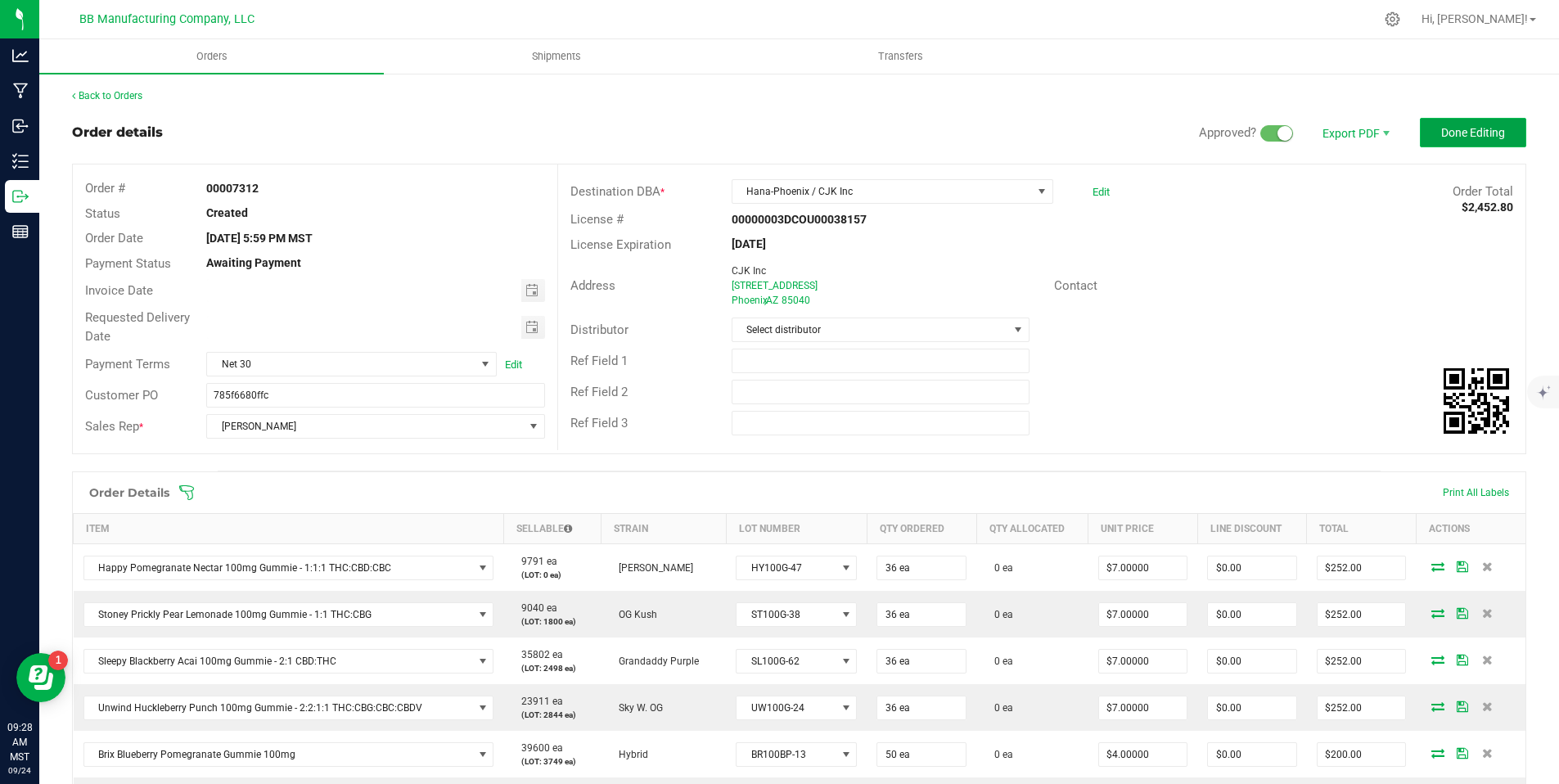
click at [1465, 127] on span "Done Editing" at bounding box center [1474, 133] width 64 height 13
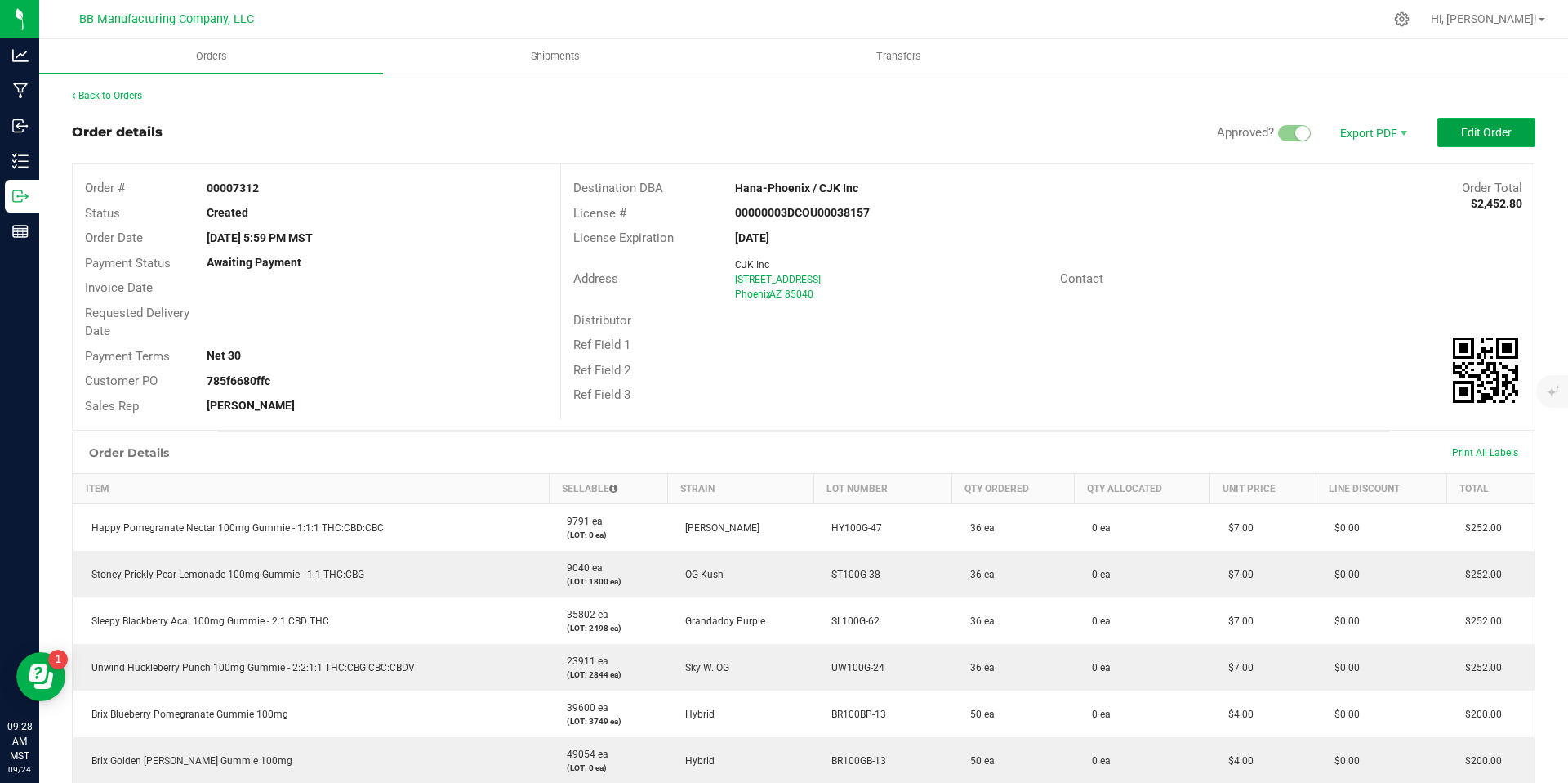
click at [1461, 133] on span "Edit Order" at bounding box center [1486, 133] width 51 height 13
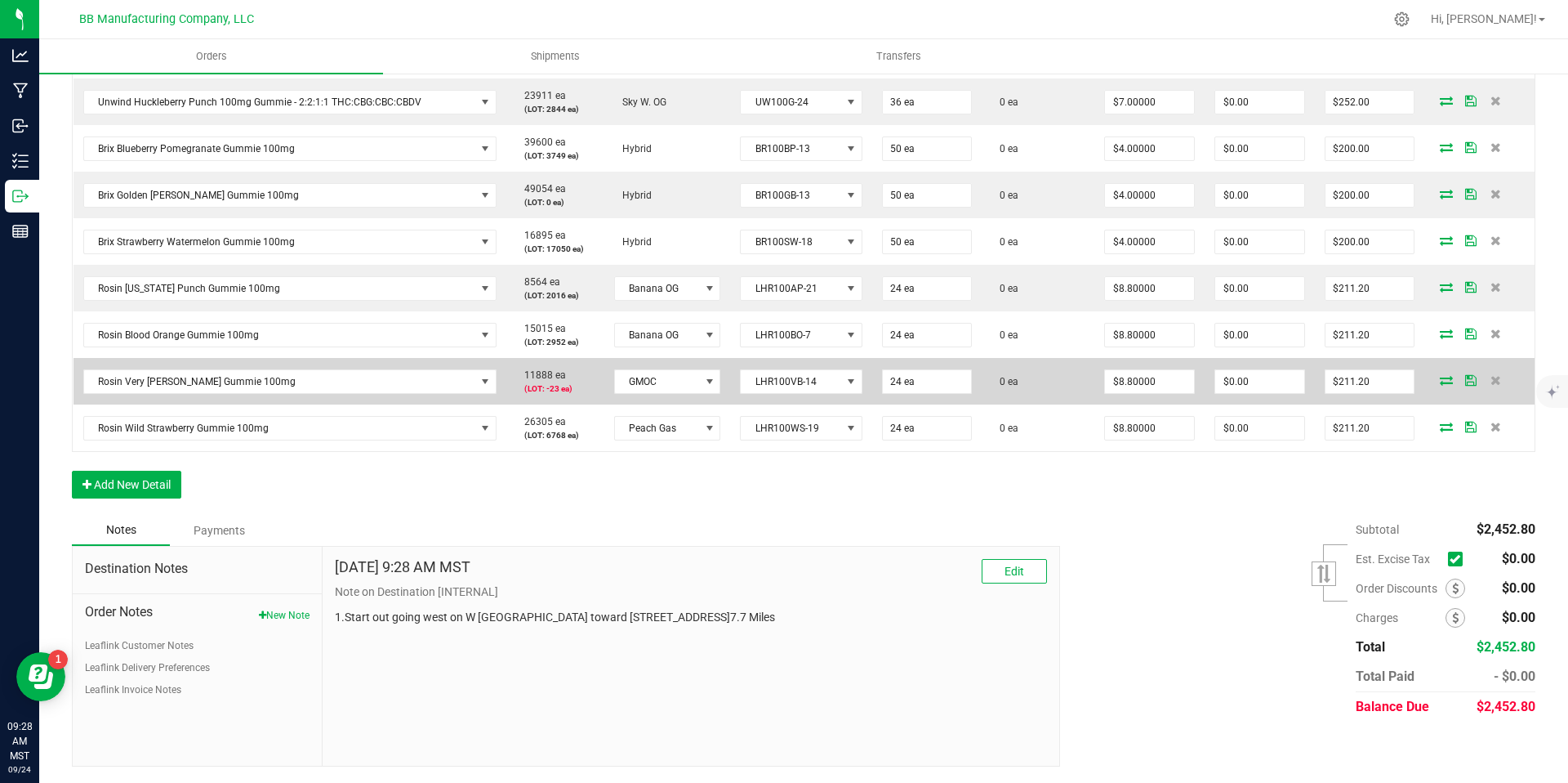
scroll to position [601, 0]
click at [802, 392] on span "LHR100VB-14" at bounding box center [791, 385] width 100 height 23
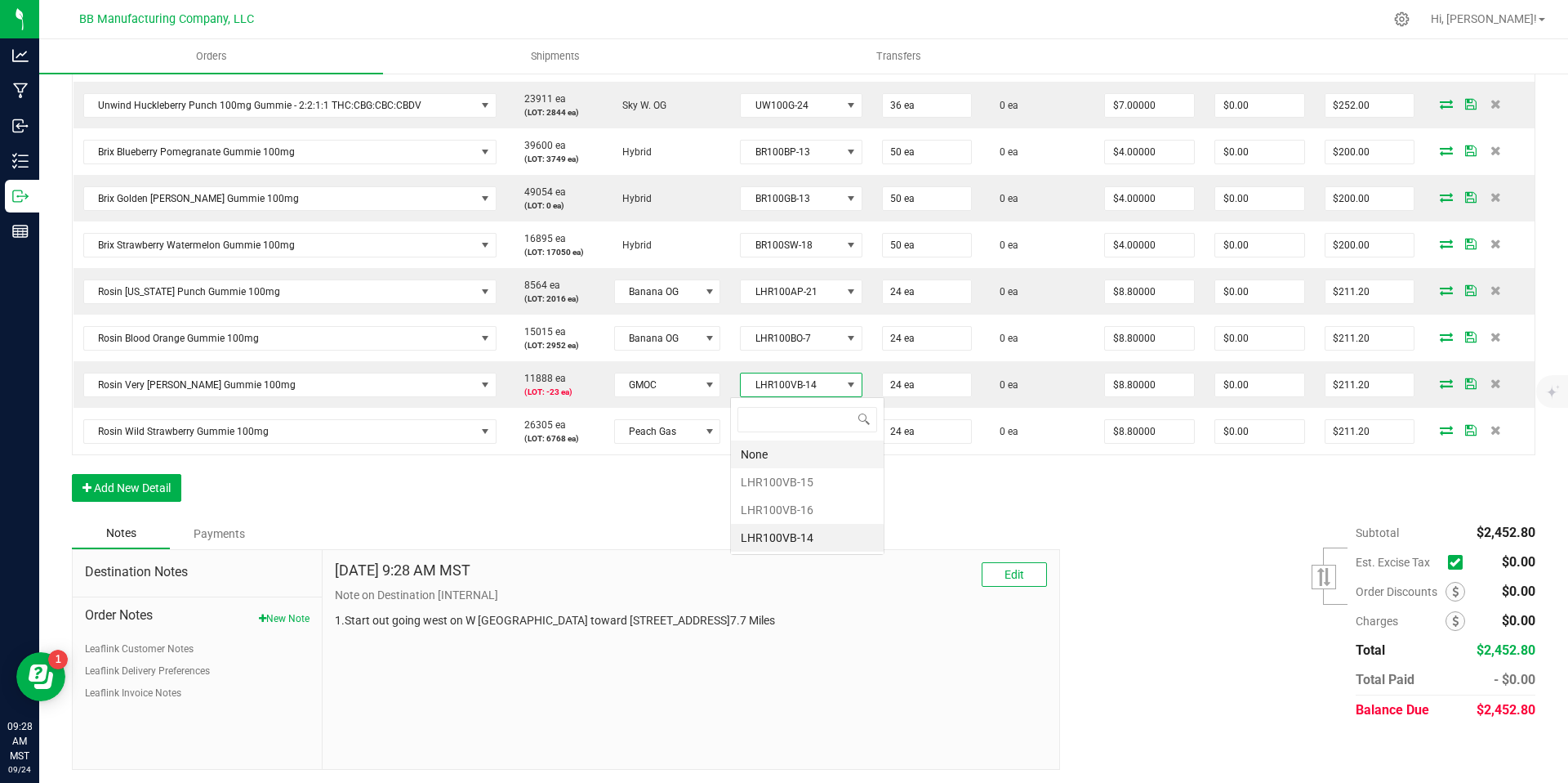
scroll to position [25, 121]
click at [792, 505] on li "LHR100VB-16" at bounding box center [807, 509] width 153 height 28
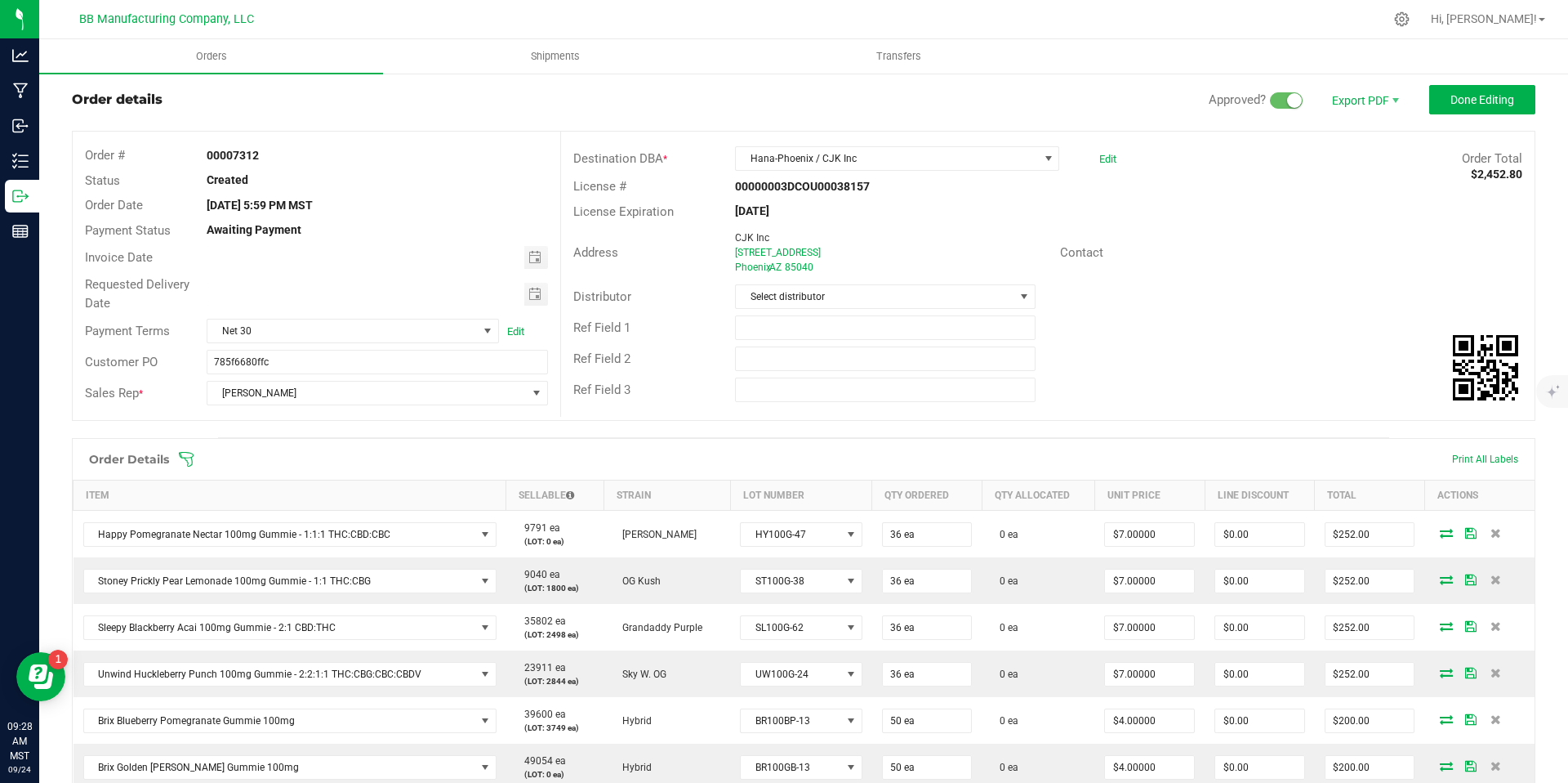
scroll to position [0, 0]
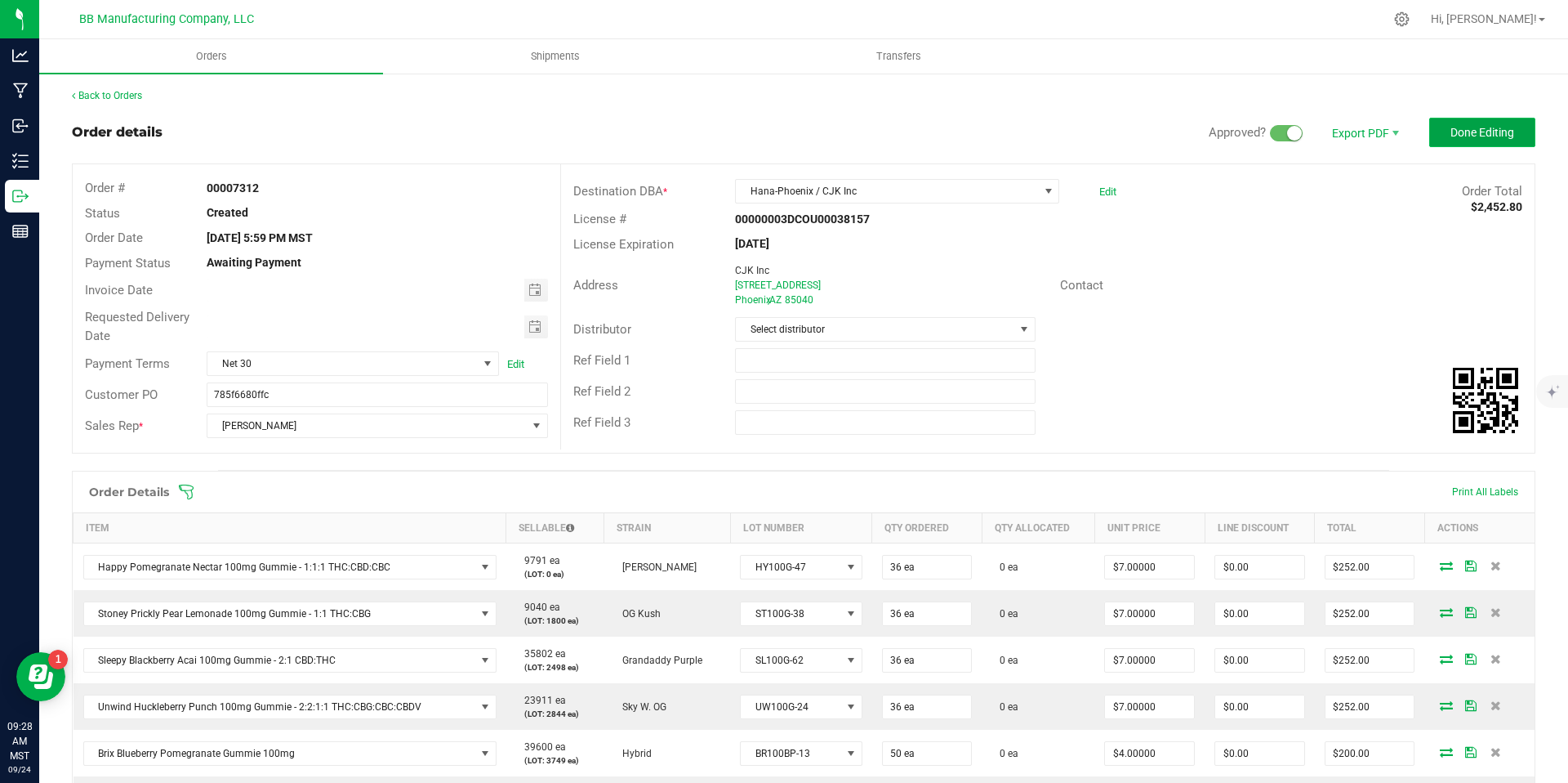
click at [1489, 122] on button "Done Editing" at bounding box center [1483, 133] width 106 height 29
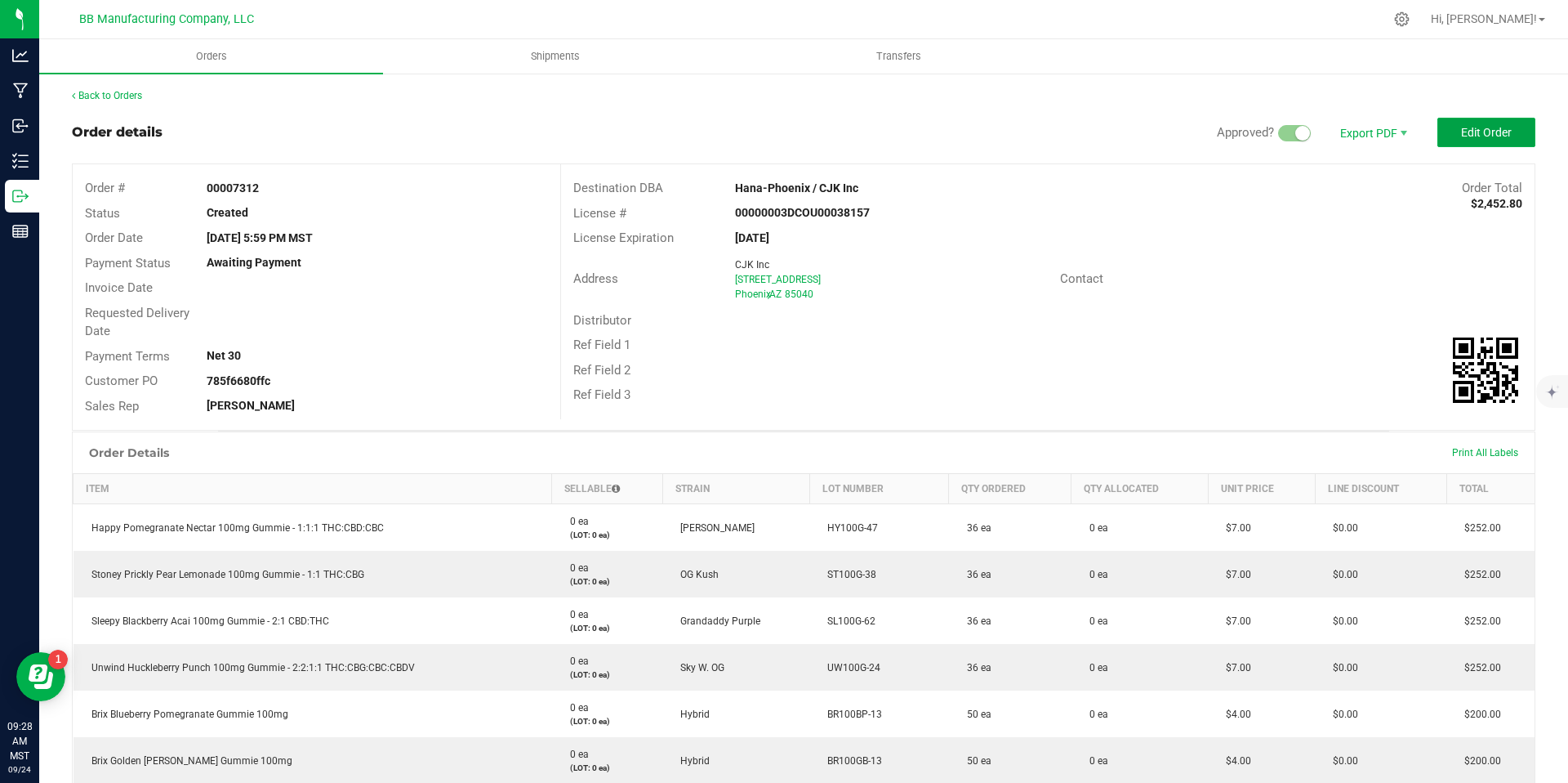
click at [1489, 122] on button "Edit Order" at bounding box center [1487, 133] width 98 height 29
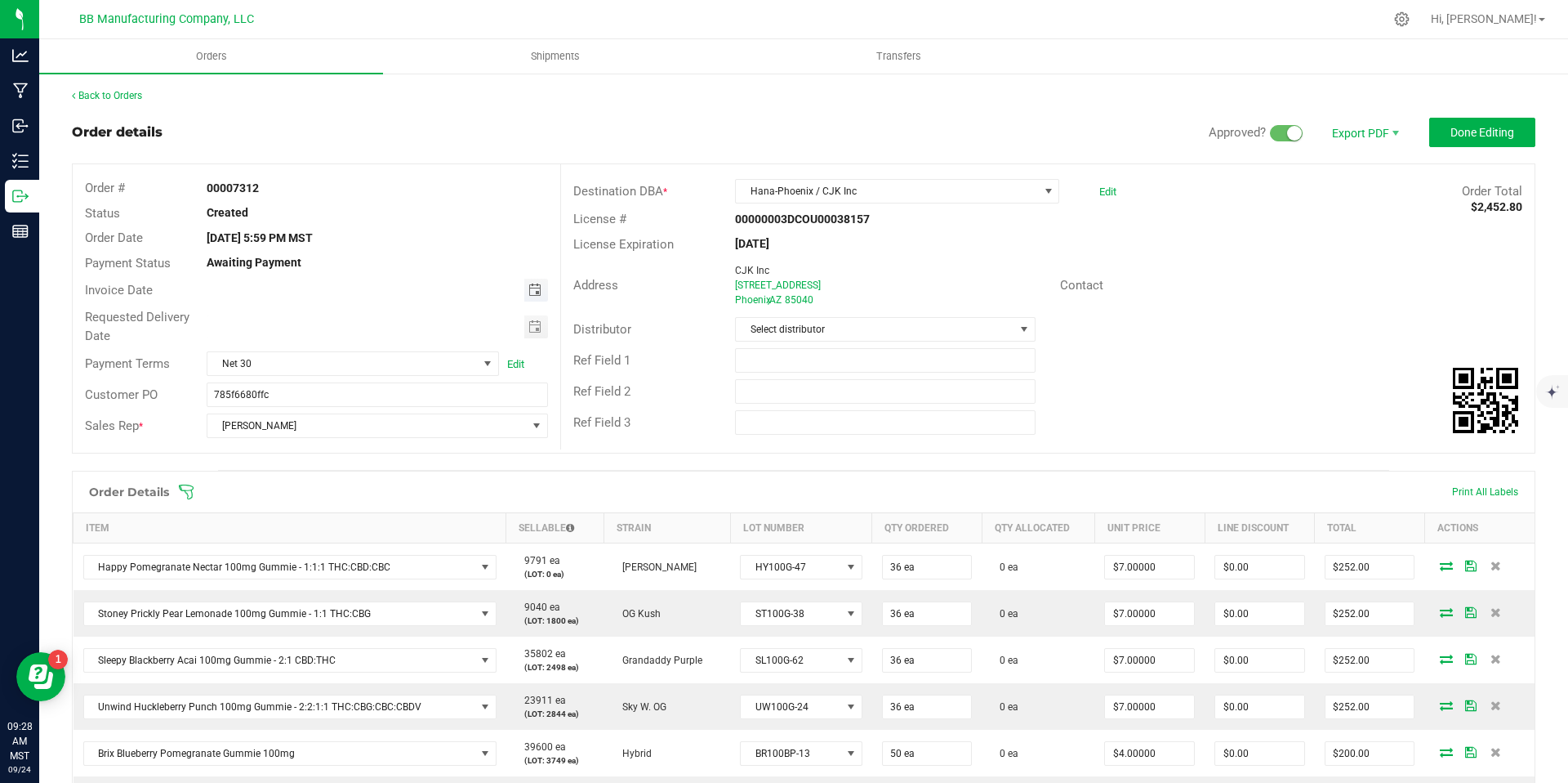
click at [528, 289] on span "Toggle calendar" at bounding box center [535, 290] width 13 height 13
click at [302, 473] on span "29" at bounding box center [304, 476] width 24 height 25
type input "[DATE]"
click at [561, 329] on div "Distributor" at bounding box center [642, 329] width 162 height 19
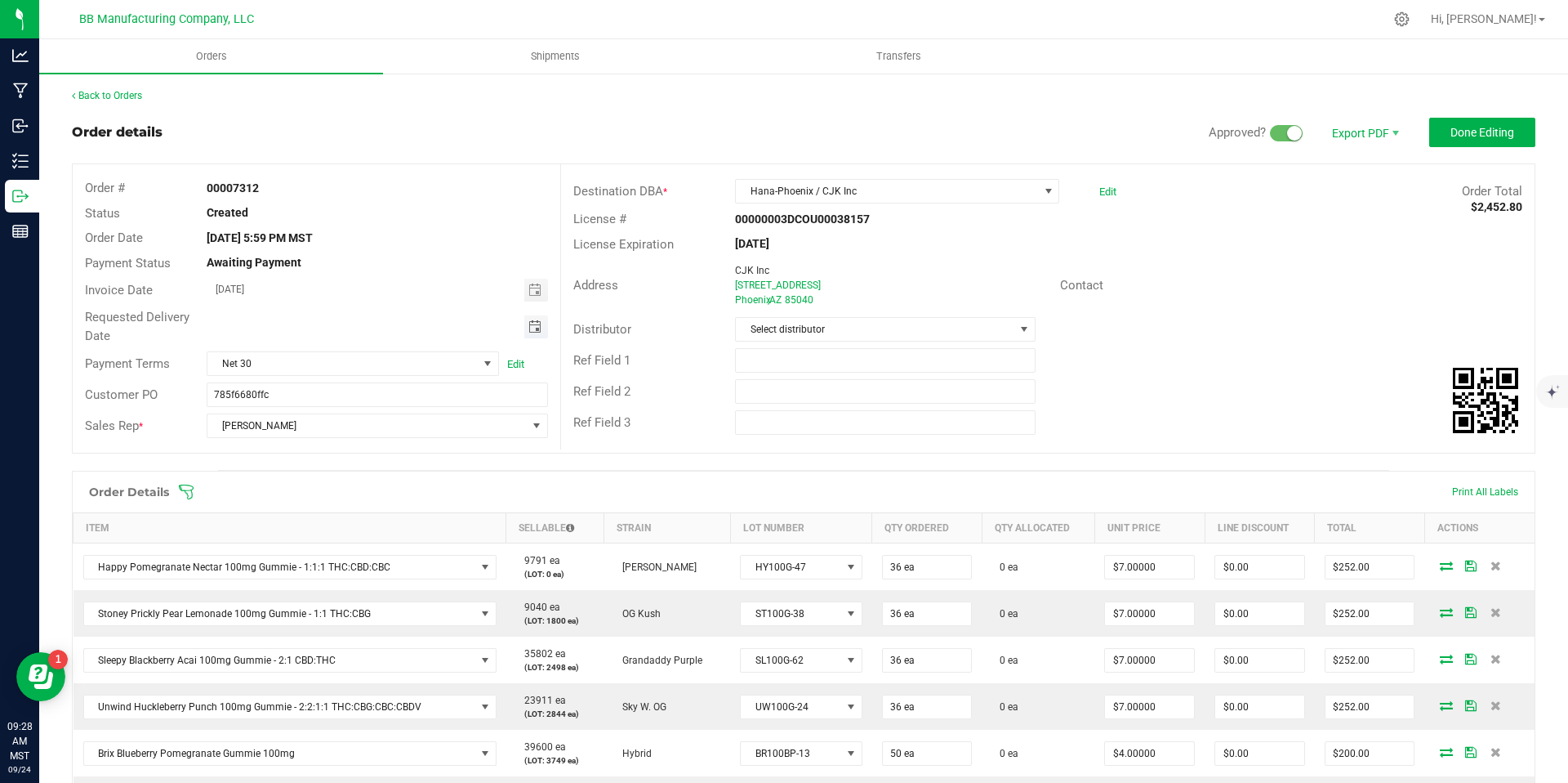
drag, startPoint x: 542, startPoint y: 328, endPoint x: 531, endPoint y: 328, distance: 11.0
click at [540, 328] on span "Toggle calendar" at bounding box center [535, 327] width 24 height 23
click at [531, 328] on span "Toggle calendar" at bounding box center [535, 327] width 13 height 13
type input "month/day/year"
click at [530, 332] on span "Toggle calendar" at bounding box center [535, 327] width 13 height 13
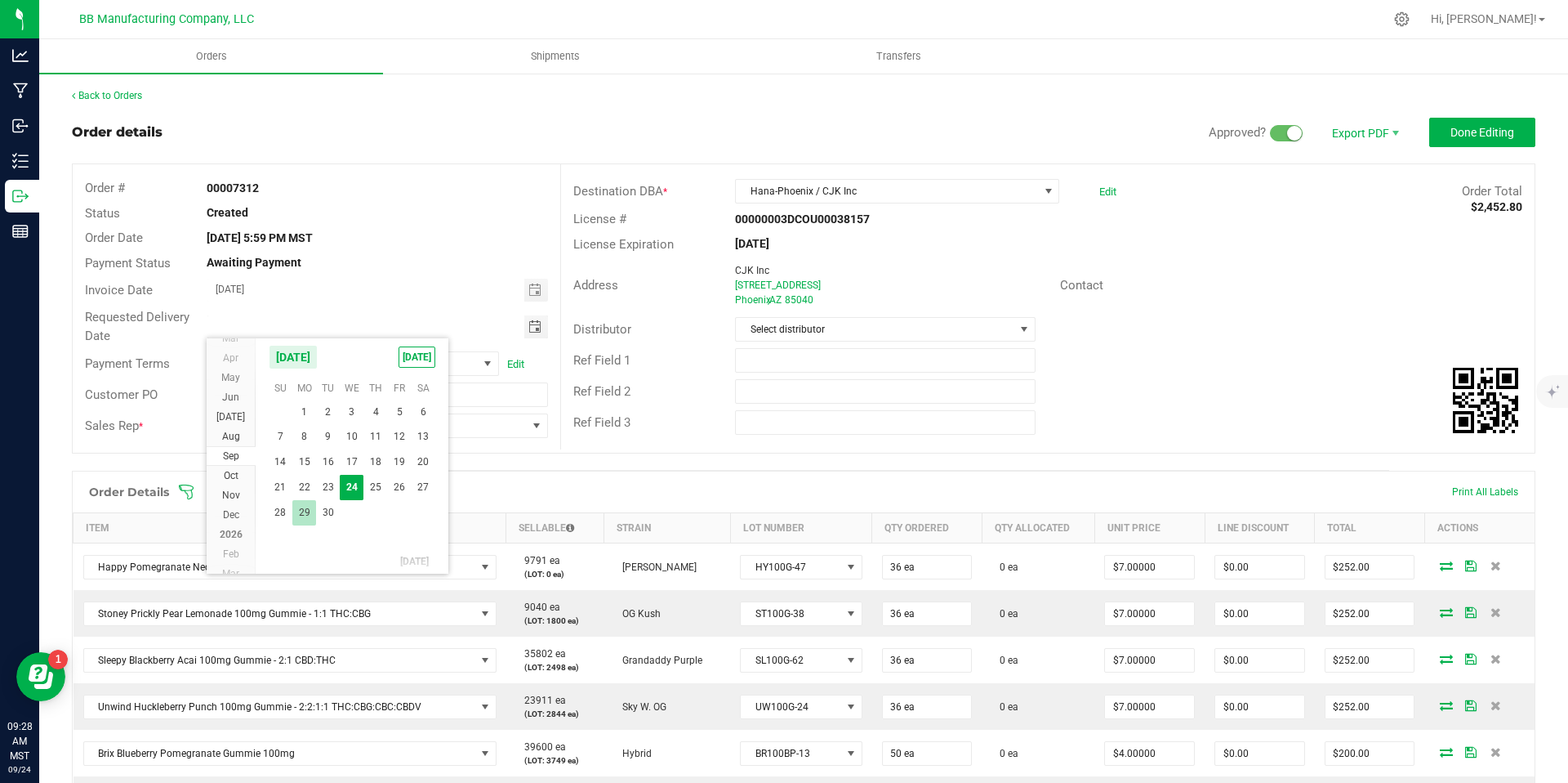
click at [305, 508] on span "29" at bounding box center [304, 512] width 24 height 25
type input "[DATE]"
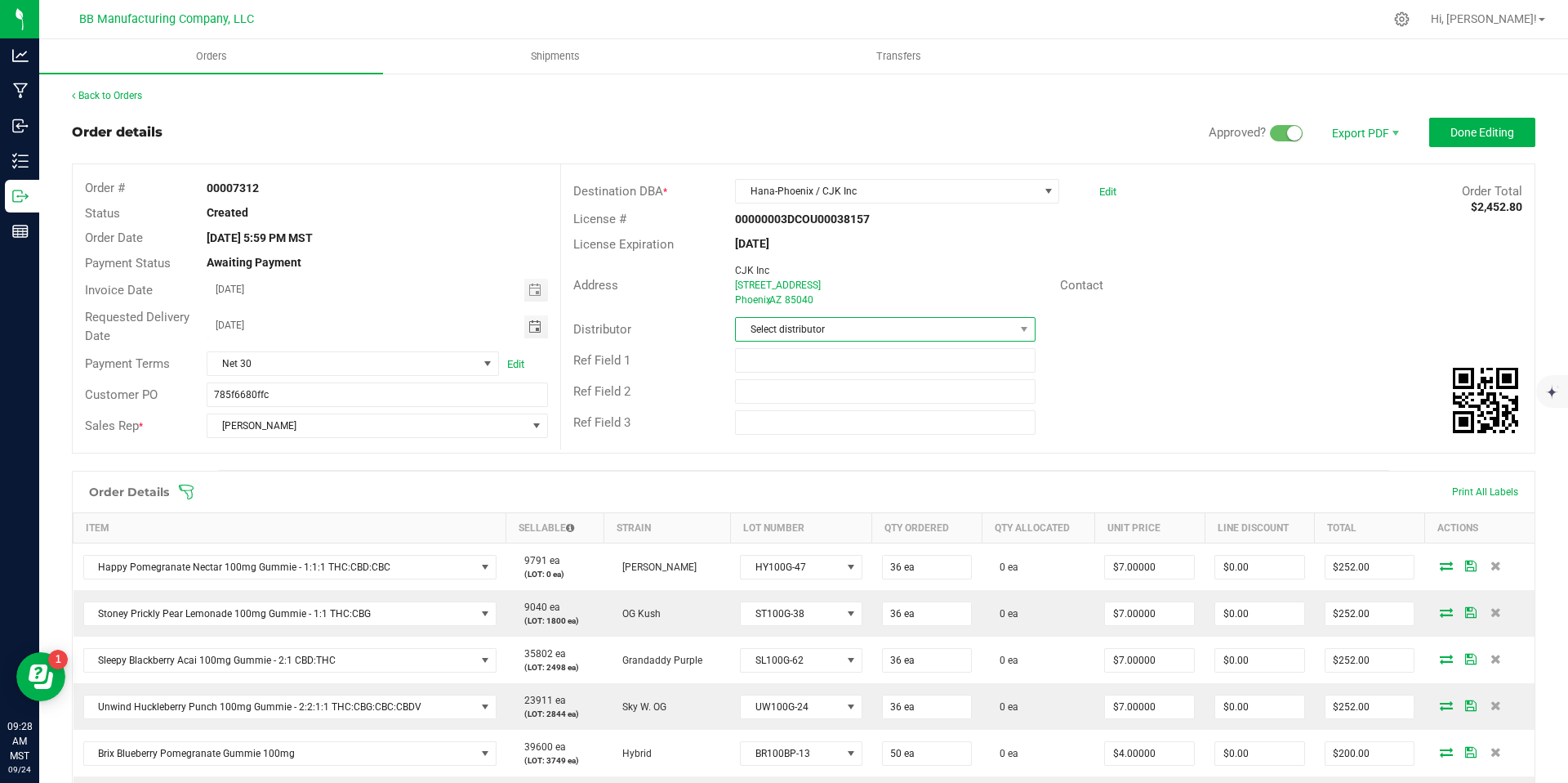
click at [762, 337] on span "Select distributor" at bounding box center [874, 329] width 278 height 23
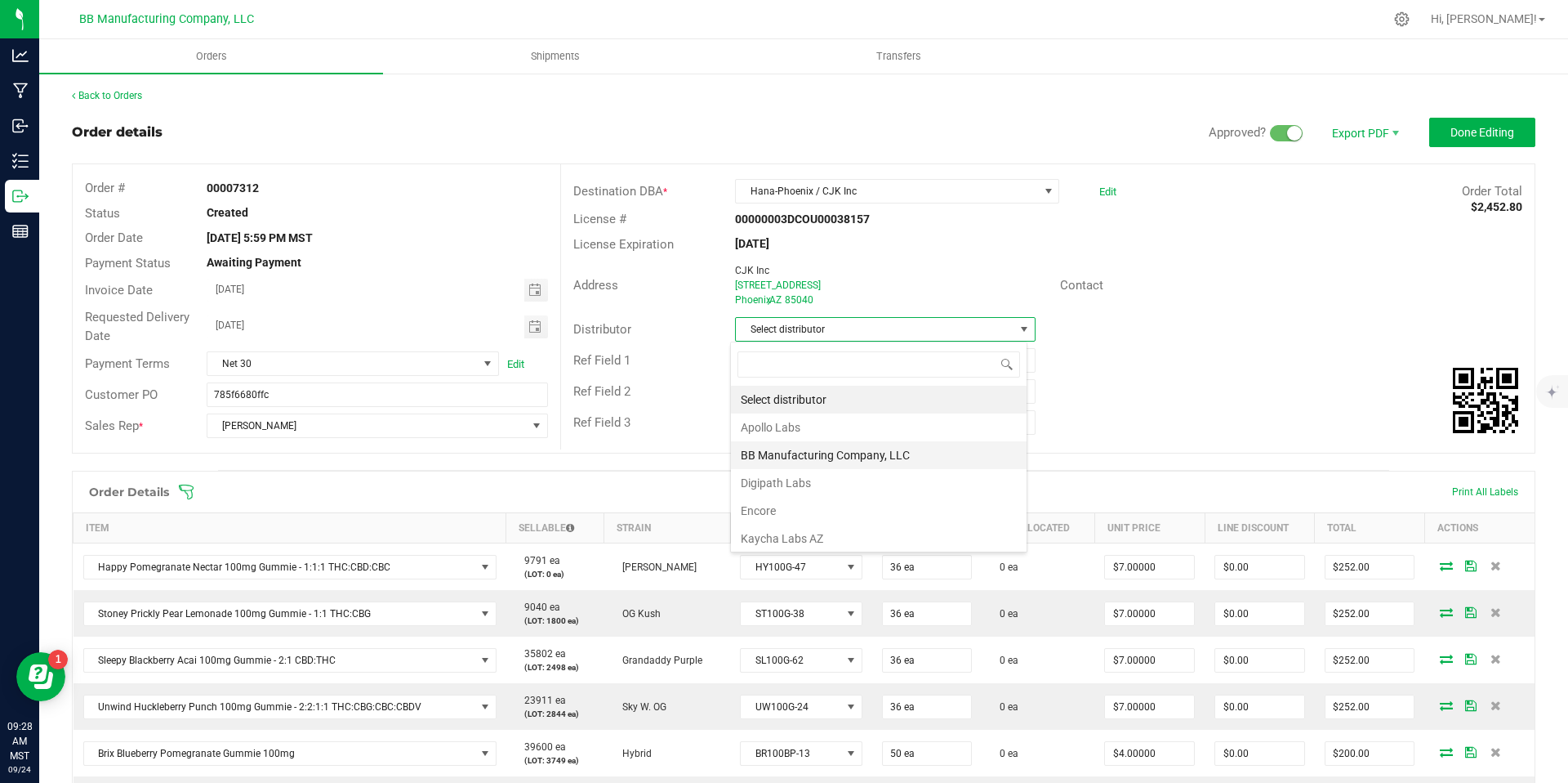
click at [778, 448] on li "BB Manufacturing Company, LLC" at bounding box center [879, 455] width 296 height 28
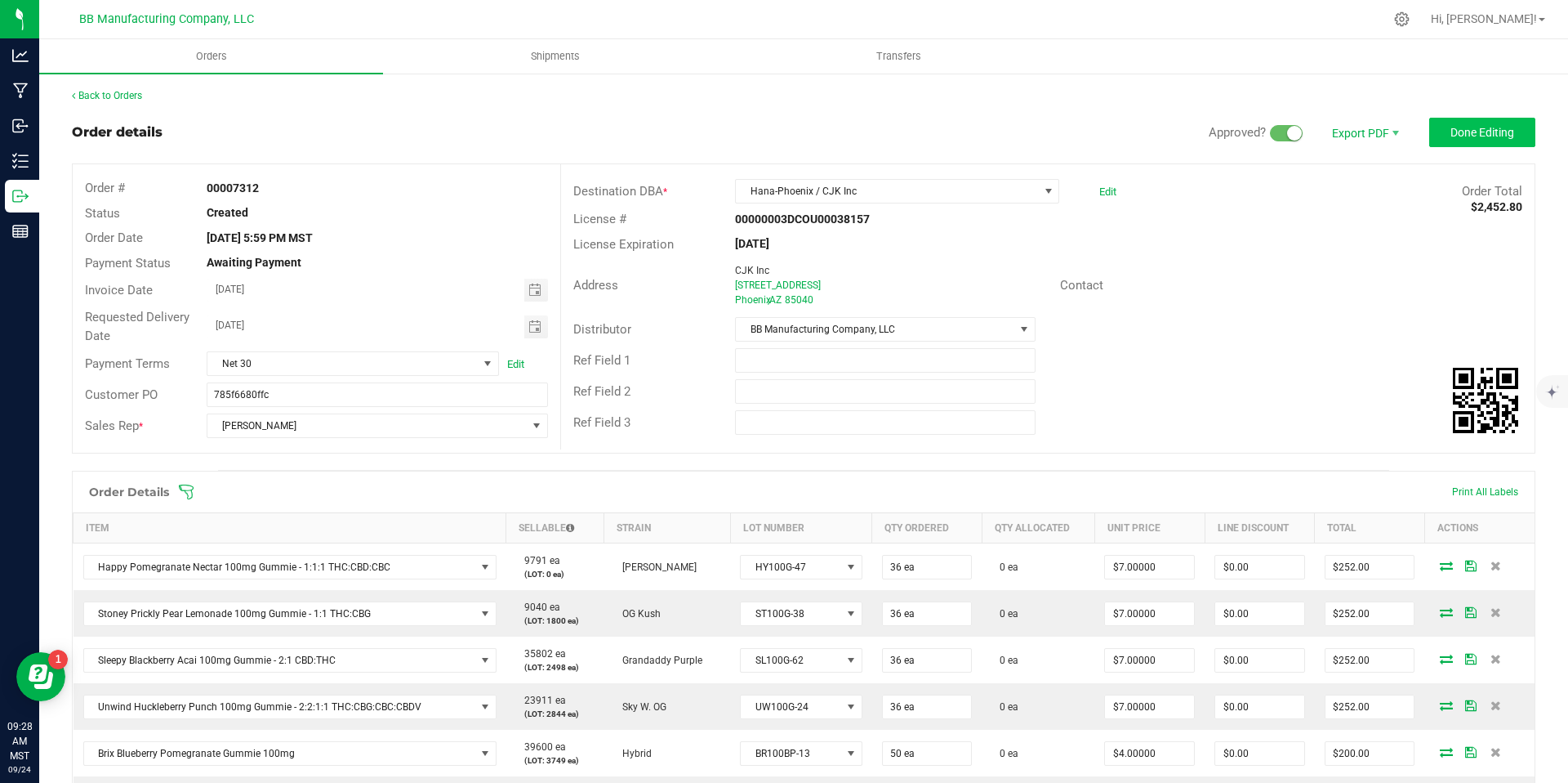
drag, startPoint x: 1445, startPoint y: 95, endPoint x: 1471, endPoint y: 140, distance: 52.0
click at [1451, 107] on div "Back to Orders Order details Approved? Export PDF Done Editing Order # 00007312…" at bounding box center [803, 730] width 1463 height 1283
click at [1471, 140] on button "Done Editing" at bounding box center [1483, 133] width 106 height 29
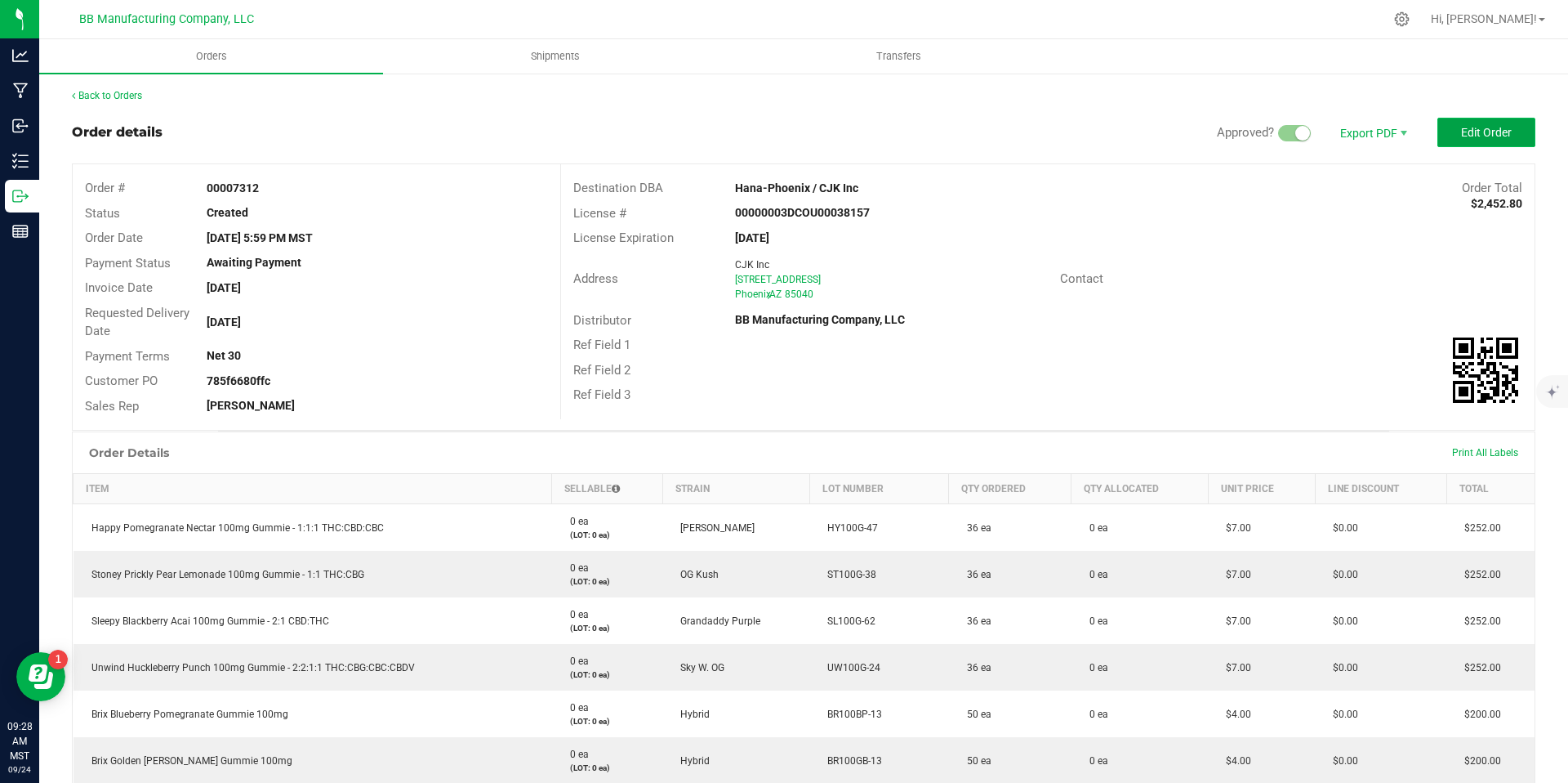
click at [1461, 132] on span "Edit Order" at bounding box center [1486, 133] width 51 height 13
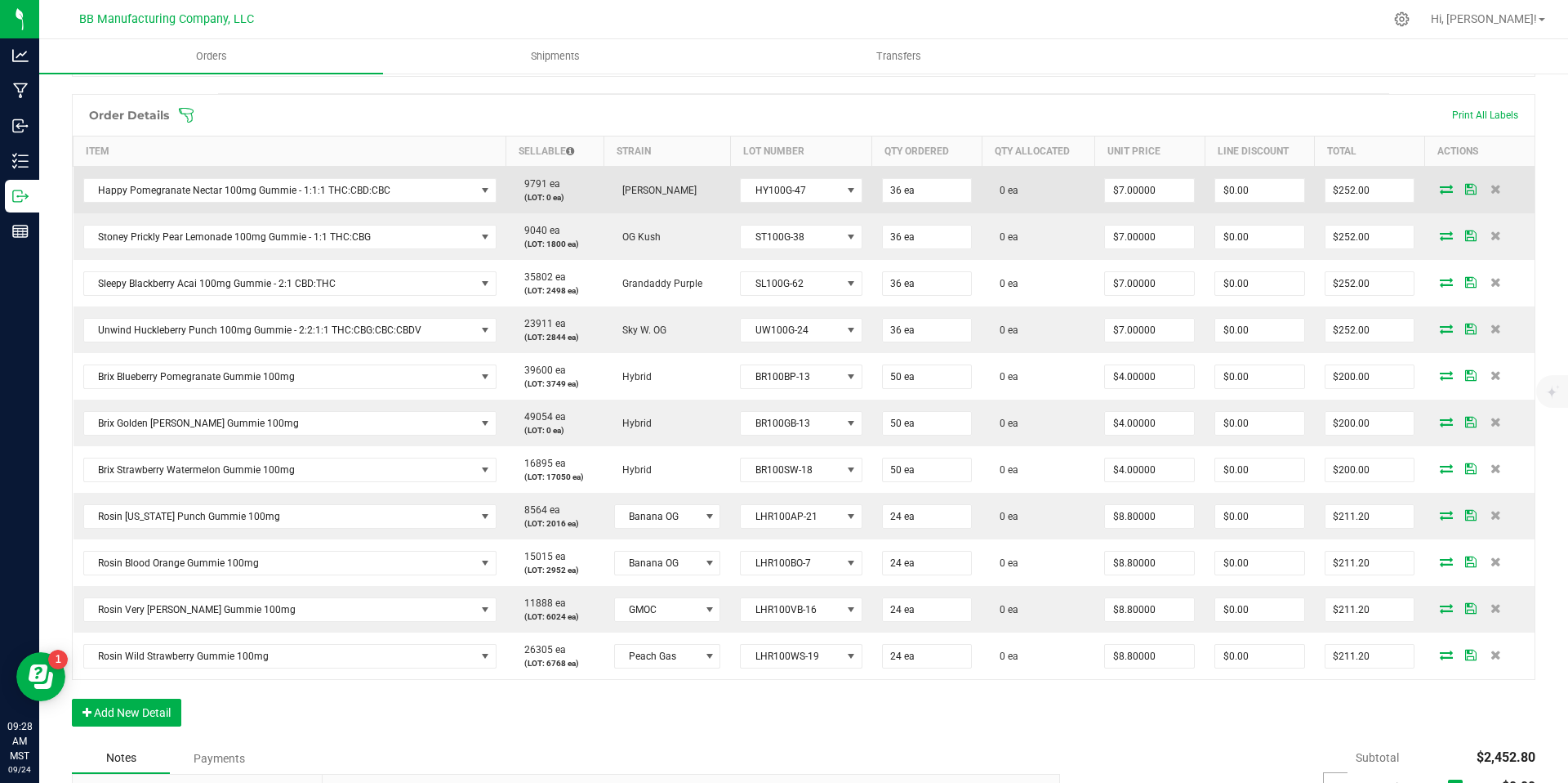
click at [1440, 186] on icon at bounding box center [1447, 188] width 13 height 10
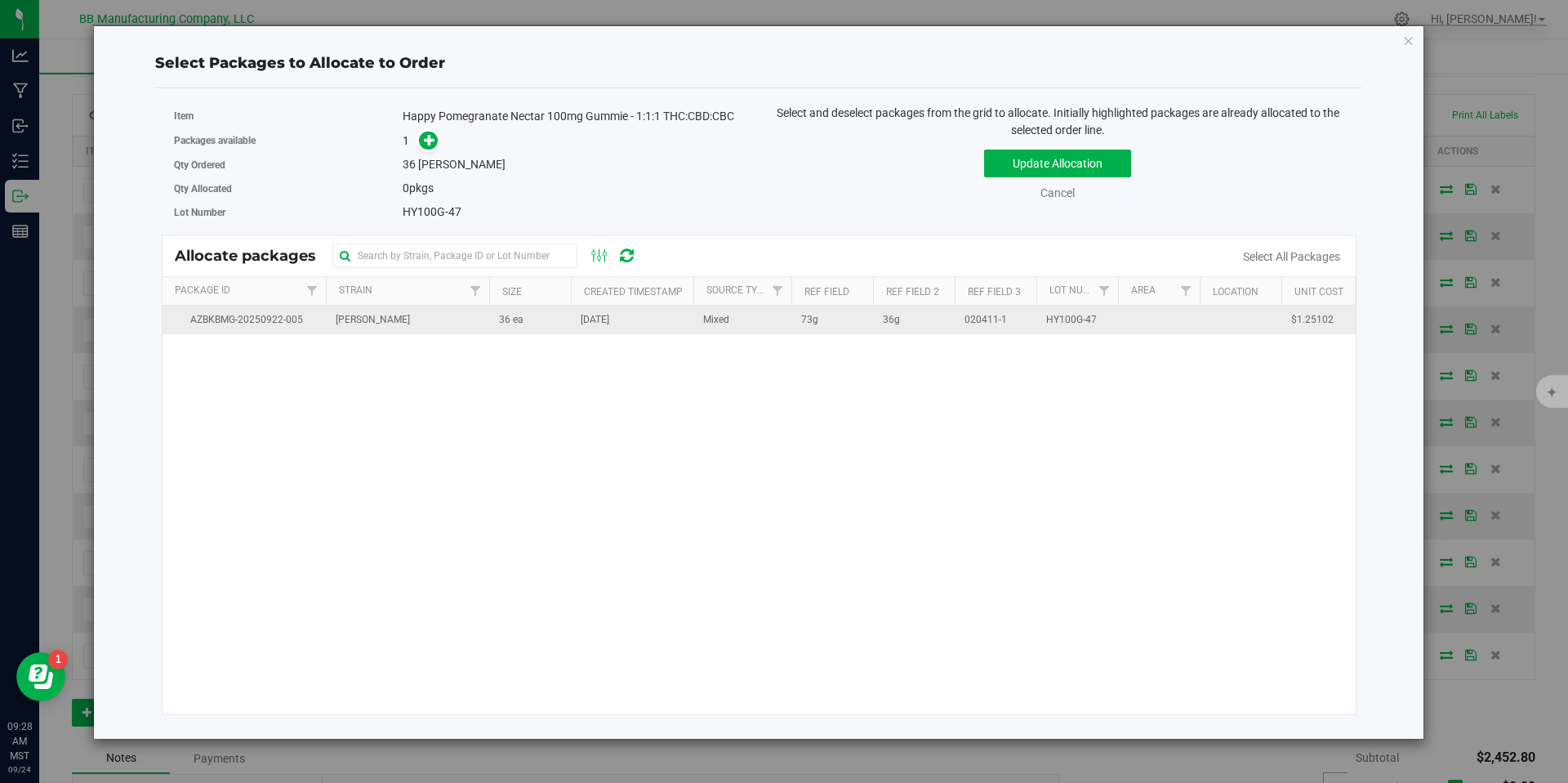
click at [533, 308] on td "36 ea" at bounding box center [530, 319] width 82 height 29
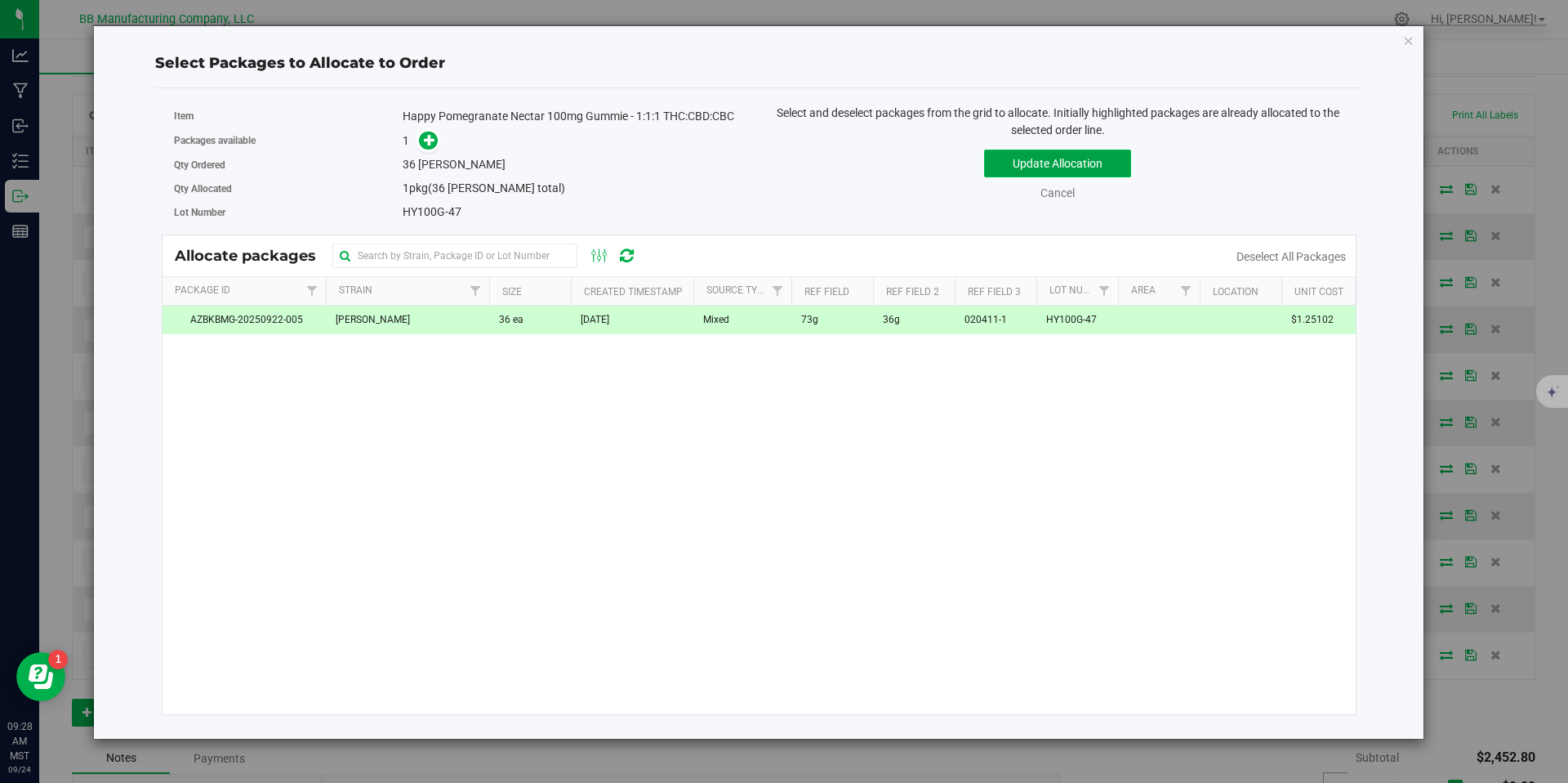
click at [1078, 152] on button "Update Allocation" at bounding box center [1058, 164] width 147 height 28
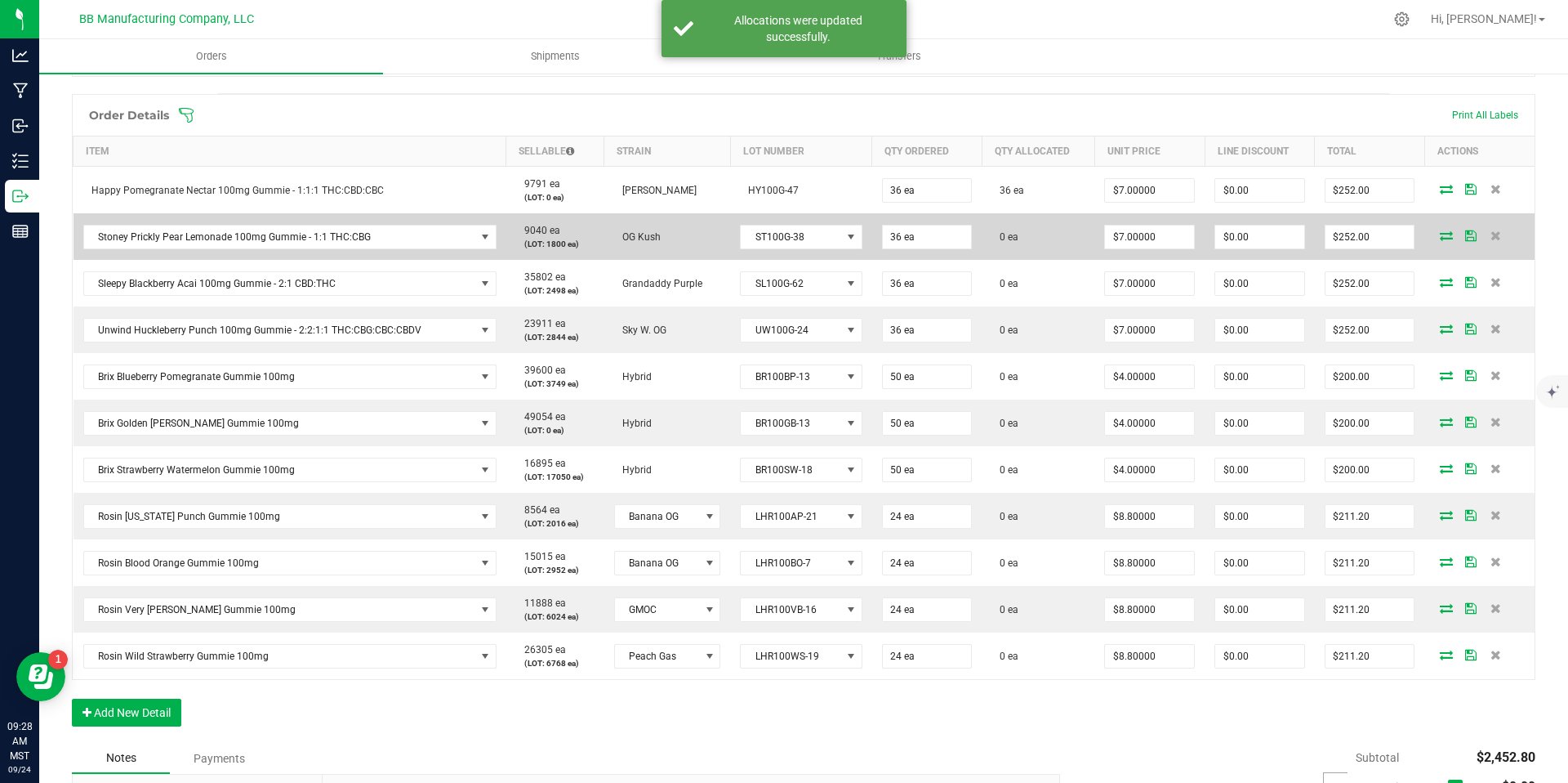
click at [1440, 235] on icon at bounding box center [1447, 235] width 13 height 10
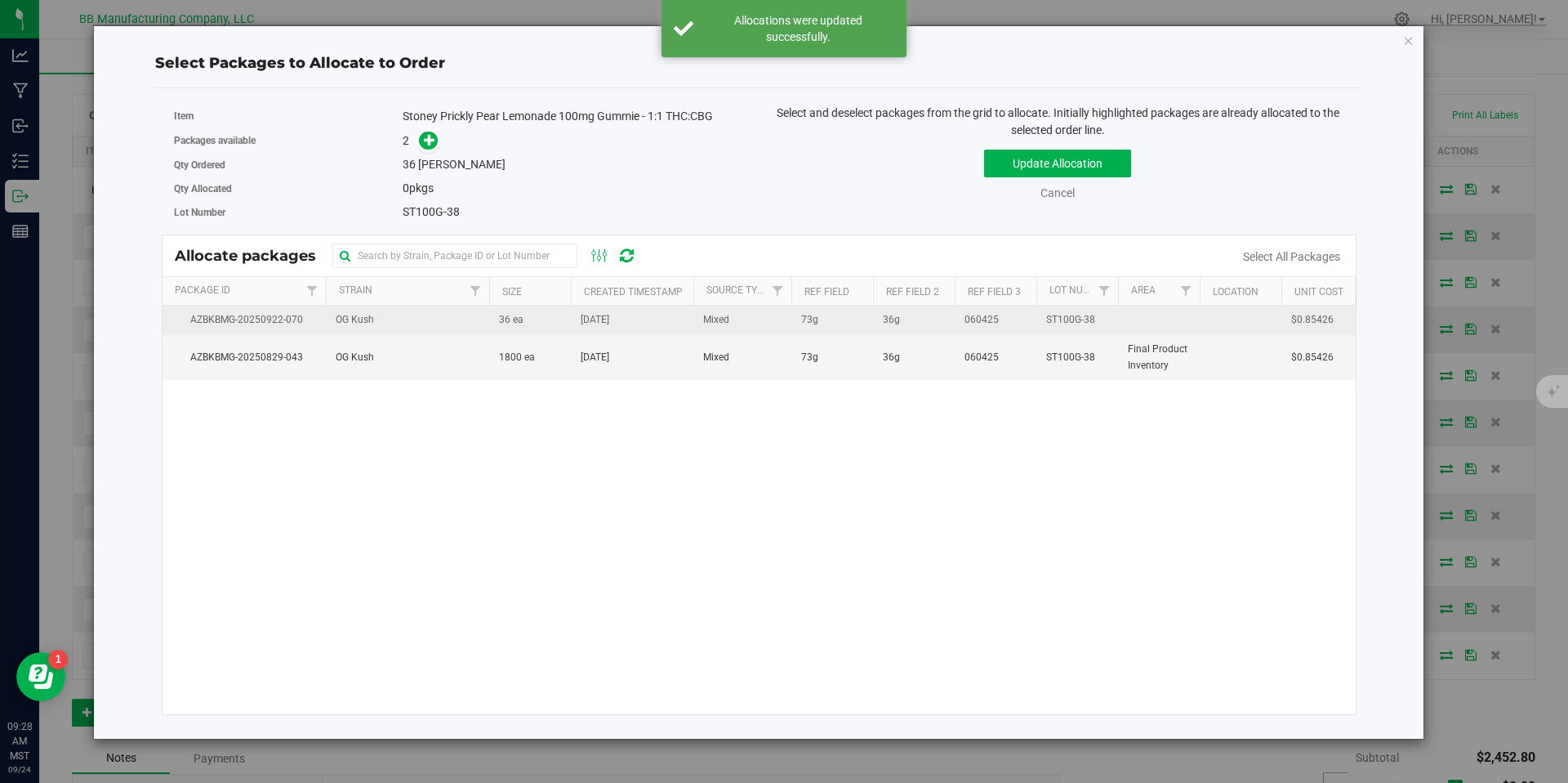
click at [536, 333] on td "36 ea" at bounding box center [530, 320] width 82 height 29
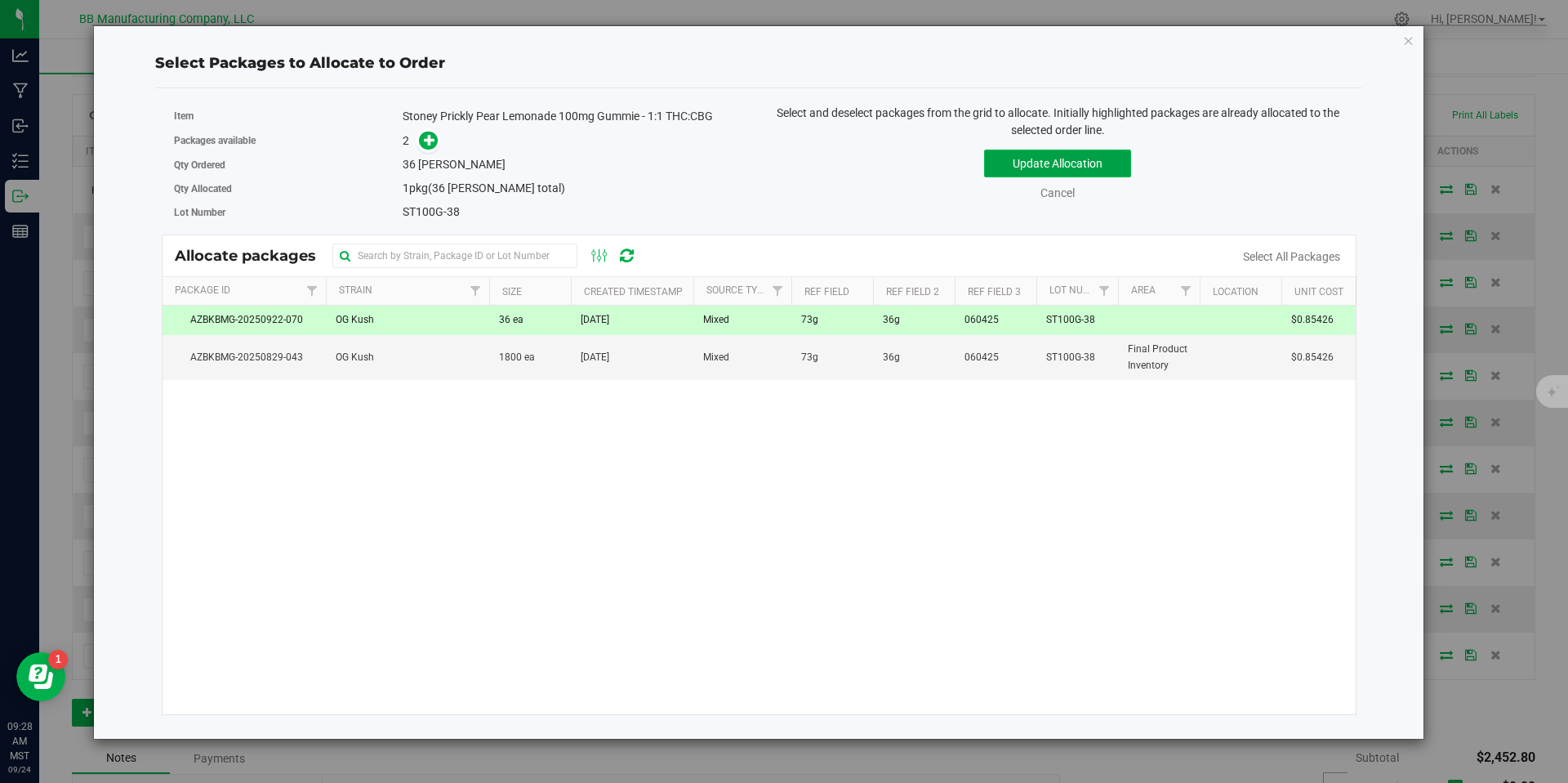
click at [1033, 161] on button "Update Allocation" at bounding box center [1058, 164] width 147 height 28
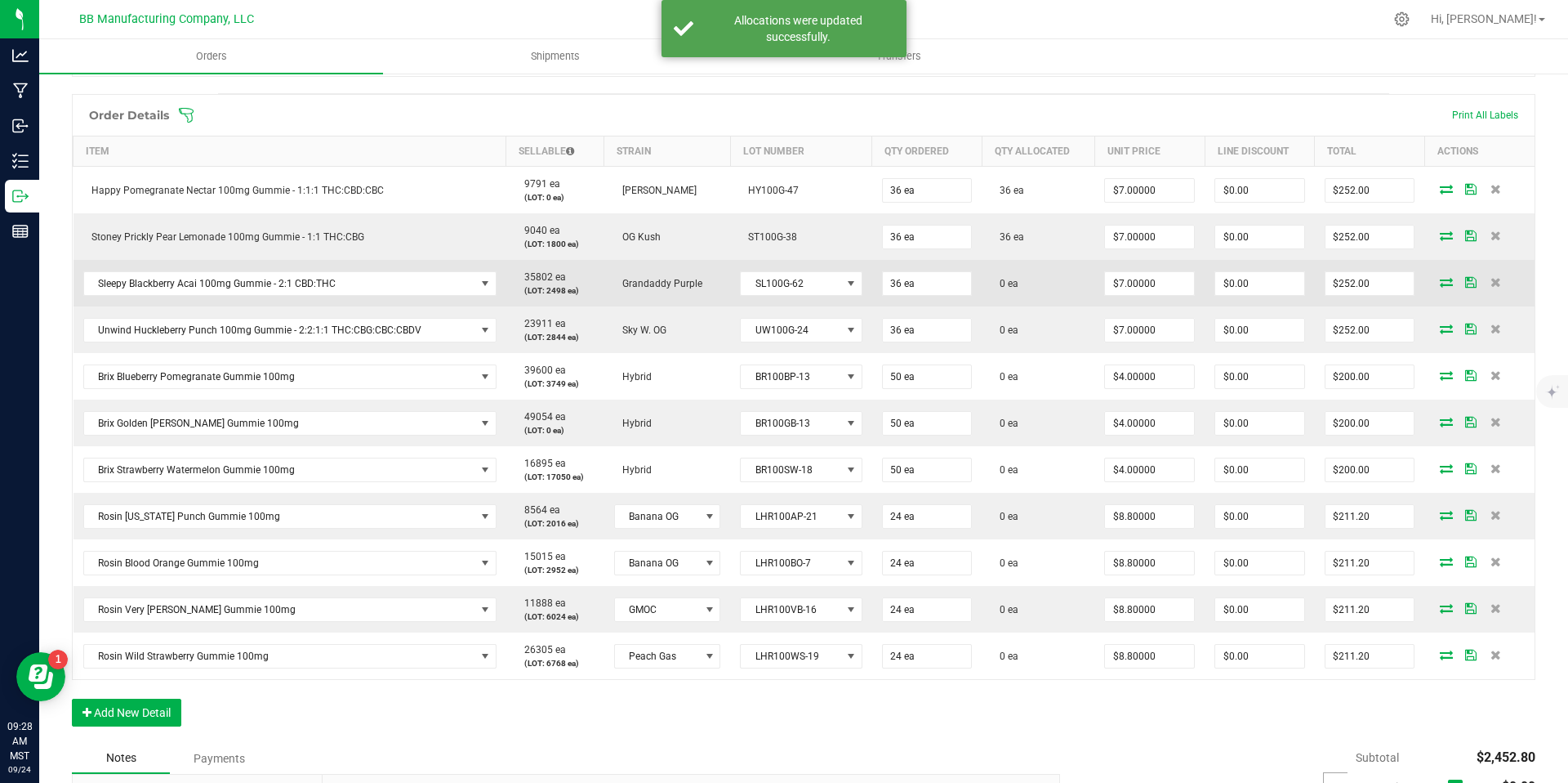
click at [1440, 281] on icon at bounding box center [1447, 282] width 13 height 10
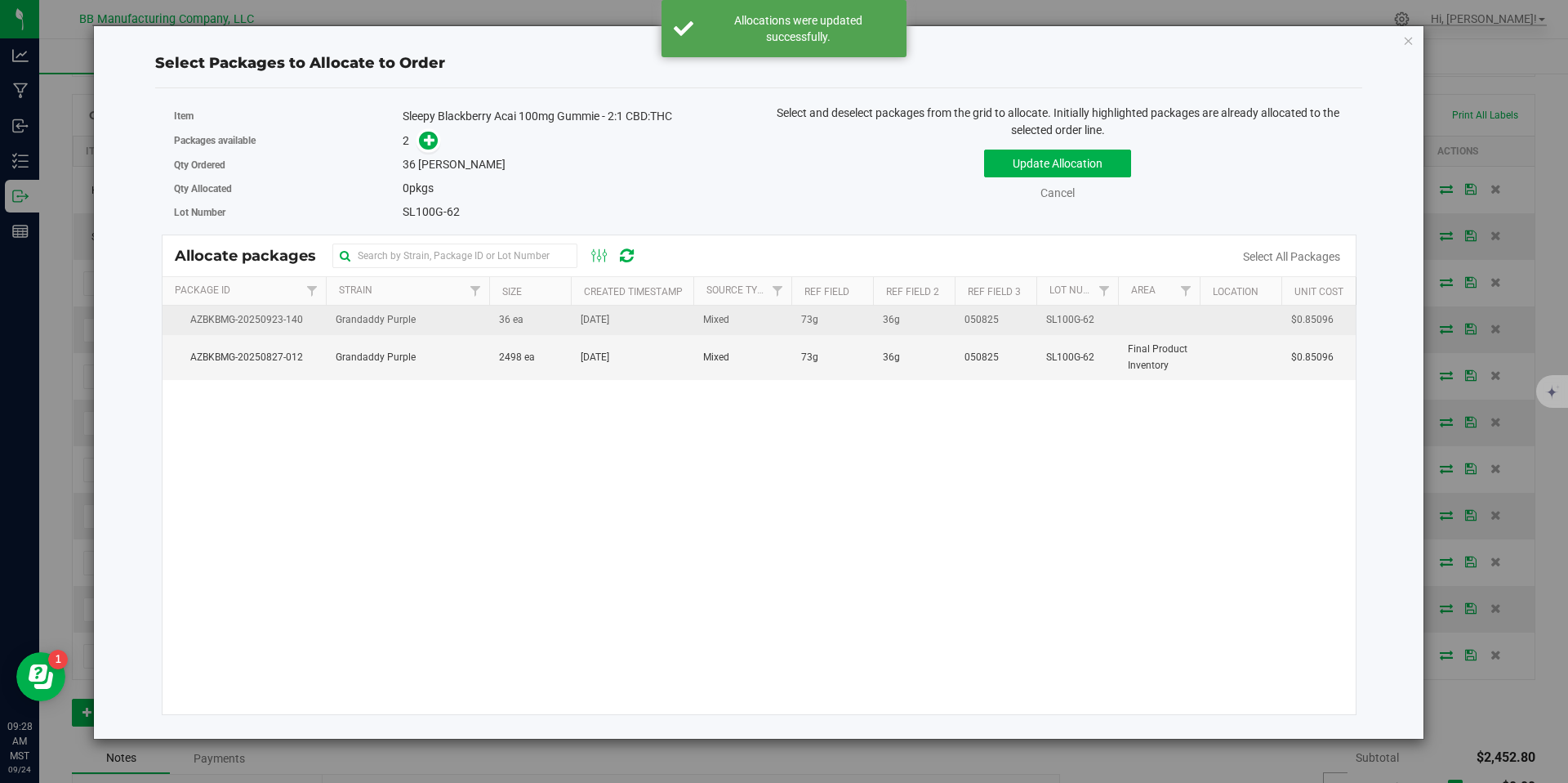
click at [584, 328] on td "[DATE]" at bounding box center [632, 320] width 123 height 29
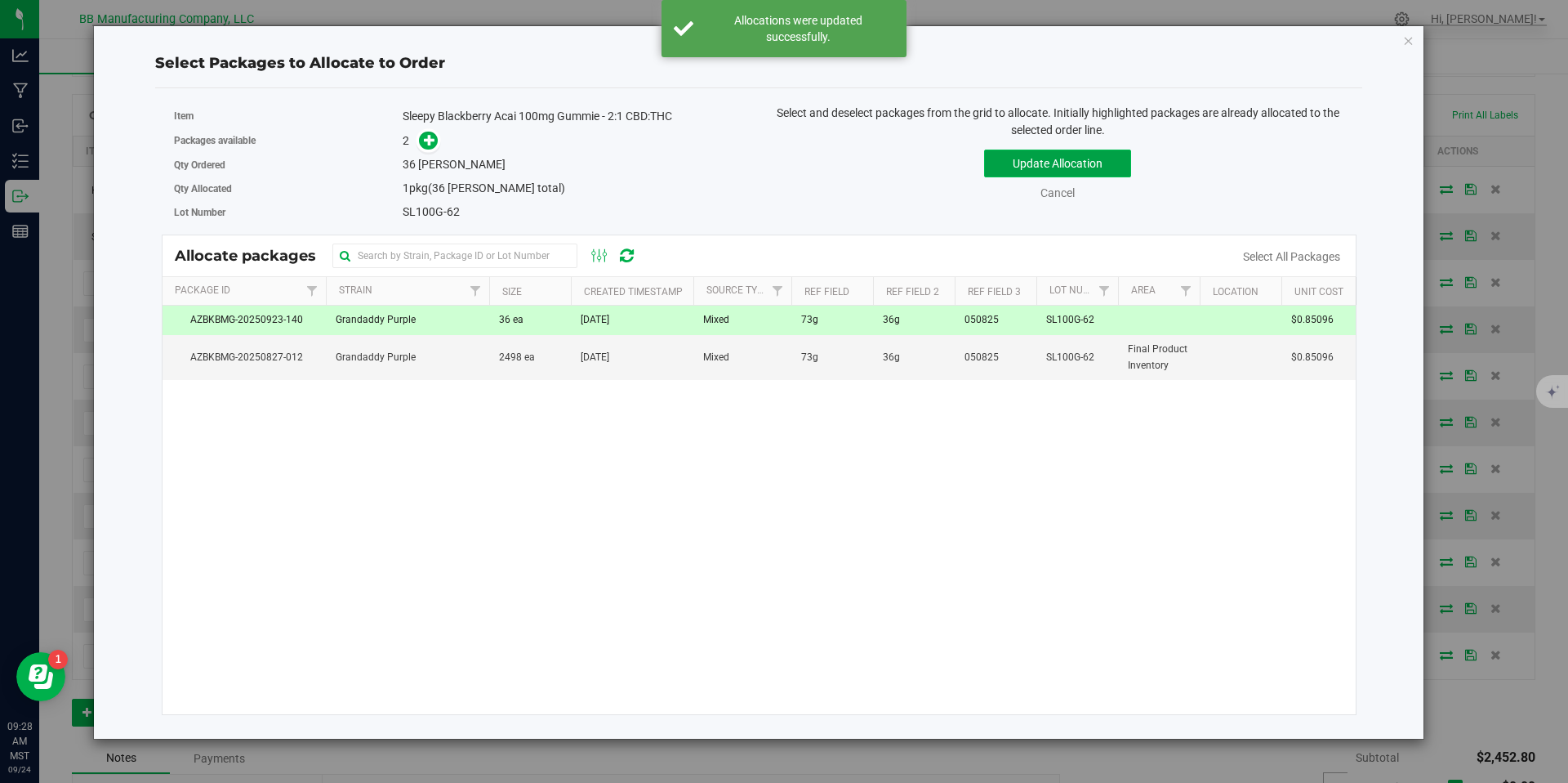
click at [991, 161] on button "Update Allocation" at bounding box center [1058, 164] width 147 height 28
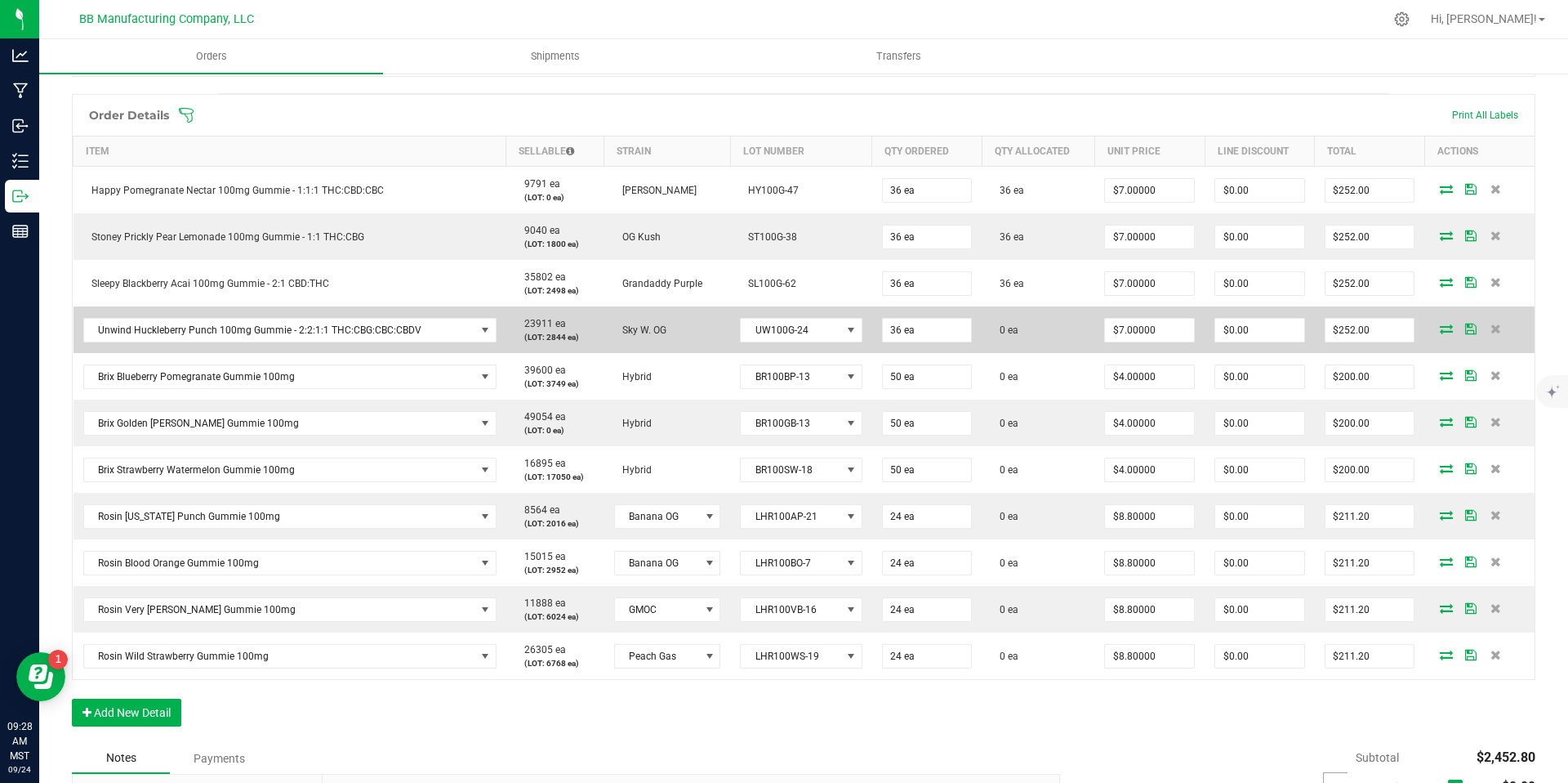
click at [1440, 324] on icon at bounding box center [1447, 328] width 13 height 10
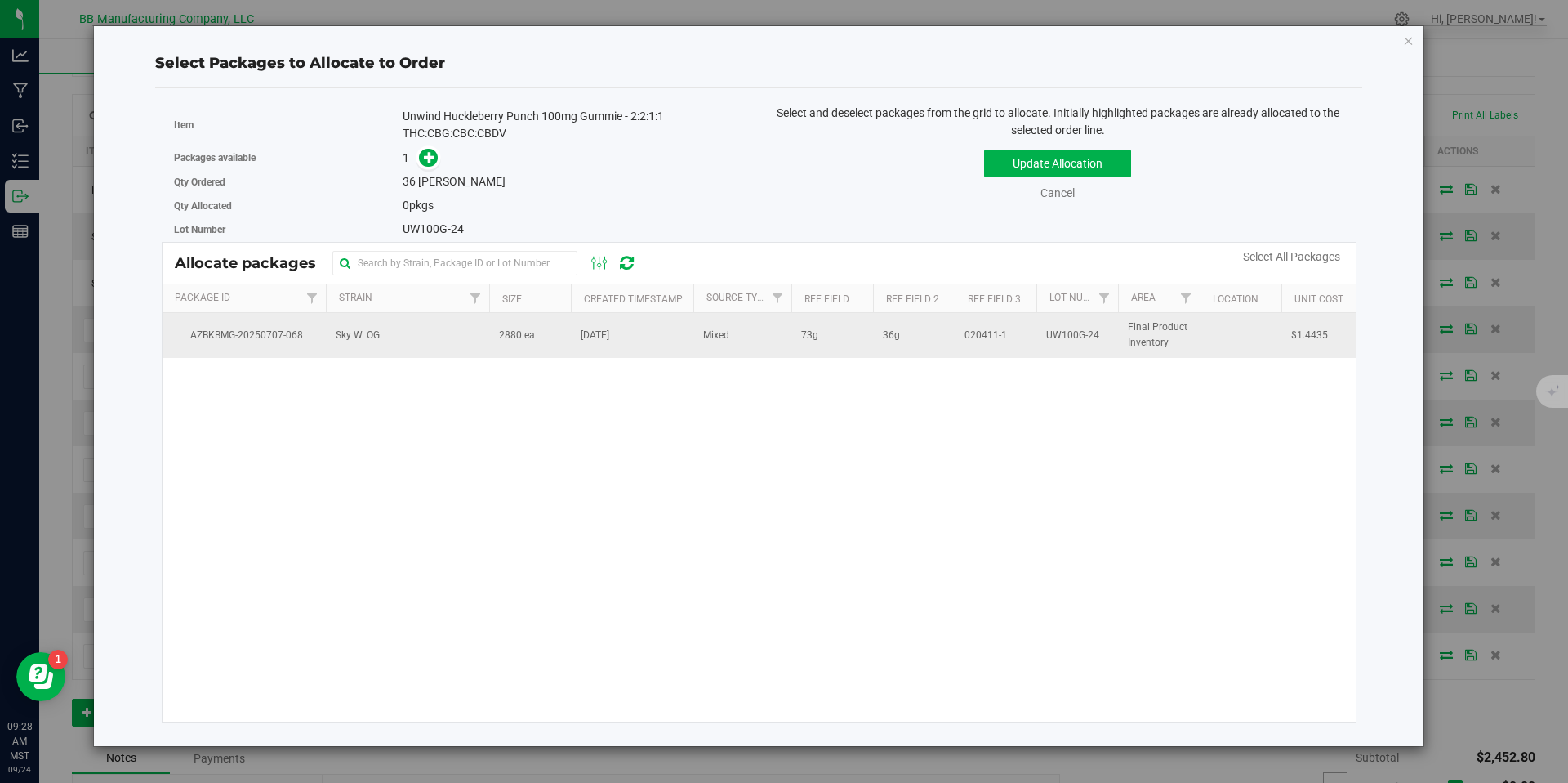
click at [598, 346] on td "[DATE]" at bounding box center [632, 335] width 123 height 44
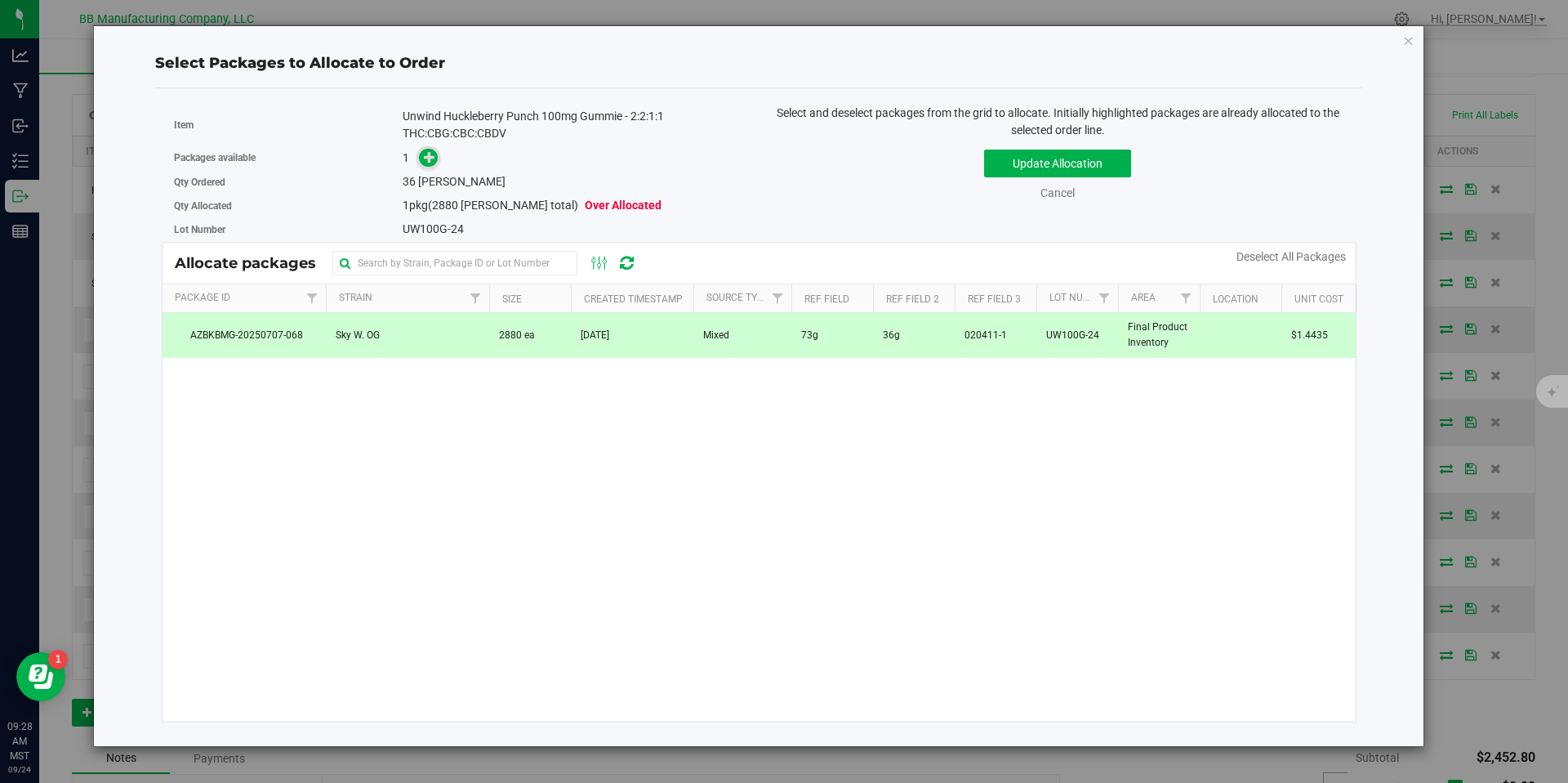
click at [436, 163] on span at bounding box center [428, 158] width 19 height 19
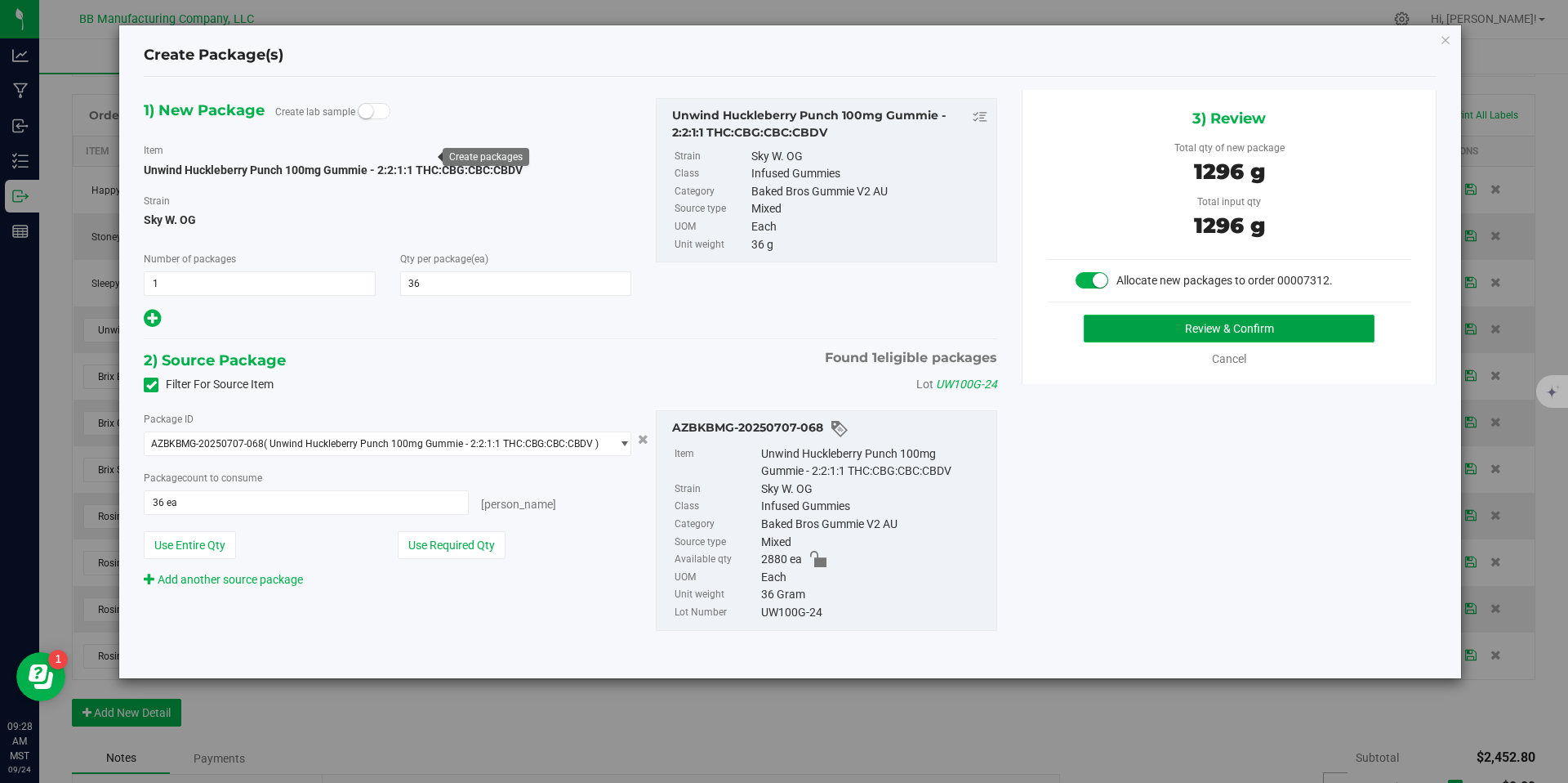
click at [1118, 318] on button "Review & Confirm" at bounding box center [1229, 328] width 291 height 28
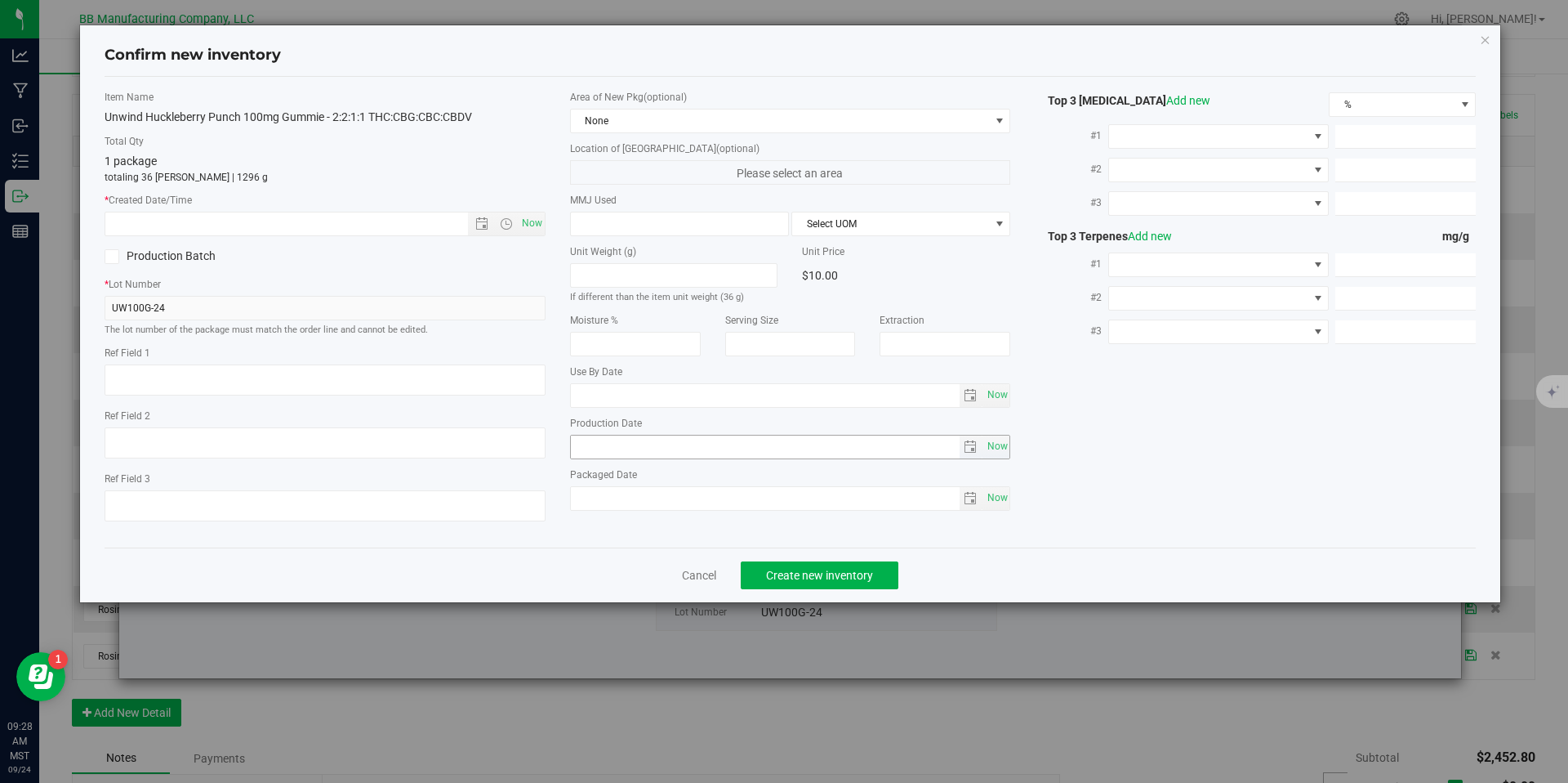
type textarea "73g"
type textarea "36g"
type textarea "020411-1"
type input "100.0000"
type input "[DATE]"
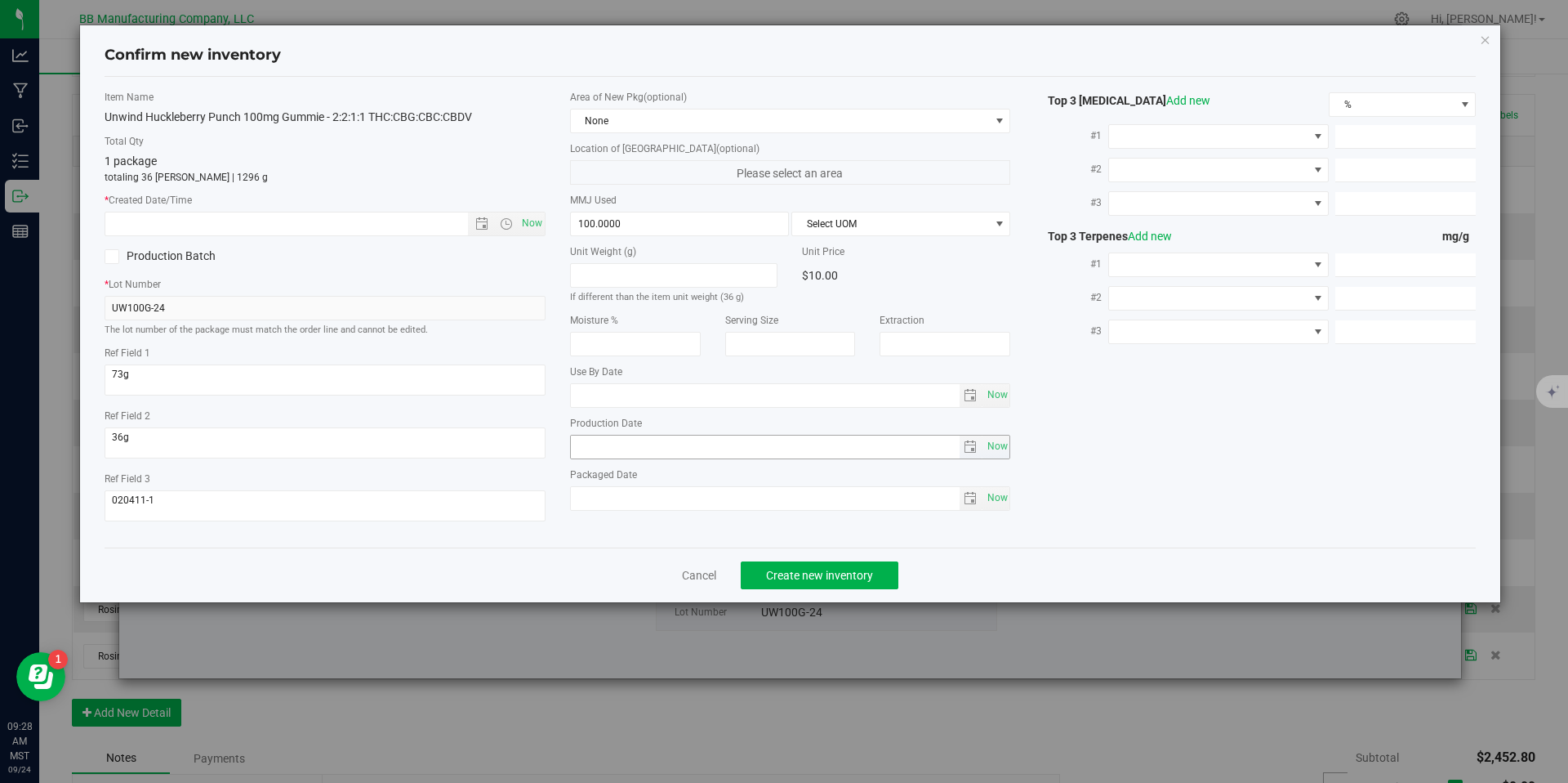
type input "[DATE]"
click at [603, 456] on input "[DATE]" at bounding box center [765, 447] width 389 height 23
click at [339, 225] on input "text" at bounding box center [300, 224] width 391 height 23
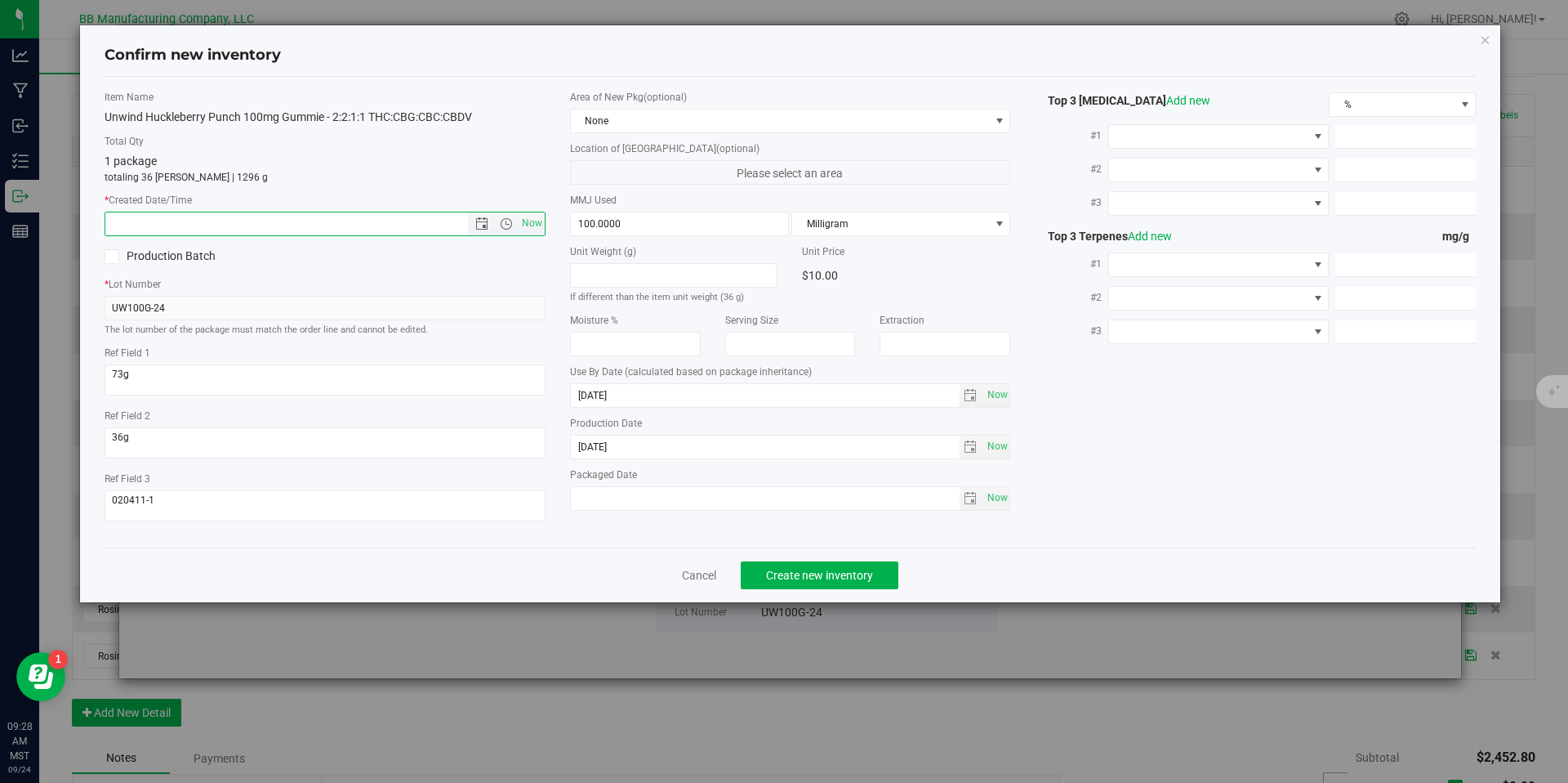
paste input "[DATE]"
type input "[DATE] 9:28 AM"
click at [797, 575] on span "Create new inventory" at bounding box center [820, 575] width 107 height 13
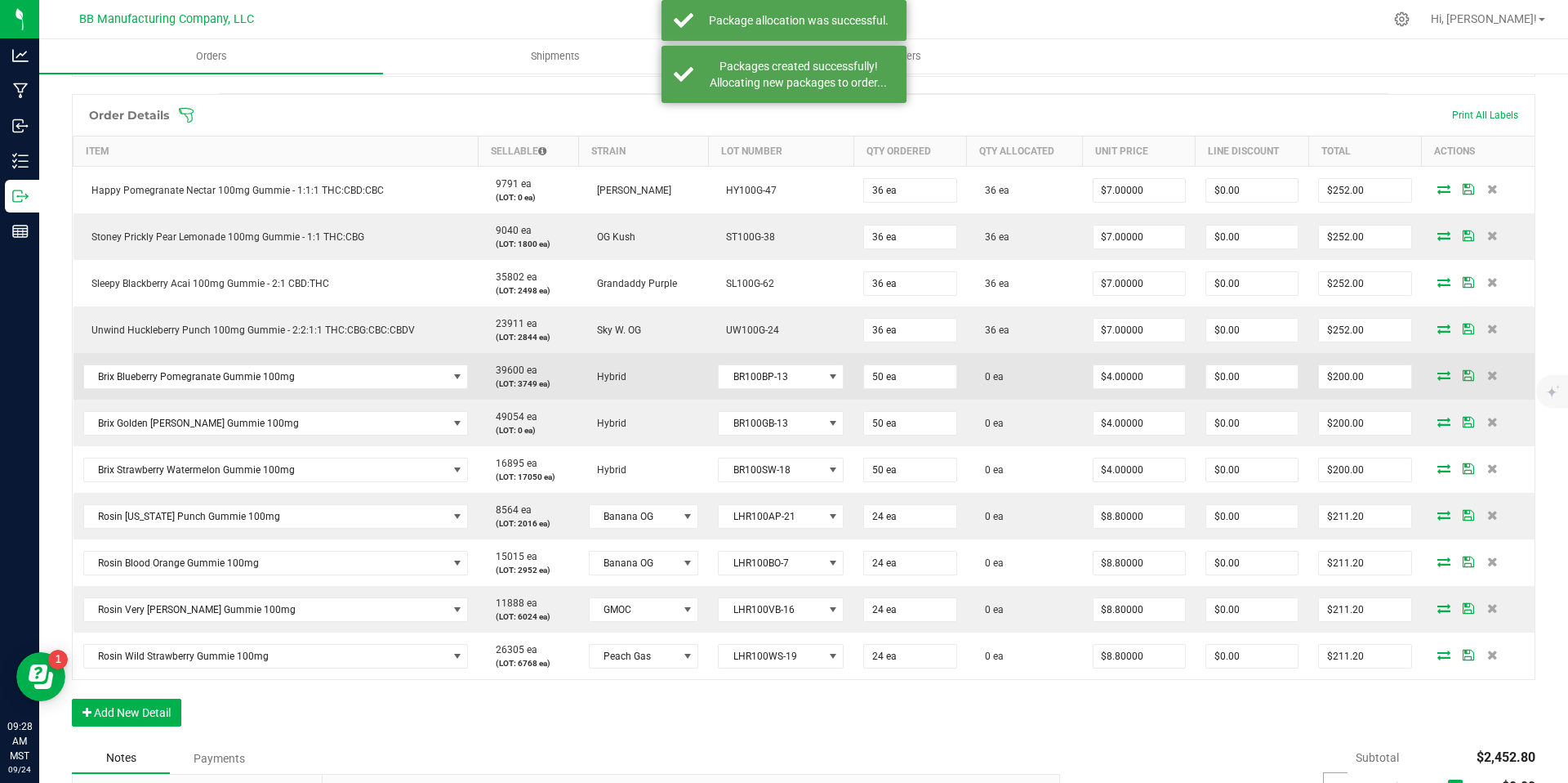
click at [1441, 377] on span at bounding box center [1444, 375] width 25 height 10
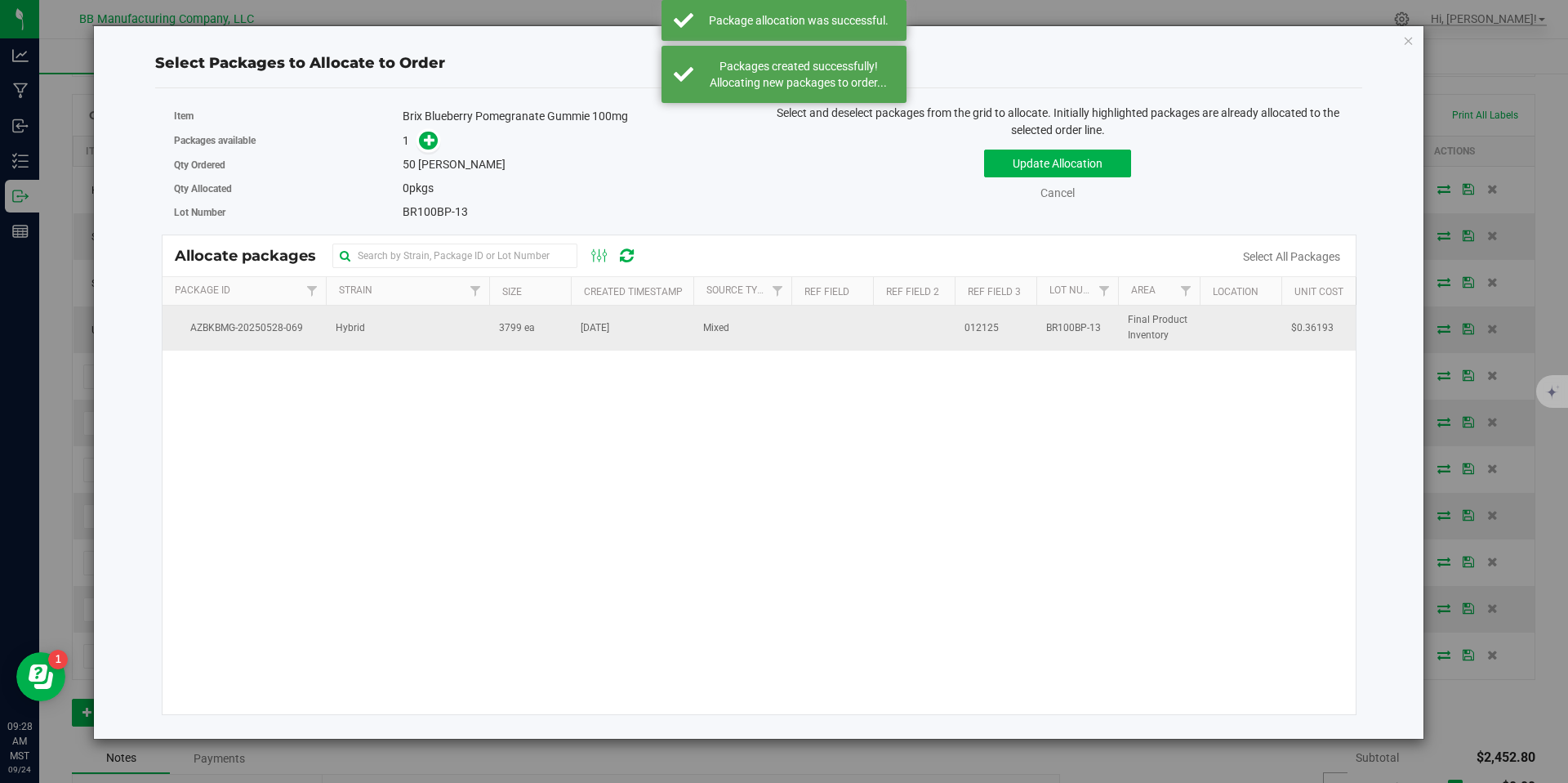
click at [505, 349] on td "3799 ea" at bounding box center [530, 328] width 82 height 44
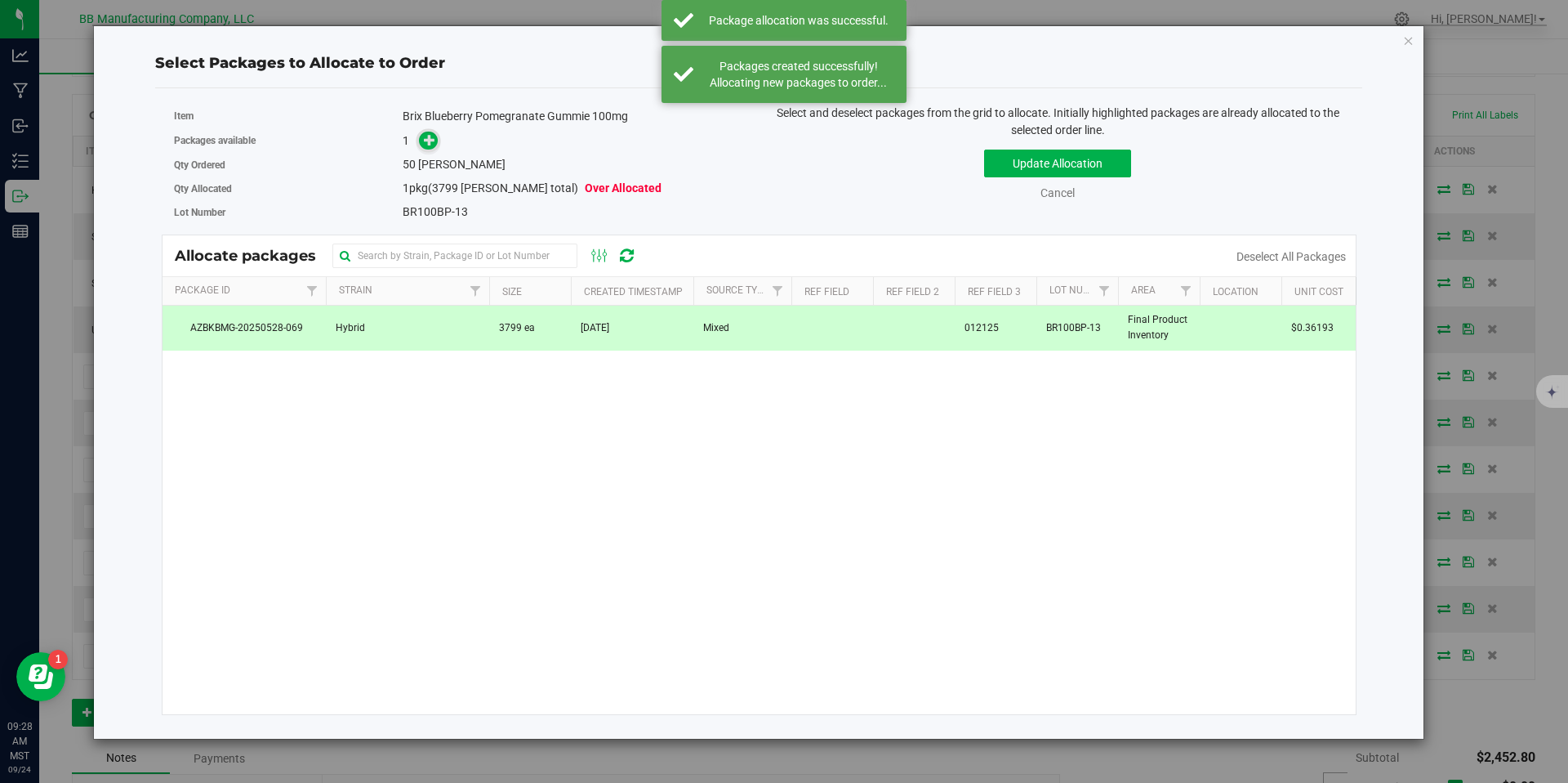
click at [431, 146] on icon at bounding box center [430, 140] width 11 height 11
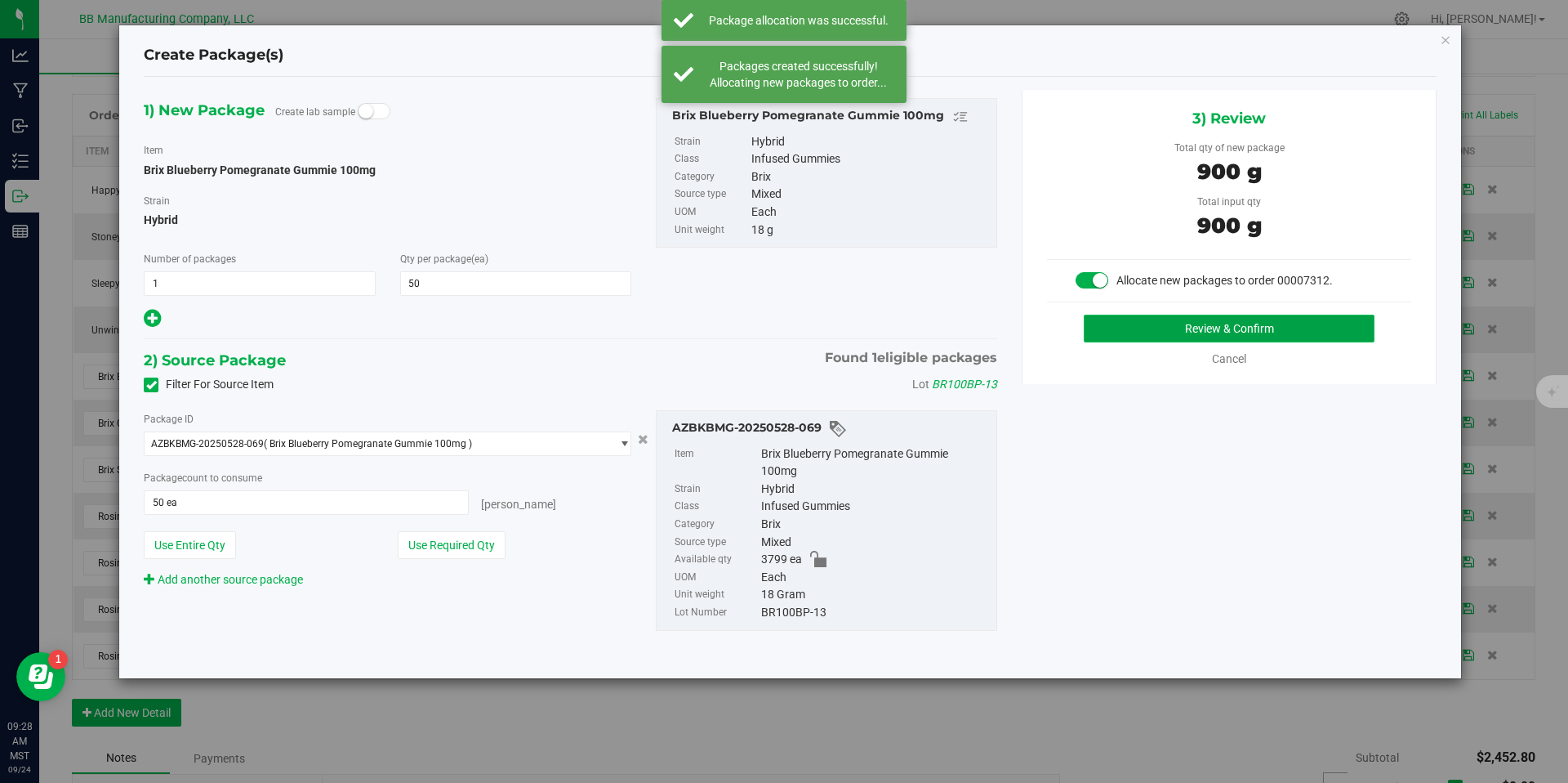
click at [1151, 337] on button "Review & Confirm" at bounding box center [1229, 328] width 291 height 28
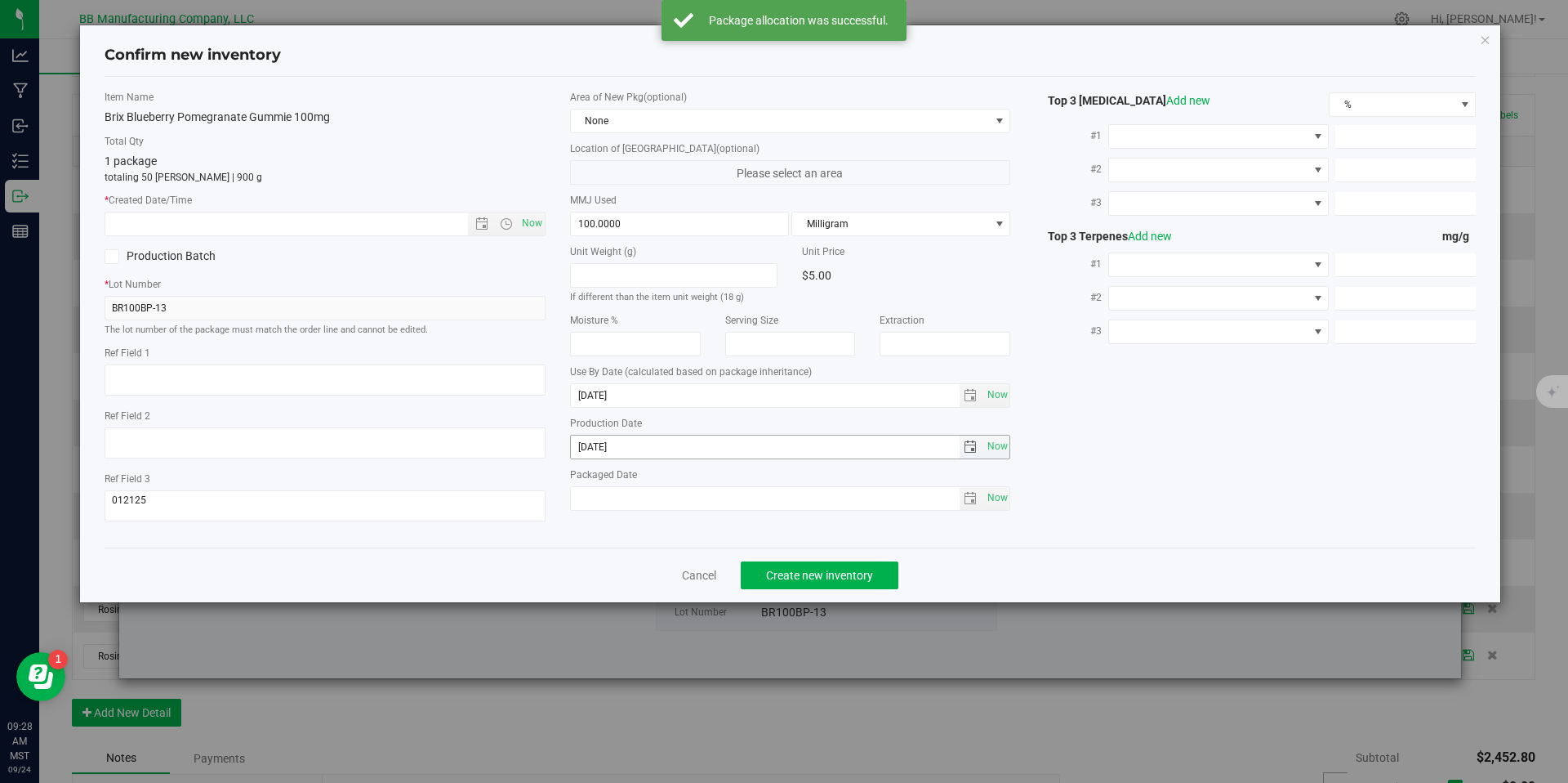
click at [631, 433] on div "Production Date [DATE] Now" at bounding box center [790, 437] width 441 height 43
click at [603, 450] on input "[DATE]" at bounding box center [765, 447] width 389 height 23
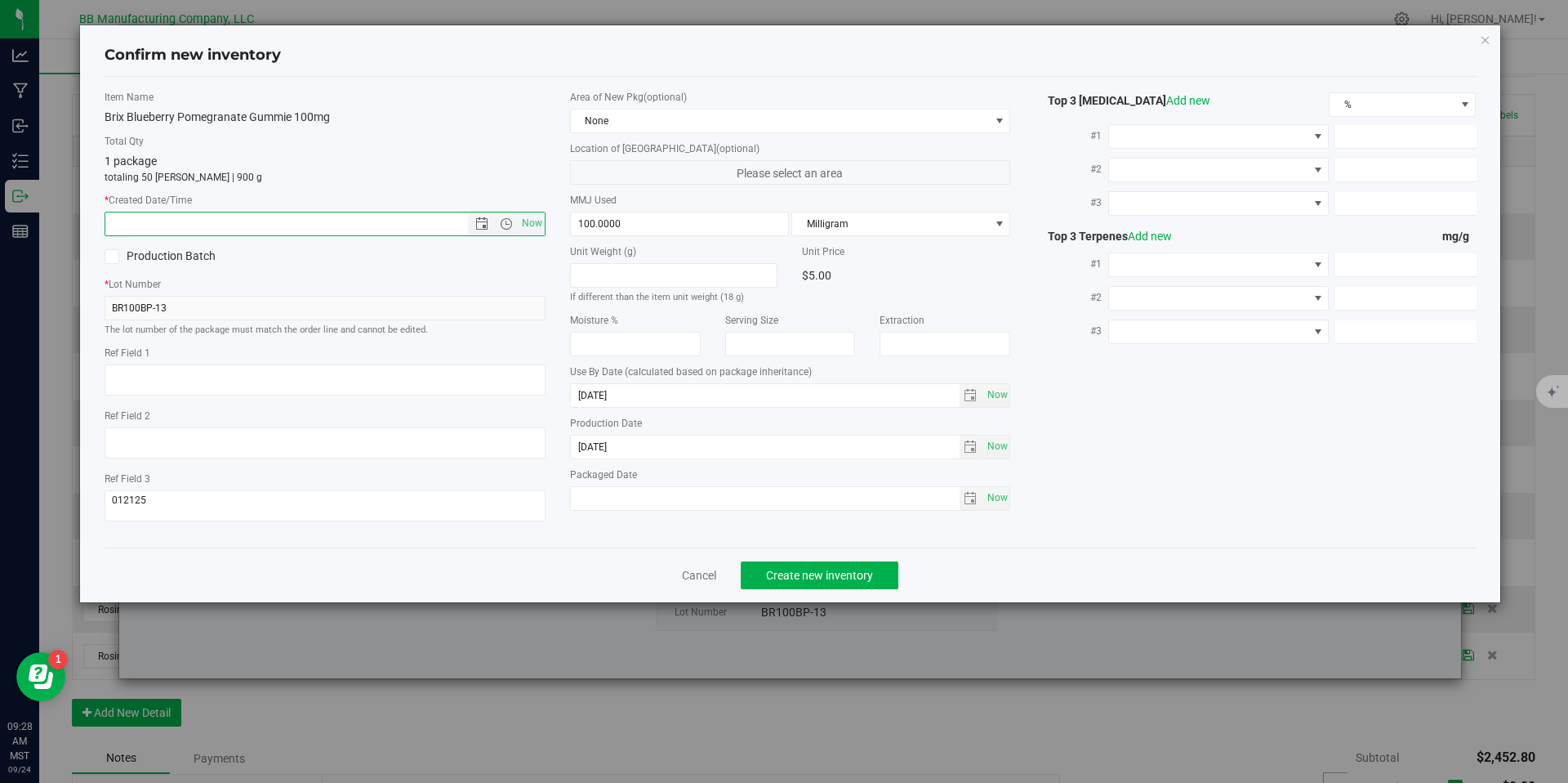
click at [407, 230] on input "text" at bounding box center [300, 224] width 391 height 23
paste input "[DATE]"
click at [784, 572] on span "Create new inventory" at bounding box center [820, 575] width 107 height 13
type input "[DATE] 9:28 AM"
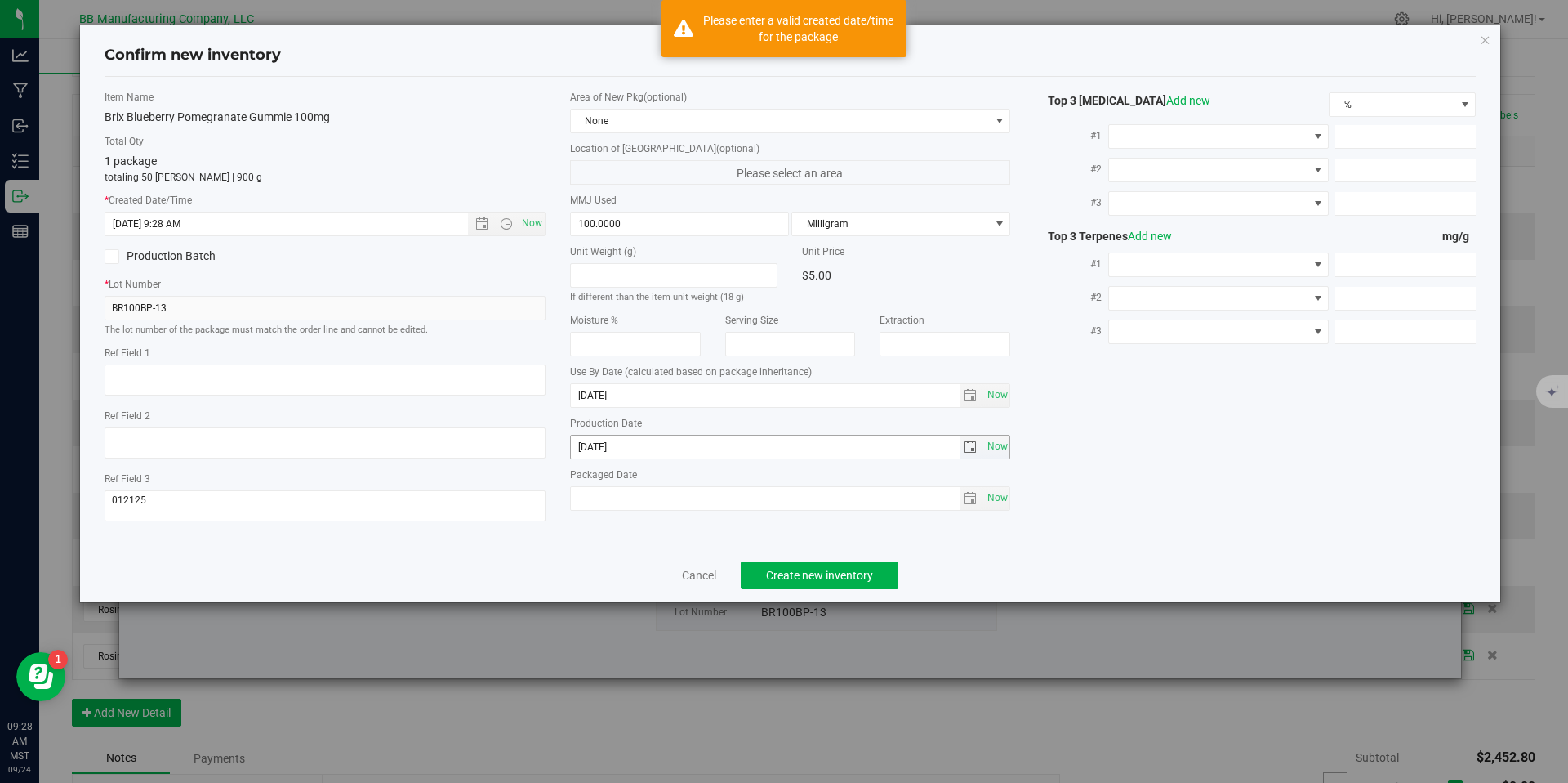
click at [646, 451] on input "[DATE]" at bounding box center [765, 447] width 389 height 23
click at [810, 559] on div "Cancel Create new inventory" at bounding box center [791, 574] width 1372 height 55
click at [810, 561] on button "Create new inventory" at bounding box center [820, 575] width 158 height 28
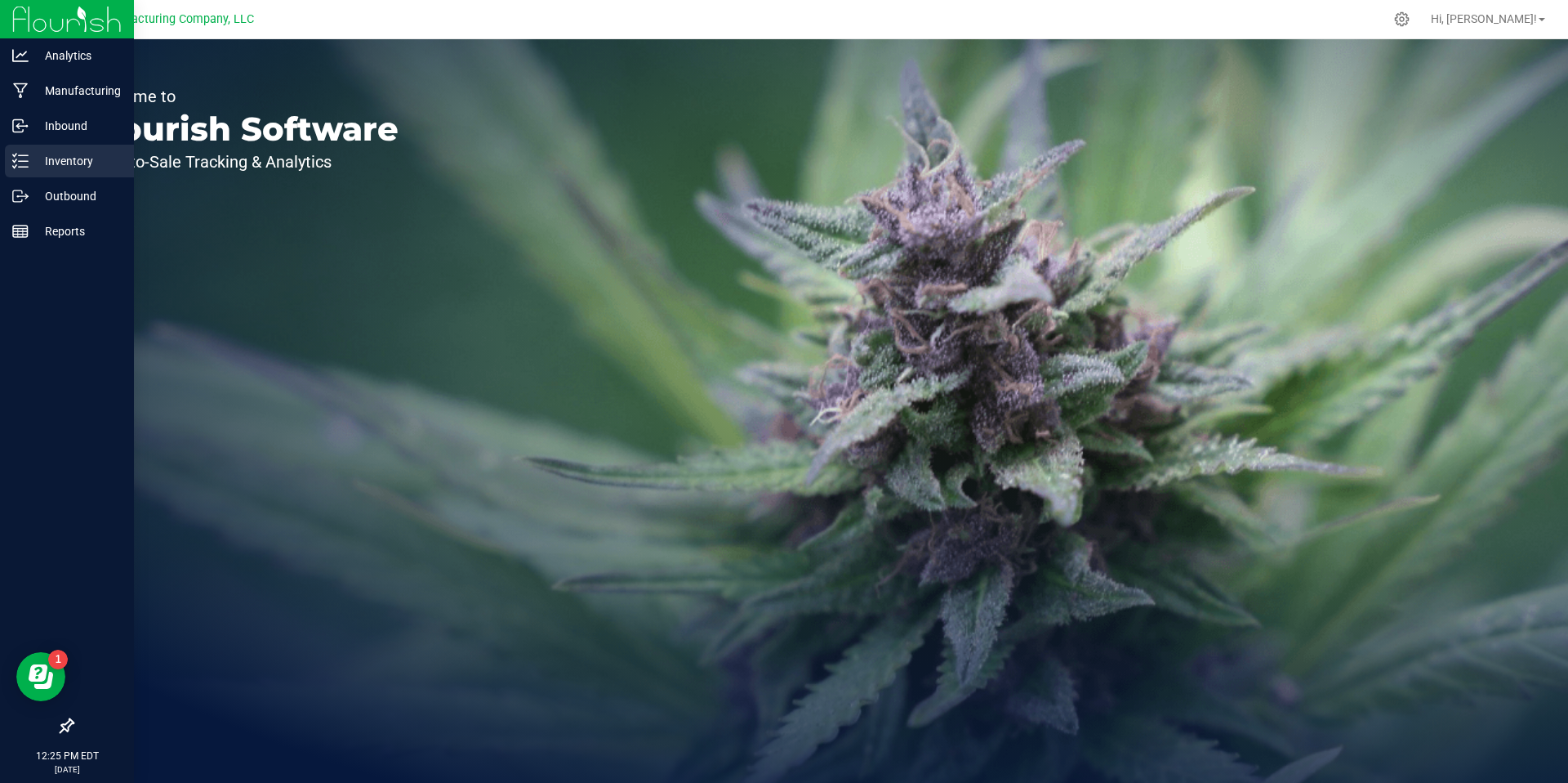
click at [24, 158] on icon at bounding box center [20, 161] width 16 height 16
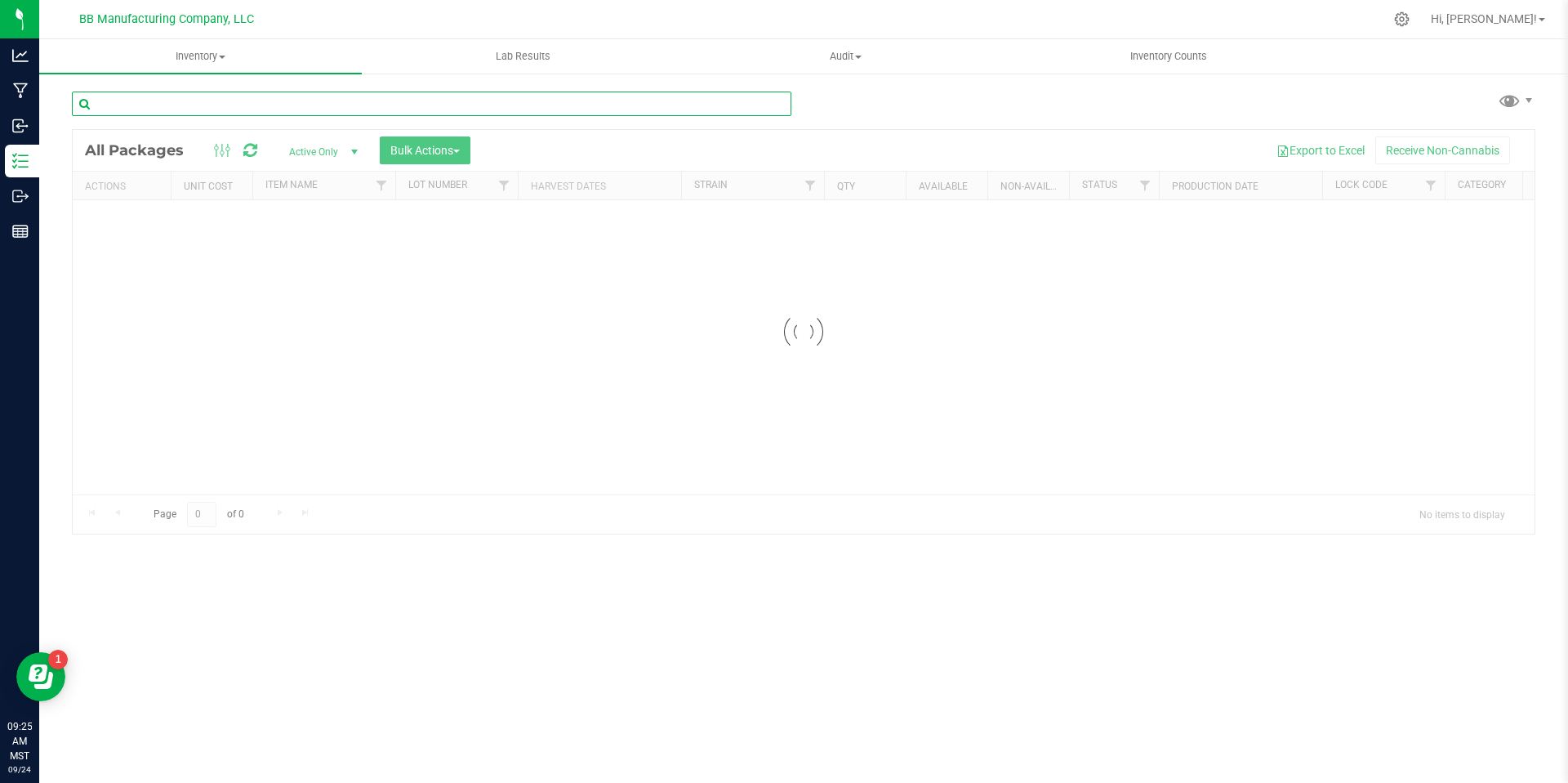
click at [210, 109] on input "text" at bounding box center [432, 104] width 720 height 25
click at [232, 114] on input "lhr100ap-19" at bounding box center [432, 104] width 720 height 25
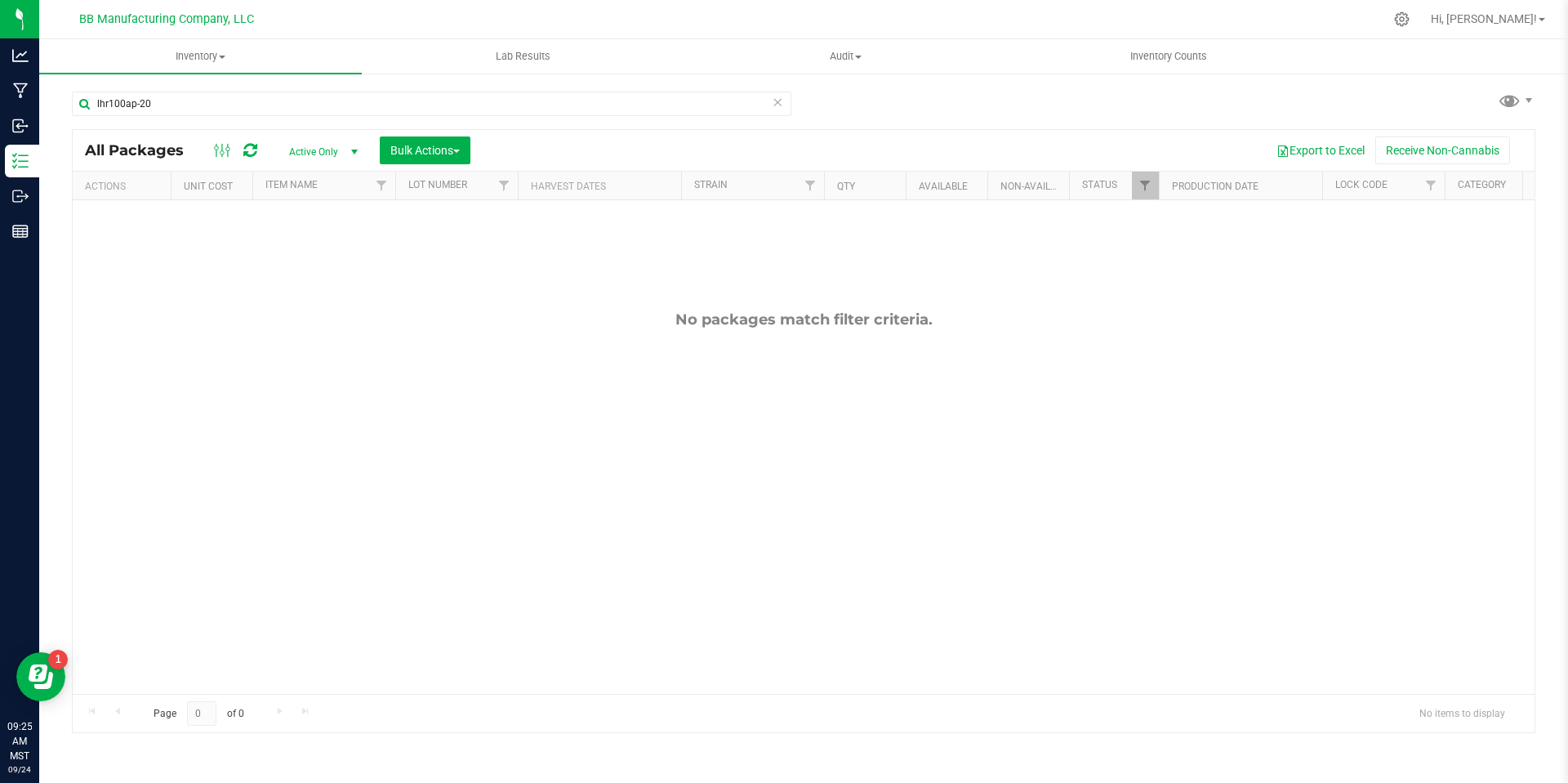
click at [290, 117] on div "lhr100ap-20" at bounding box center [432, 111] width 720 height 38
click at [290, 113] on input "lhr100ap-20" at bounding box center [432, 104] width 720 height 25
click at [279, 94] on input "lhr100ap-20" at bounding box center [432, 104] width 720 height 25
click at [169, 103] on input "lhr100ap-20" at bounding box center [432, 104] width 720 height 25
click at [219, 103] on input "lhr100bo-5" at bounding box center [432, 104] width 720 height 25
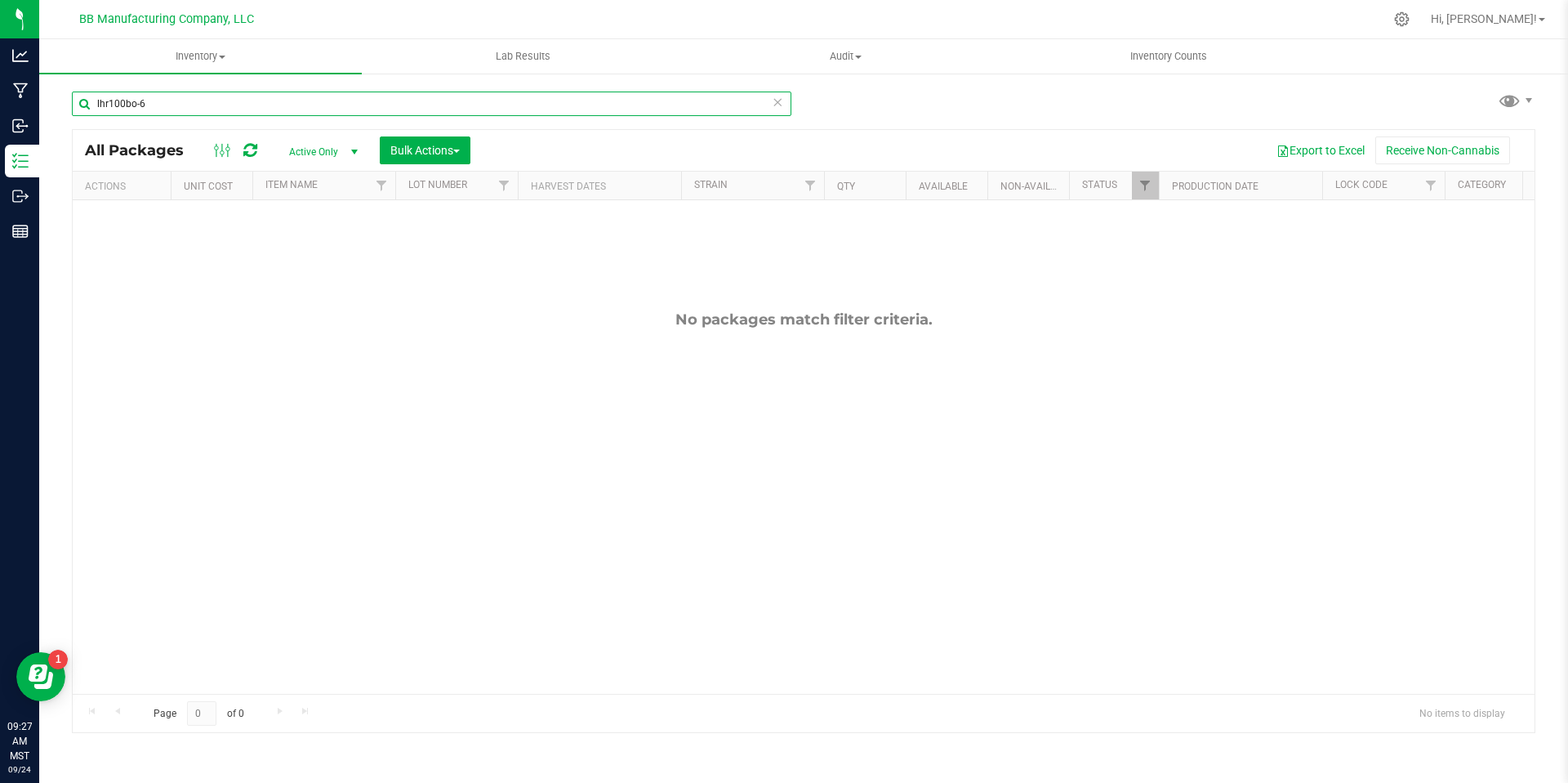
type input "lhr100bo-6"
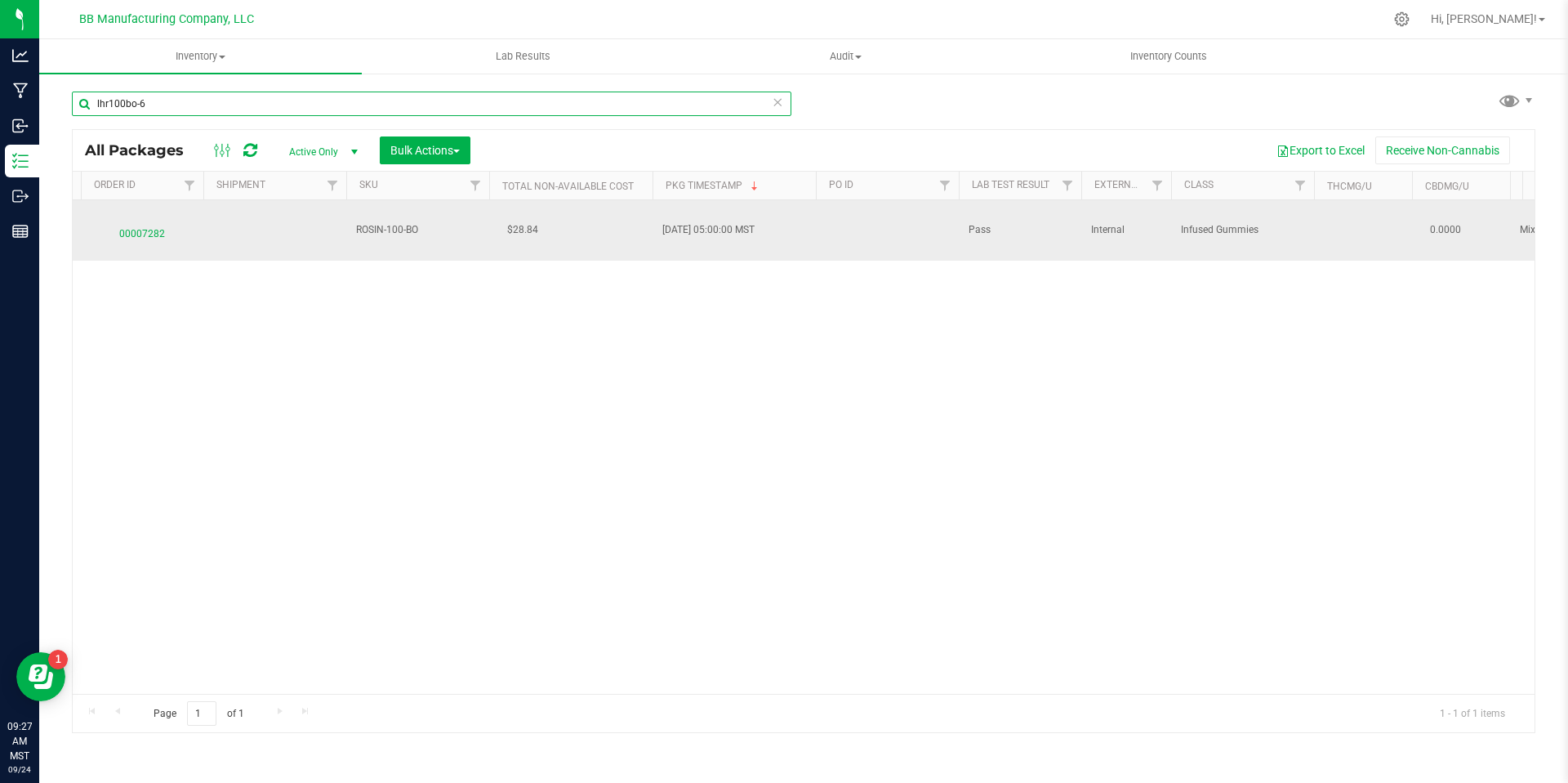
scroll to position [0, 3327]
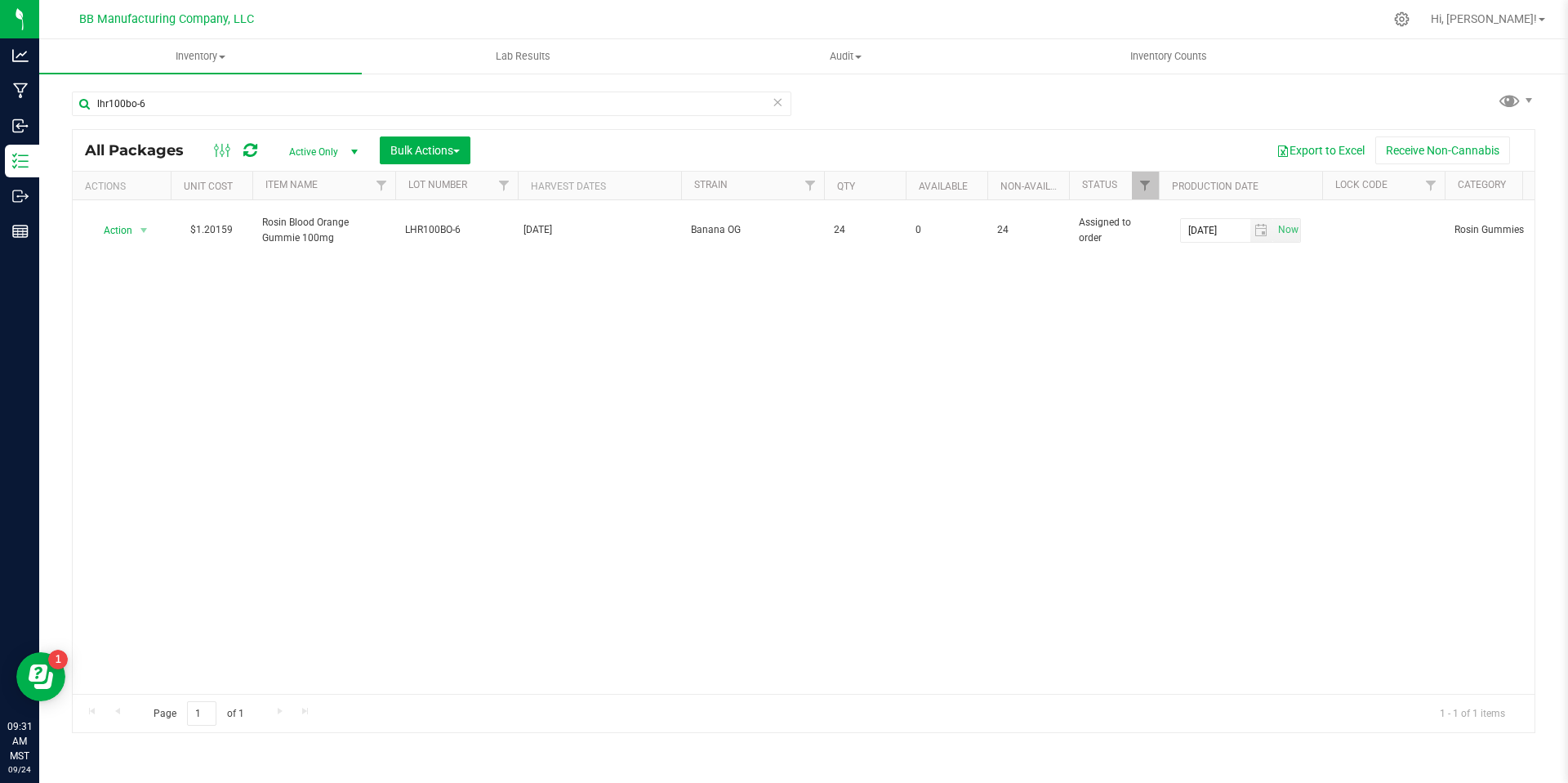
click at [775, 102] on icon at bounding box center [778, 102] width 11 height 20
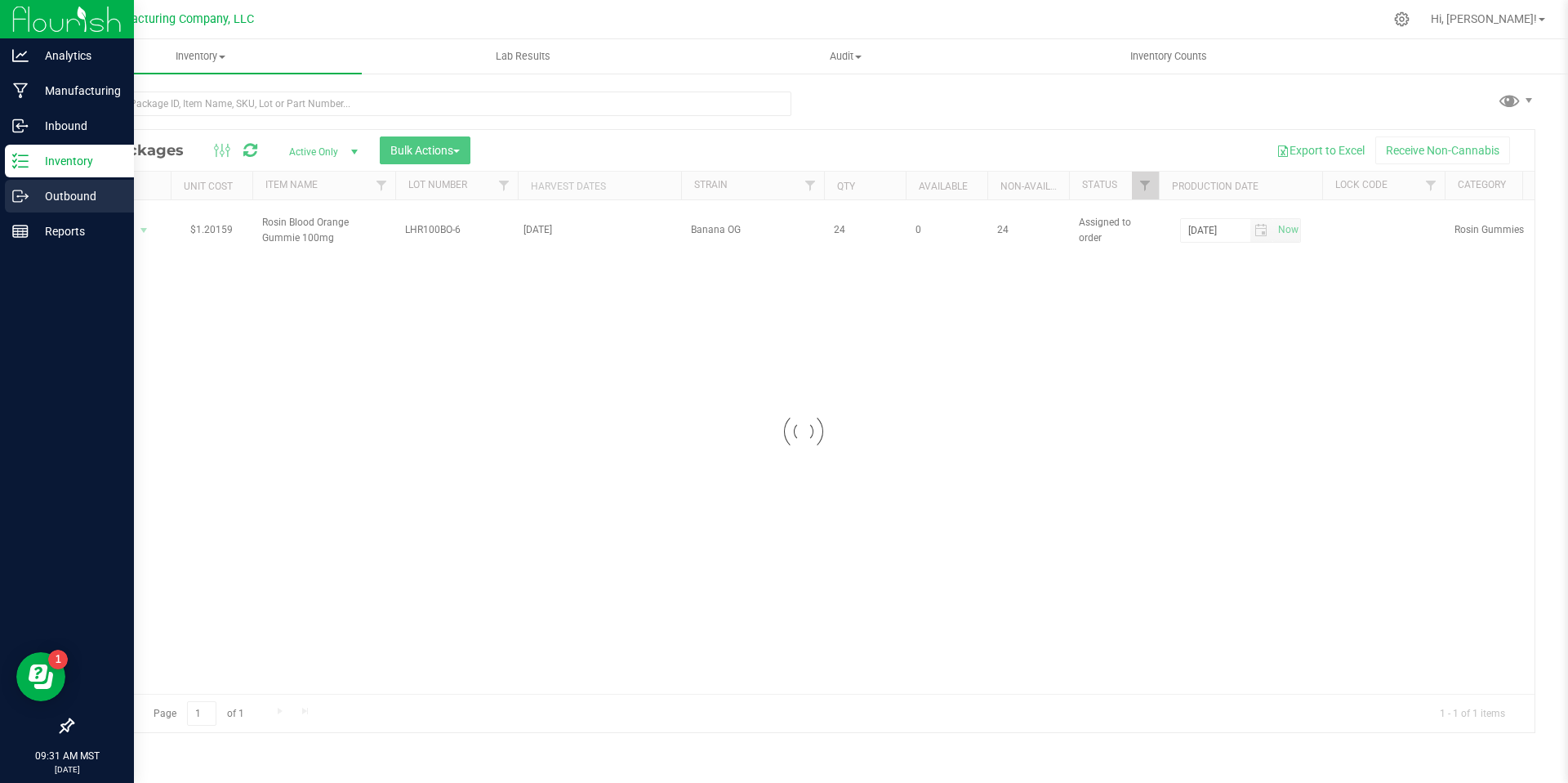
click at [26, 197] on icon at bounding box center [26, 197] width 2 height 2
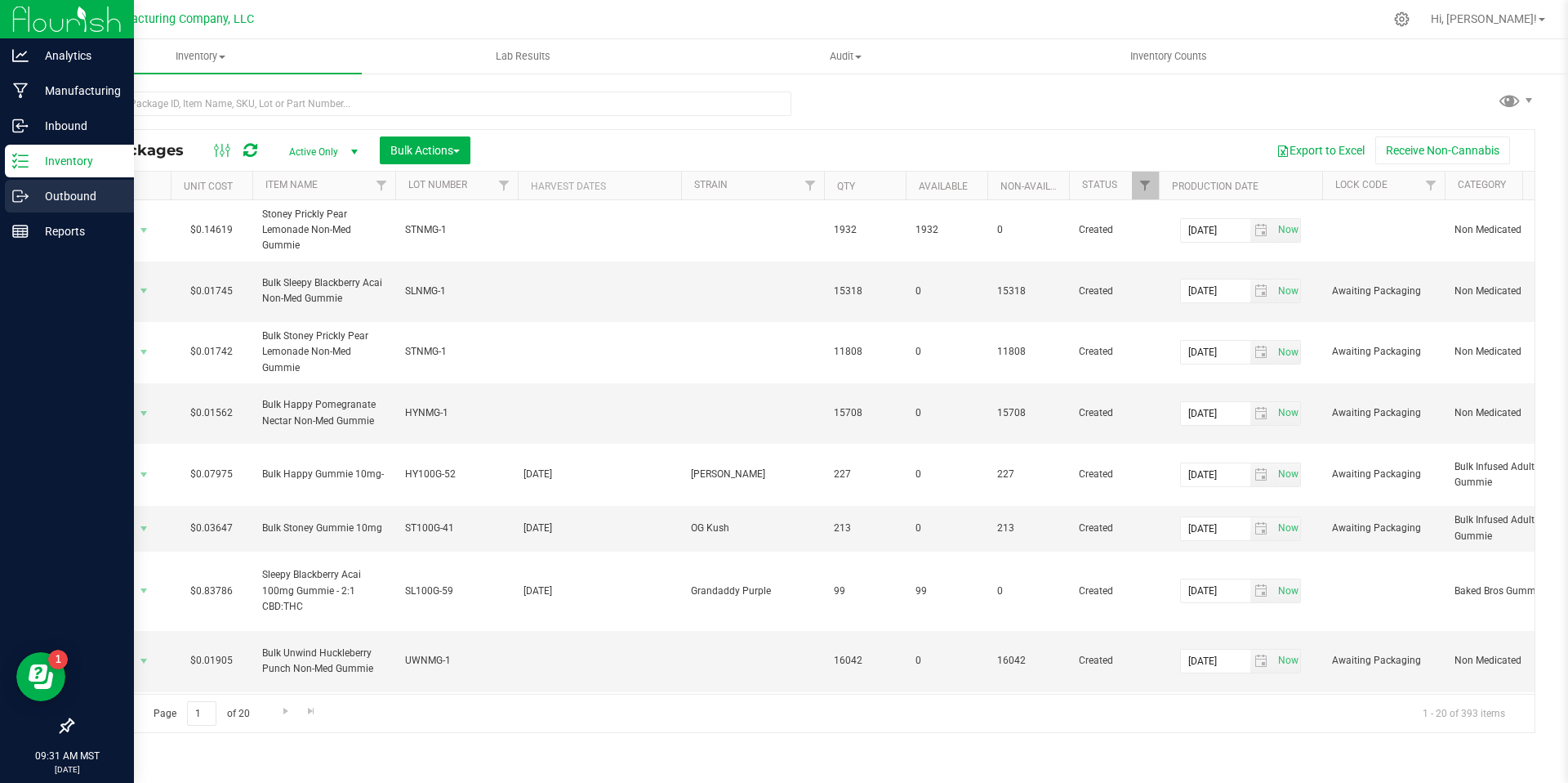
click at [33, 187] on p "Outbound" at bounding box center [78, 196] width 98 height 20
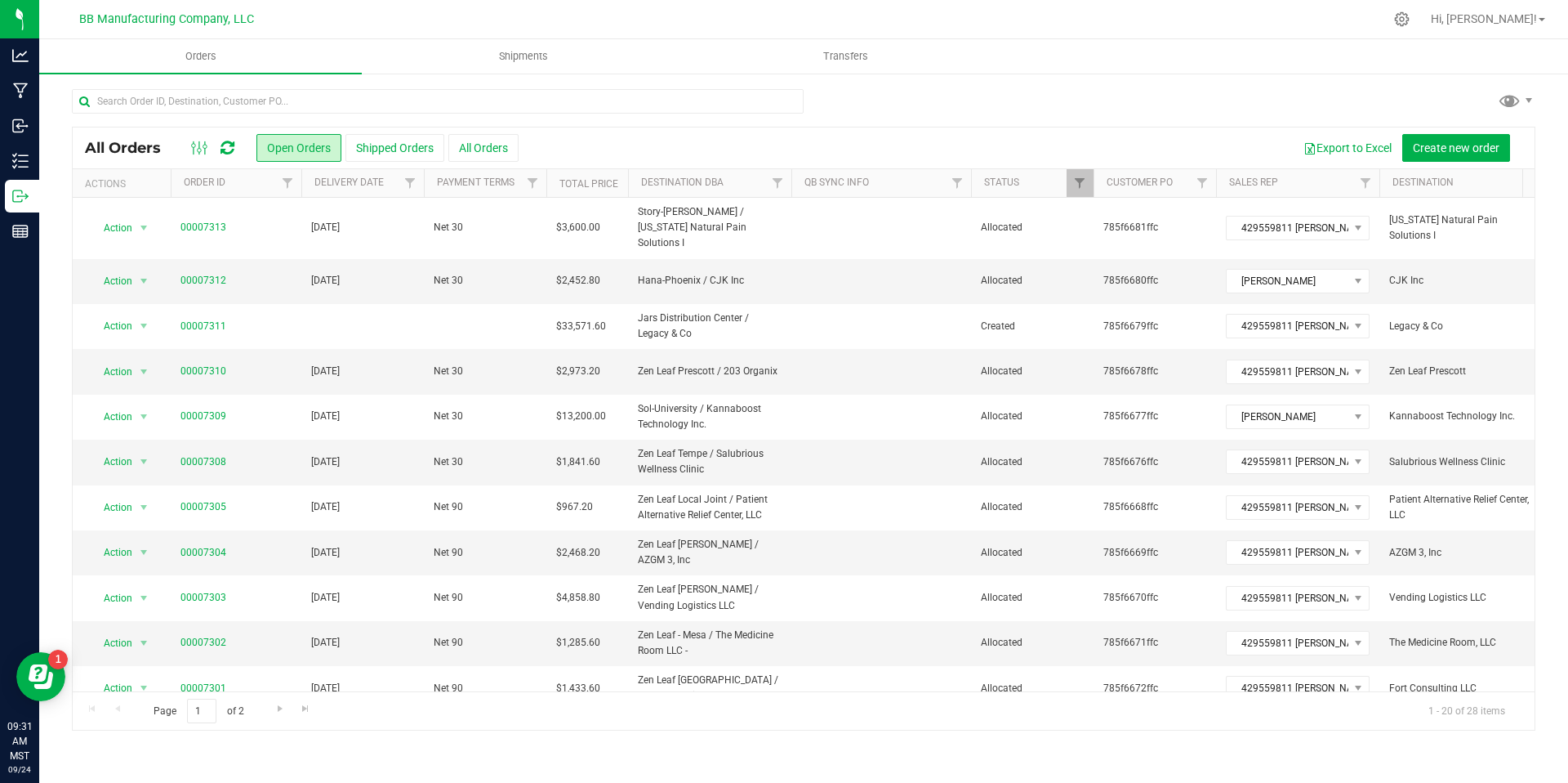
click at [233, 151] on icon at bounding box center [227, 148] width 14 height 16
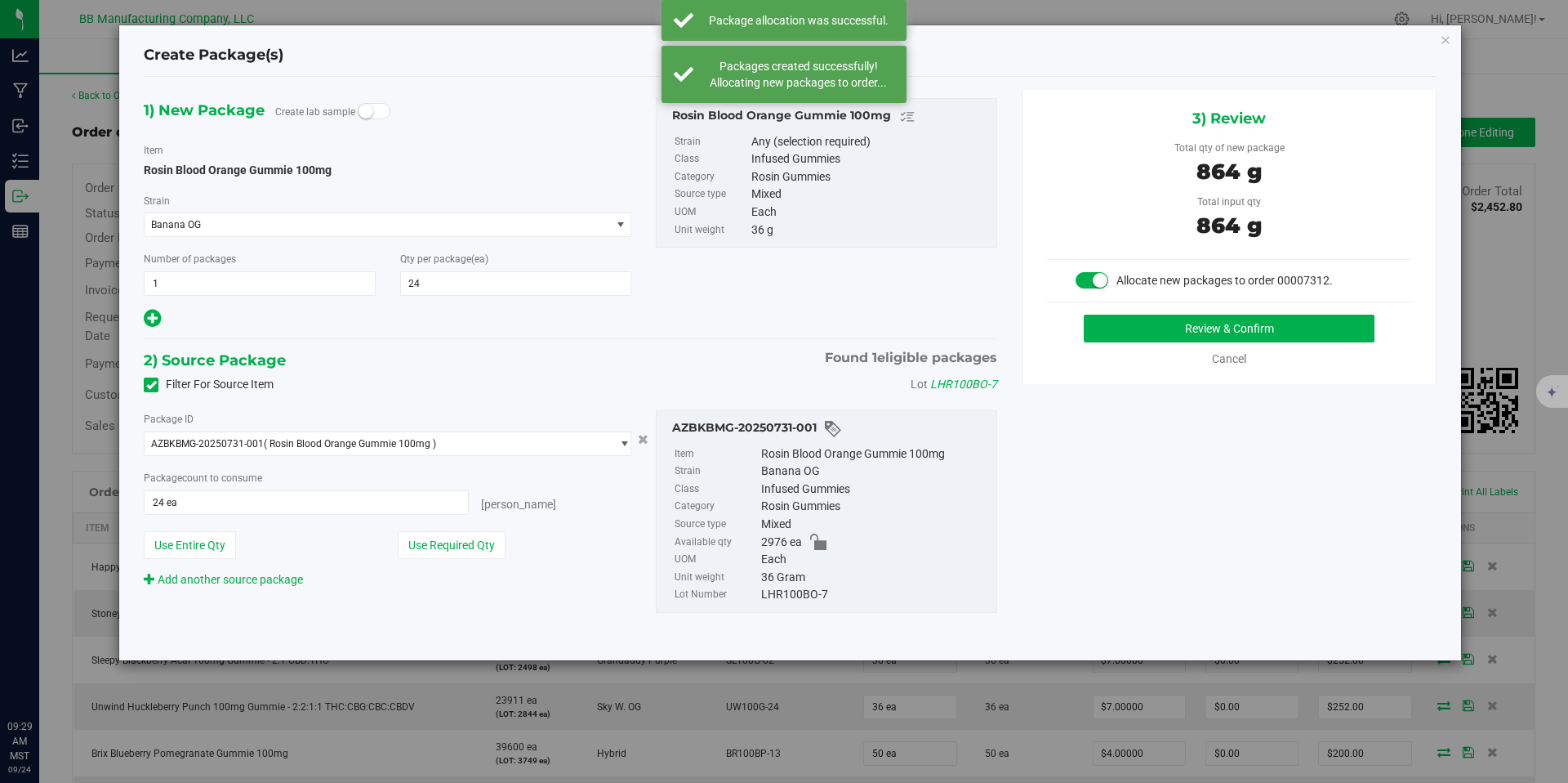
click at [1112, 321] on button "Review & Confirm" at bounding box center [1229, 328] width 291 height 28
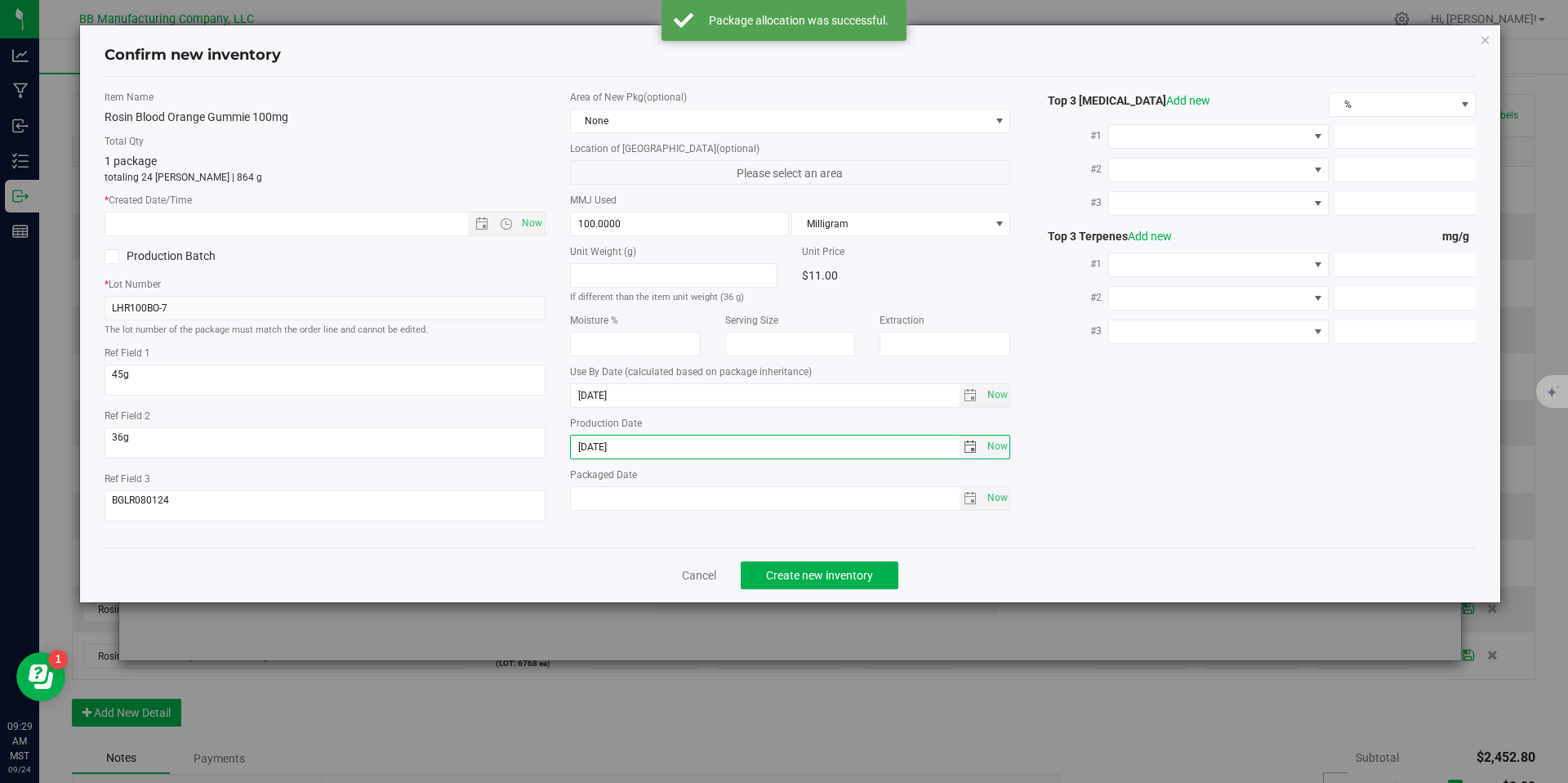
click at [617, 456] on input "2025-06-24" at bounding box center [765, 447] width 389 height 23
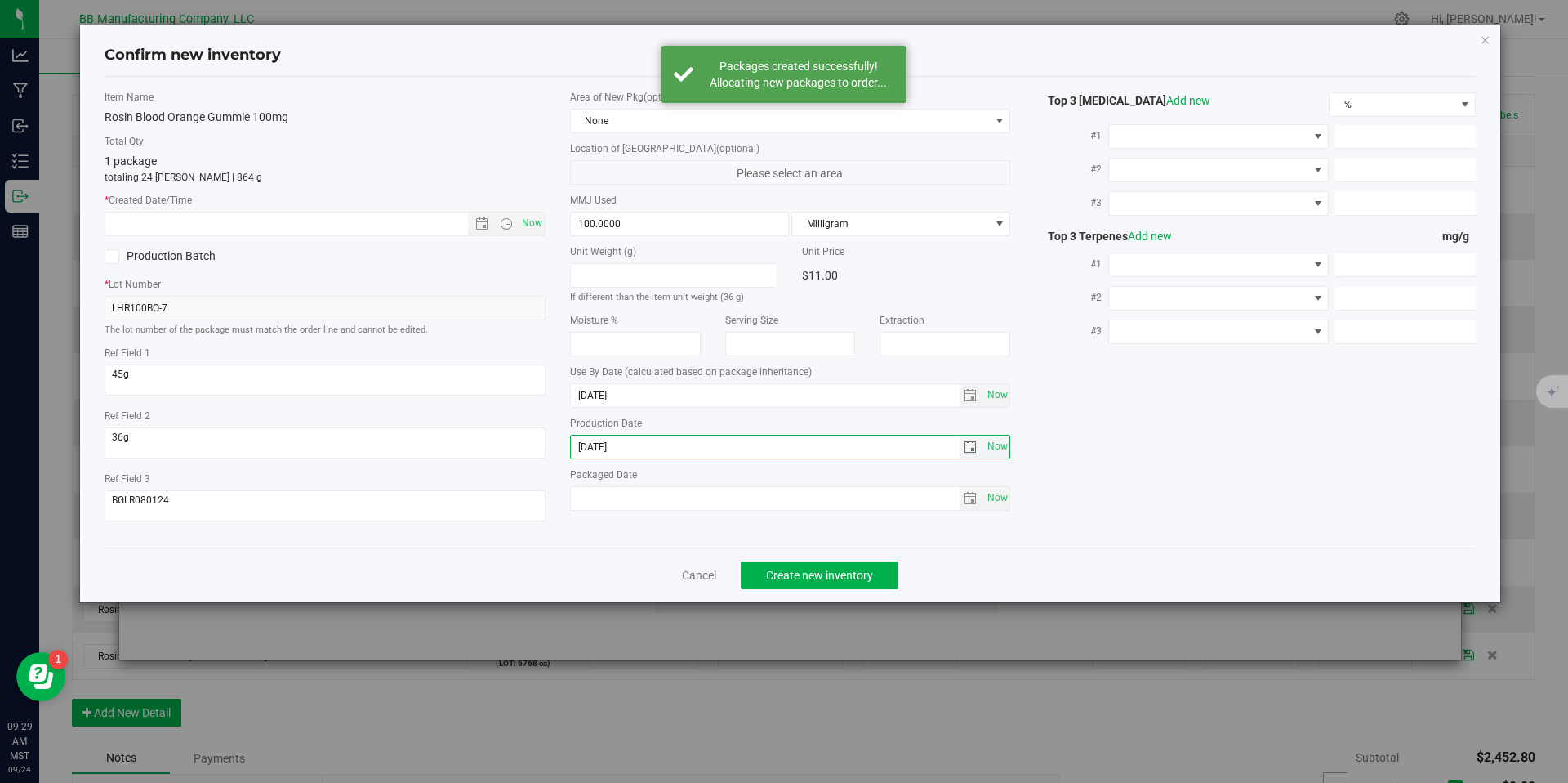
click at [617, 456] on input "2025-06-24" at bounding box center [765, 447] width 389 height 23
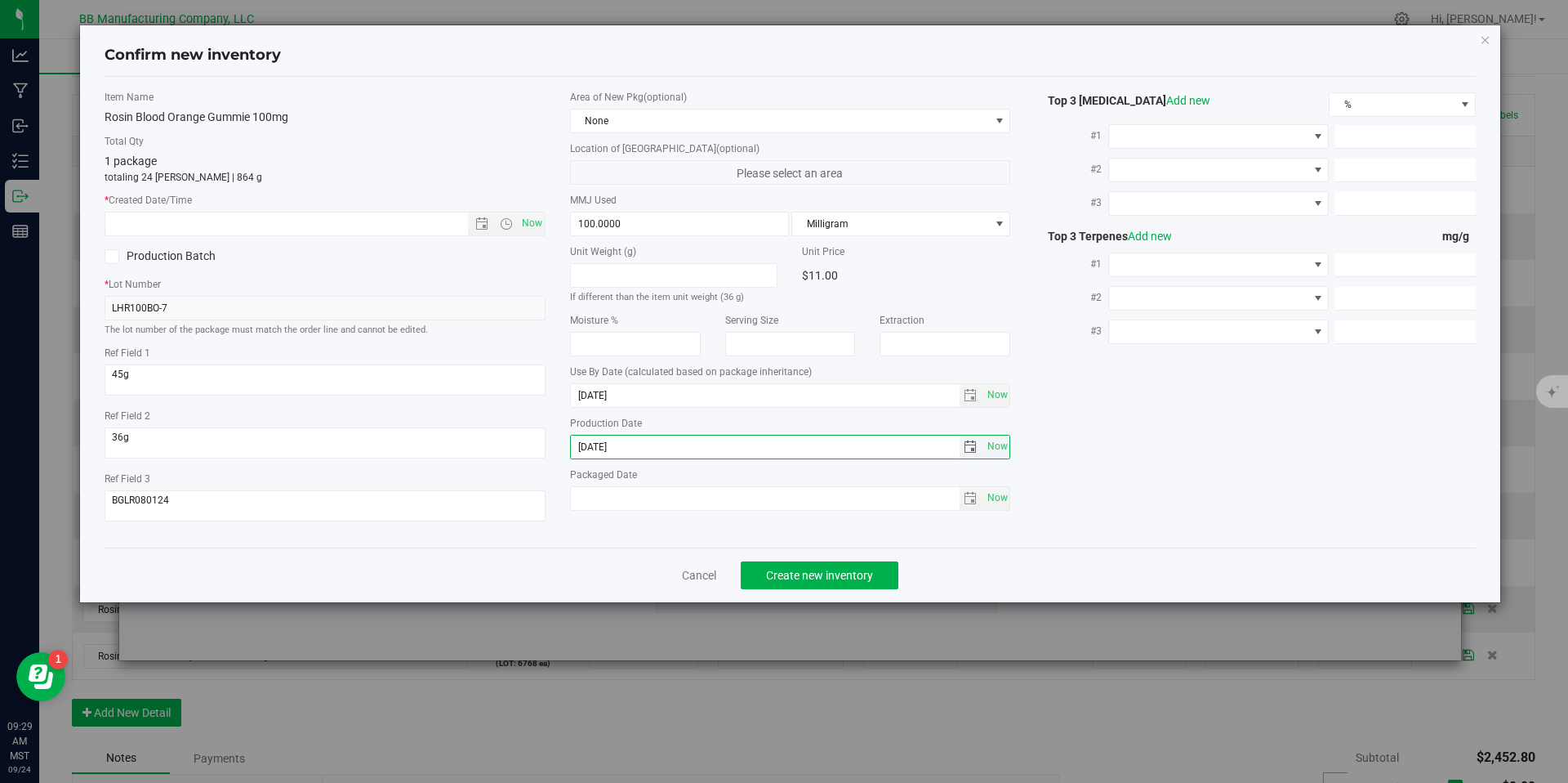
click at [617, 456] on input "2025-06-24" at bounding box center [765, 447] width 389 height 23
click at [409, 222] on input "text" at bounding box center [300, 224] width 391 height 23
paste input "2025-06-24"
type input "6/24/2025 9:29 AM"
click at [766, 561] on button "Create new inventory" at bounding box center [820, 575] width 158 height 28
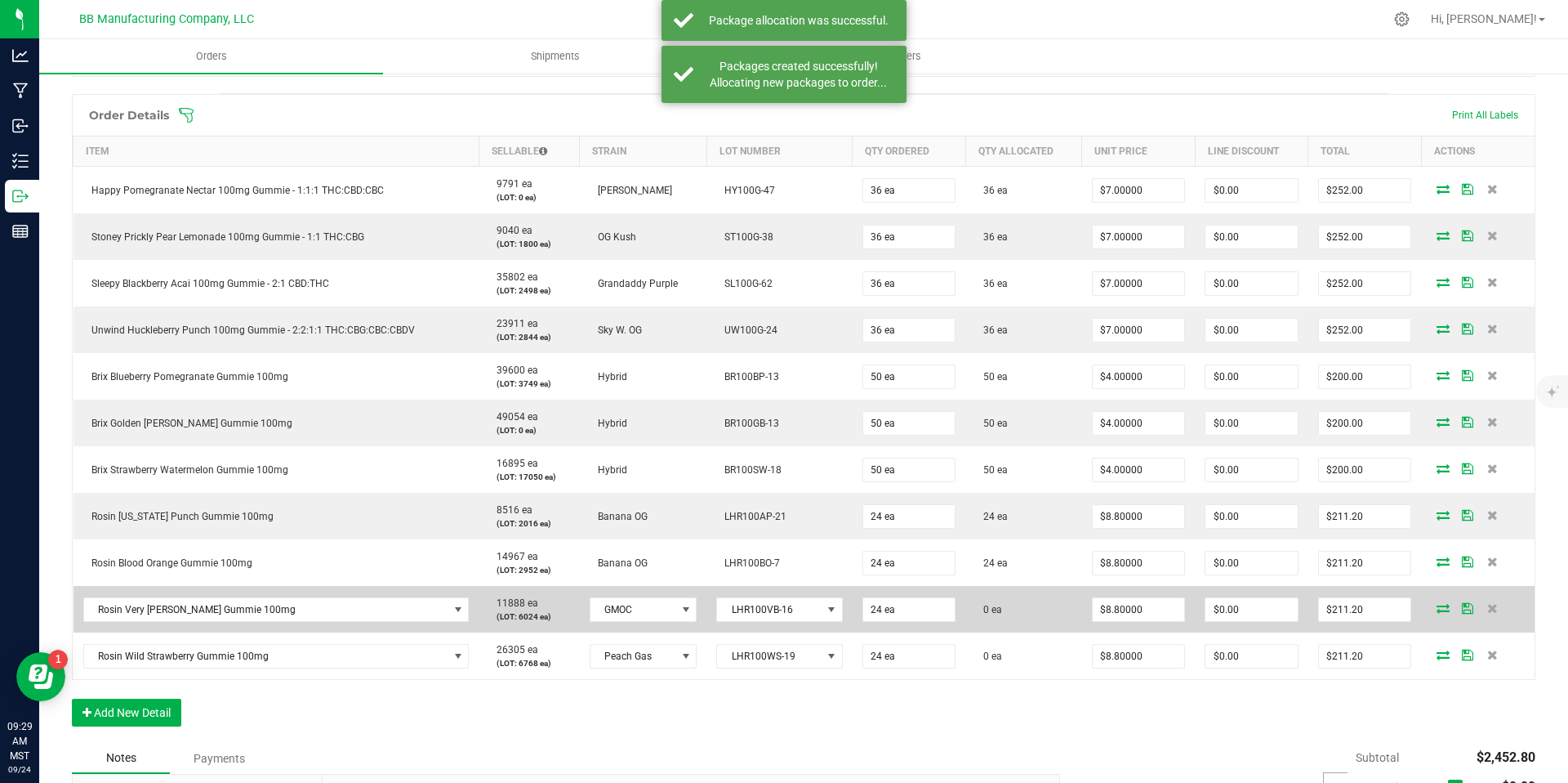
click at [1437, 609] on icon at bounding box center [1444, 608] width 13 height 10
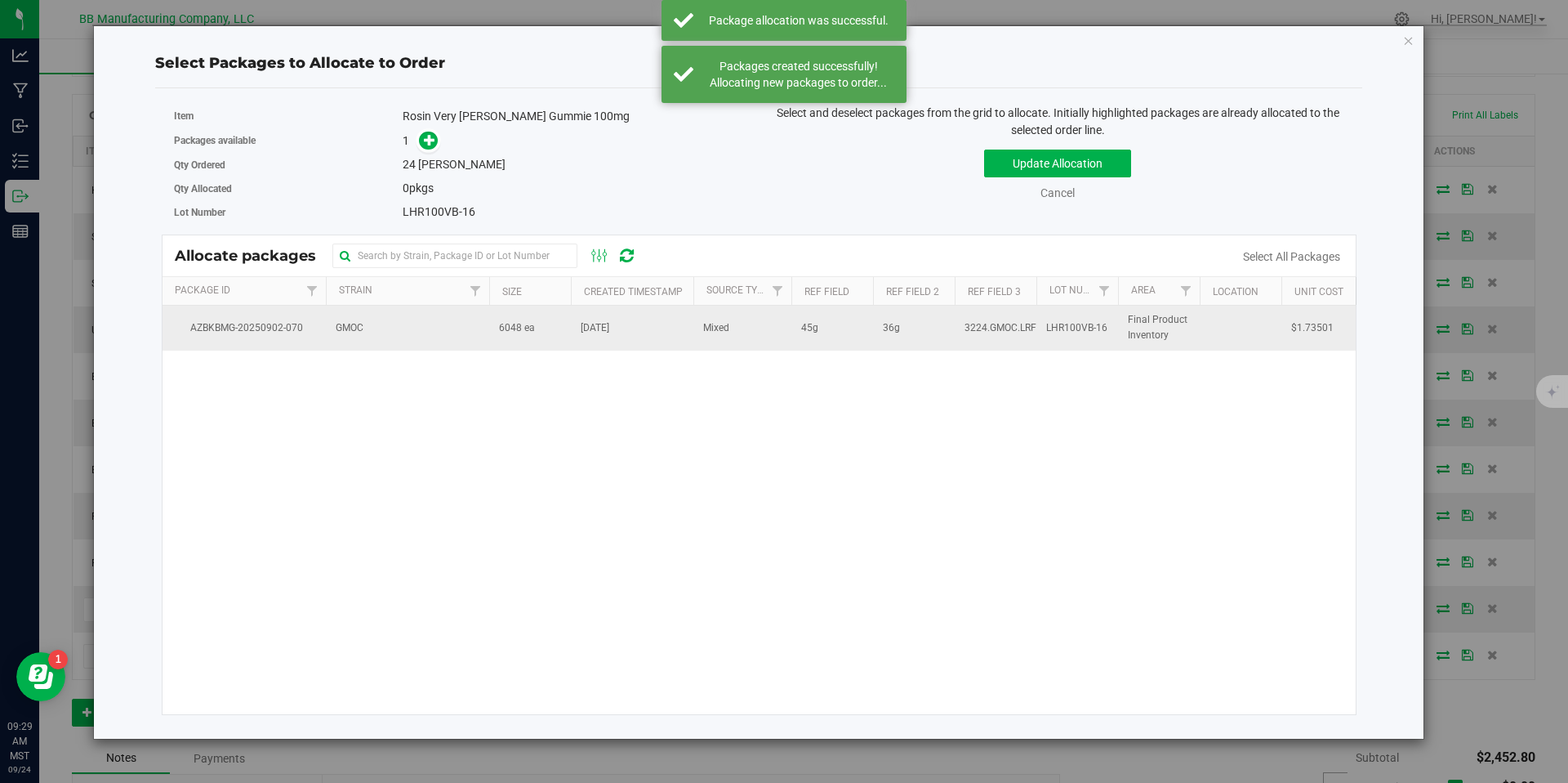
click at [512, 328] on span "6048 ea" at bounding box center [517, 328] width 36 height 16
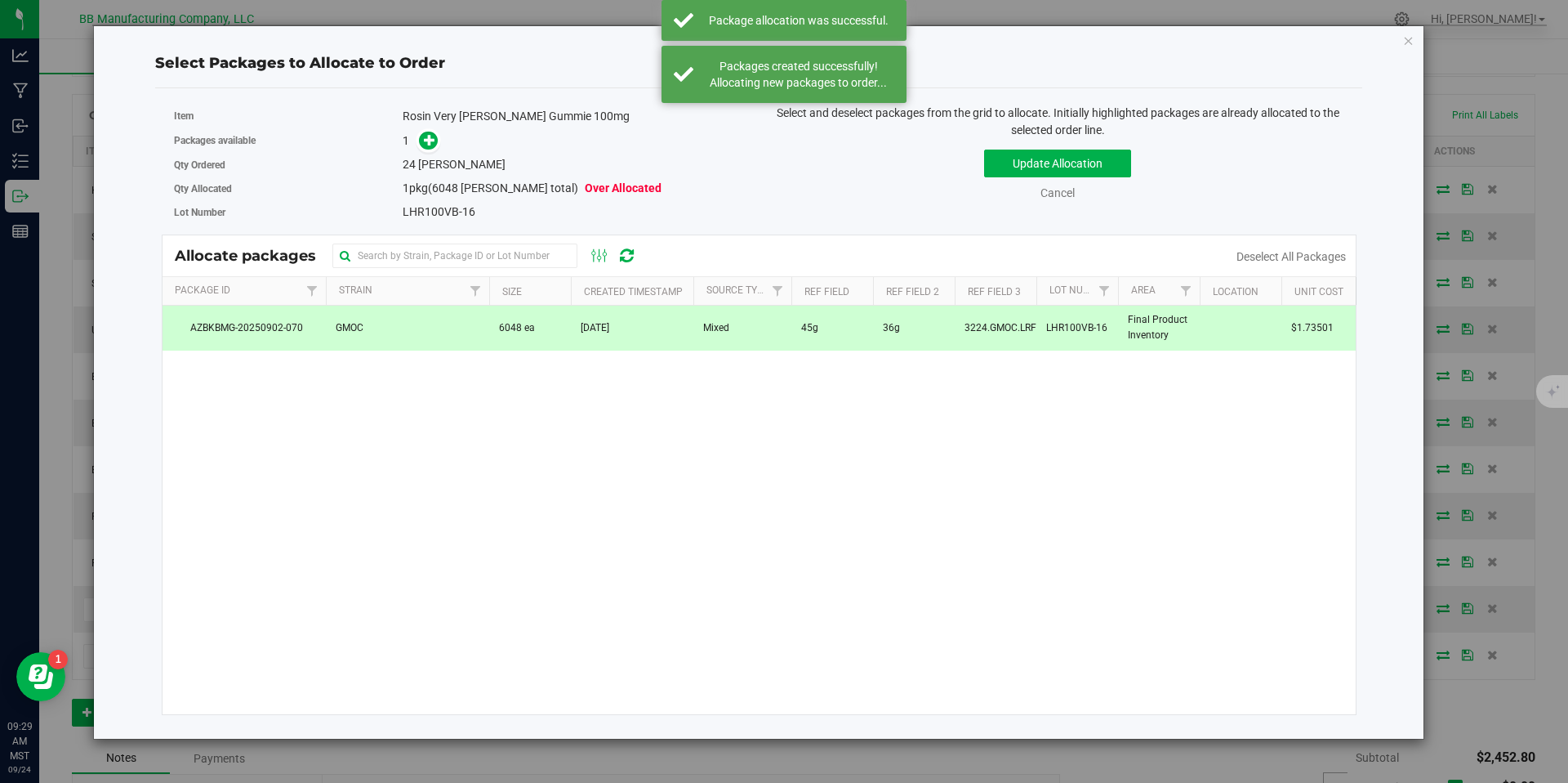
click at [428, 129] on div "Packages available 1" at bounding box center [460, 141] width 573 height 25
click at [430, 132] on span at bounding box center [428, 141] width 19 height 19
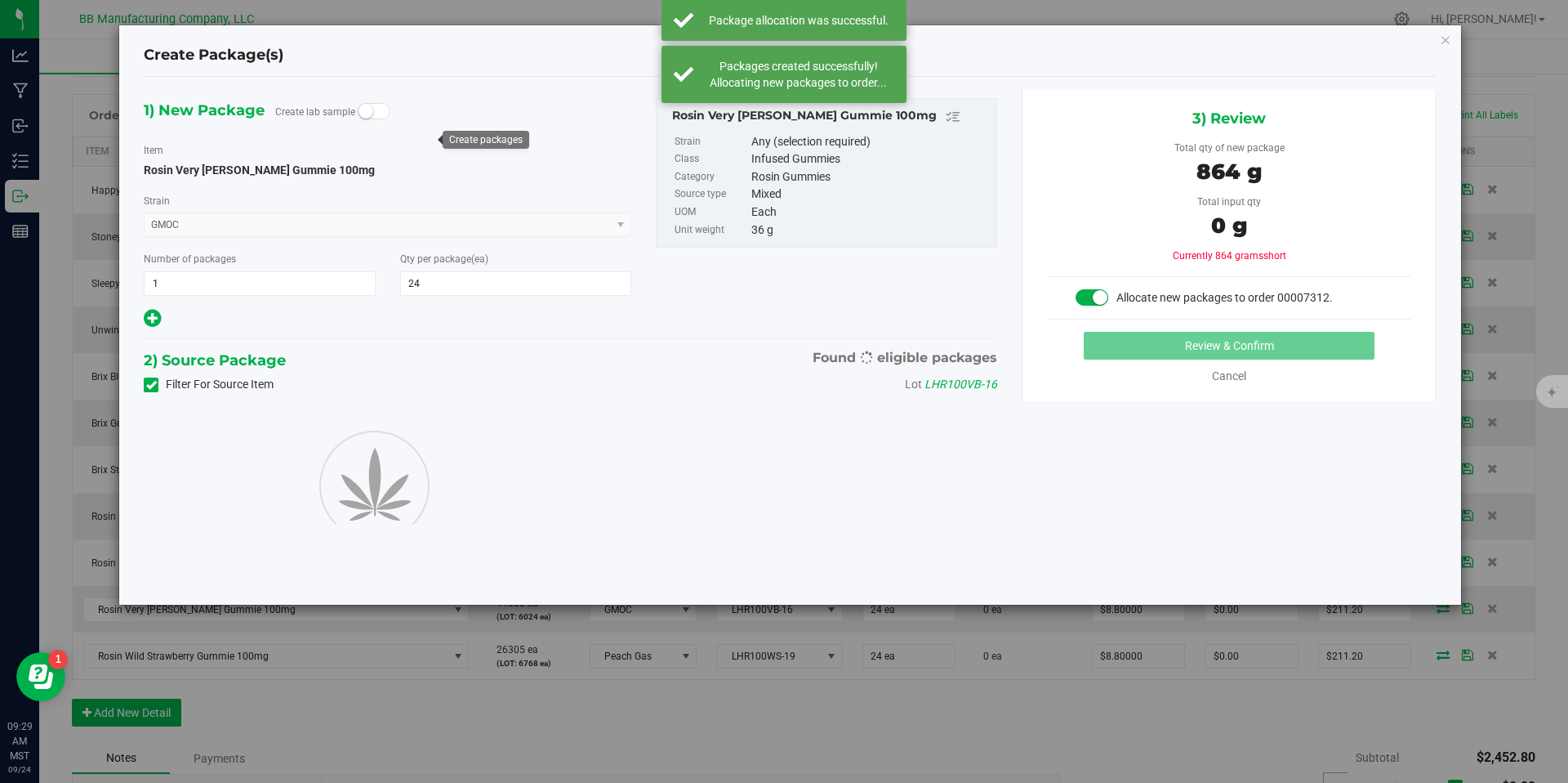
type input "24"
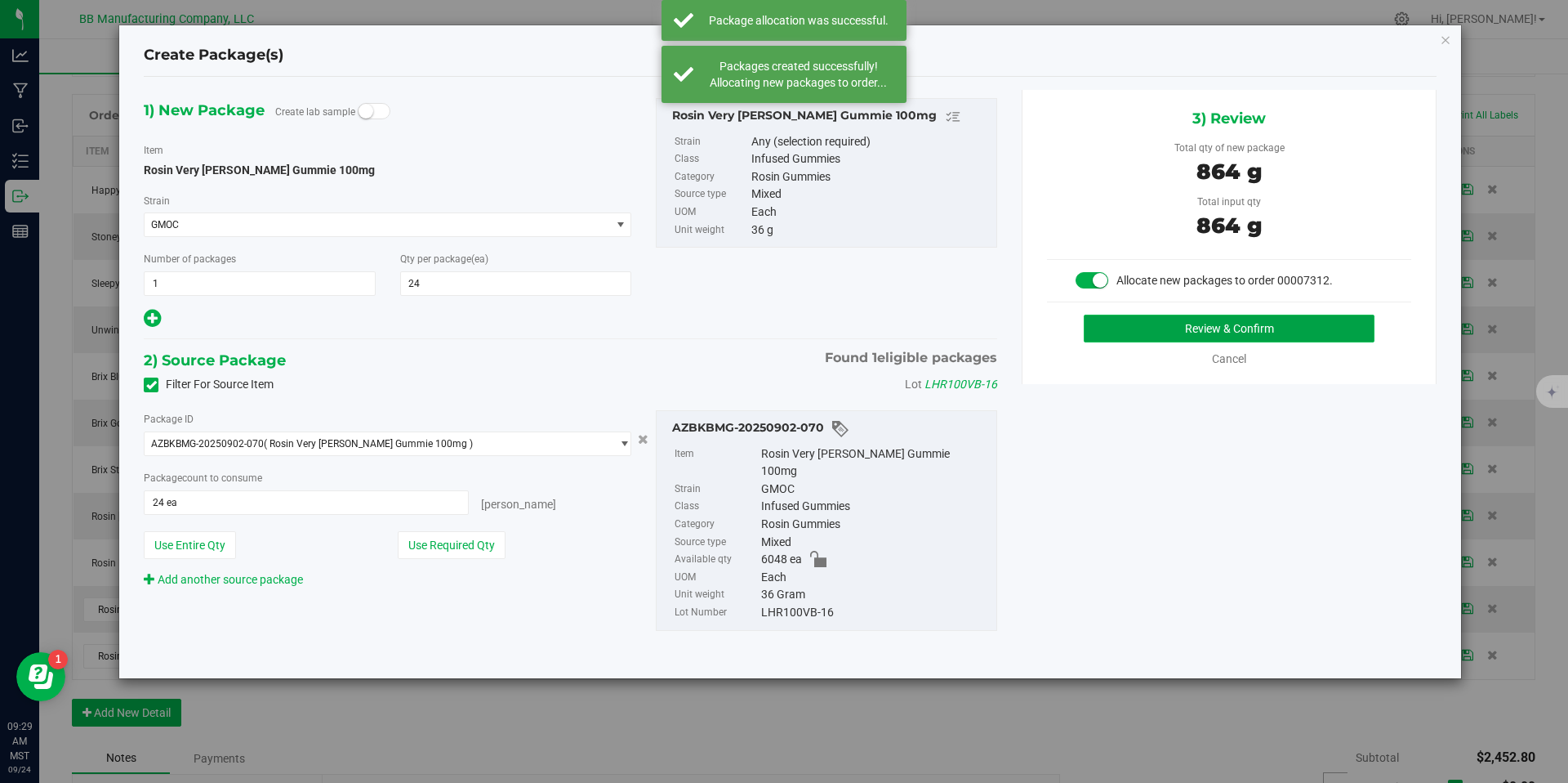
click at [1154, 336] on button "Review & Confirm" at bounding box center [1229, 328] width 291 height 28
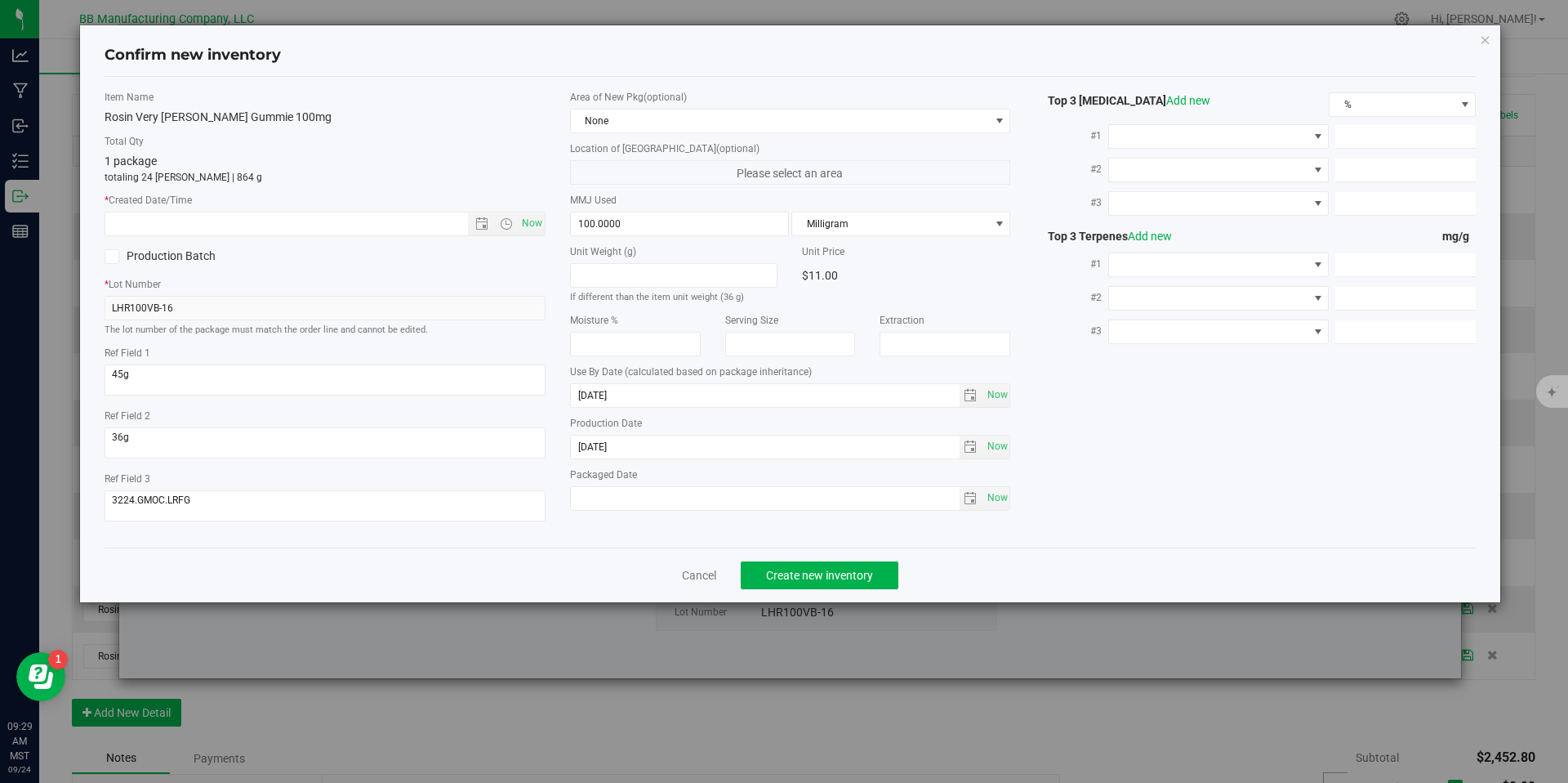
click at [633, 431] on div "Production Date 2025-07-29 Now" at bounding box center [790, 437] width 441 height 43
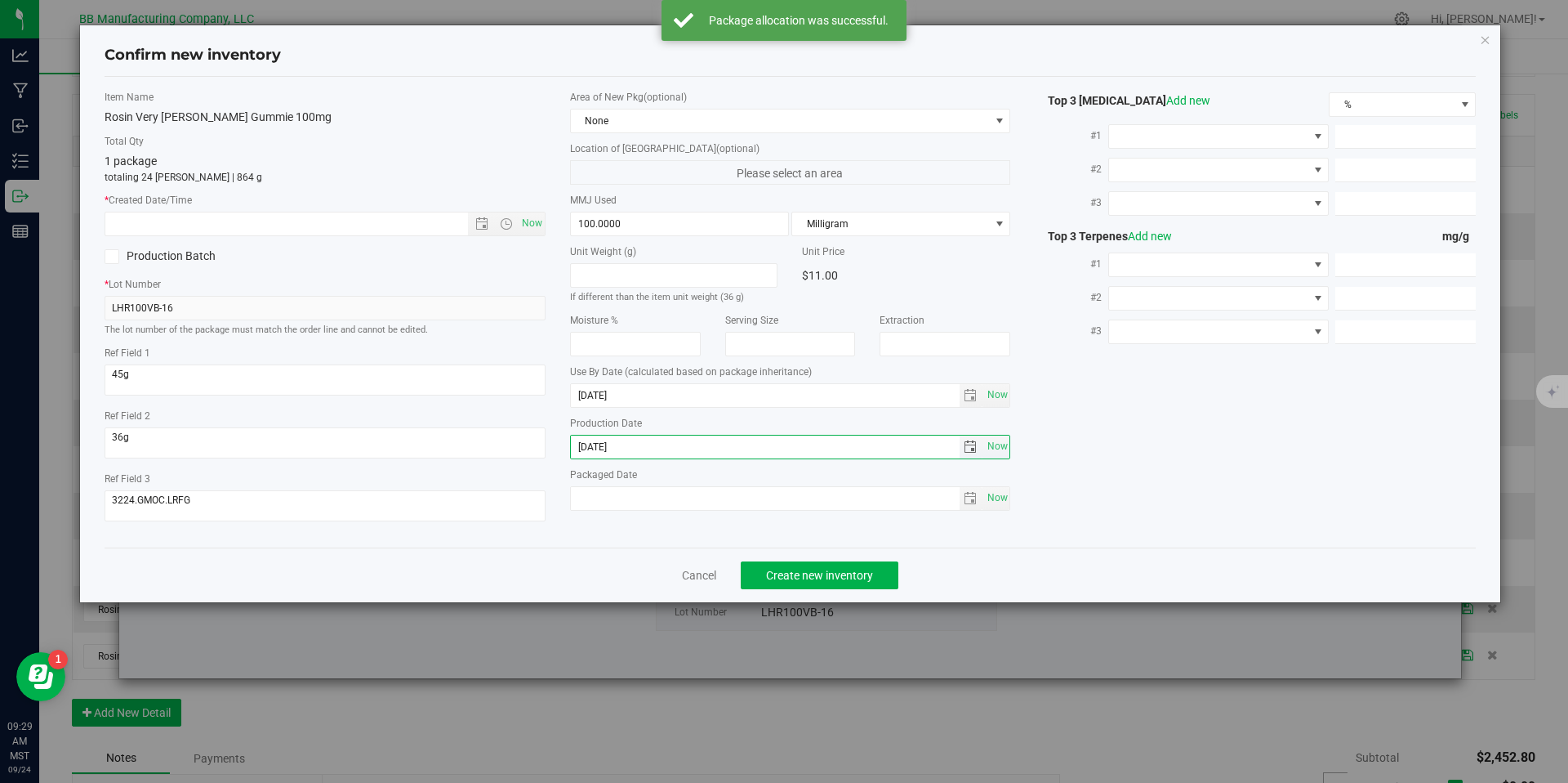
click at [612, 450] on input "[DATE]" at bounding box center [765, 447] width 389 height 23
click at [429, 224] on input "text" at bounding box center [300, 224] width 391 height 23
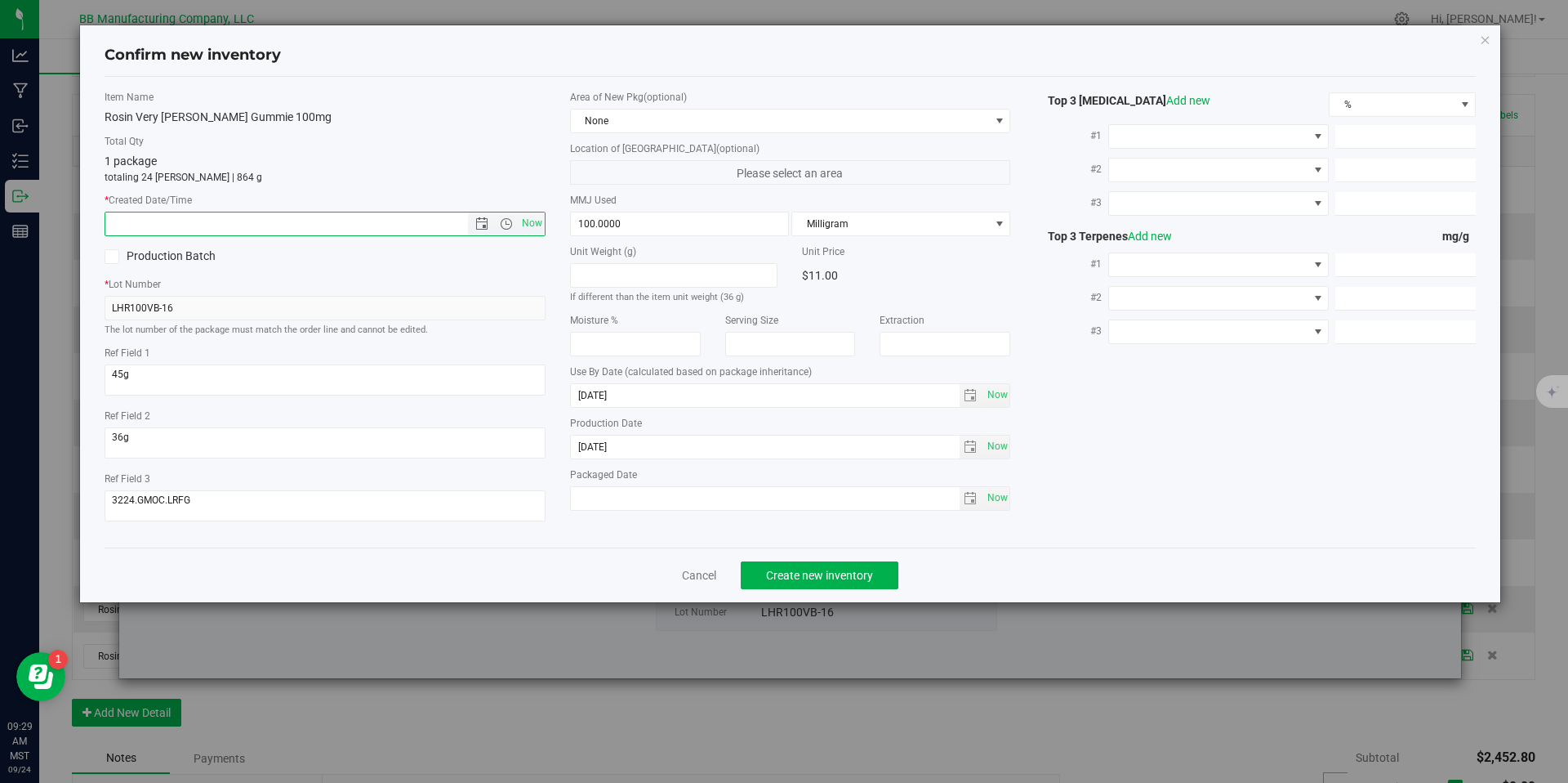
paste input "[DATE]"
type input "7/29/2025 9:29 AM"
click at [771, 568] on span "Create new inventory" at bounding box center [820, 575] width 107 height 13
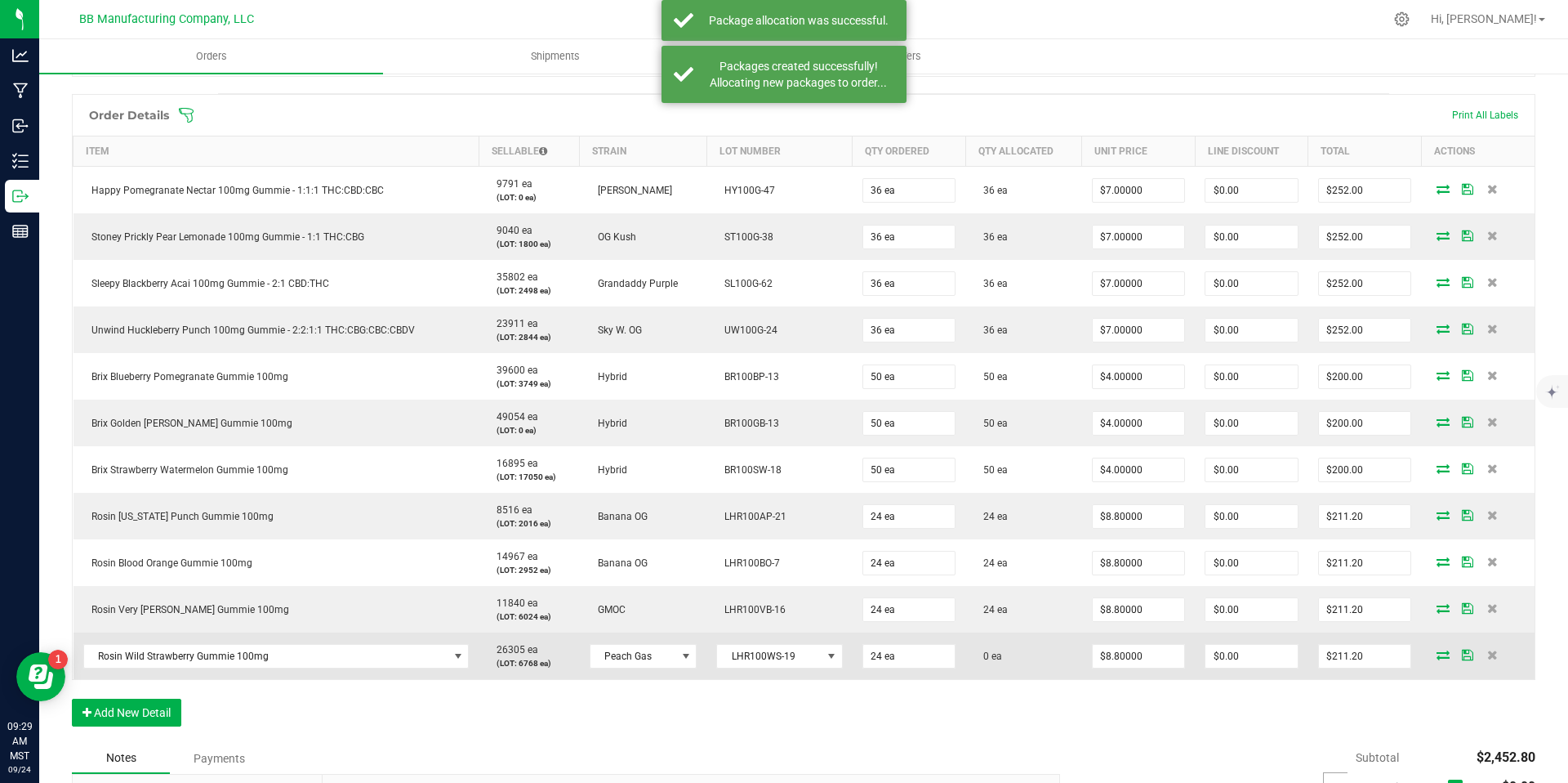
click at [1437, 653] on icon at bounding box center [1444, 654] width 13 height 10
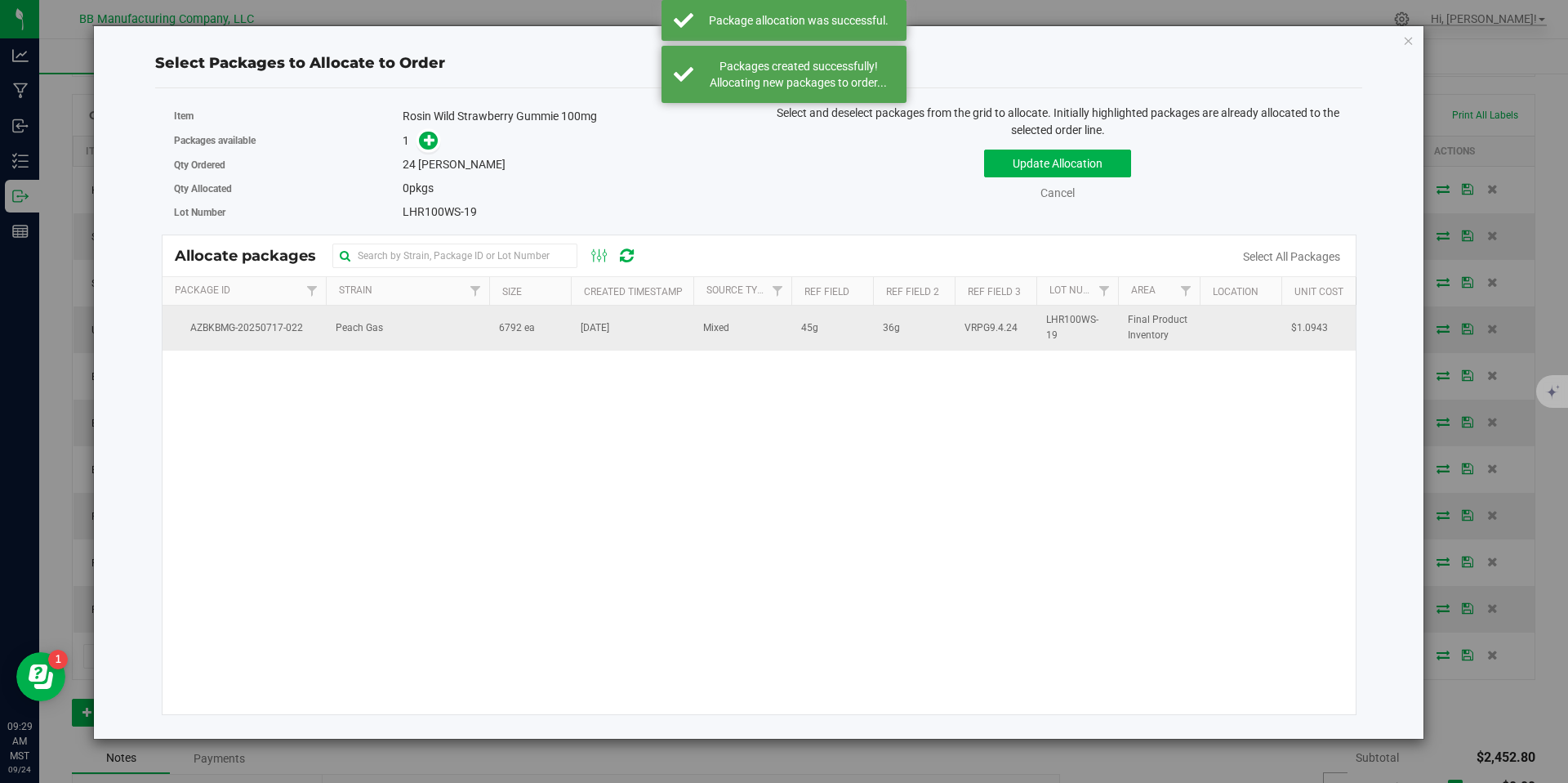
click at [485, 344] on td "Peach Gas" at bounding box center [407, 328] width 163 height 44
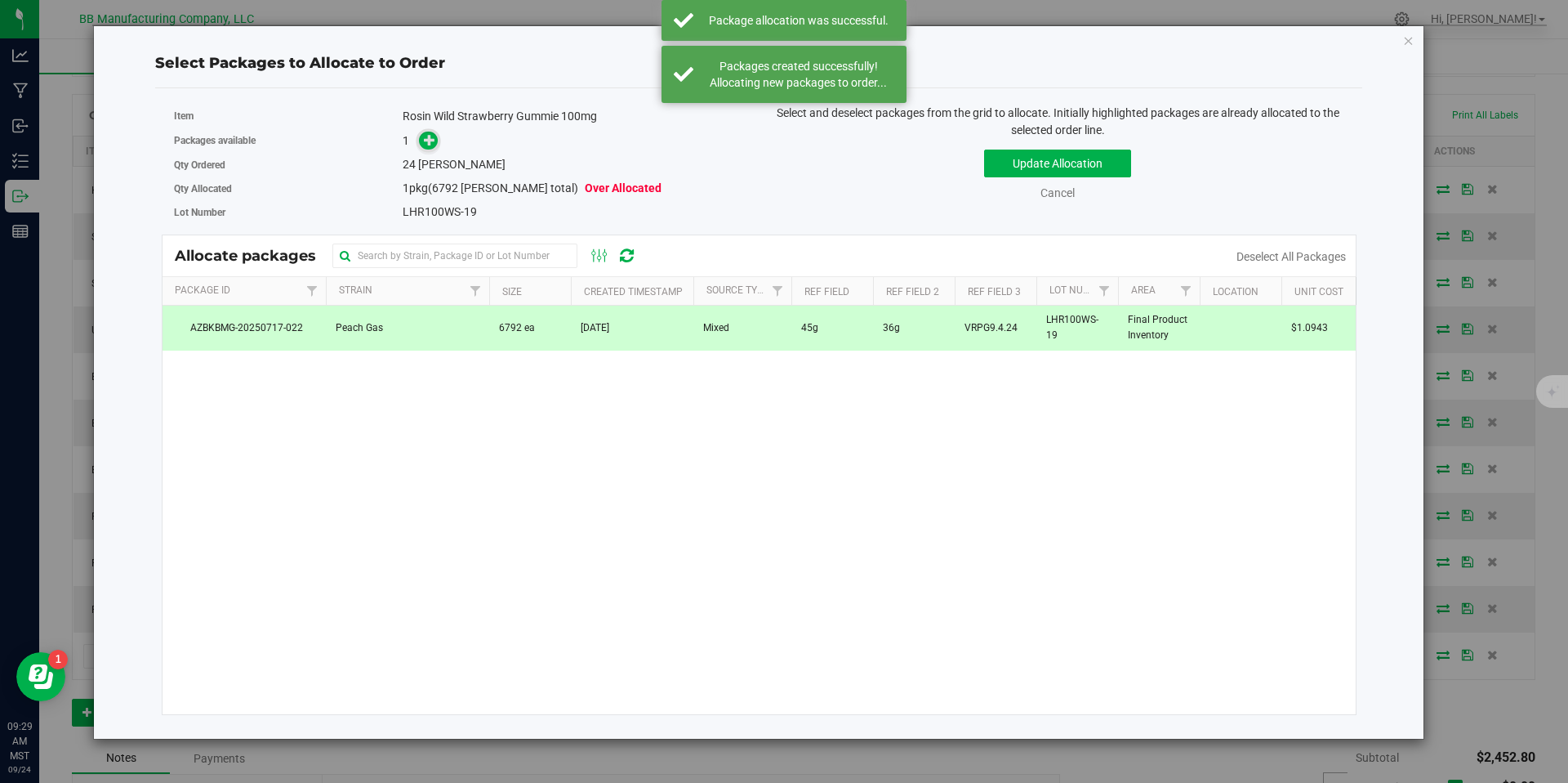
click at [430, 149] on span at bounding box center [428, 141] width 19 height 19
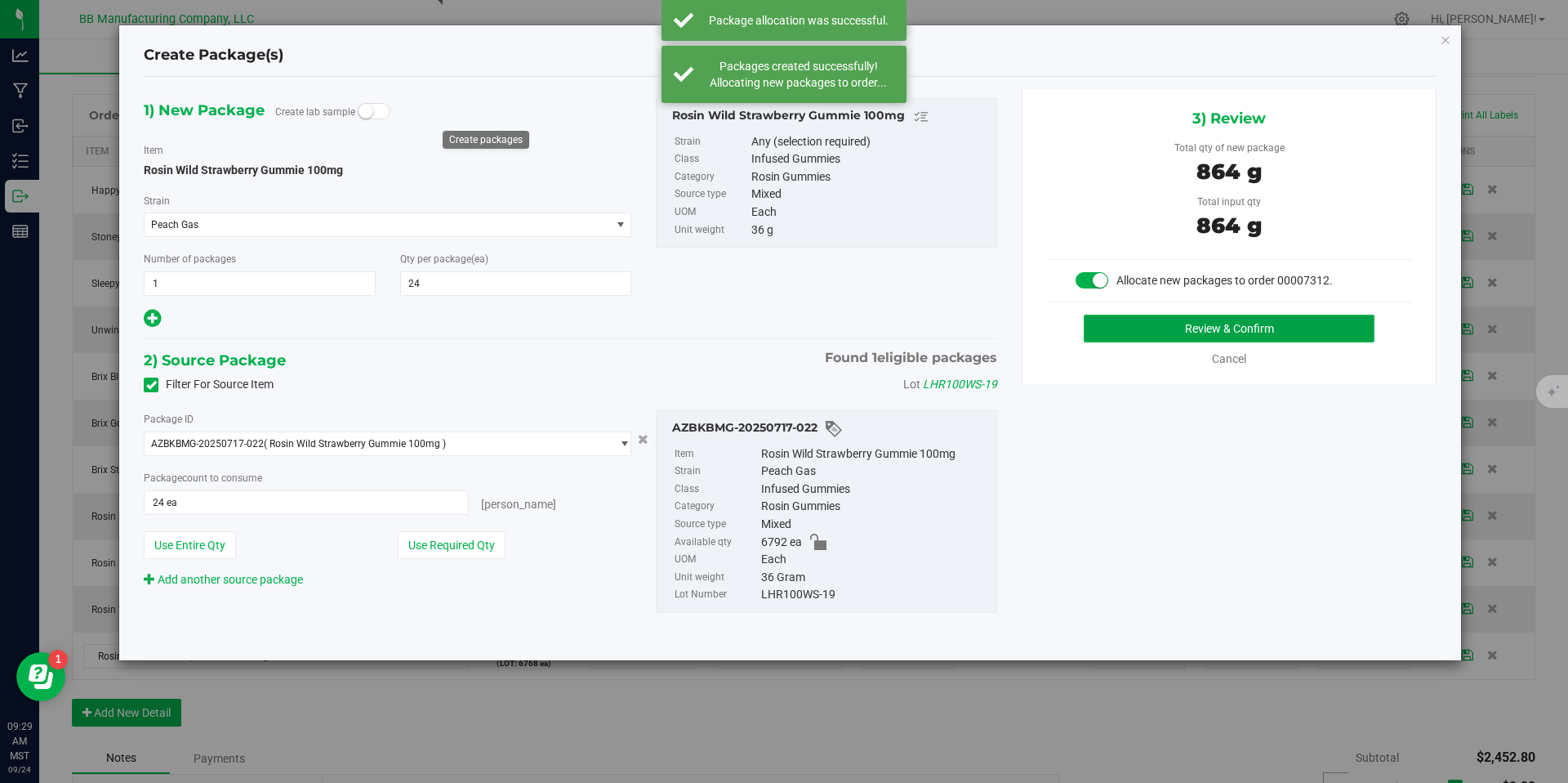
click at [1183, 326] on button "Review & Confirm" at bounding box center [1229, 328] width 291 height 28
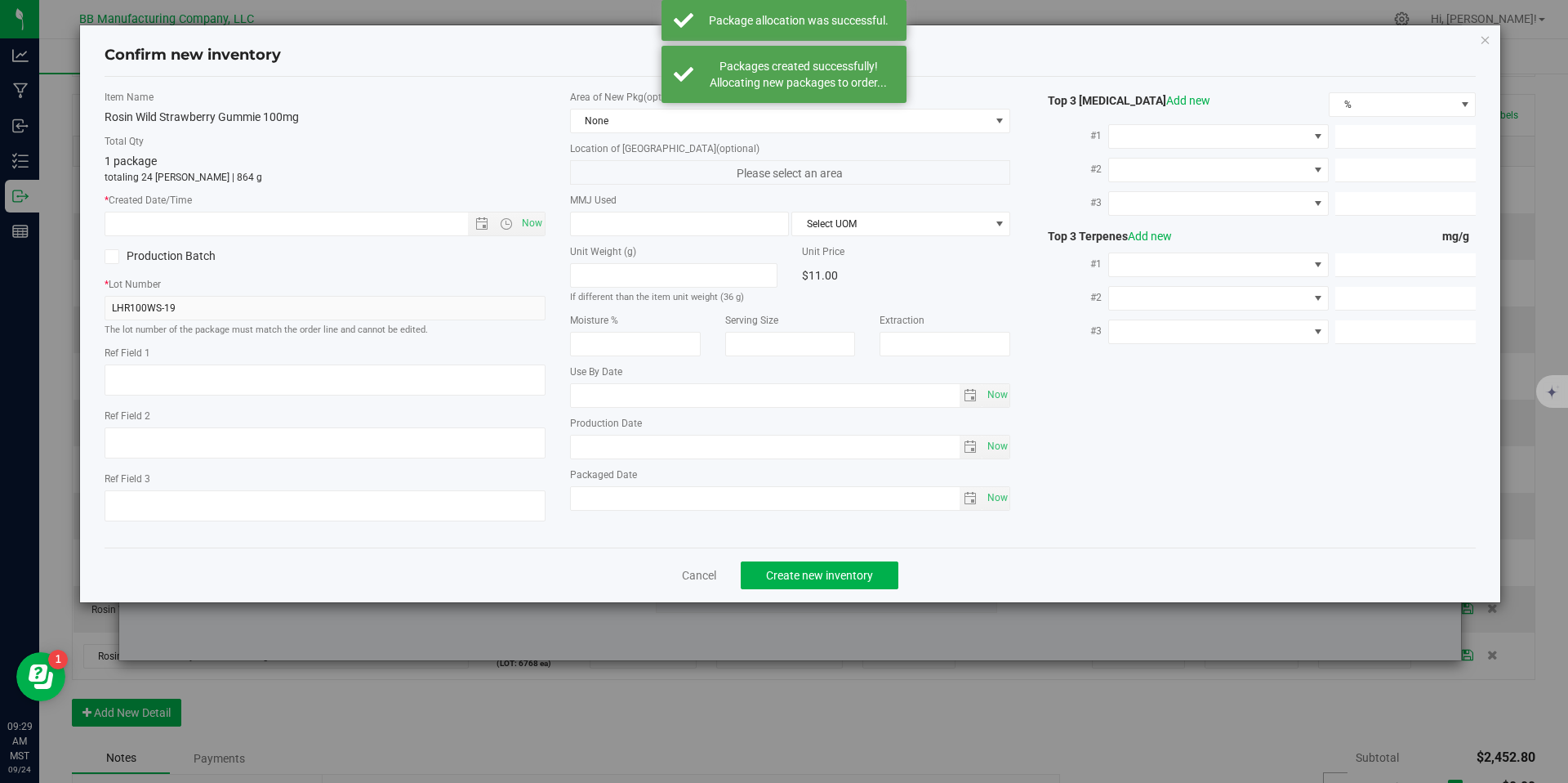
type textarea "45g"
type textarea "36g"
type textarea "VRPG9.4.24"
type input "100.0000"
type input "2026-05-27"
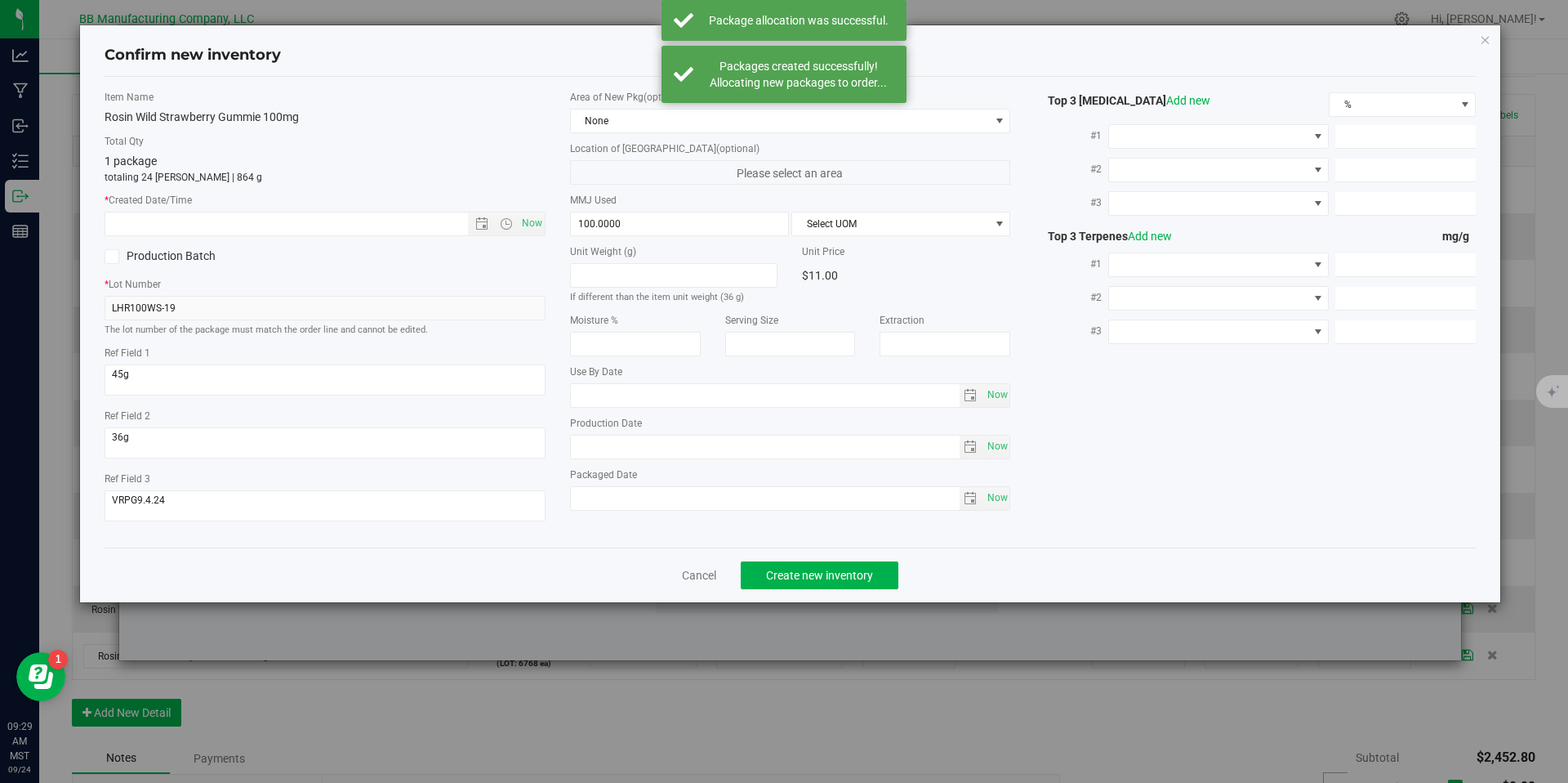
type input "2025-05-27"
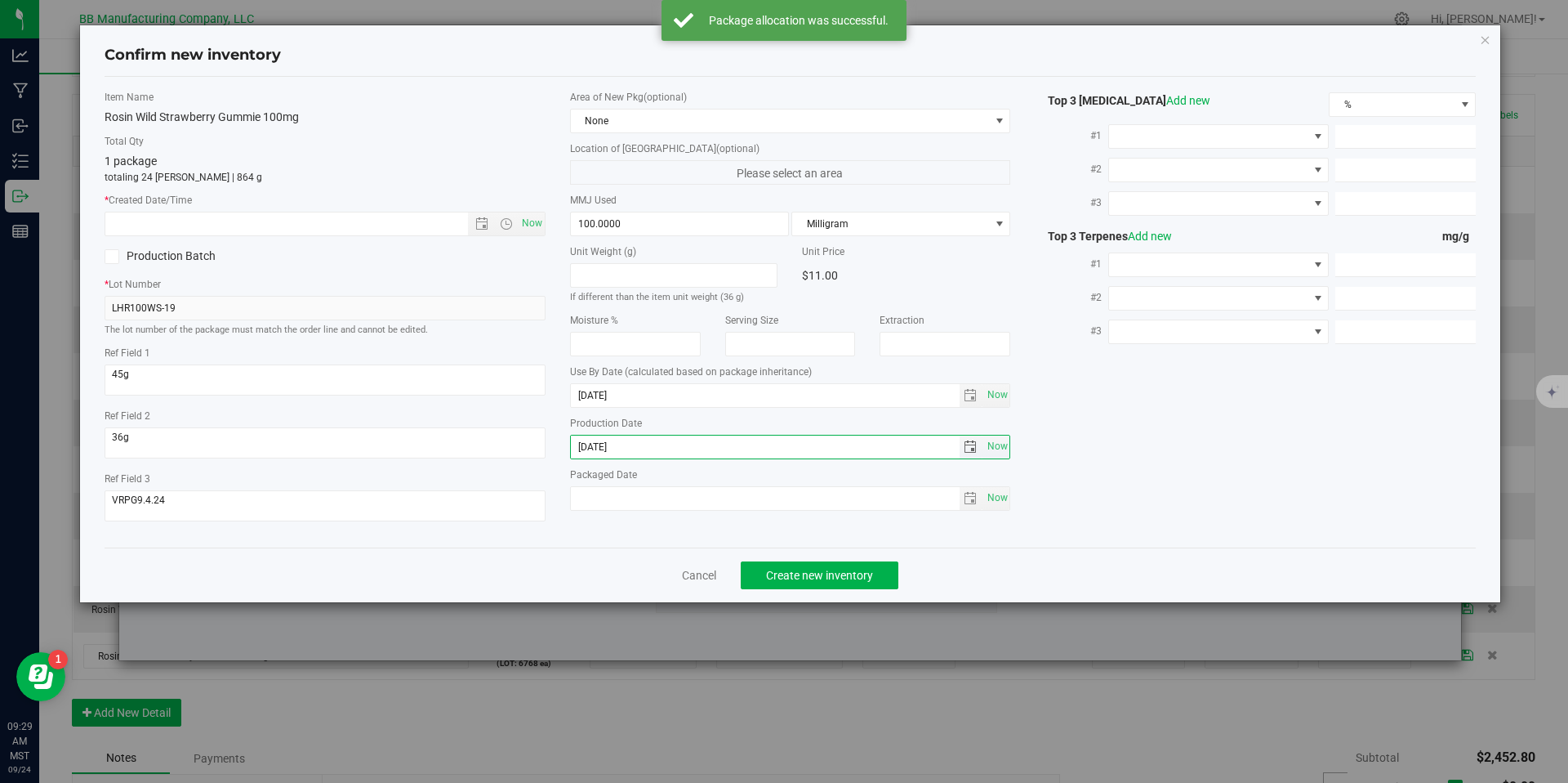
click at [628, 440] on input "2025-05-27" at bounding box center [765, 447] width 389 height 23
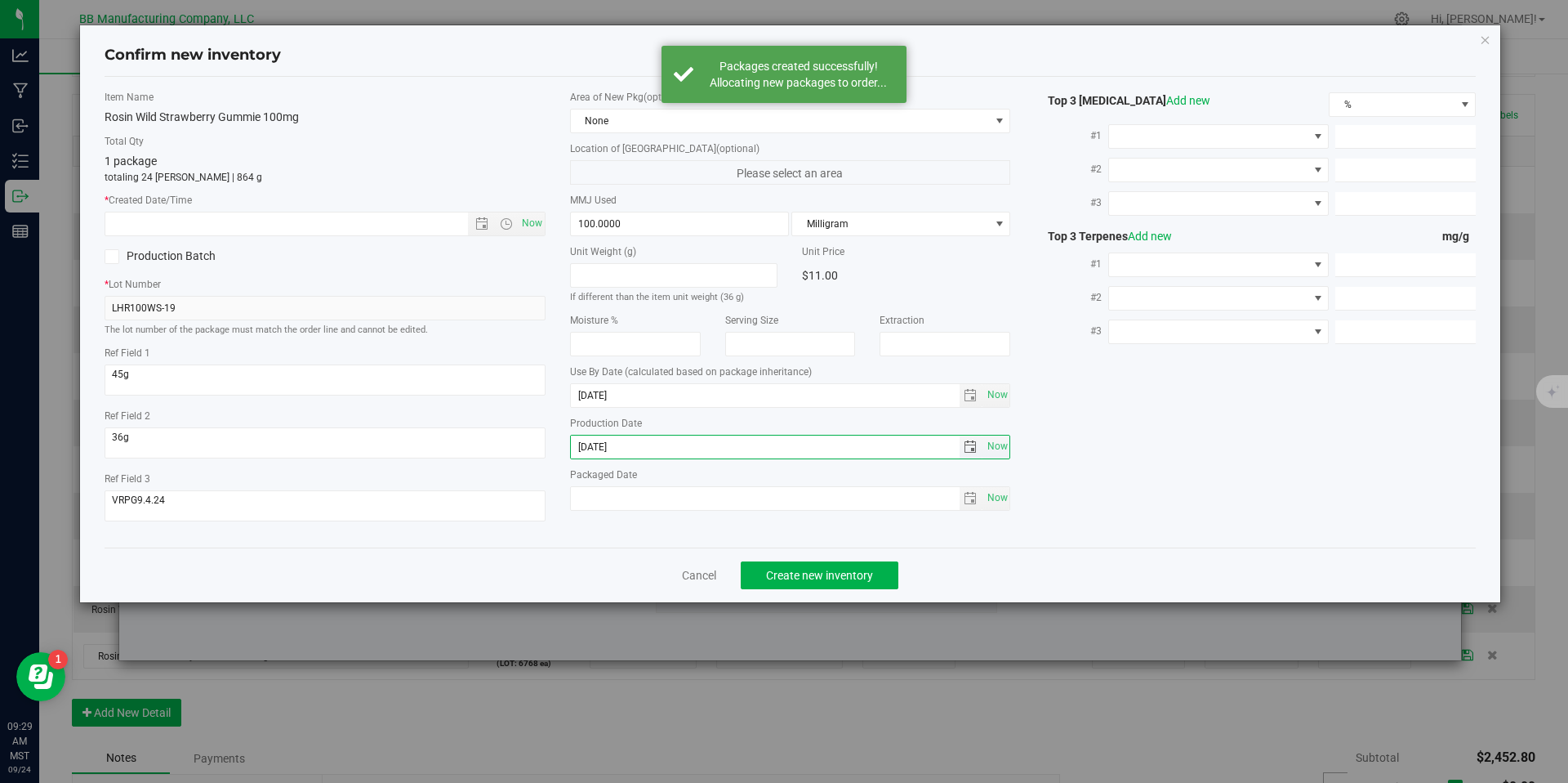
click at [628, 440] on input "2025-05-27" at bounding box center [765, 447] width 389 height 23
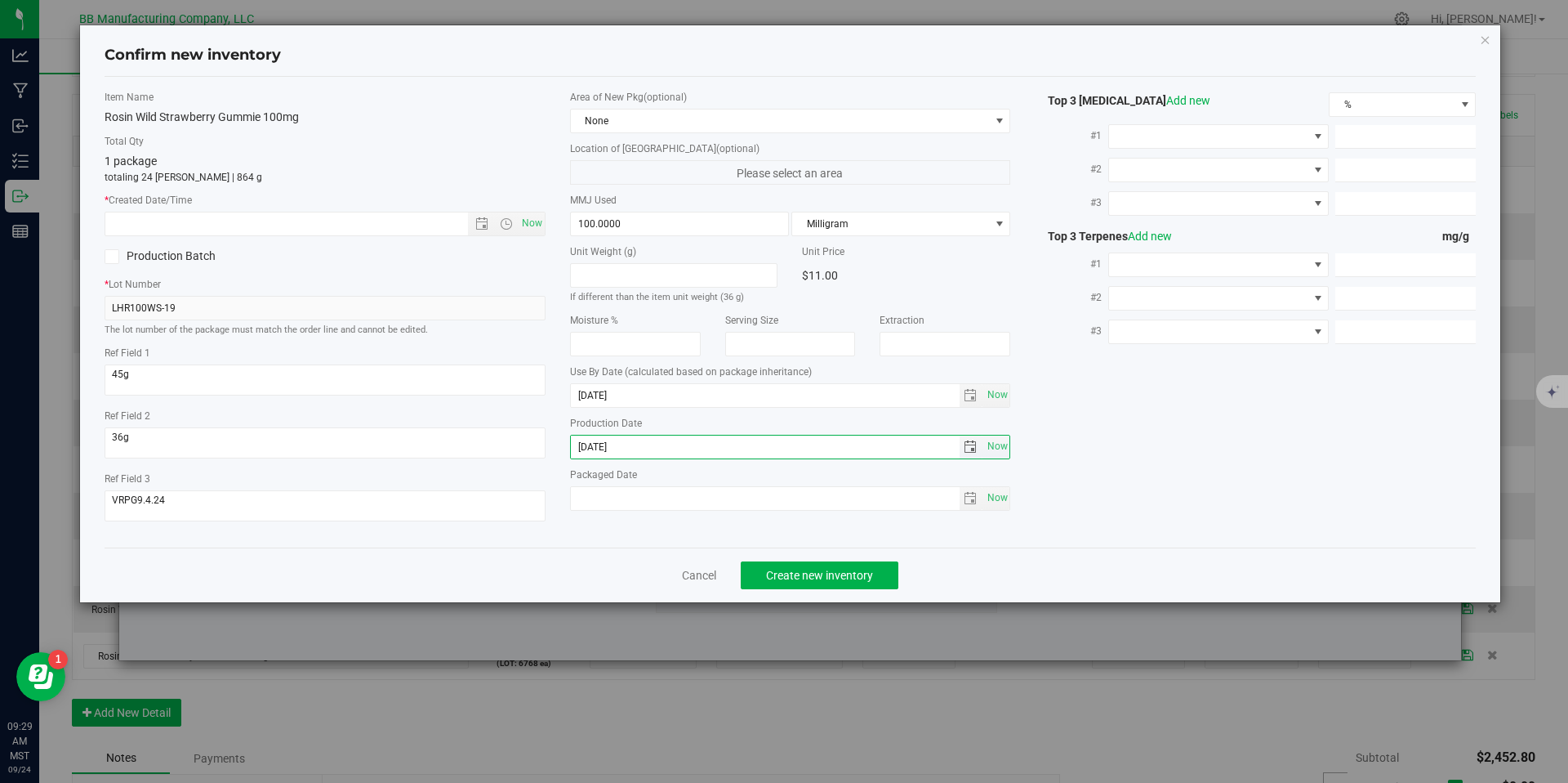
click at [628, 440] on input "2025-05-27" at bounding box center [765, 447] width 389 height 23
click at [426, 217] on input "text" at bounding box center [300, 224] width 391 height 23
paste input "2025-05-27"
type input "5/27/2025 9:29 AM"
click at [816, 597] on div "Cancel Create new inventory" at bounding box center [791, 574] width 1372 height 55
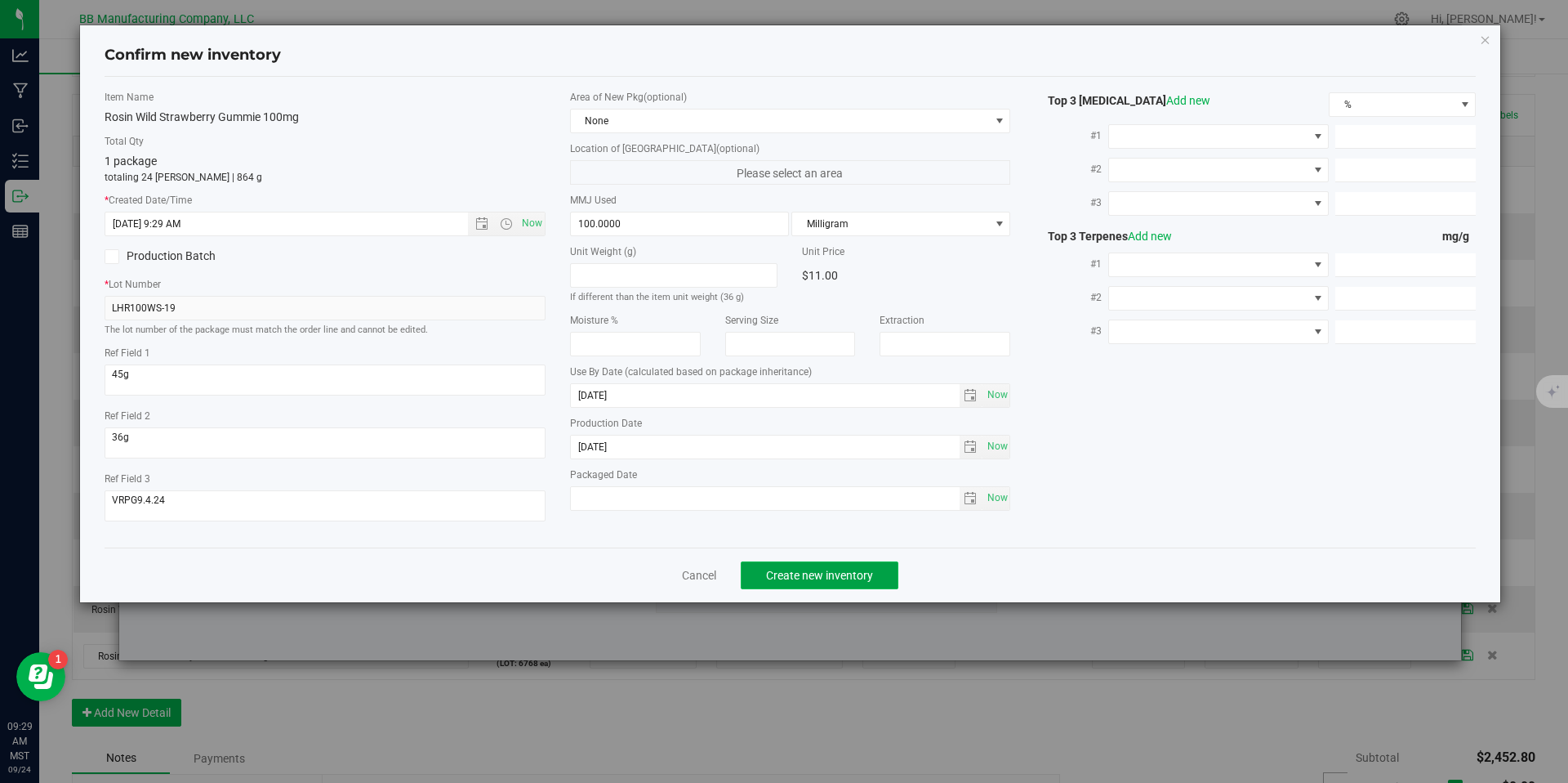
click at [816, 569] on span "Create new inventory" at bounding box center [820, 575] width 107 height 13
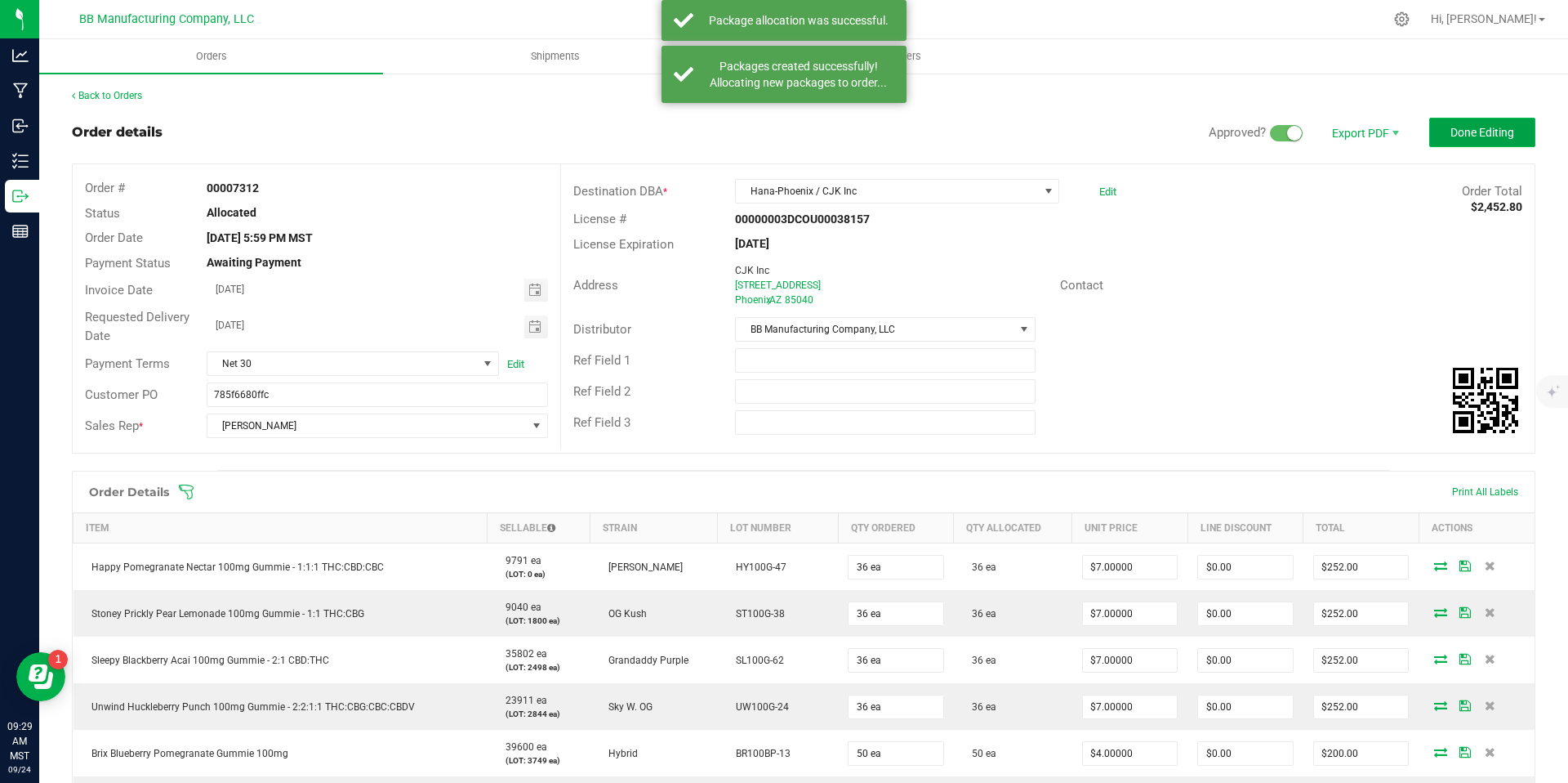
click at [1452, 124] on button "Done Editing" at bounding box center [1483, 133] width 106 height 29
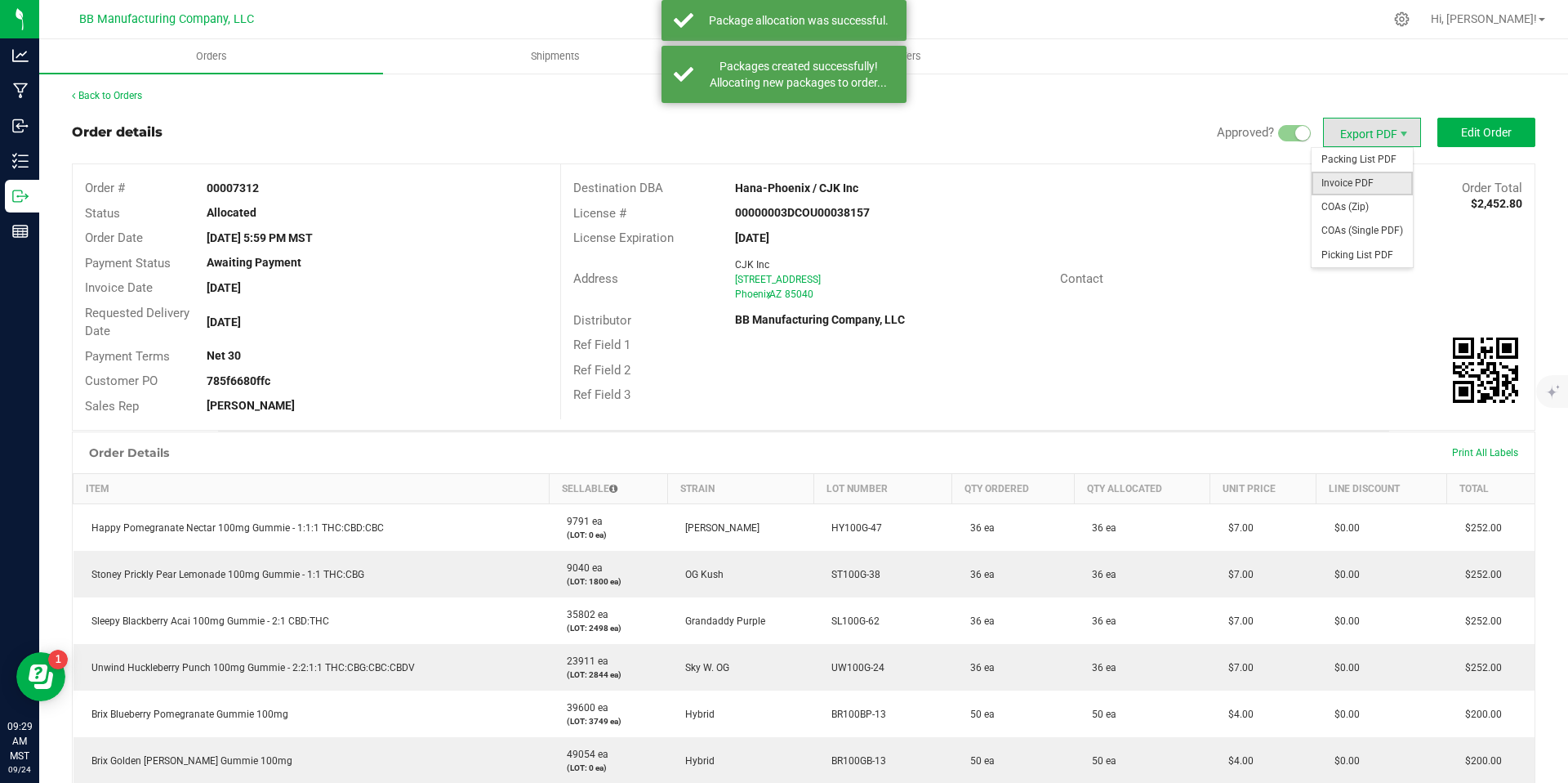
click at [1339, 180] on span "Invoice PDF" at bounding box center [1362, 183] width 102 height 24
